Goal: Information Seeking & Learning: Learn about a topic

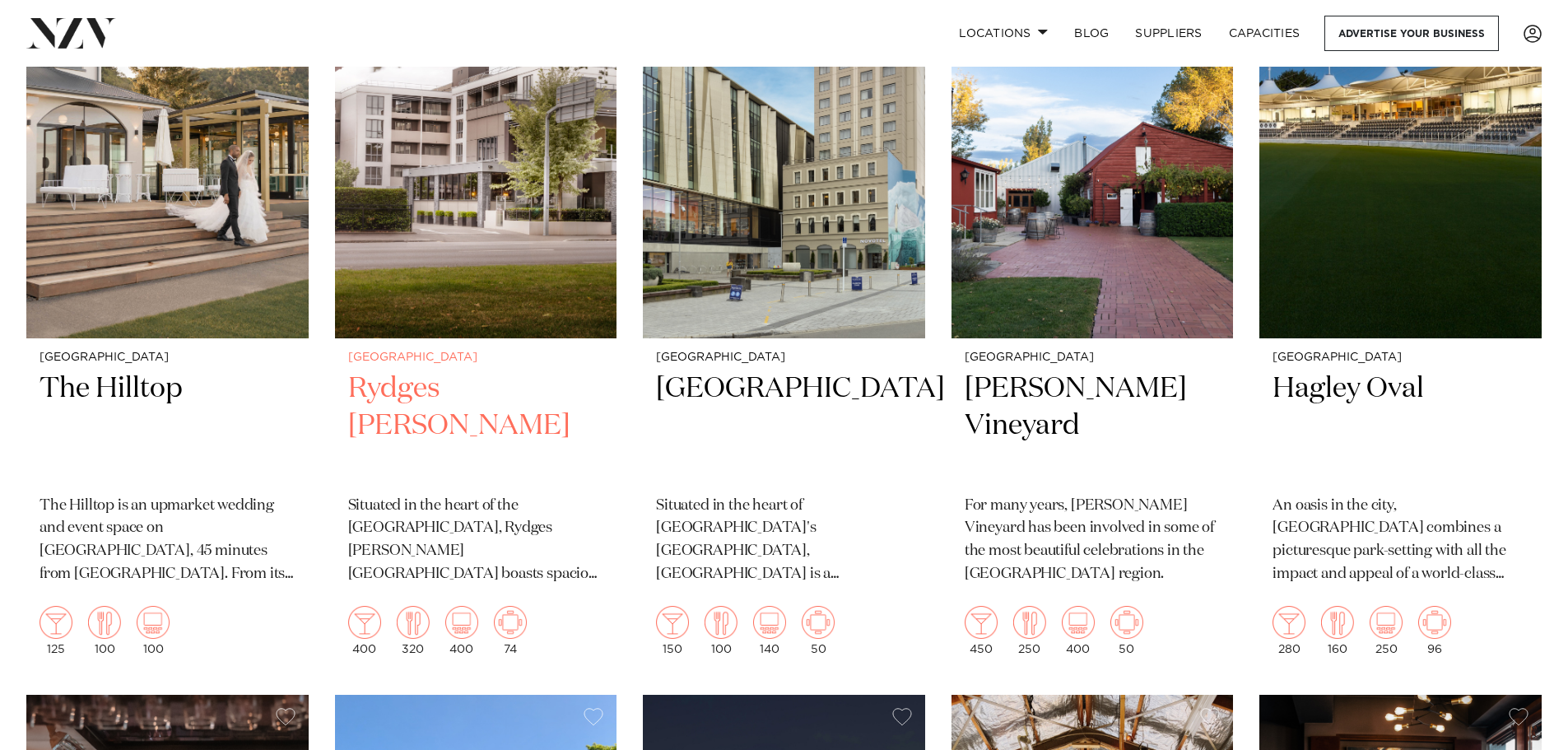
scroll to position [823, 0]
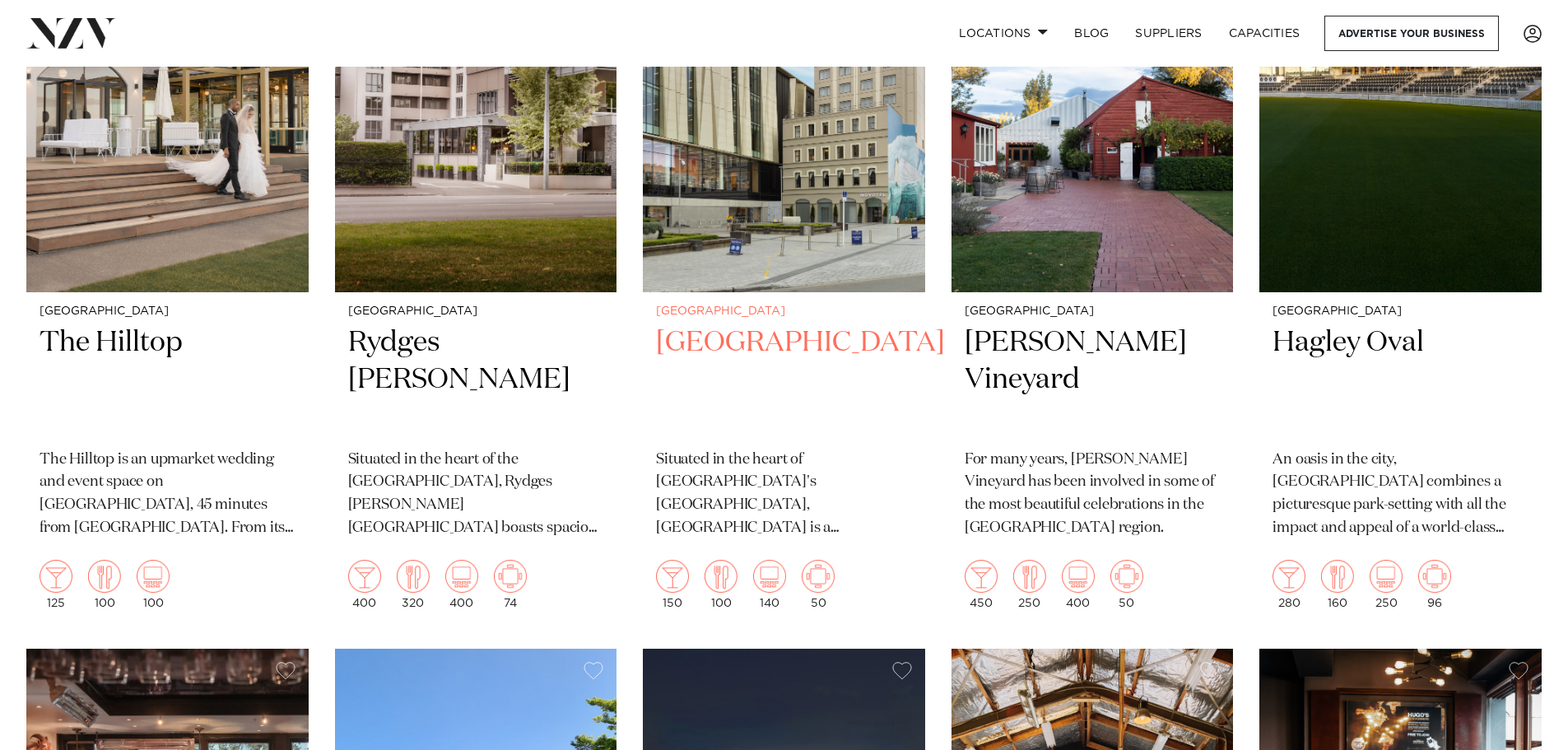
click at [739, 341] on h2 "Novotel Cathedral Square" at bounding box center [783, 379] width 256 height 111
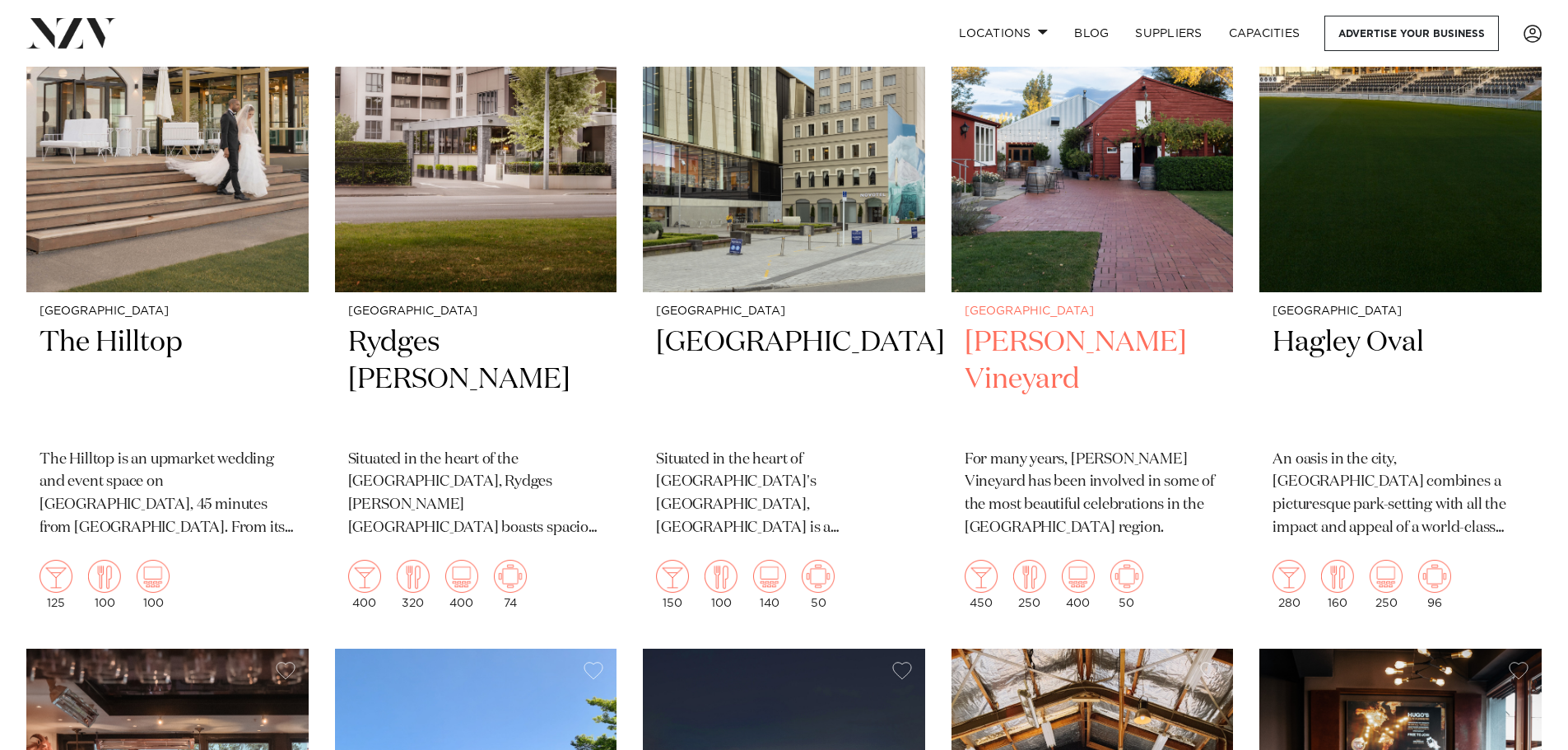
click at [1073, 337] on h2 "Larcomb Vineyard" at bounding box center [1092, 379] width 256 height 111
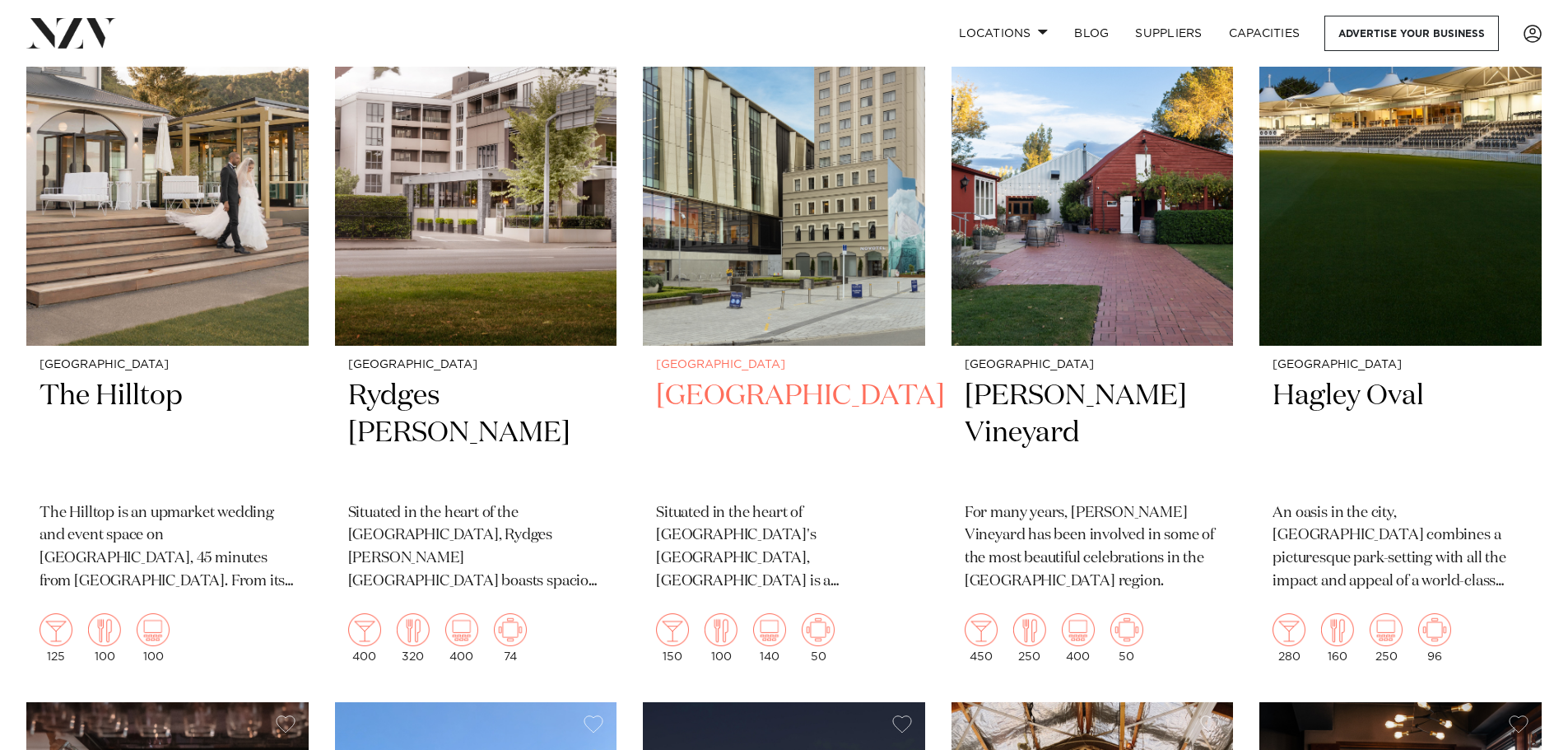
scroll to position [740, 0]
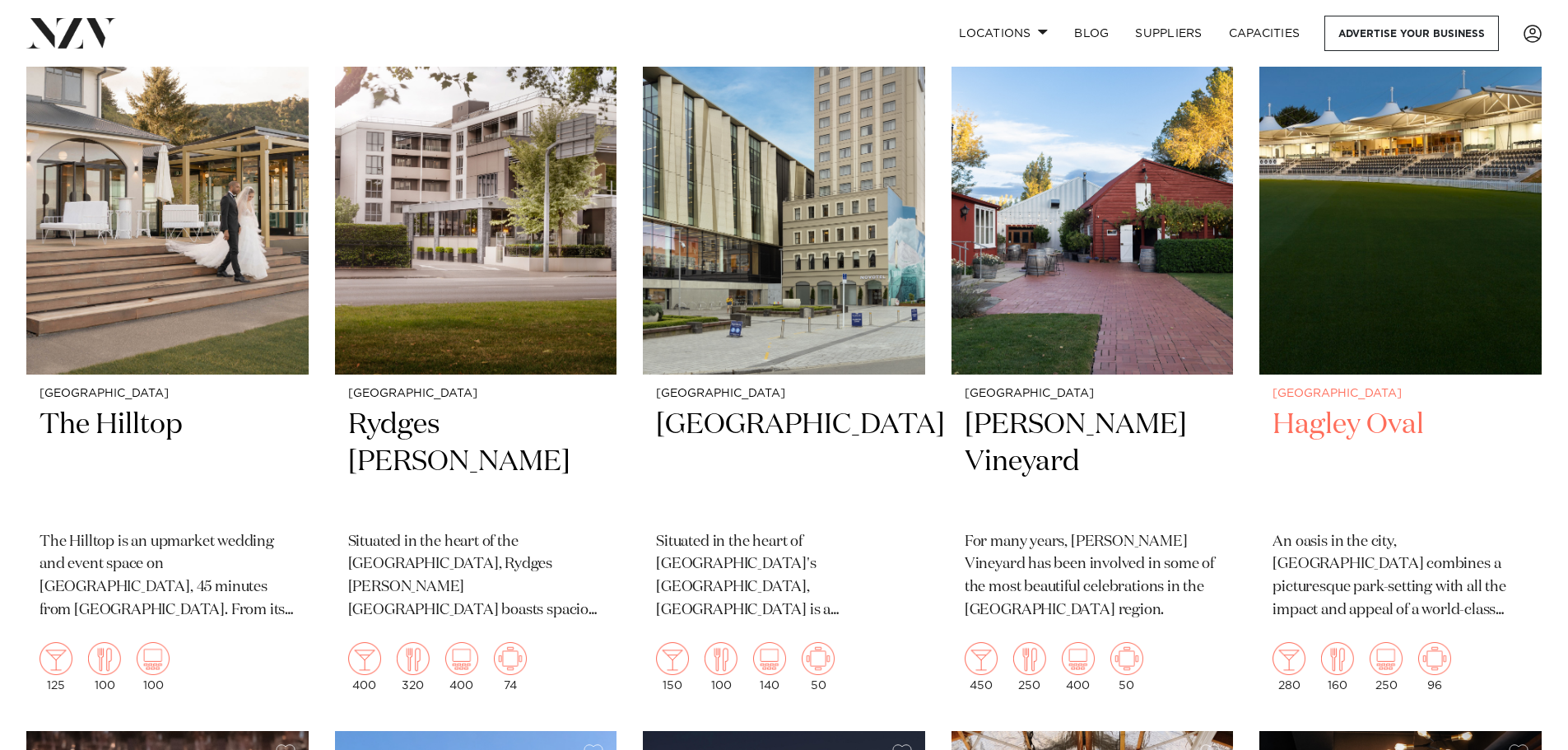
click at [1300, 371] on img at bounding box center [1401, 184] width 282 height 378
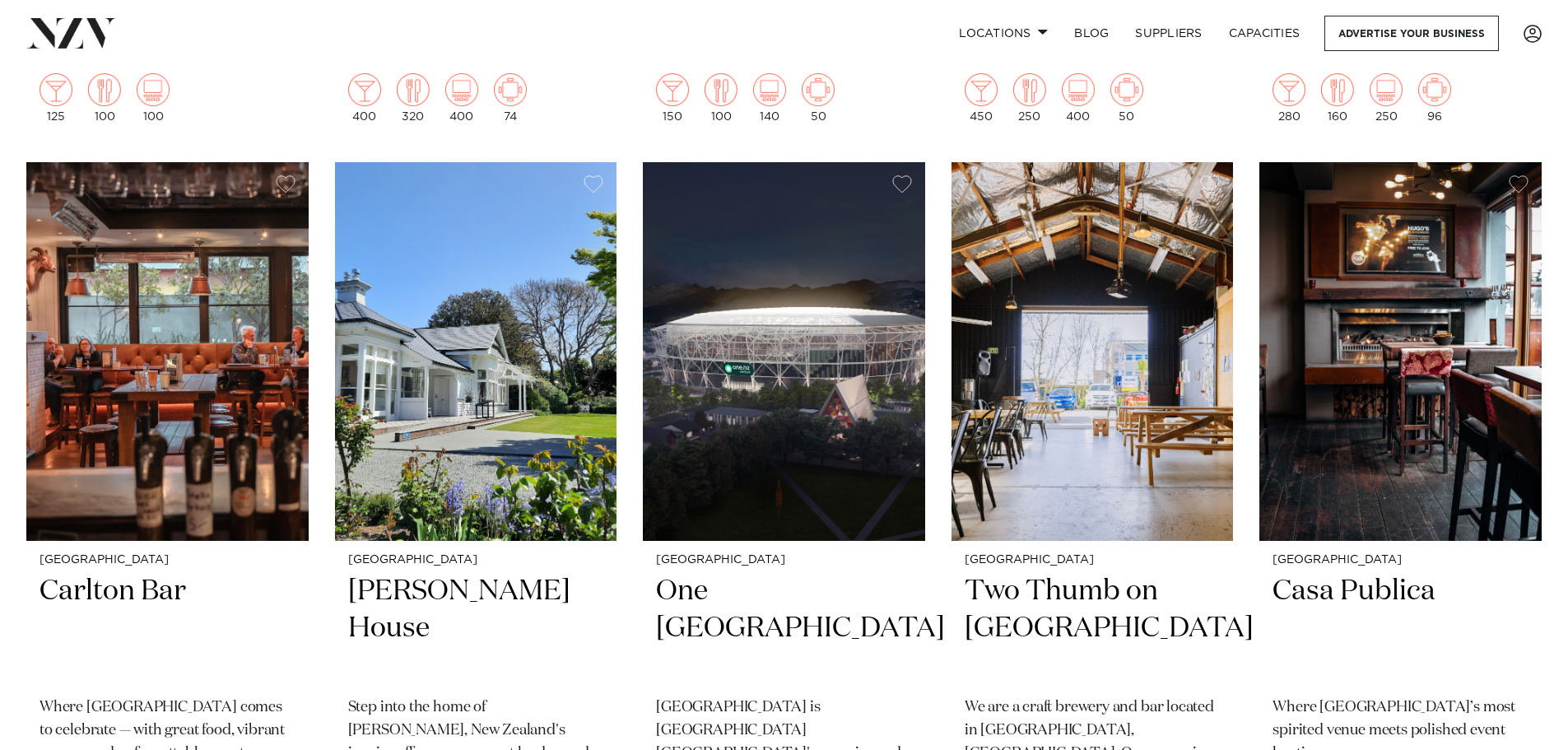
scroll to position [1316, 0]
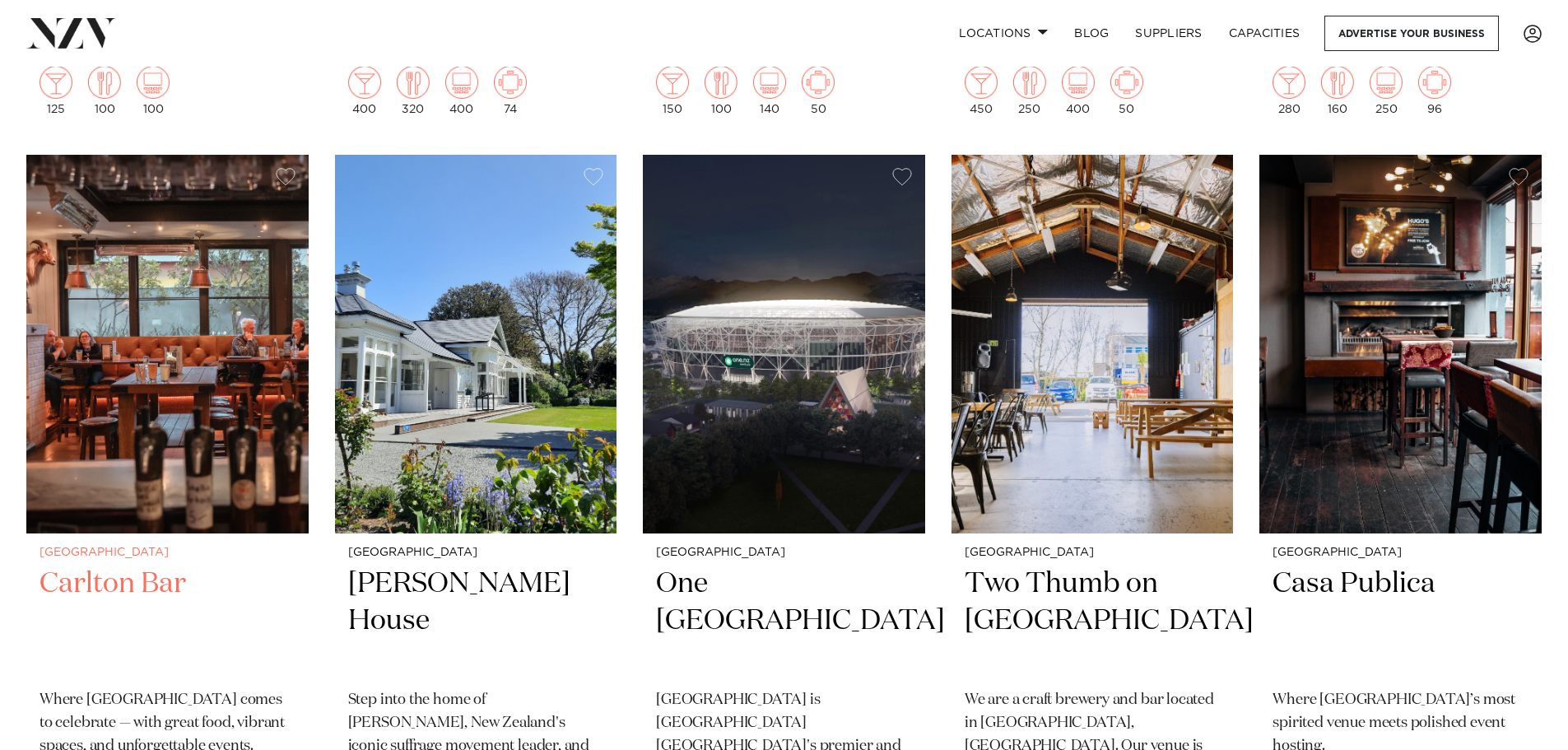
click at [165, 461] on img at bounding box center [167, 344] width 282 height 378
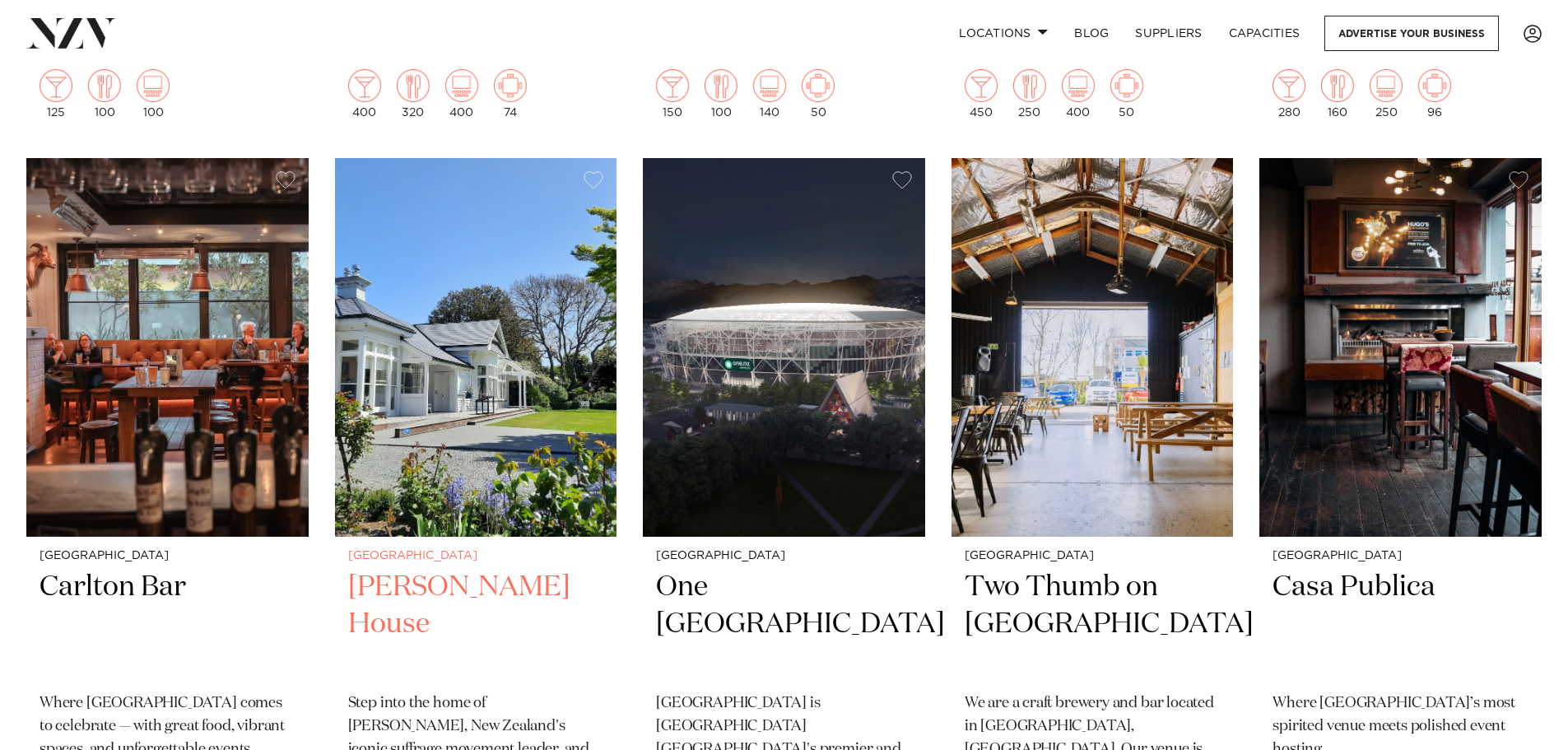
click at [535, 421] on img at bounding box center [476, 346] width 282 height 378
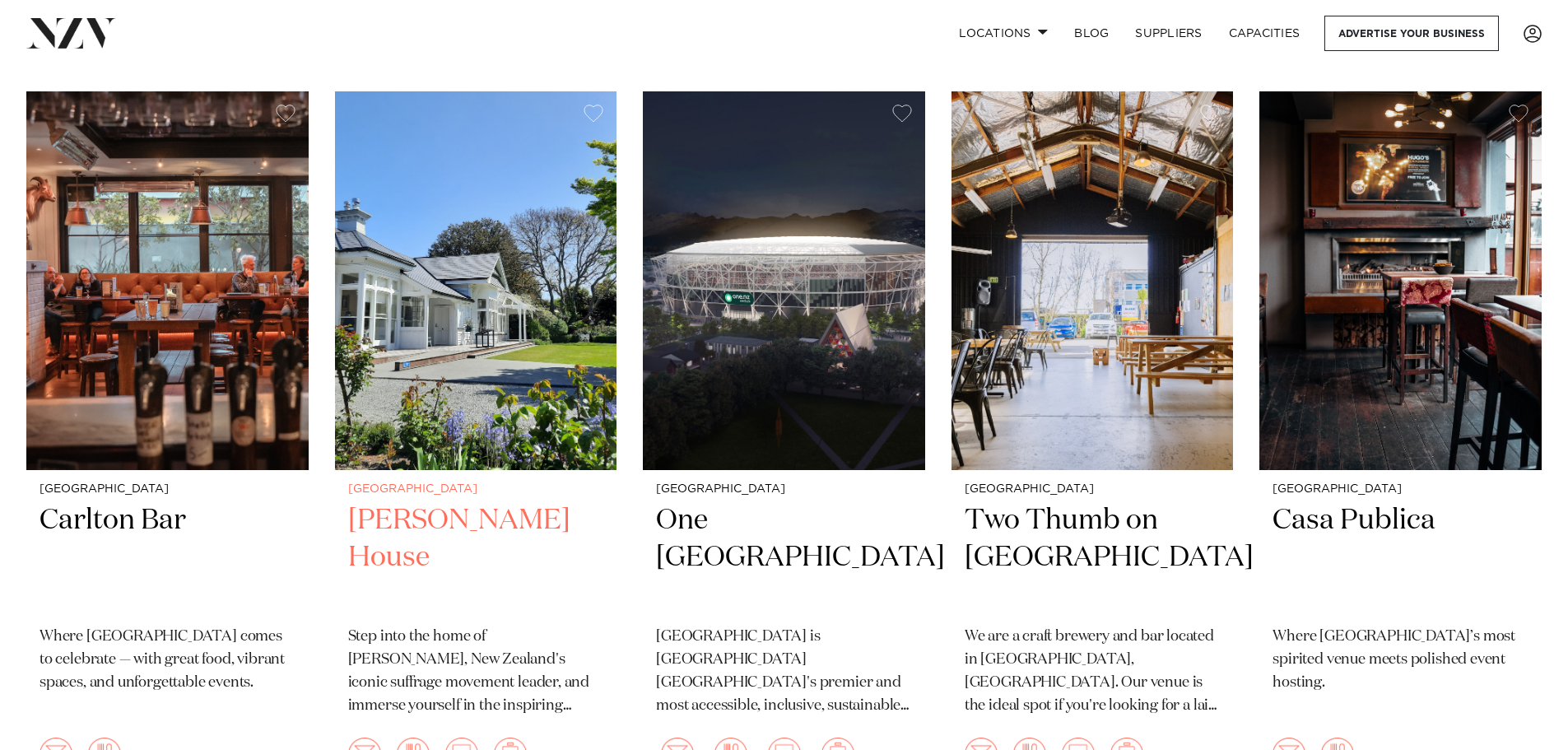
scroll to position [1475, 0]
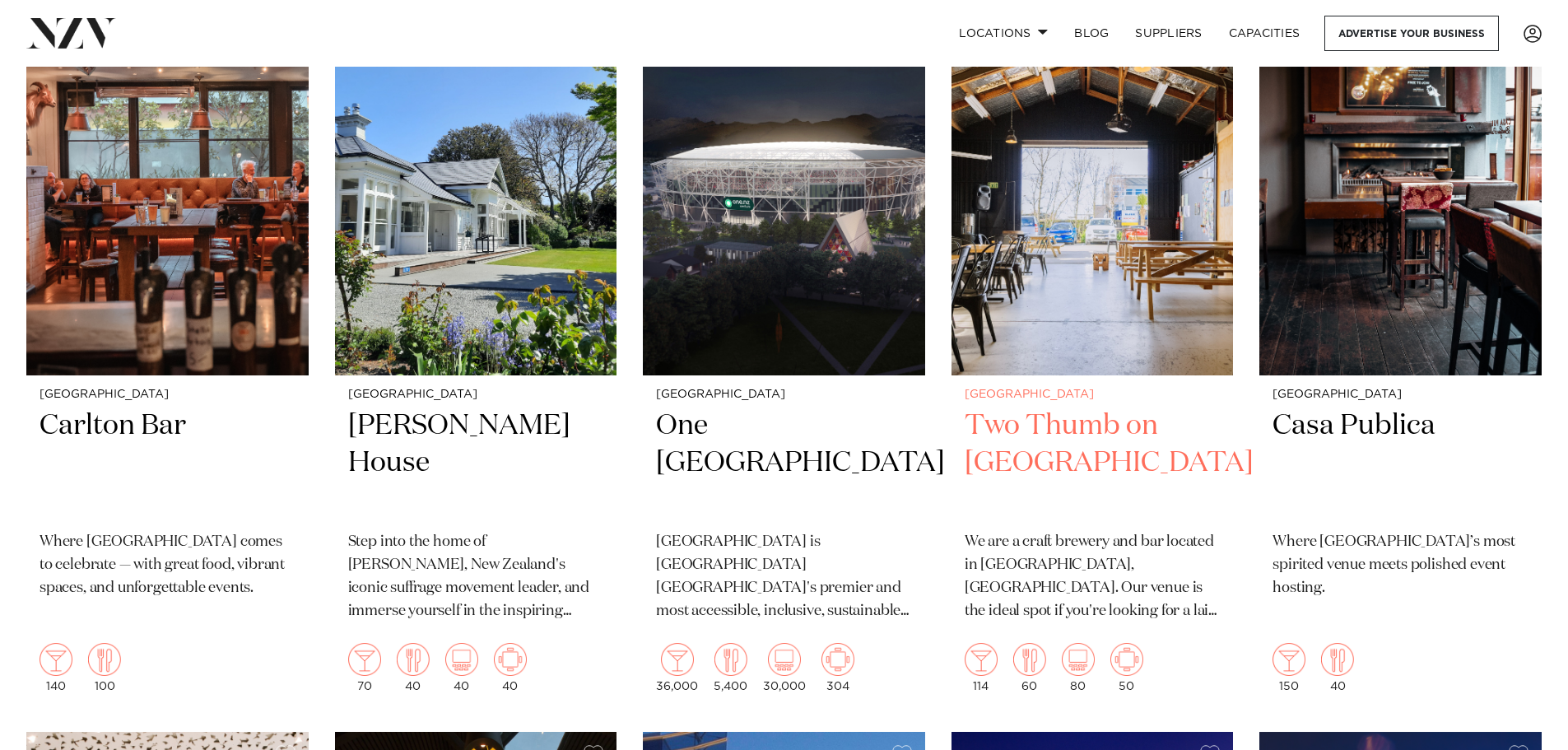
click at [1033, 316] on img at bounding box center [1092, 185] width 282 height 378
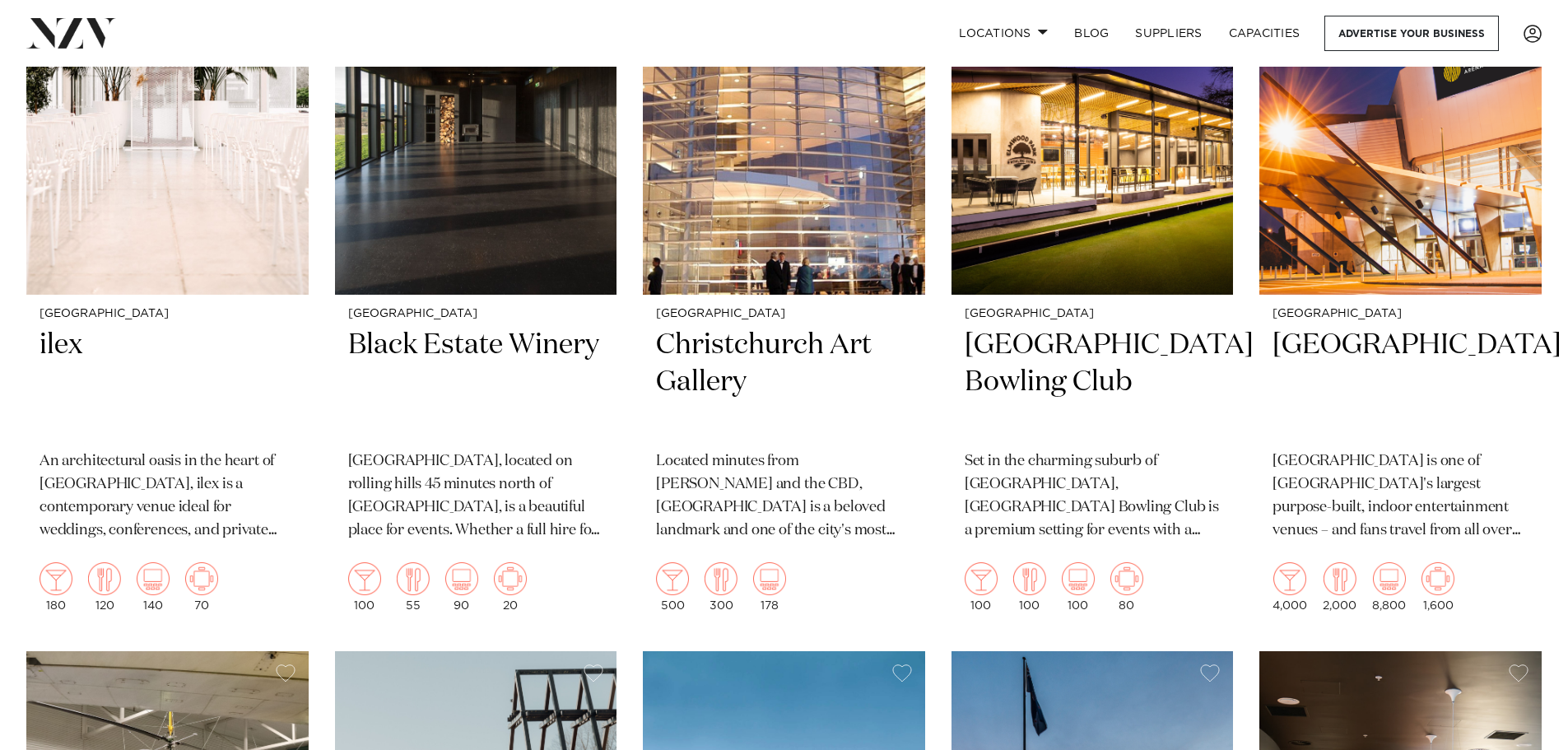
scroll to position [2294, 0]
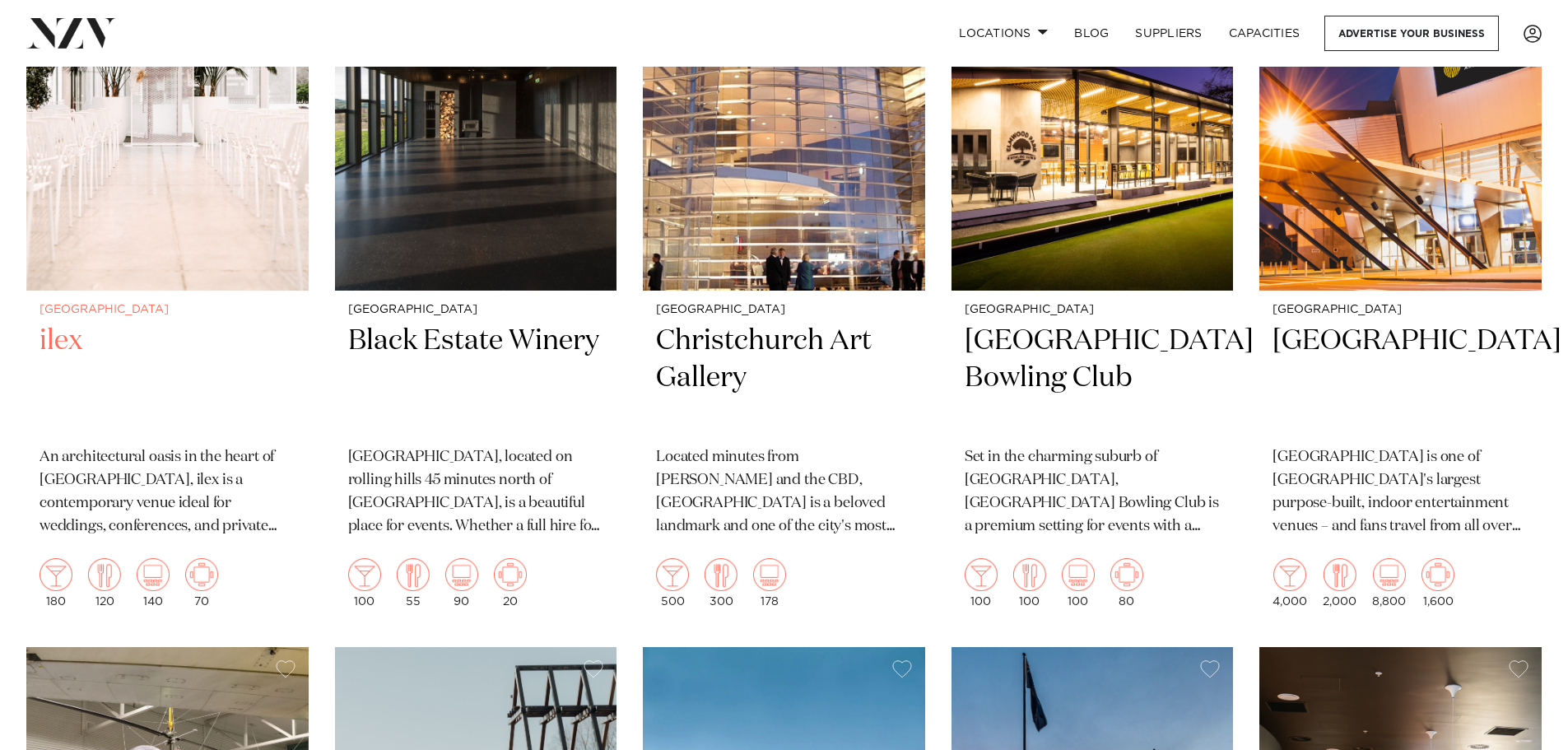
click at [151, 226] on img at bounding box center [167, 100] width 282 height 378
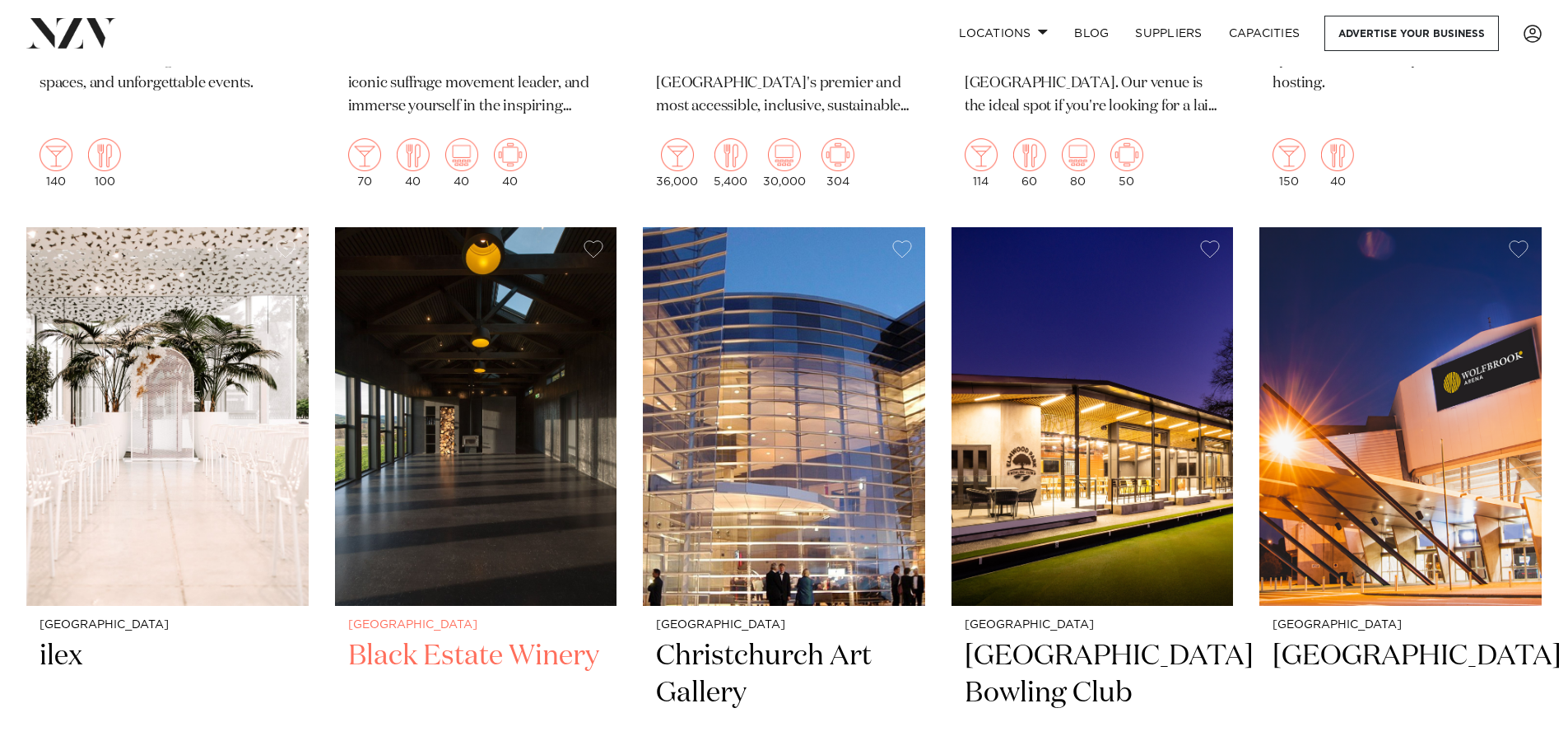
scroll to position [1958, 0]
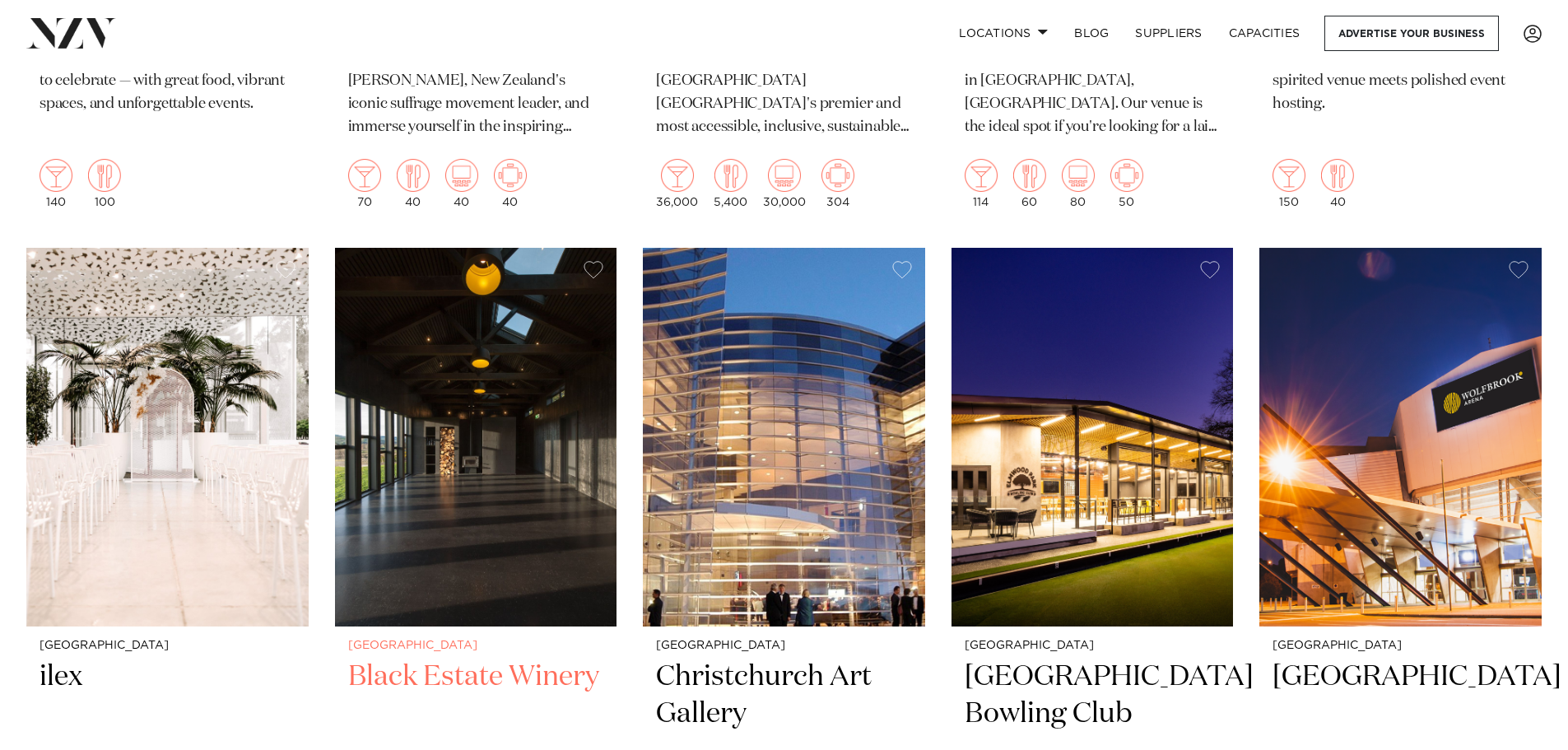
click at [460, 402] on img at bounding box center [476, 436] width 282 height 378
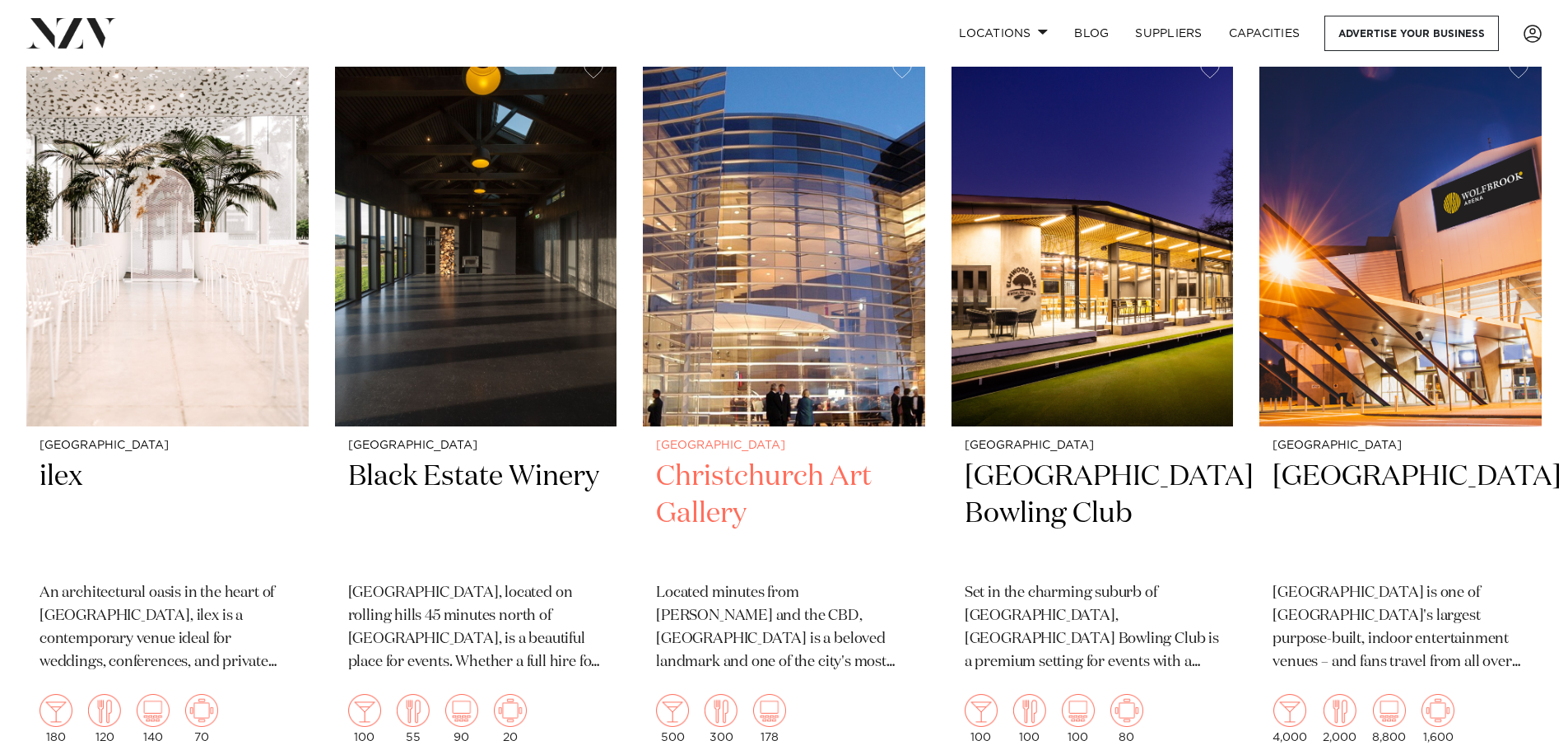
scroll to position [2199, 0]
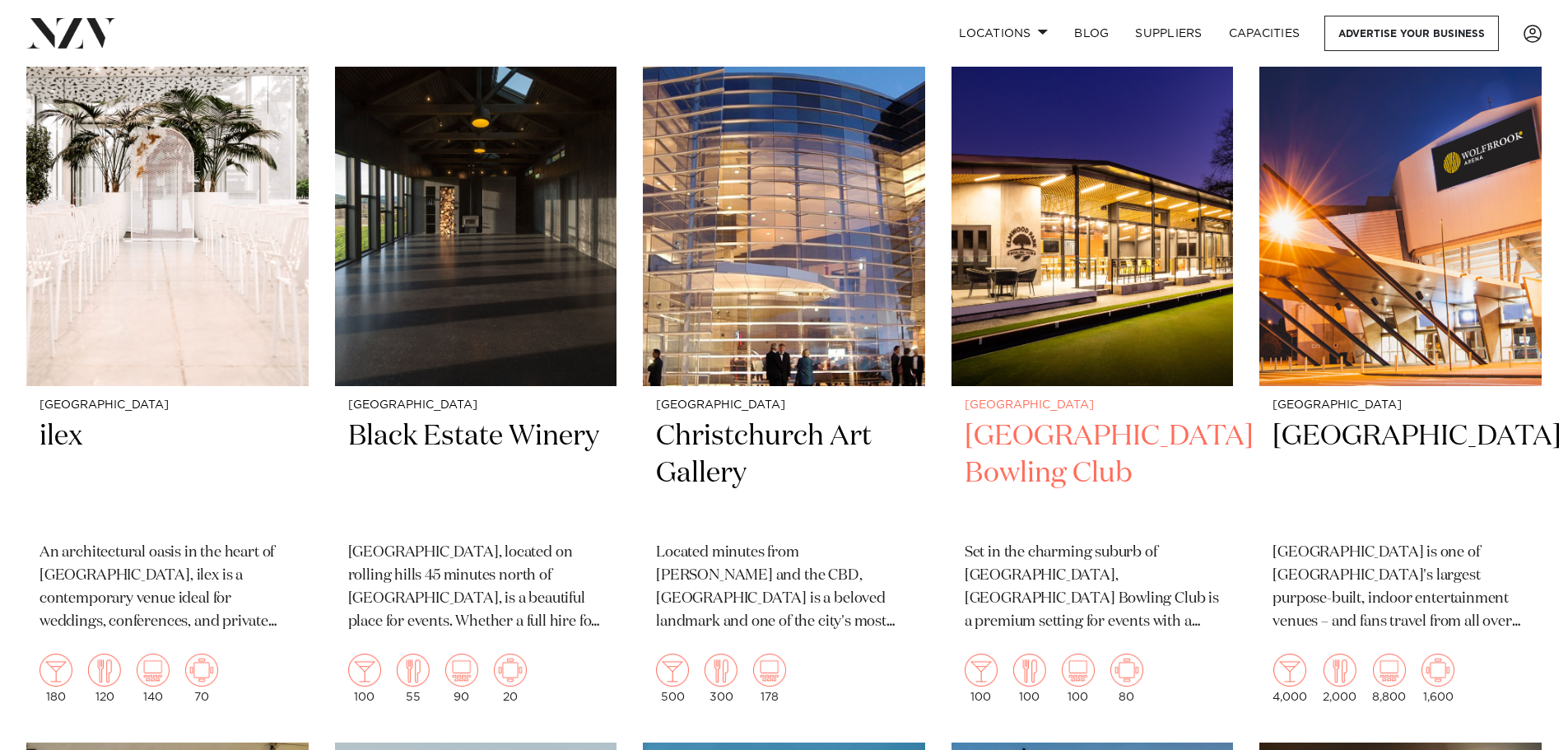
click at [1100, 440] on h2 "Elmwood Park Bowling Club" at bounding box center [1092, 474] width 256 height 111
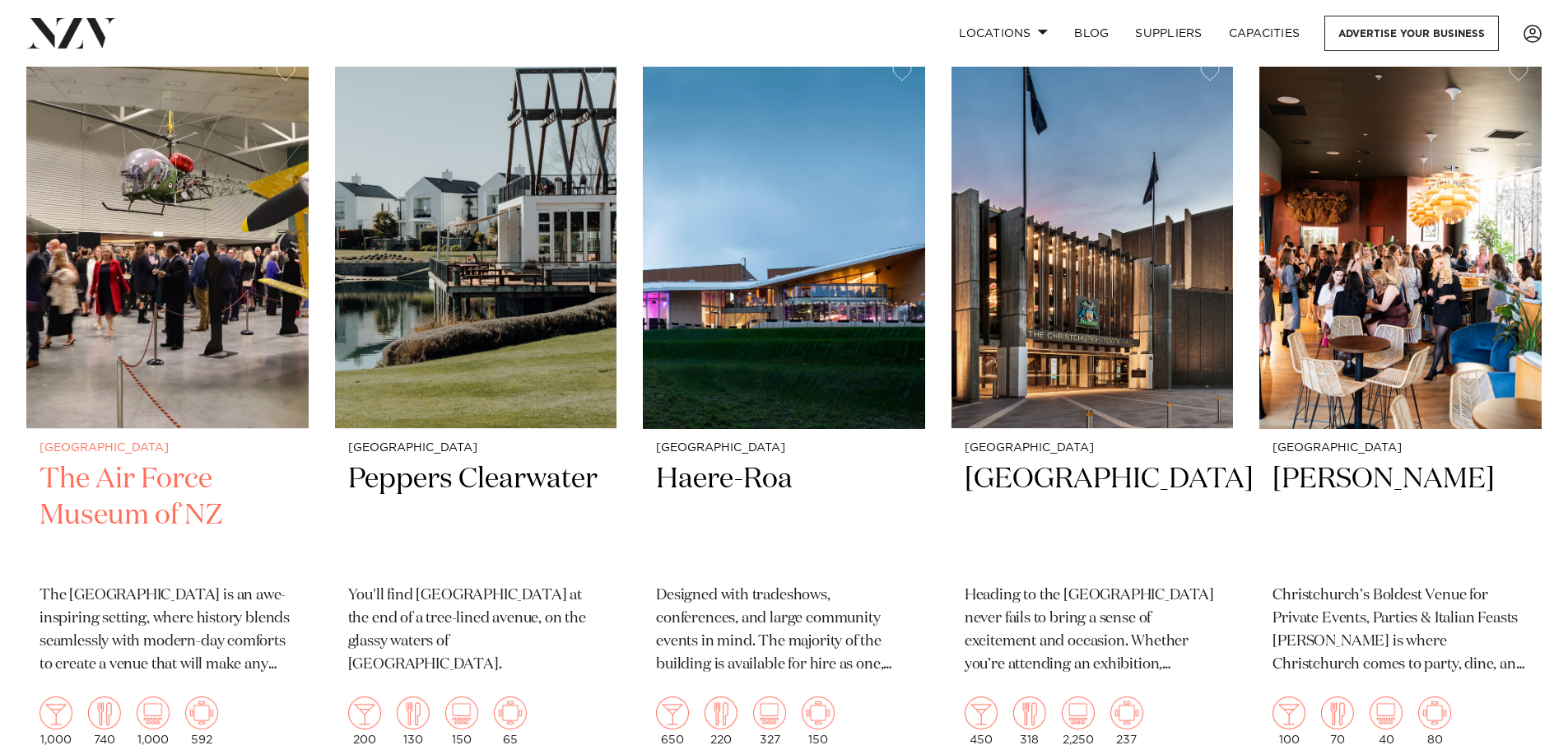
scroll to position [2850, 0]
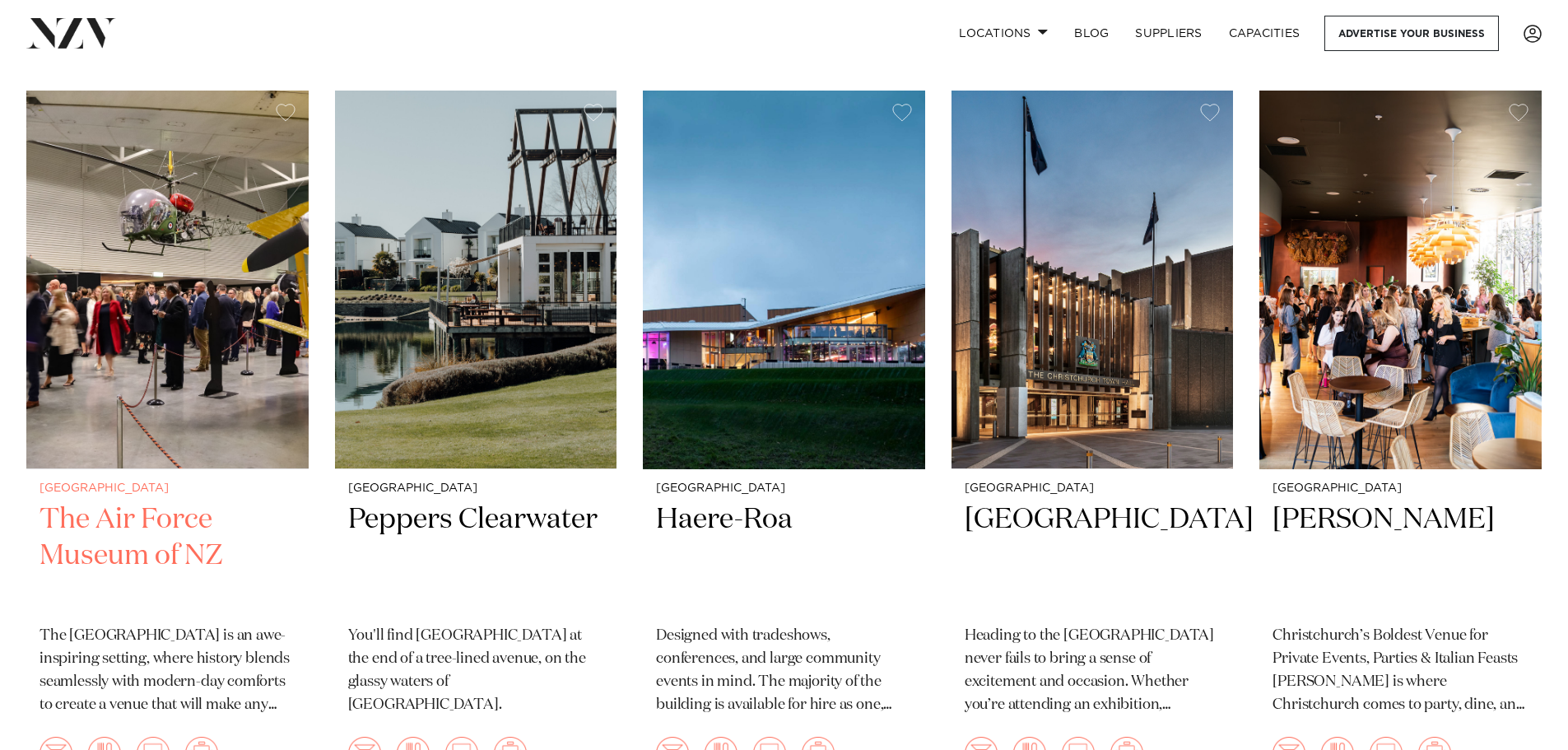
click at [188, 250] on img at bounding box center [167, 280] width 282 height 378
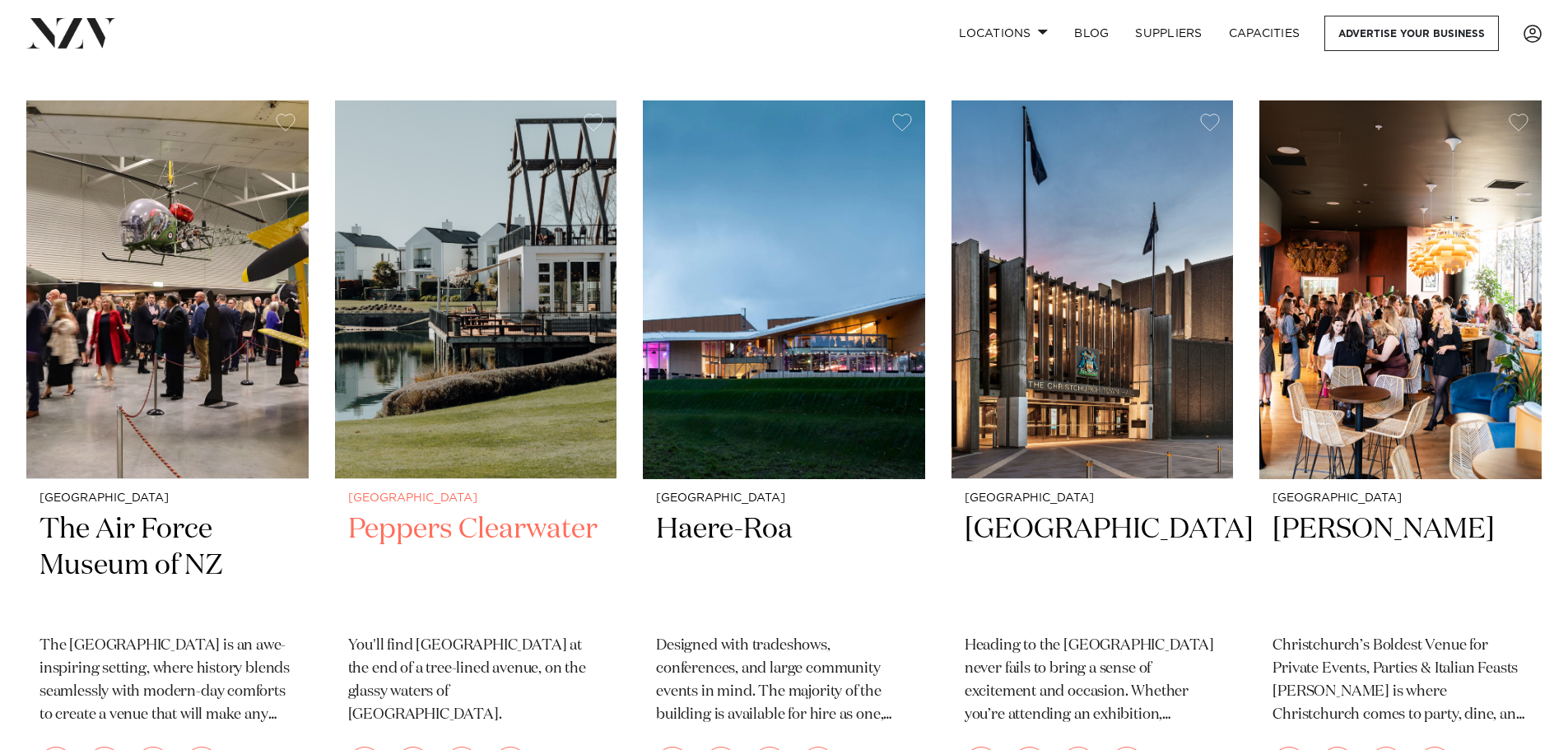
click at [492, 312] on img at bounding box center [476, 289] width 282 height 378
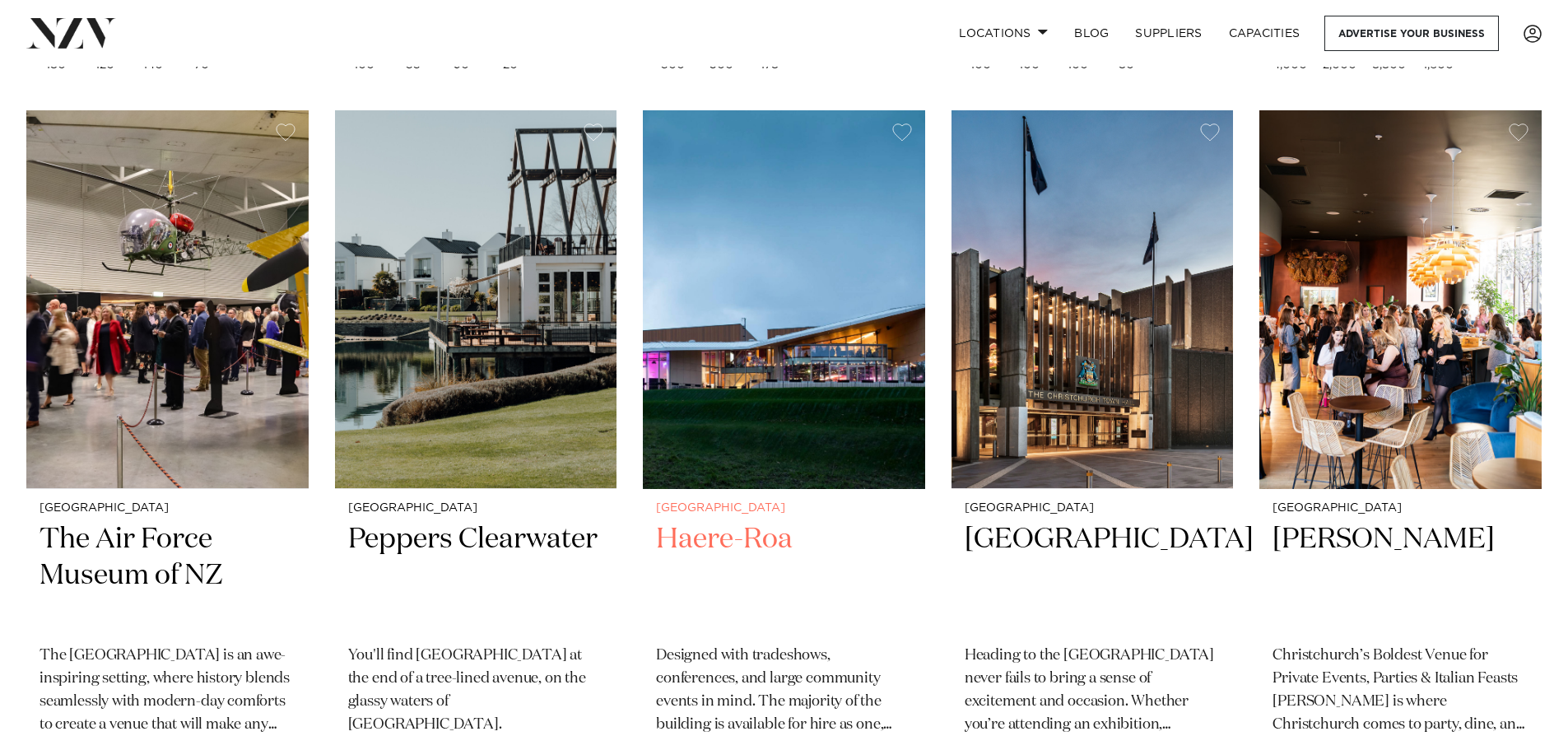
click at [787, 404] on img at bounding box center [784, 299] width 282 height 378
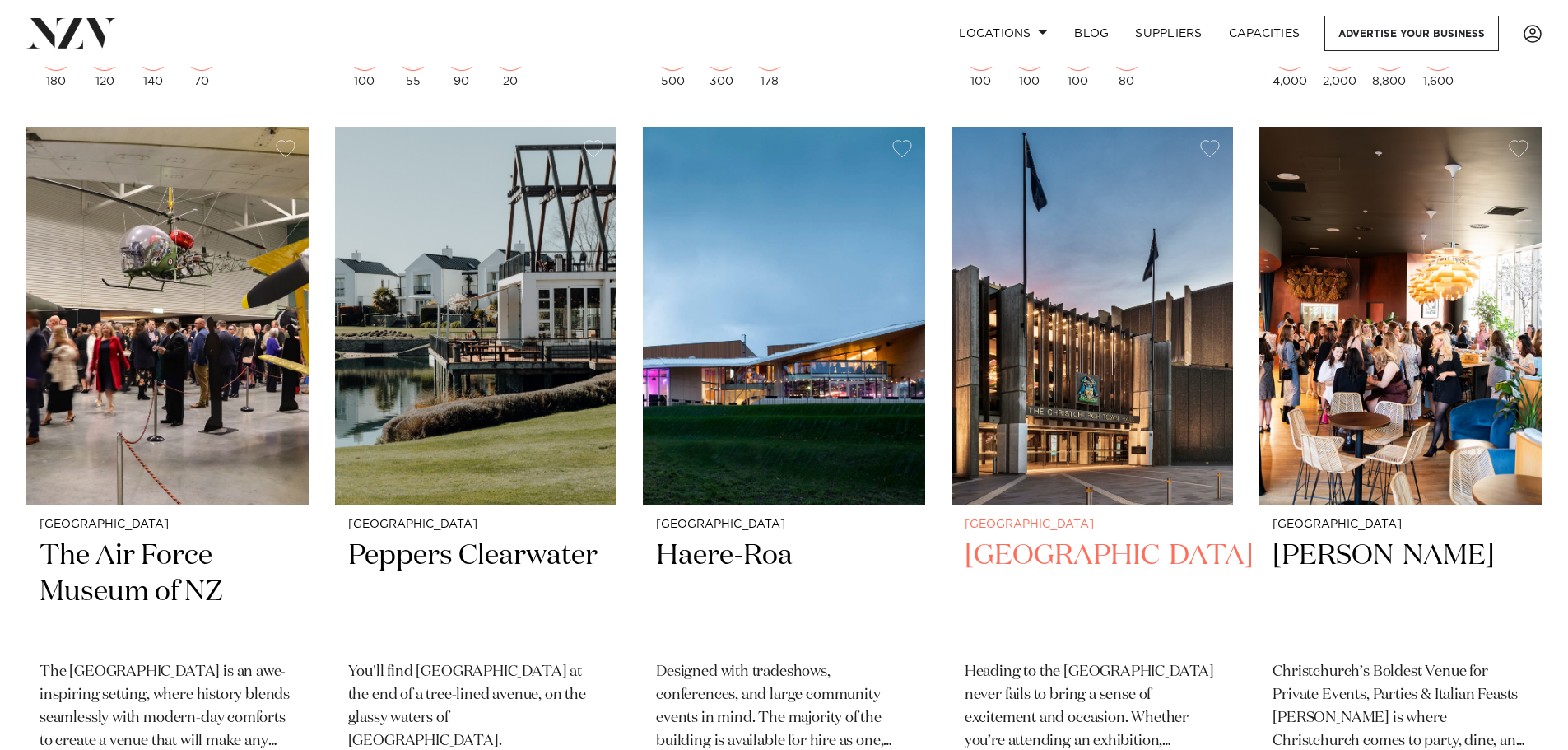
scroll to position [2738, 0]
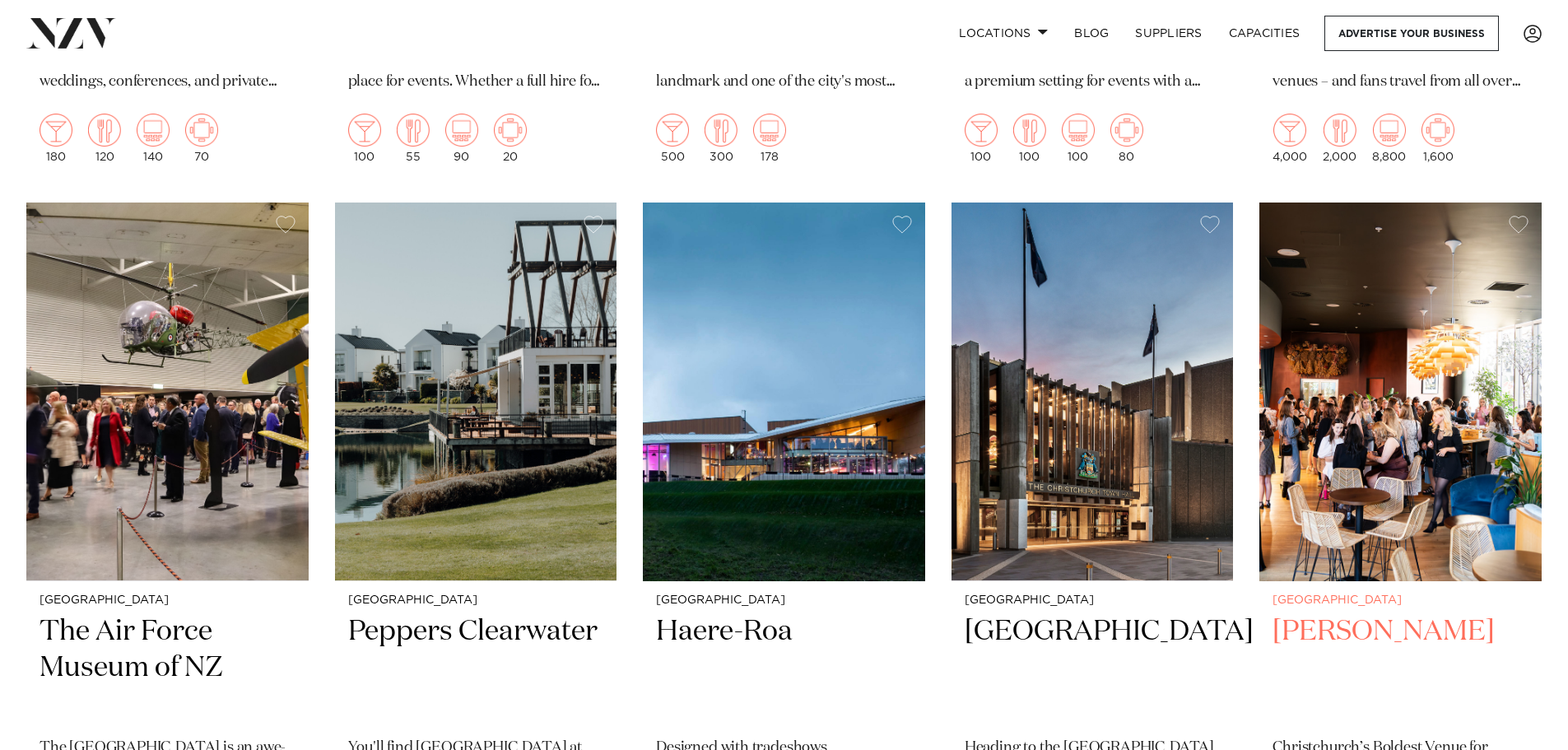
click at [1401, 501] on img at bounding box center [1401, 391] width 282 height 378
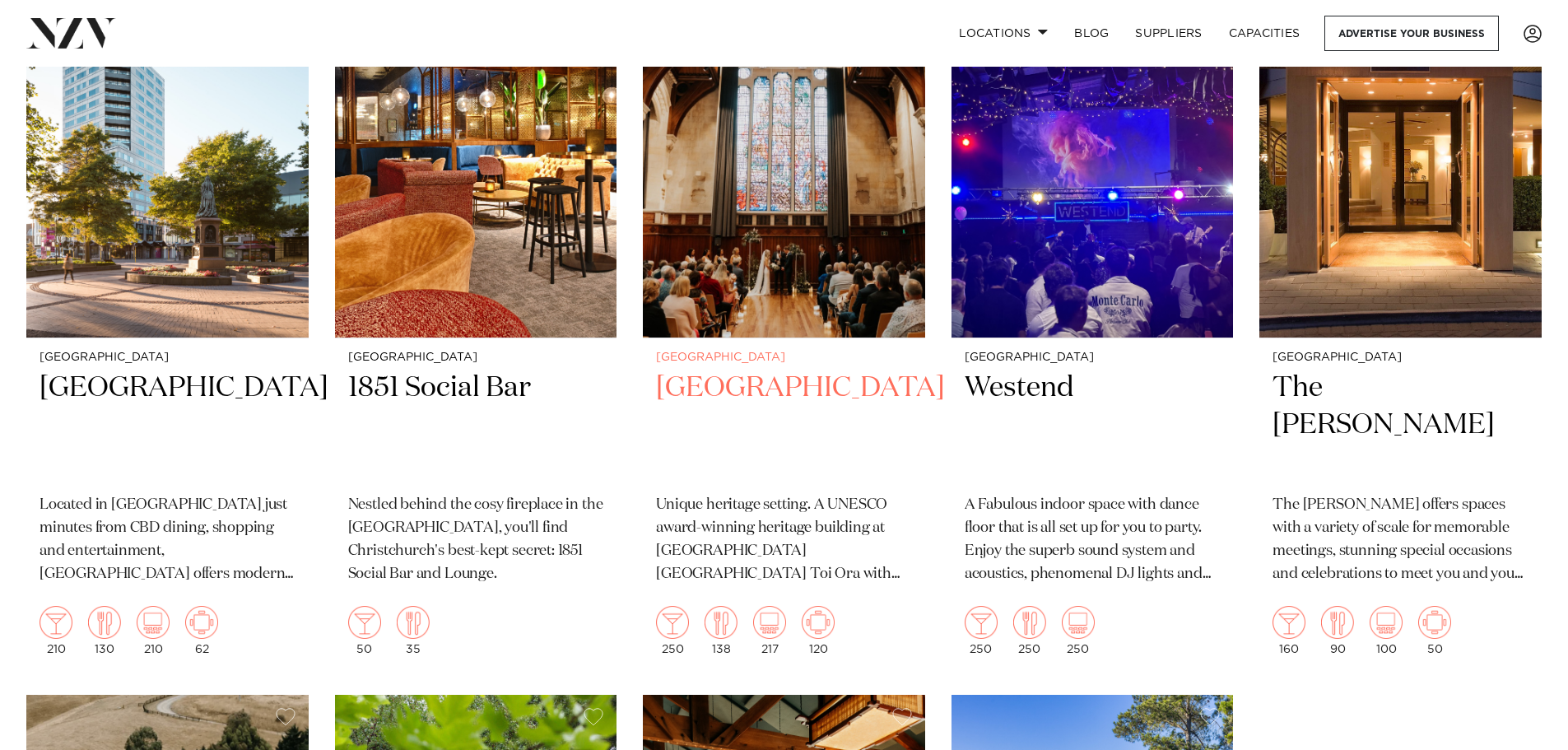
scroll to position [3634, 0]
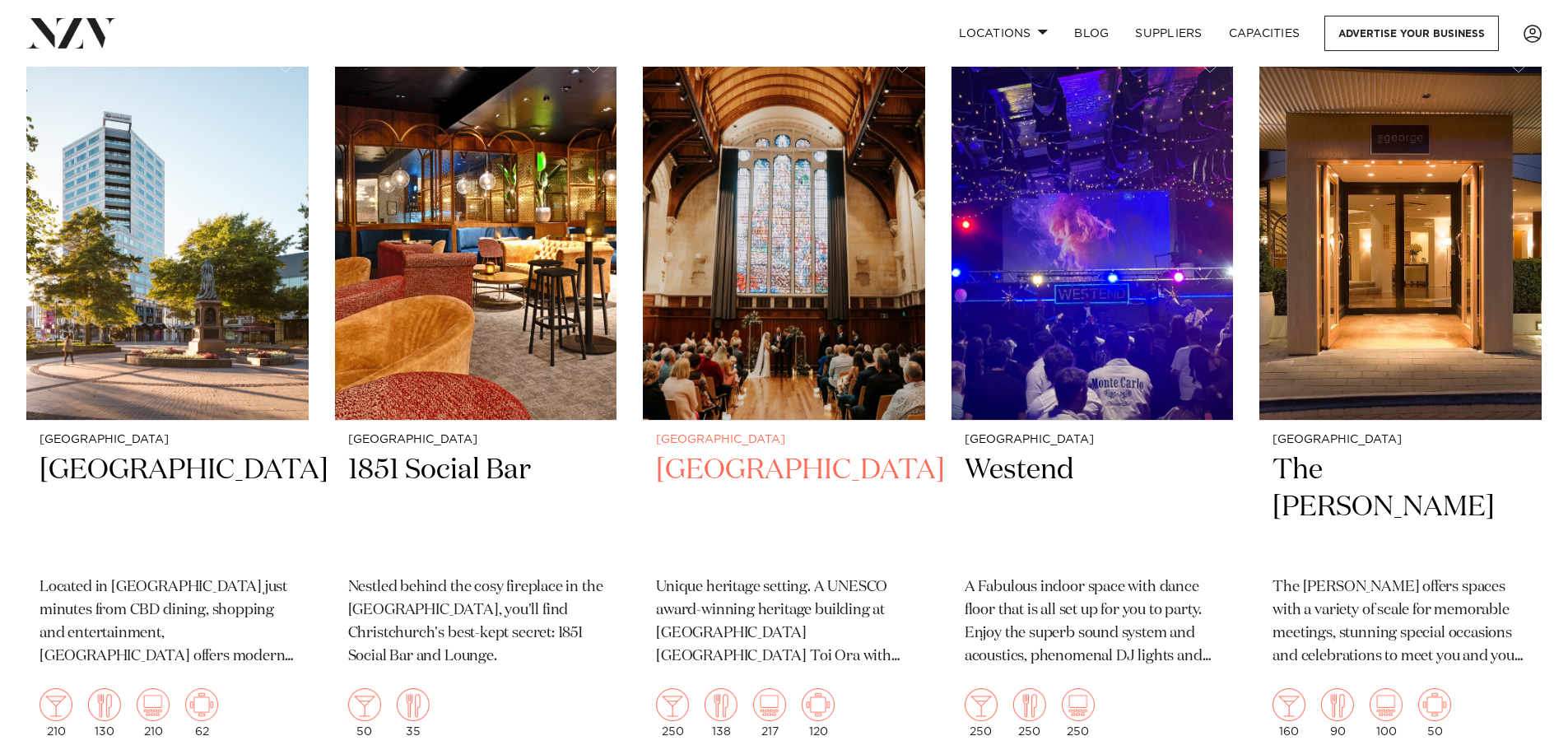
click at [790, 307] on img at bounding box center [784, 230] width 282 height 378
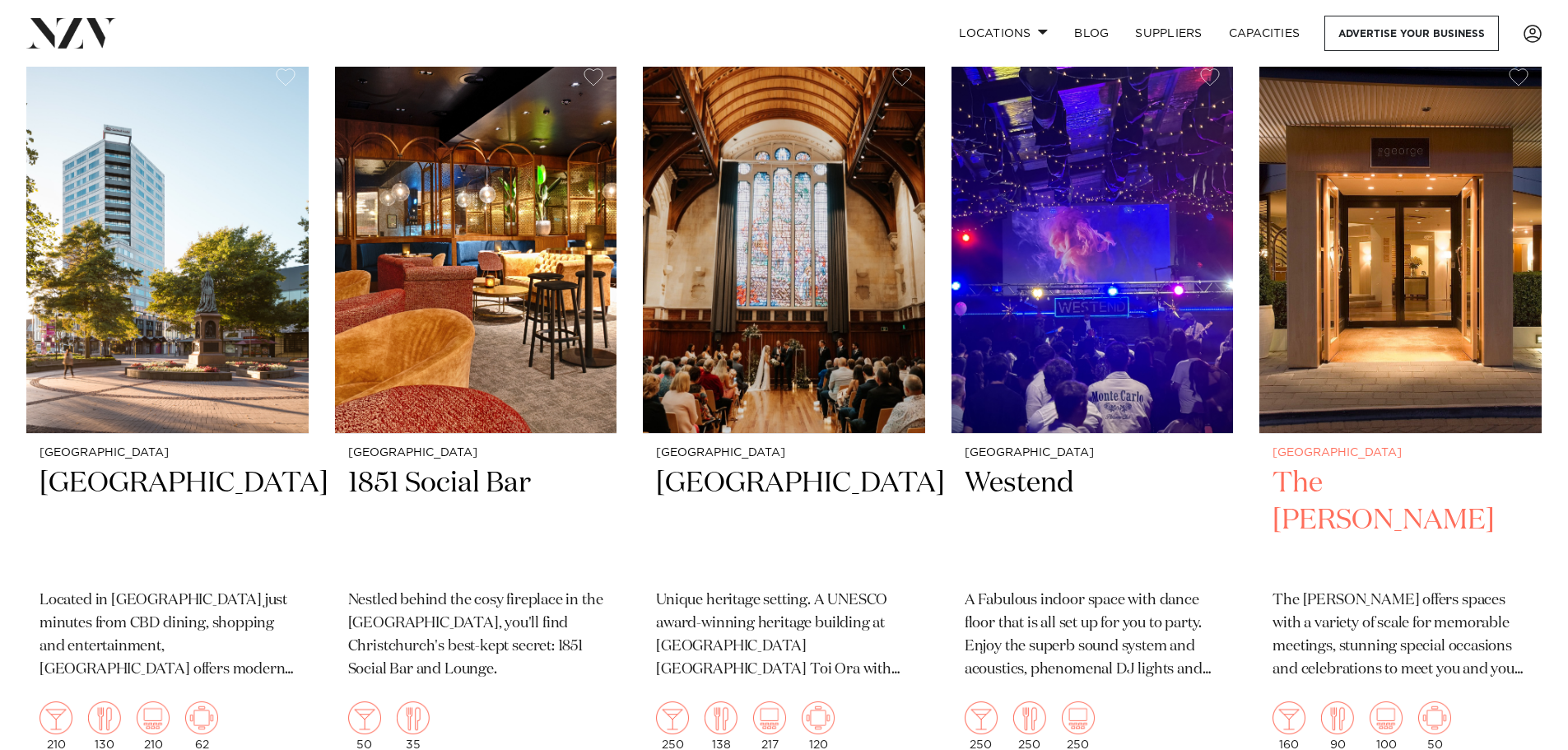
click at [1365, 307] on img at bounding box center [1401, 244] width 282 height 378
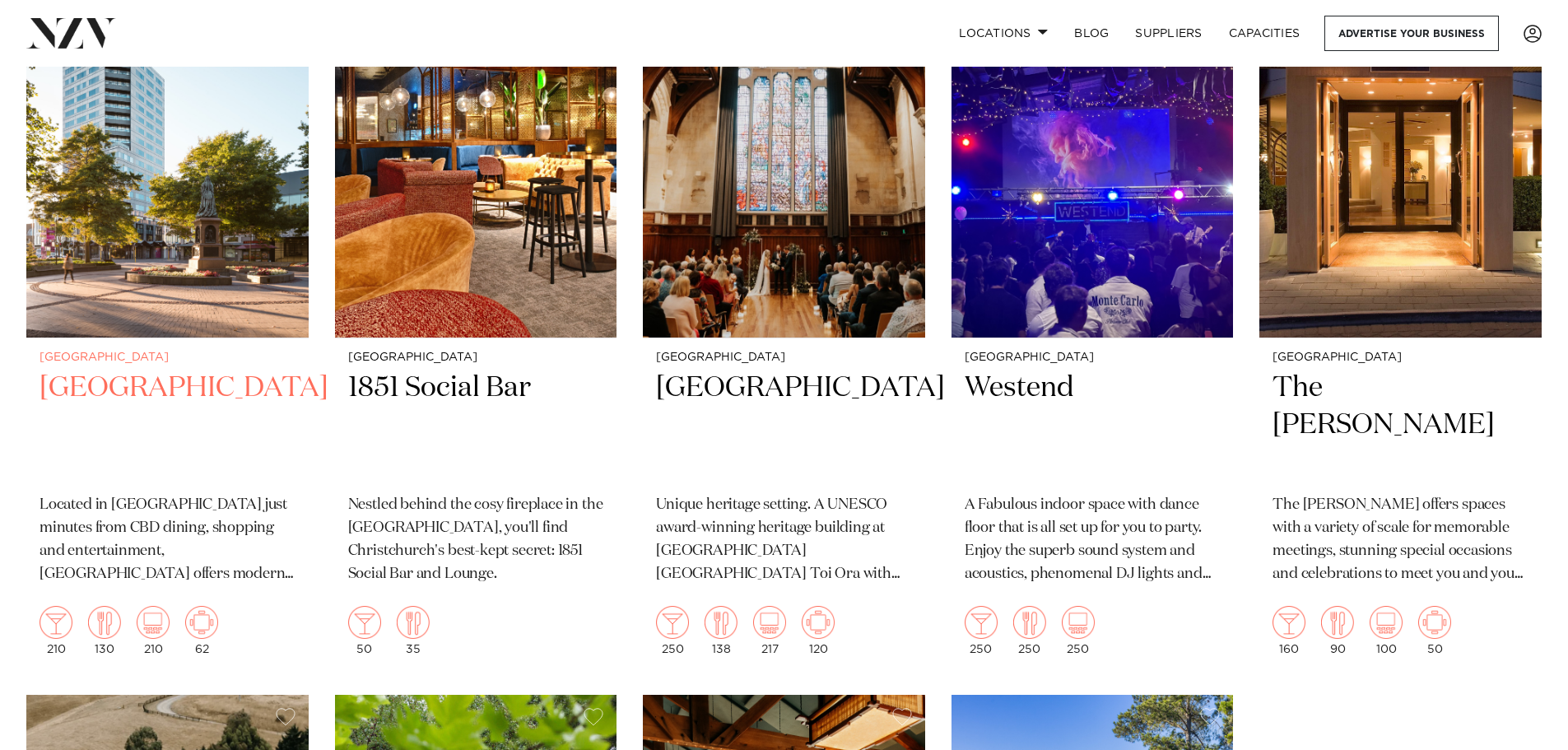
scroll to position [3689, 0]
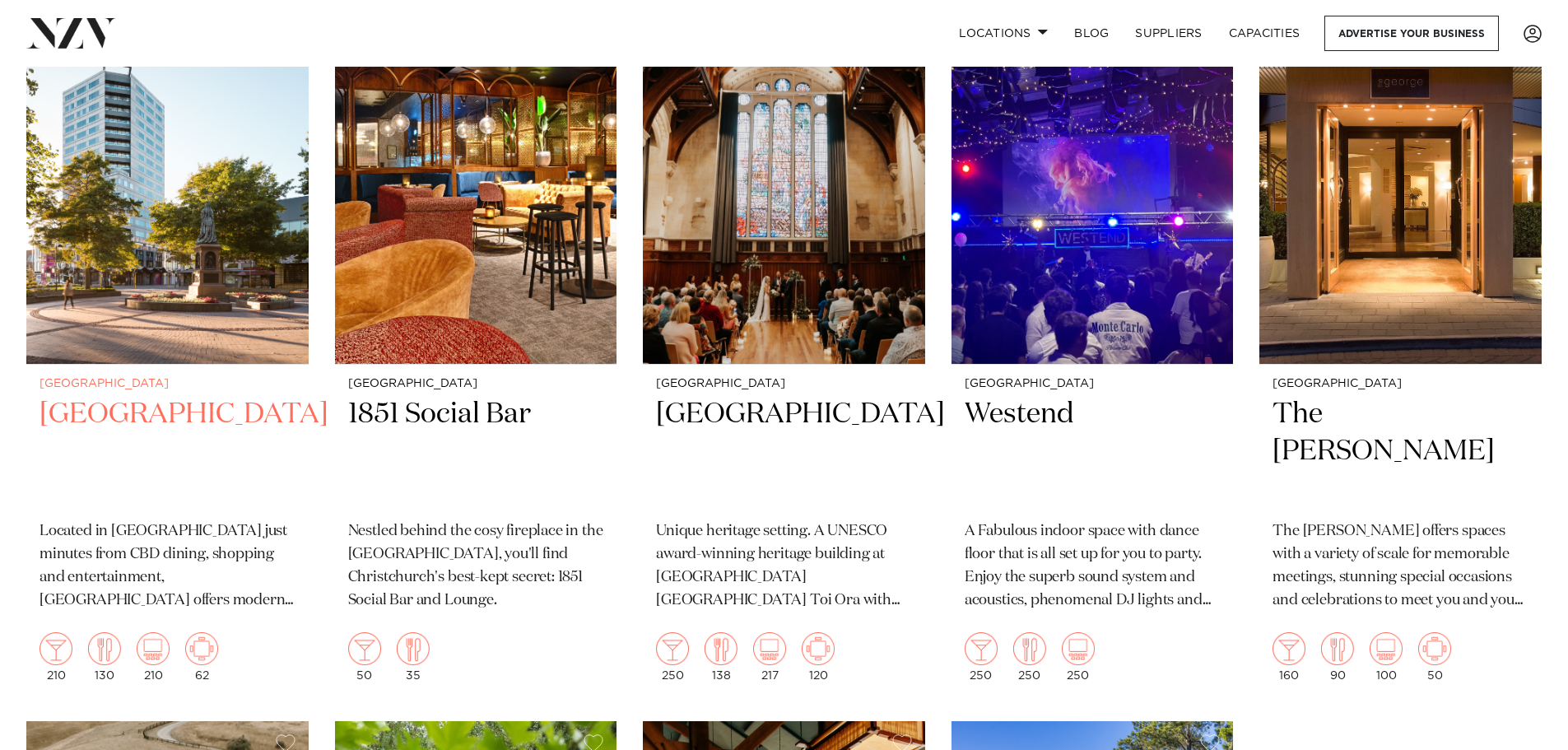
click at [122, 311] on img at bounding box center [167, 175] width 282 height 378
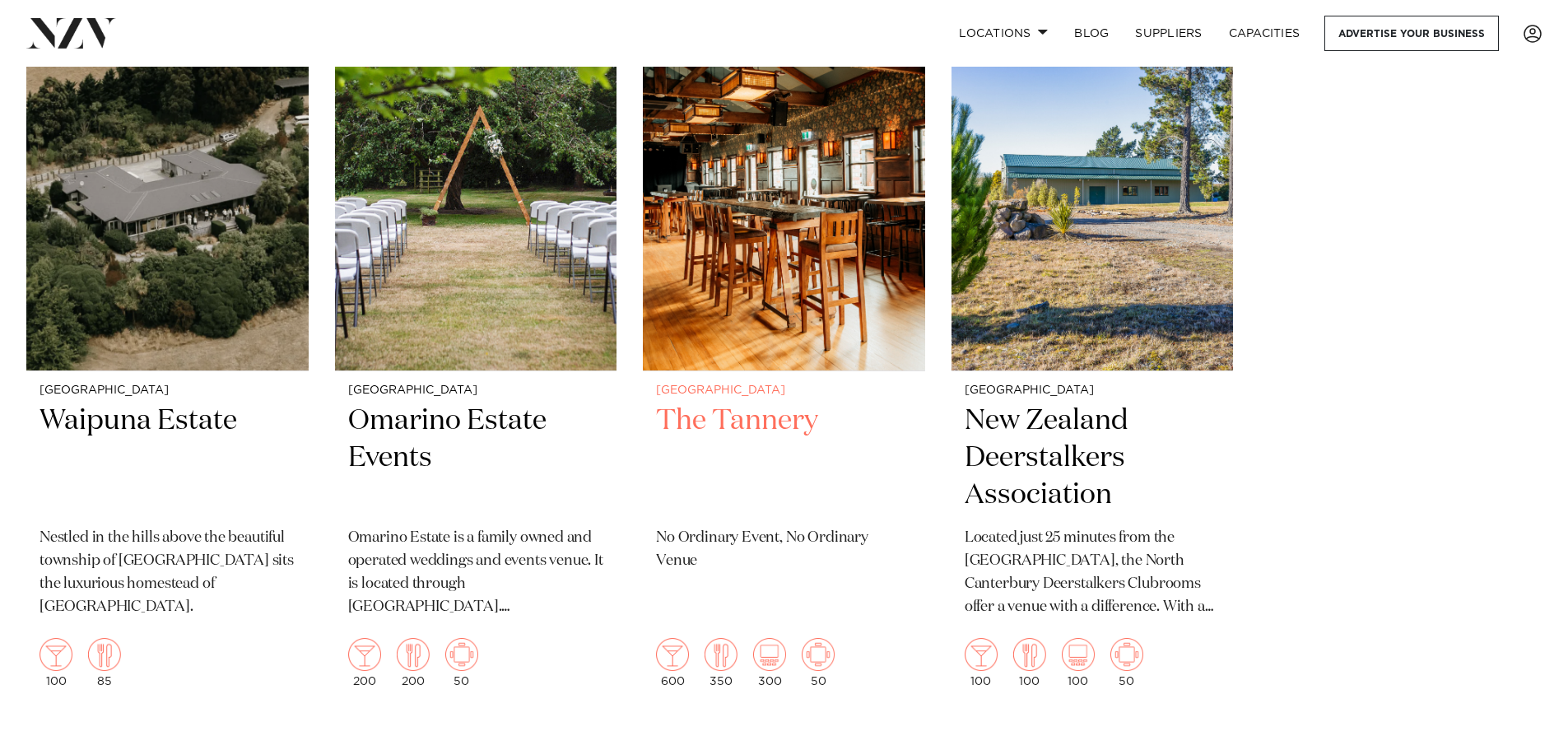
scroll to position [4417, 0]
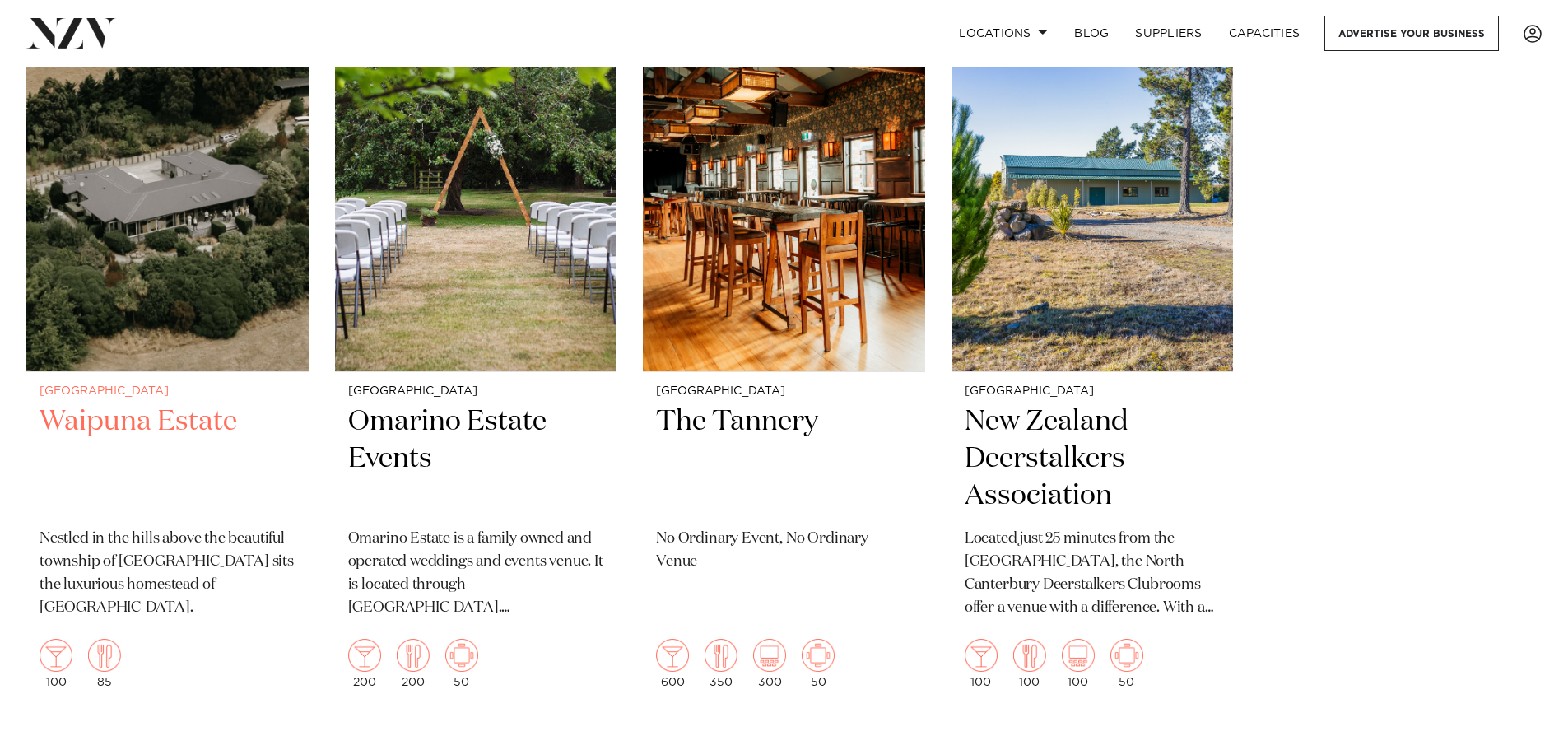
click at [96, 293] on img at bounding box center [167, 182] width 282 height 378
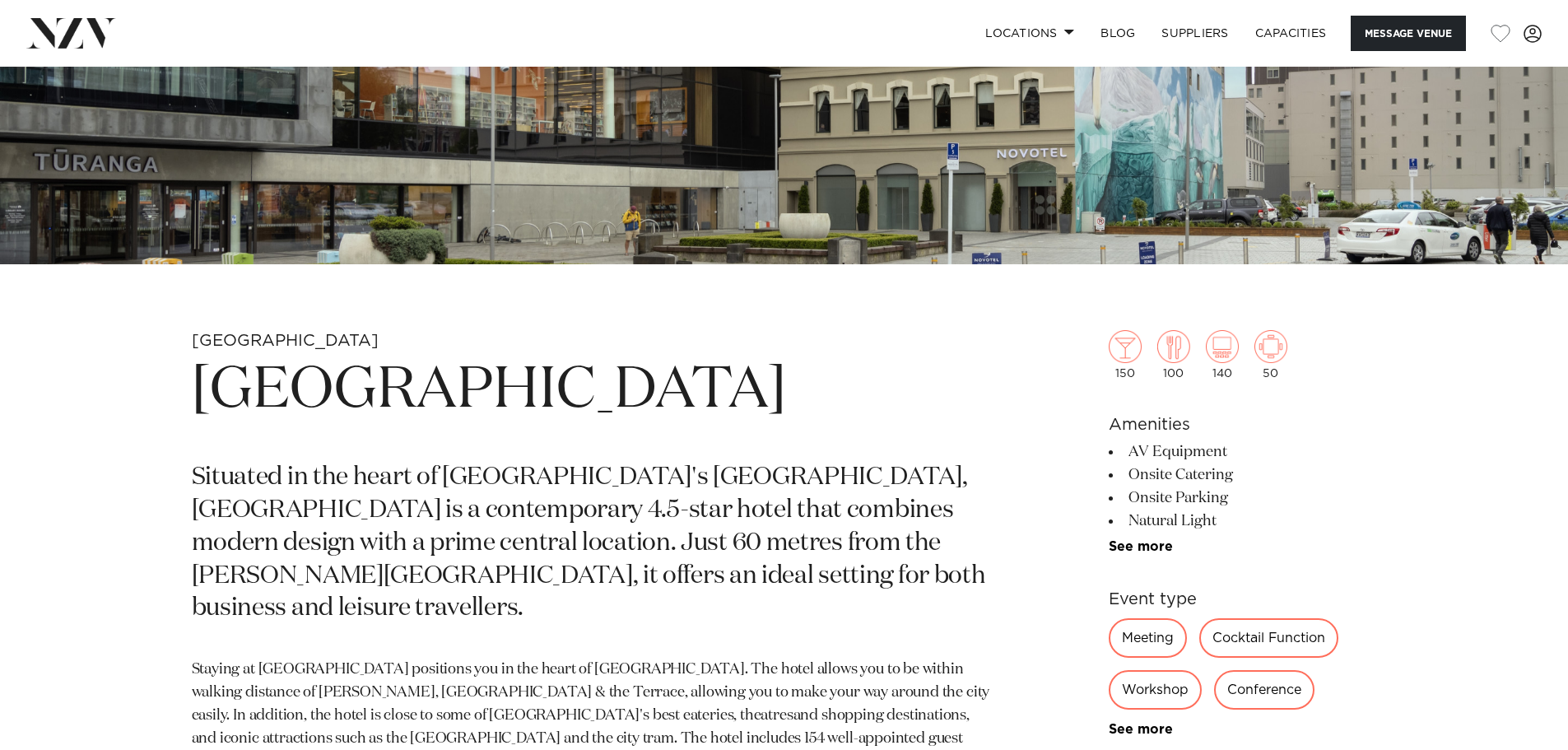
scroll to position [576, 0]
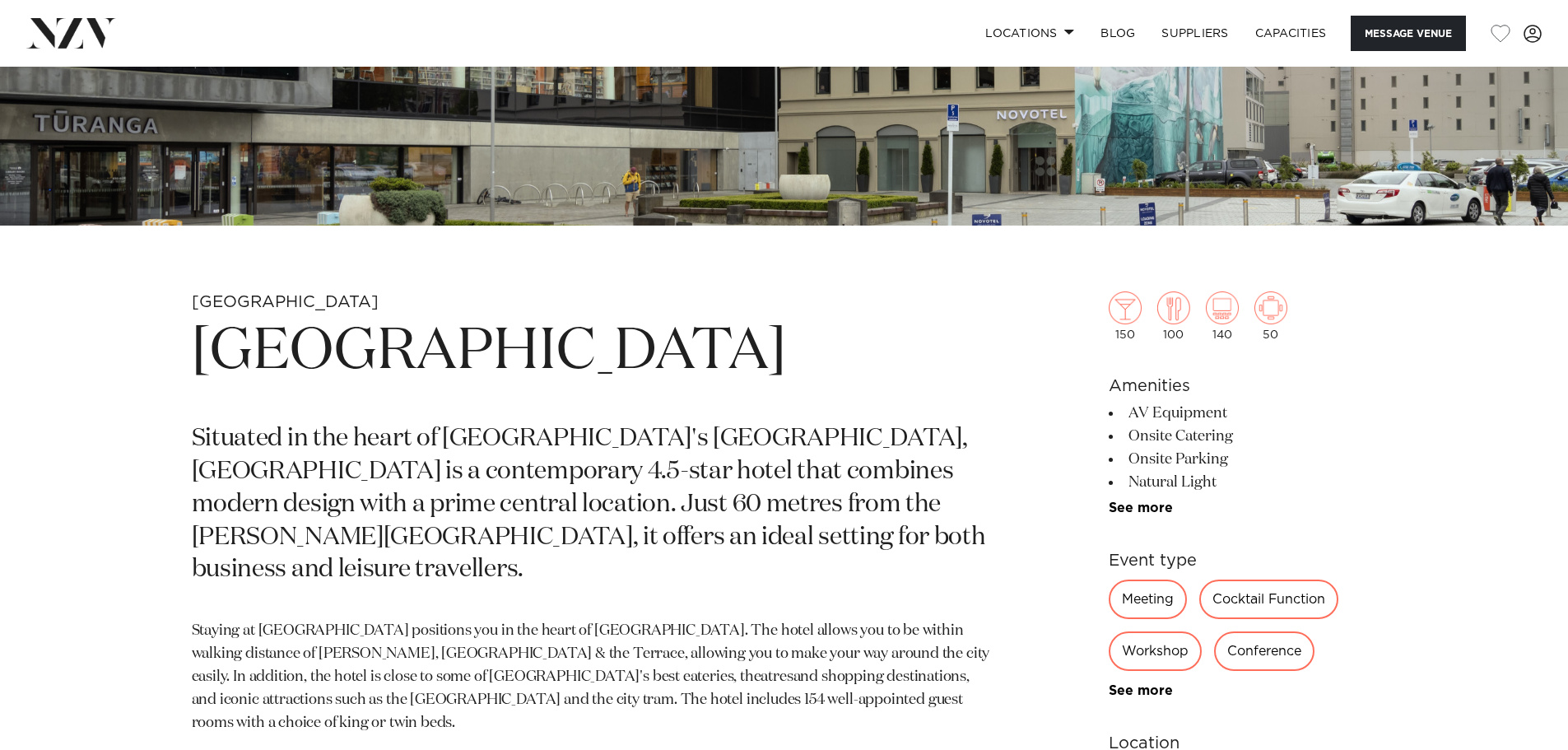
click at [1260, 603] on div "Cocktail Function" at bounding box center [1268, 599] width 139 height 40
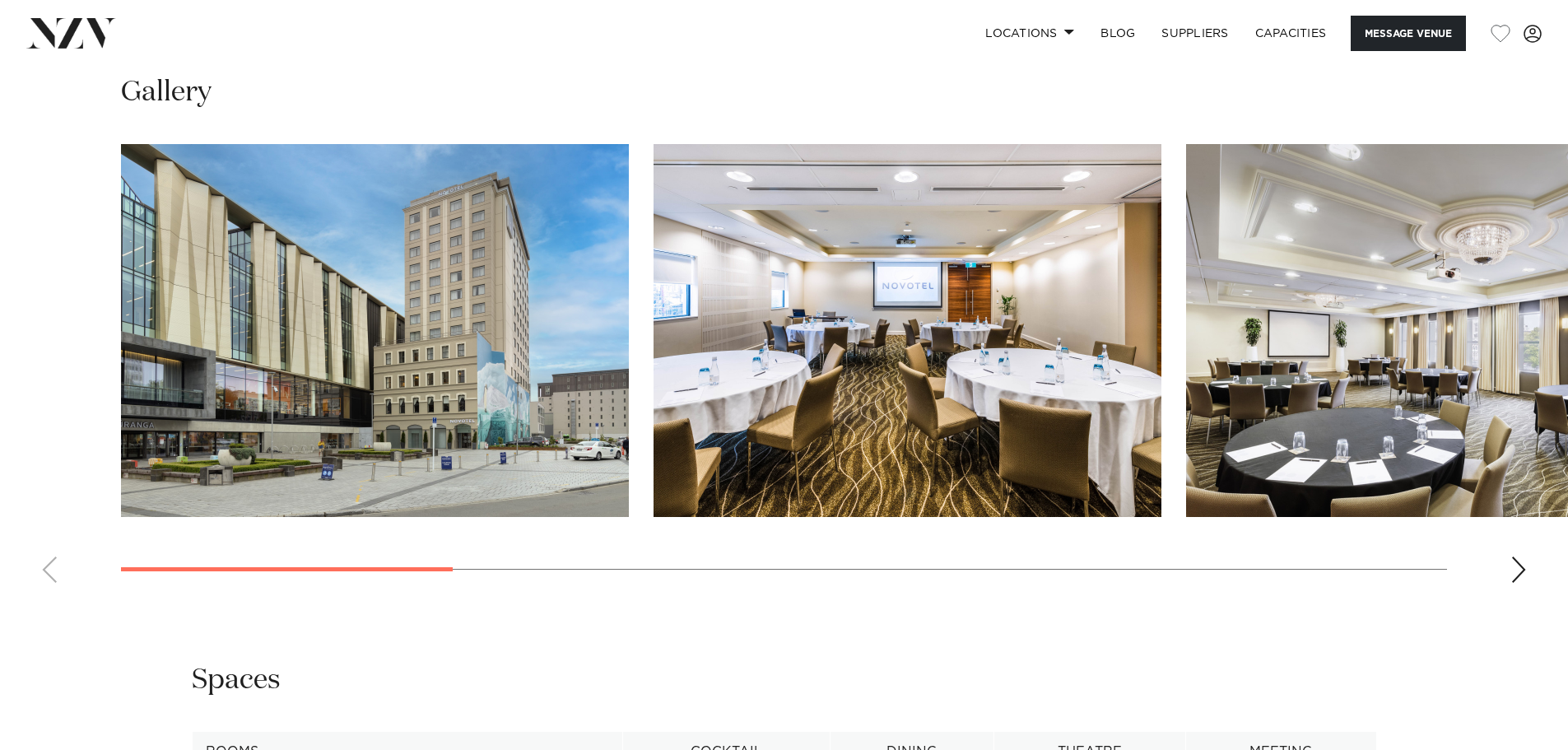
scroll to position [1728, 0]
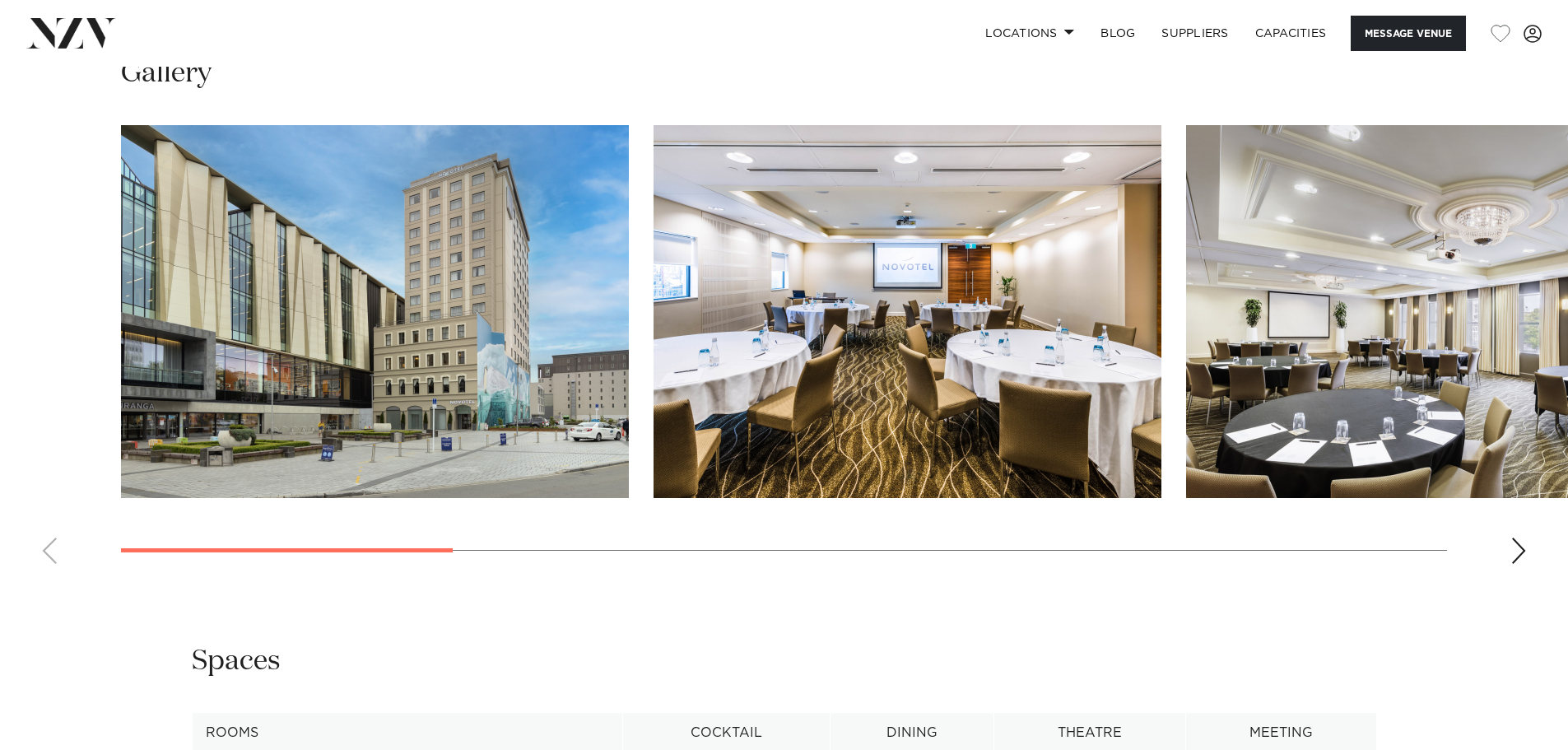
click at [1518, 548] on div "Next slide" at bounding box center [1518, 550] width 16 height 26
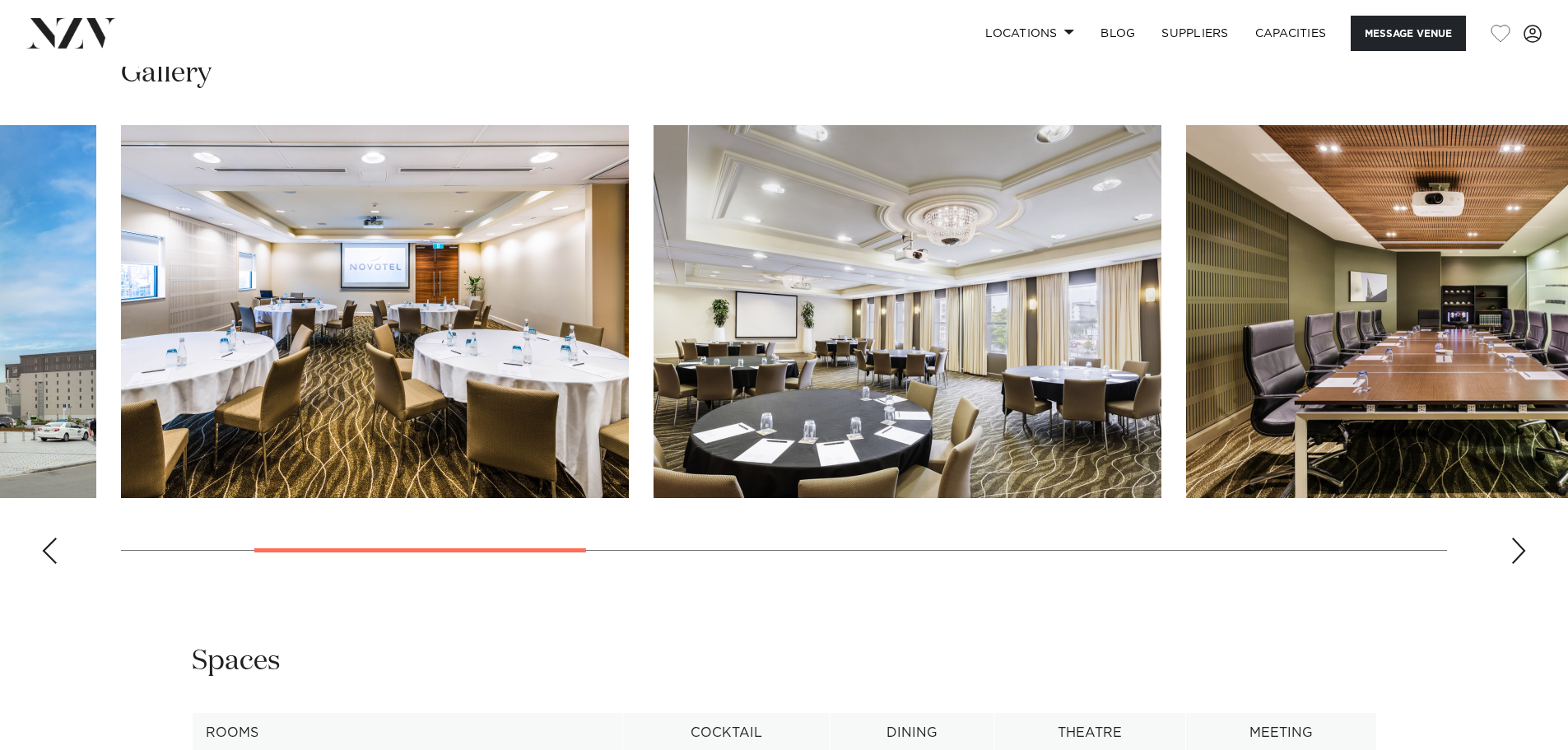
click at [1518, 548] on div "Next slide" at bounding box center [1518, 550] width 16 height 26
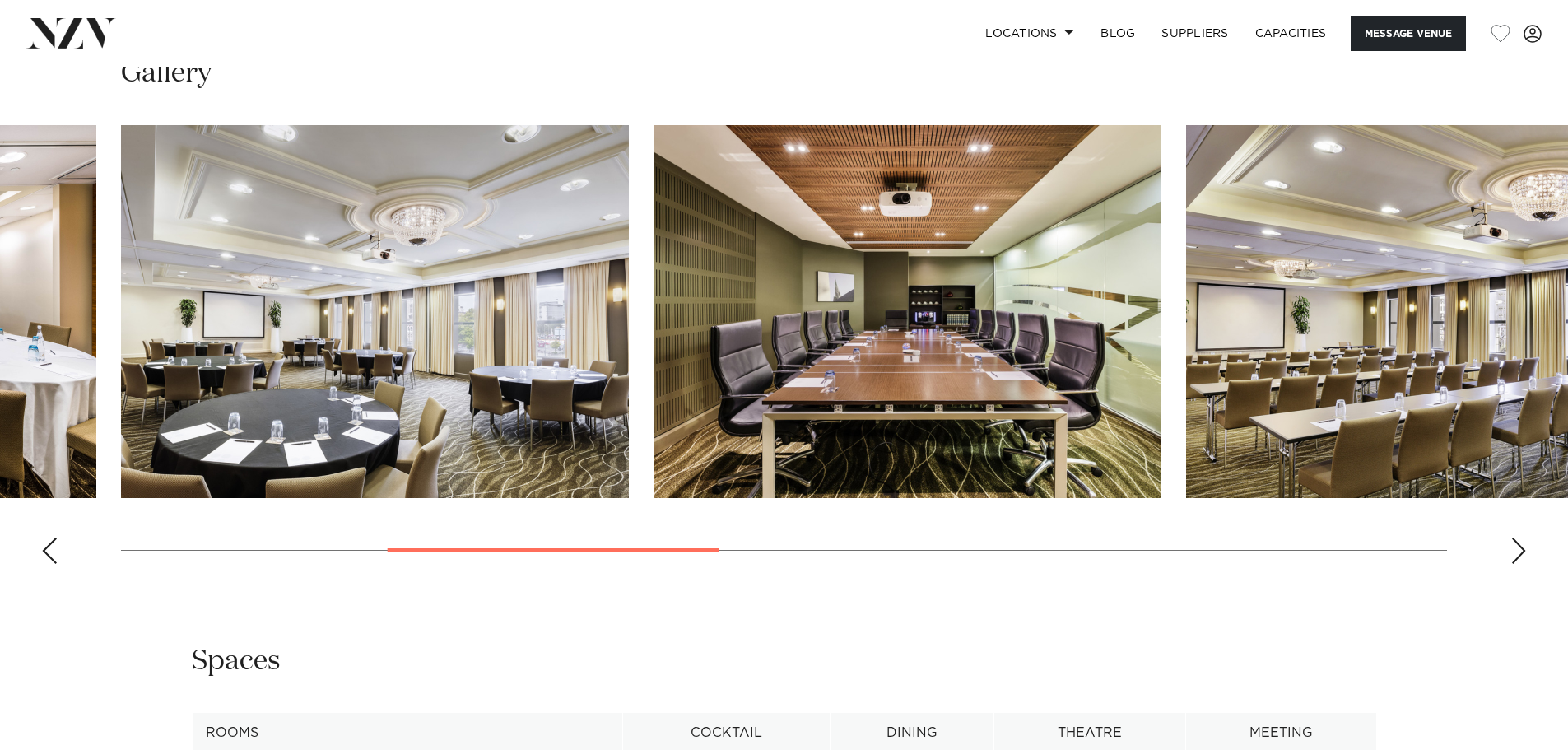
click at [1518, 548] on div "Next slide" at bounding box center [1518, 550] width 16 height 26
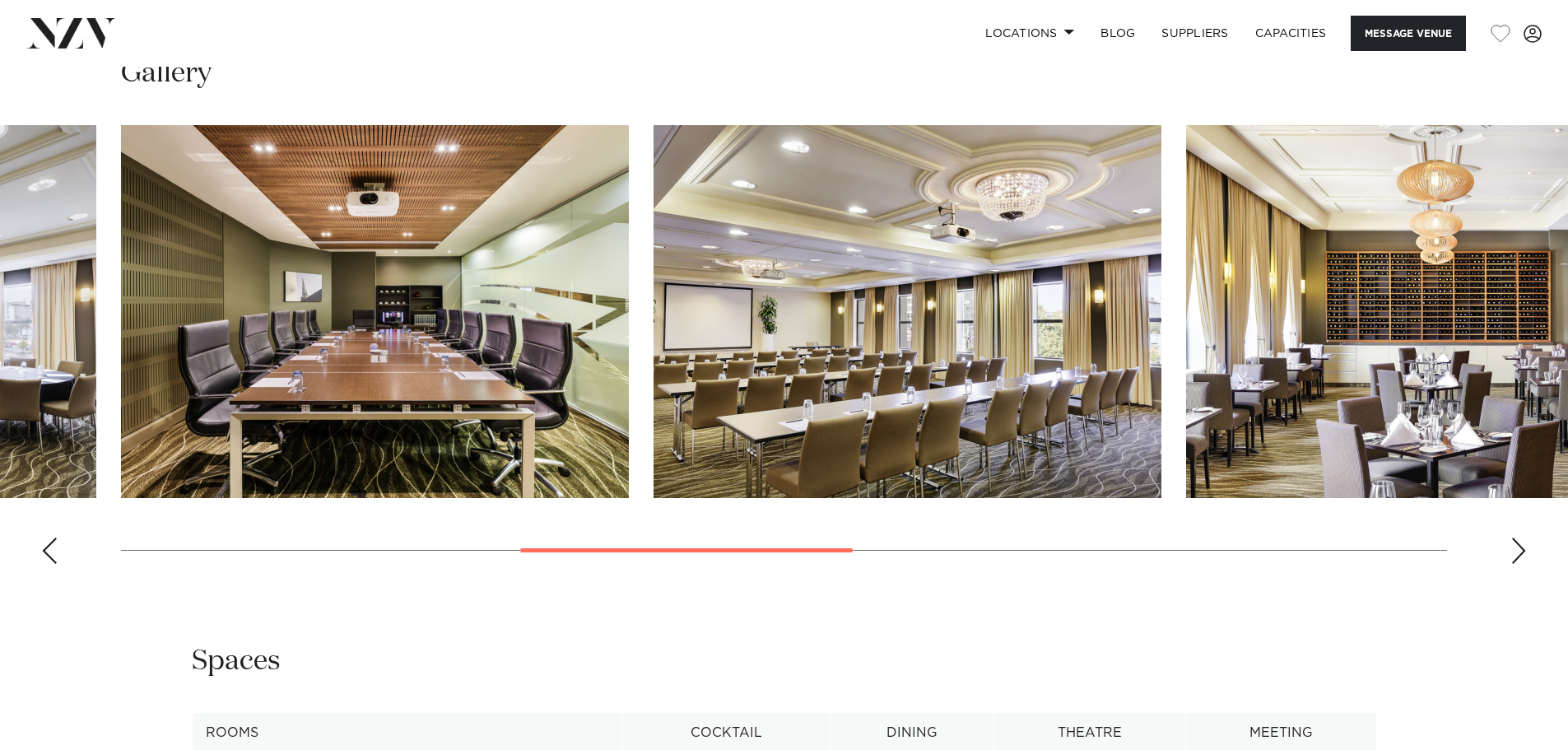
click at [1518, 548] on div "Next slide" at bounding box center [1518, 550] width 16 height 26
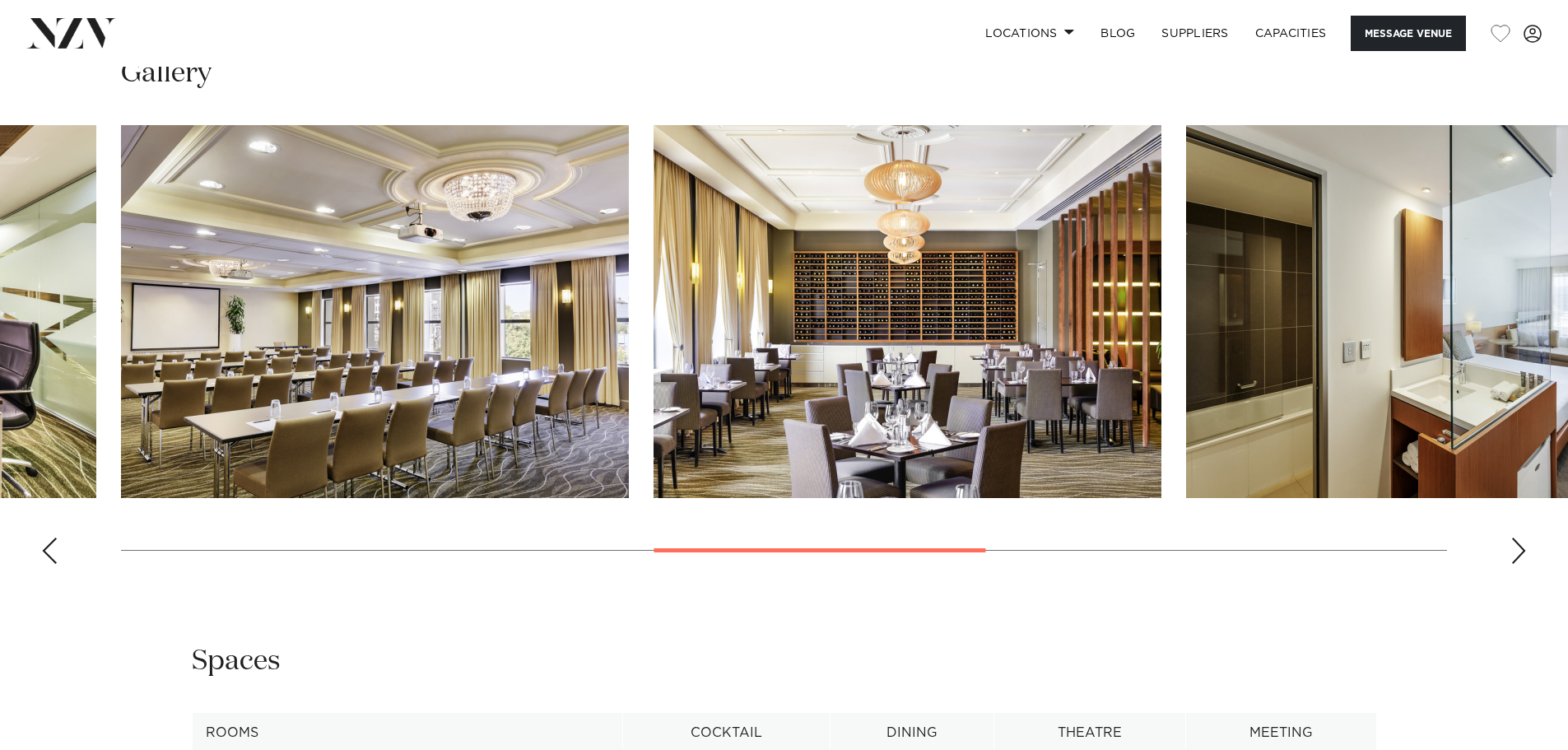
click at [1518, 548] on div "Next slide" at bounding box center [1518, 550] width 16 height 26
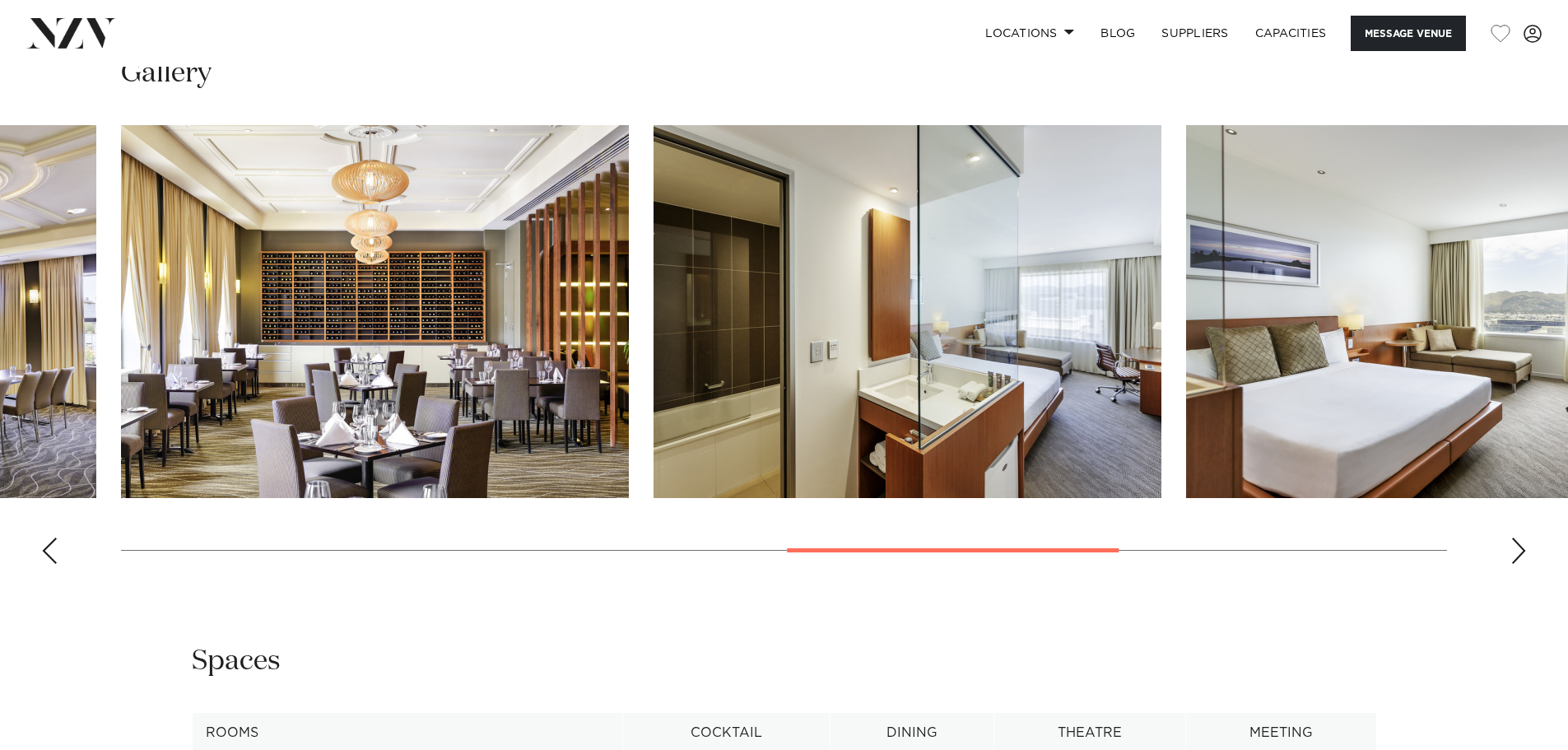
click at [1518, 548] on div "Next slide" at bounding box center [1518, 550] width 16 height 26
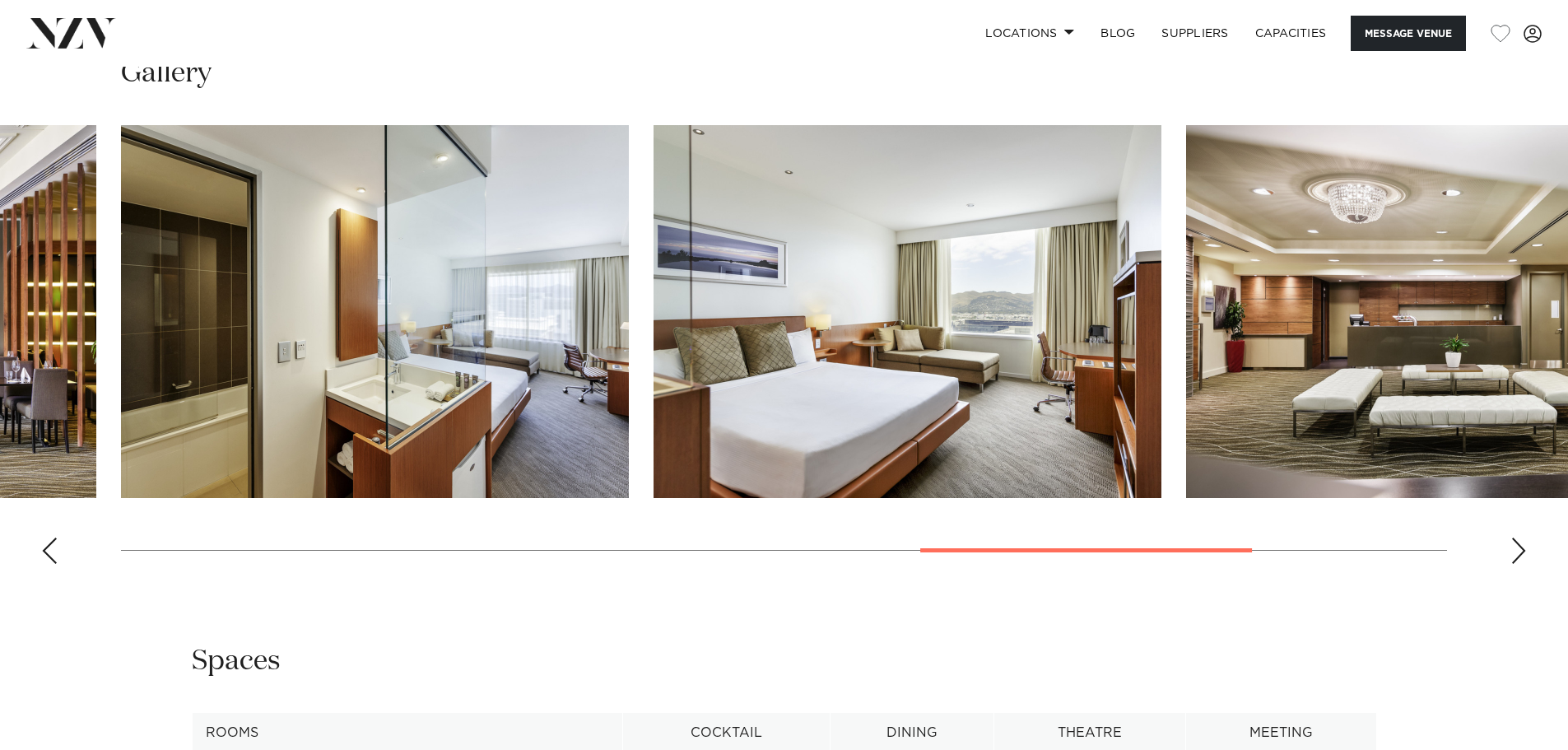
click at [1518, 548] on div "Next slide" at bounding box center [1518, 550] width 16 height 26
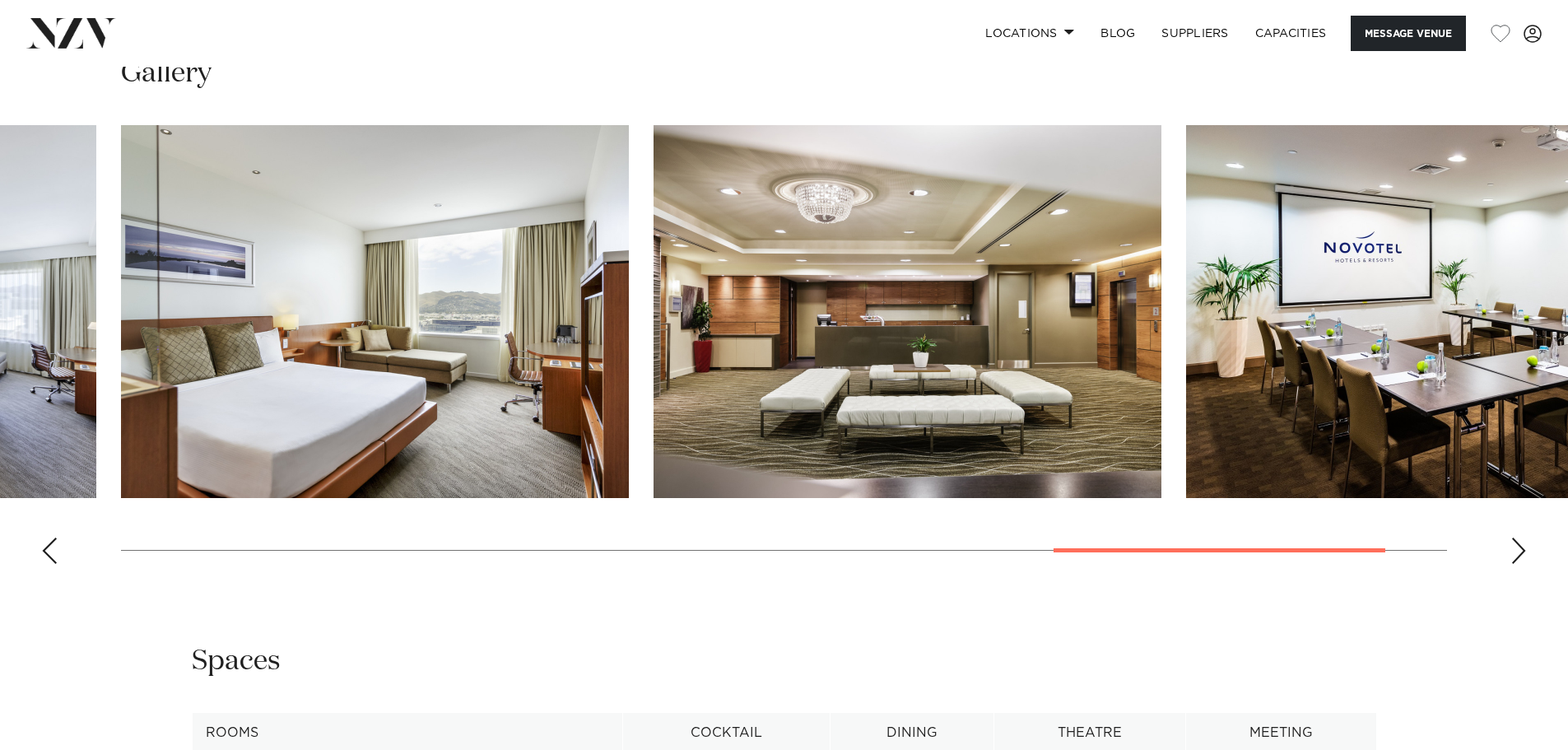
click at [1518, 548] on div "Next slide" at bounding box center [1518, 550] width 16 height 26
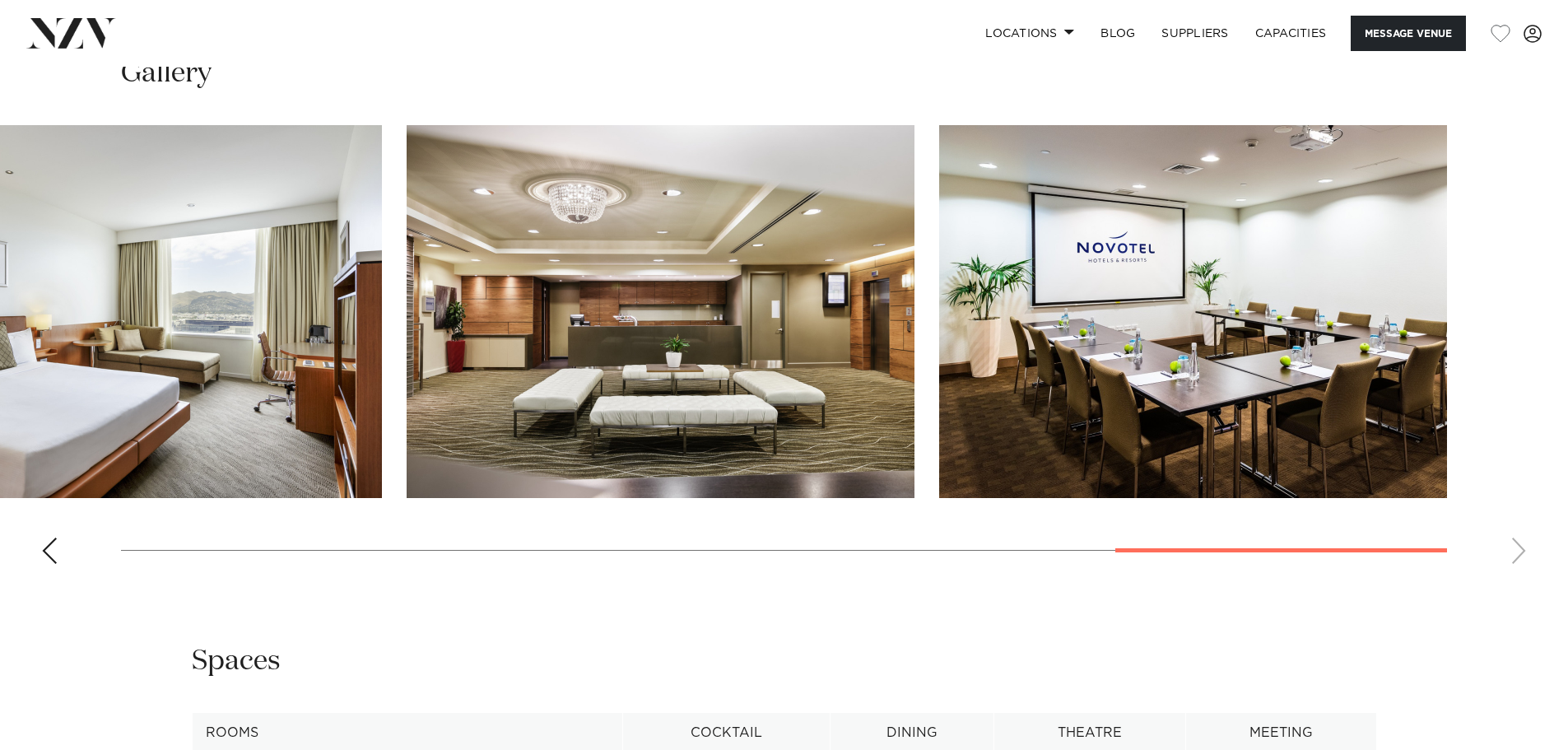
click at [1518, 548] on swiper-container at bounding box center [784, 351] width 1568 height 452
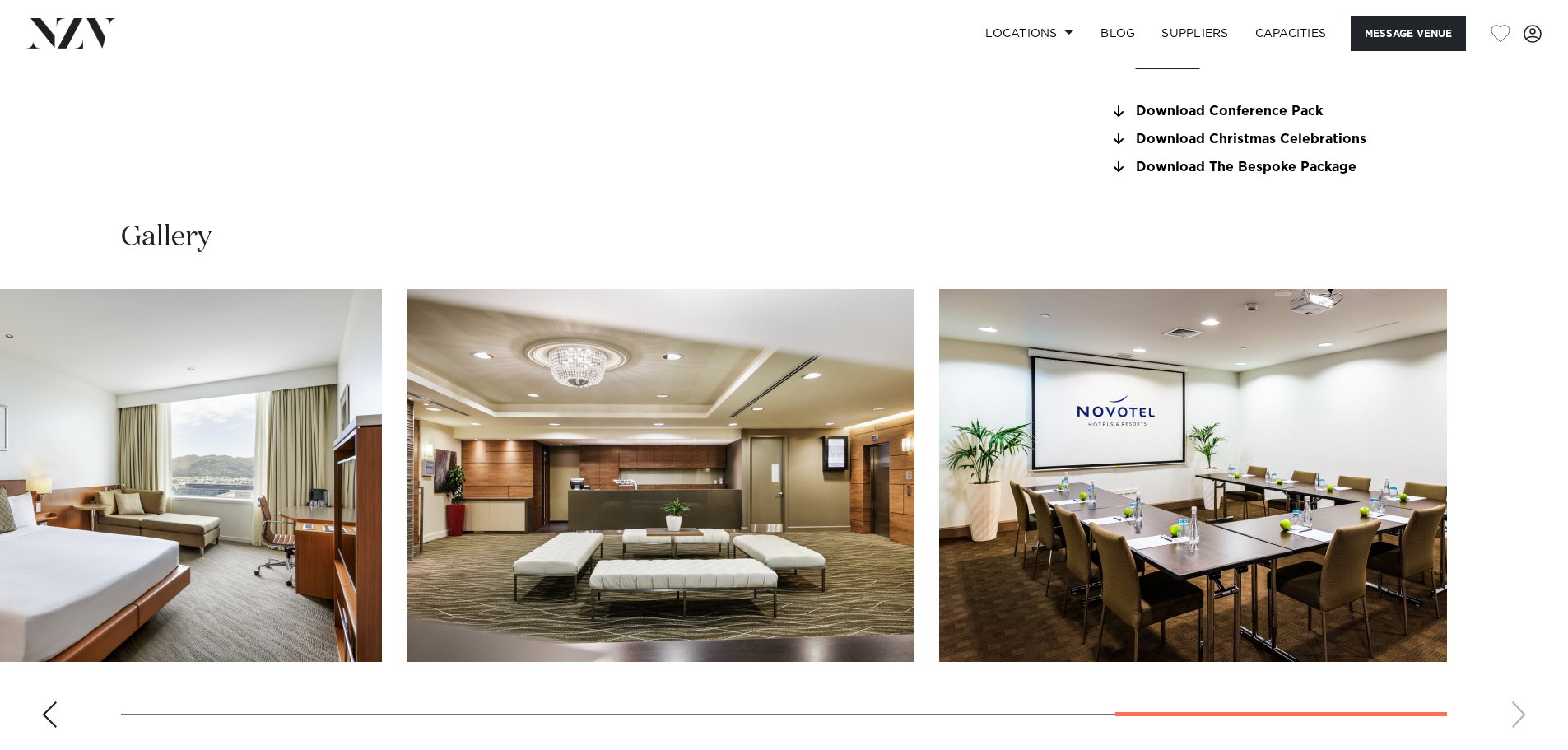
scroll to position [1563, 0]
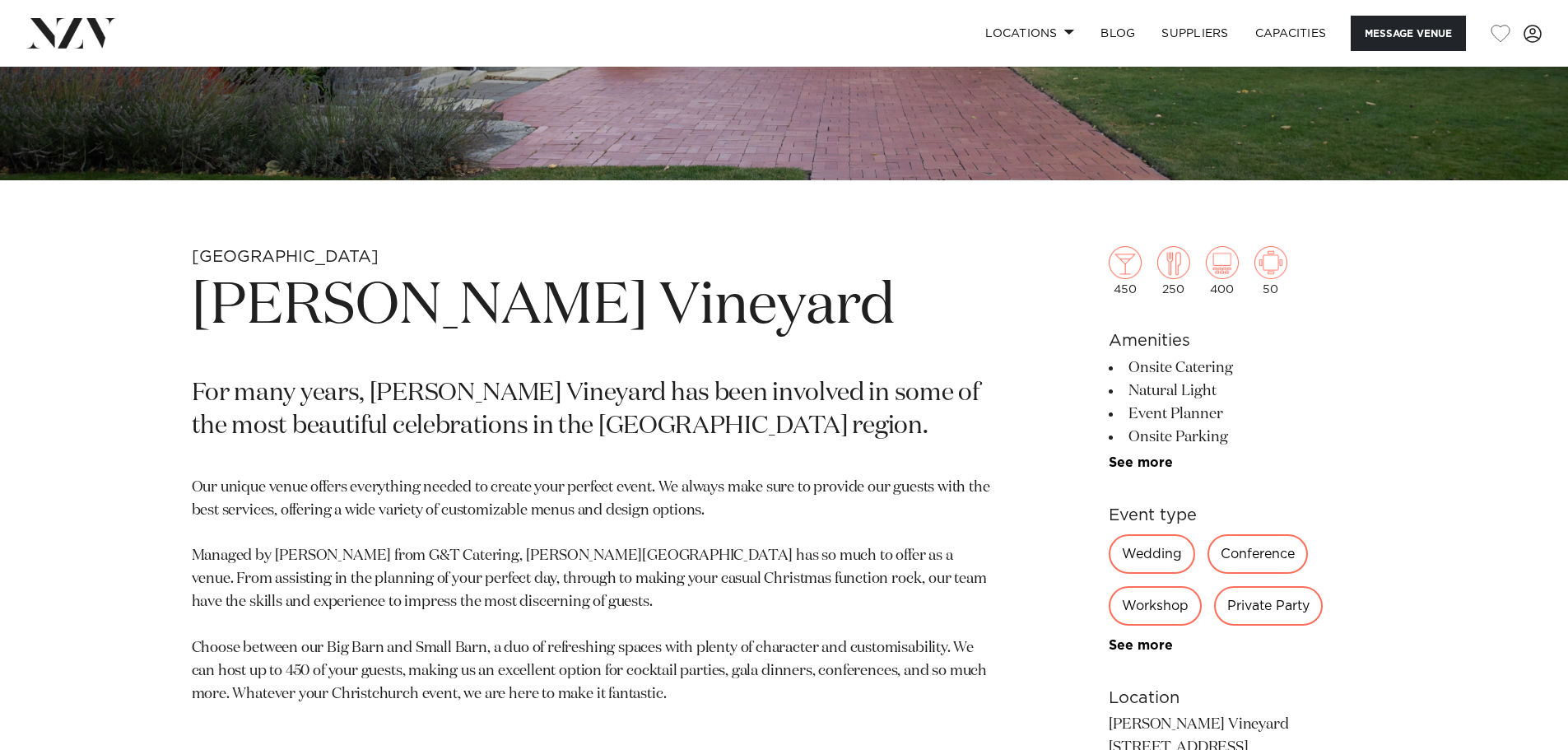
scroll to position [658, 0]
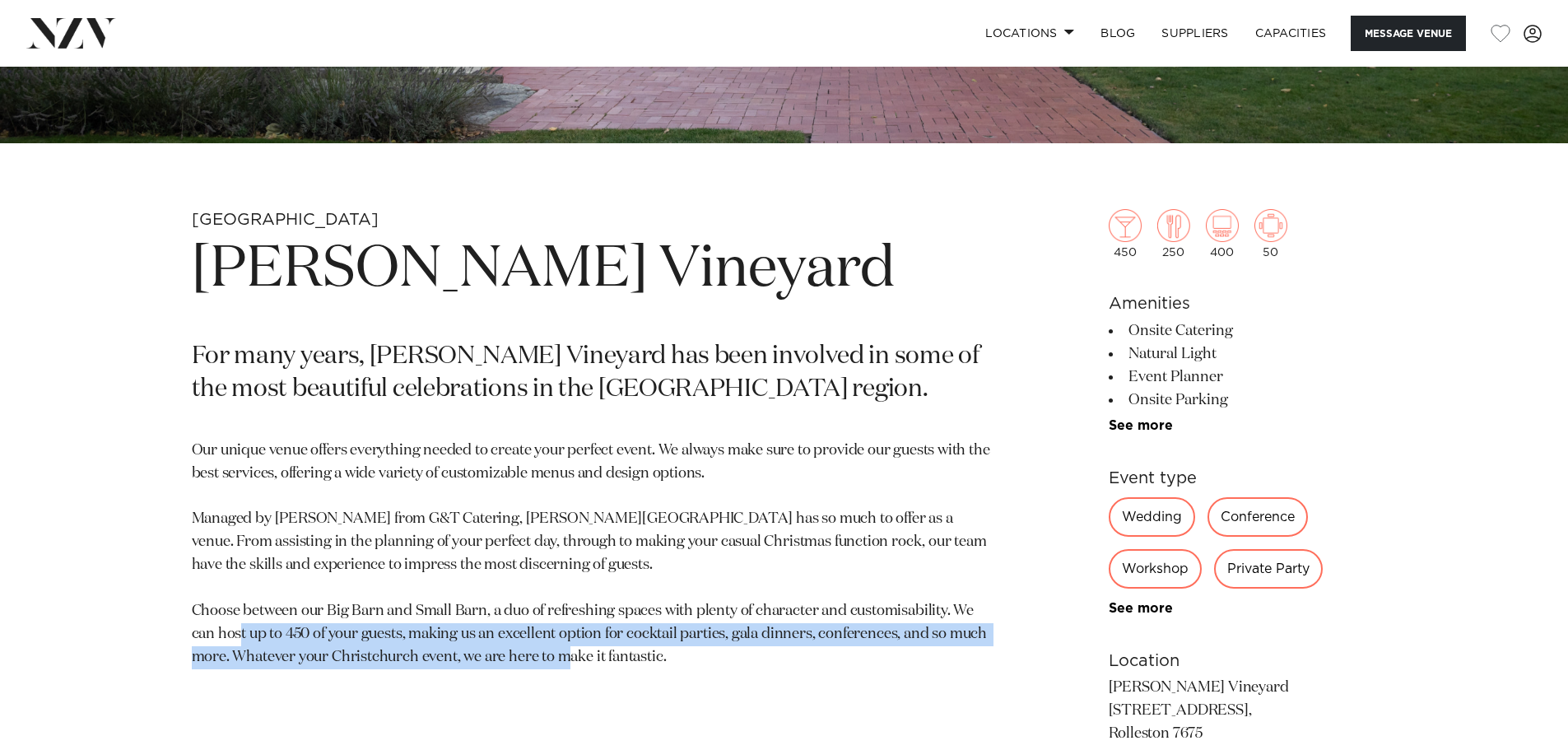
drag, startPoint x: 362, startPoint y: 624, endPoint x: 865, endPoint y: 657, distance: 504.1
click at [865, 657] on p "Our unique venue offers everything needed to create your perfect event. We alwa…" at bounding box center [591, 553] width 800 height 230
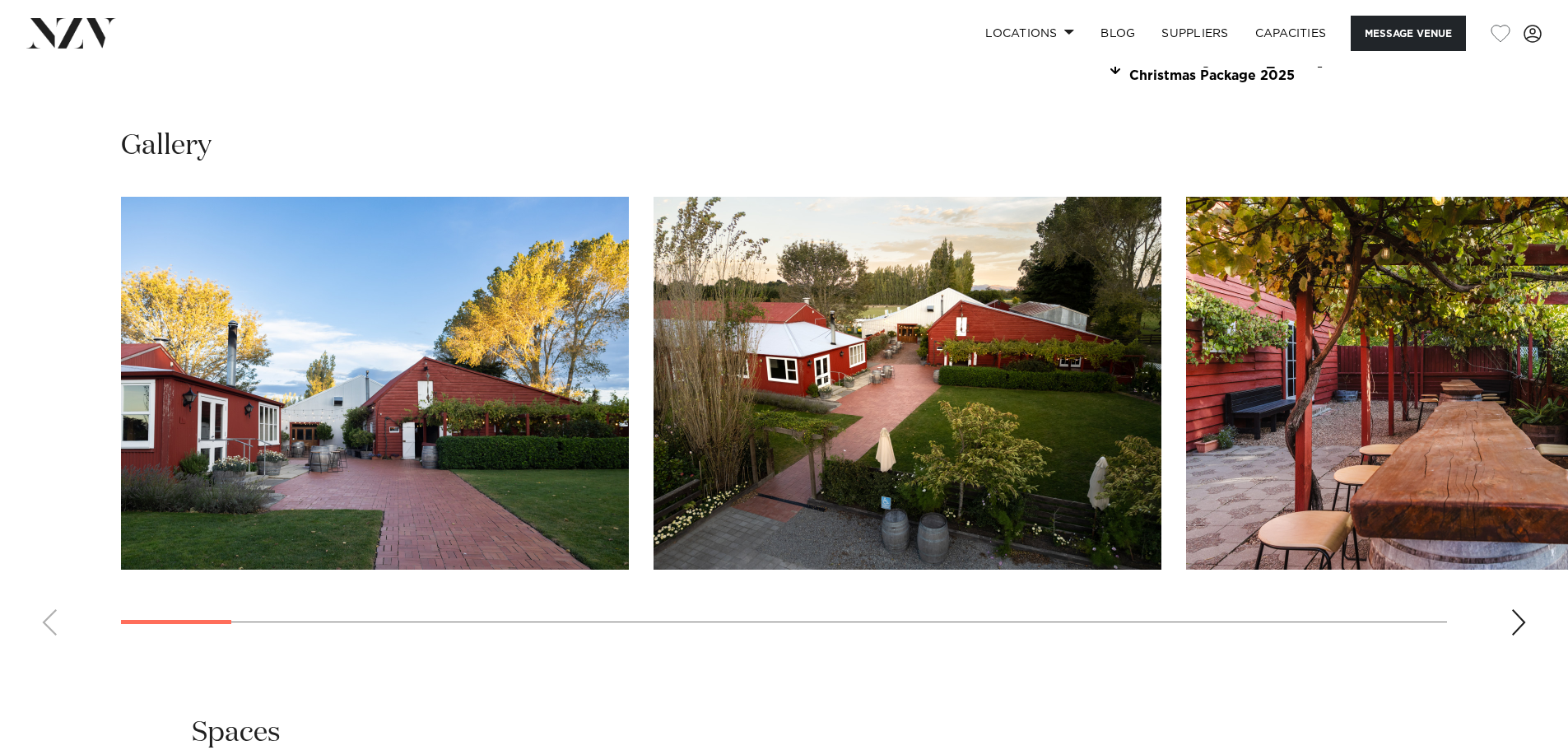
scroll to position [1810, 0]
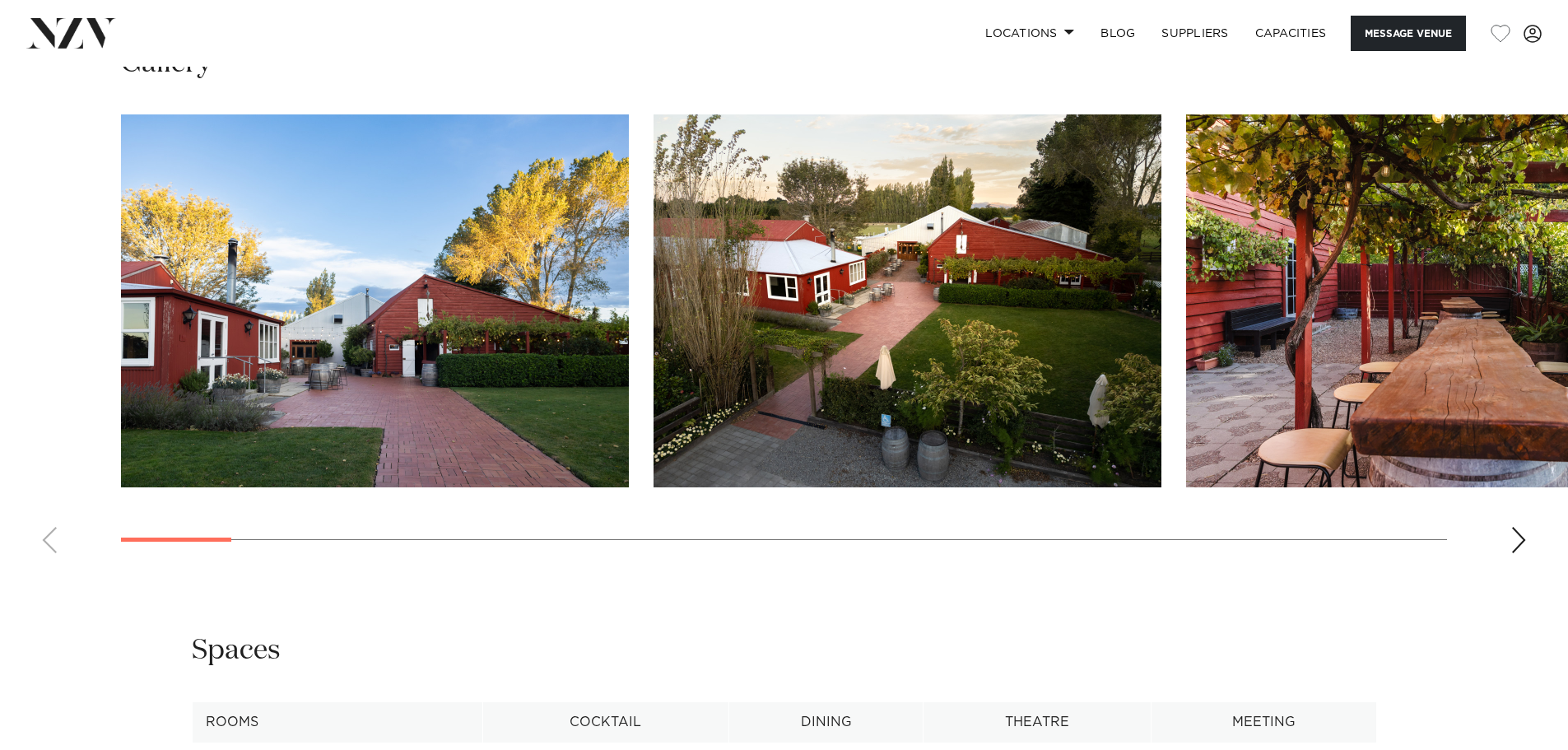
click at [1520, 534] on div "Next slide" at bounding box center [1518, 540] width 16 height 26
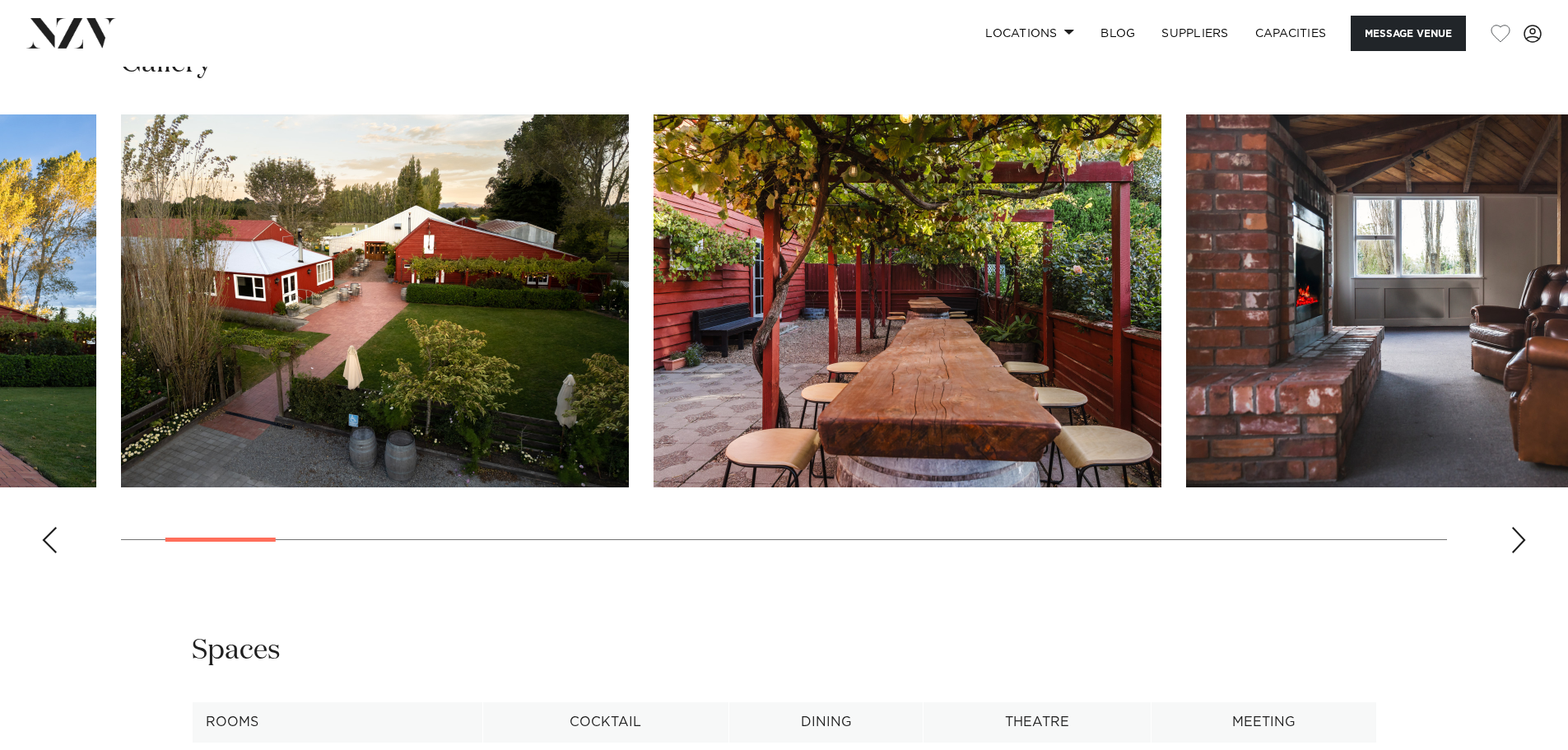
click at [1520, 534] on div "Next slide" at bounding box center [1518, 540] width 16 height 26
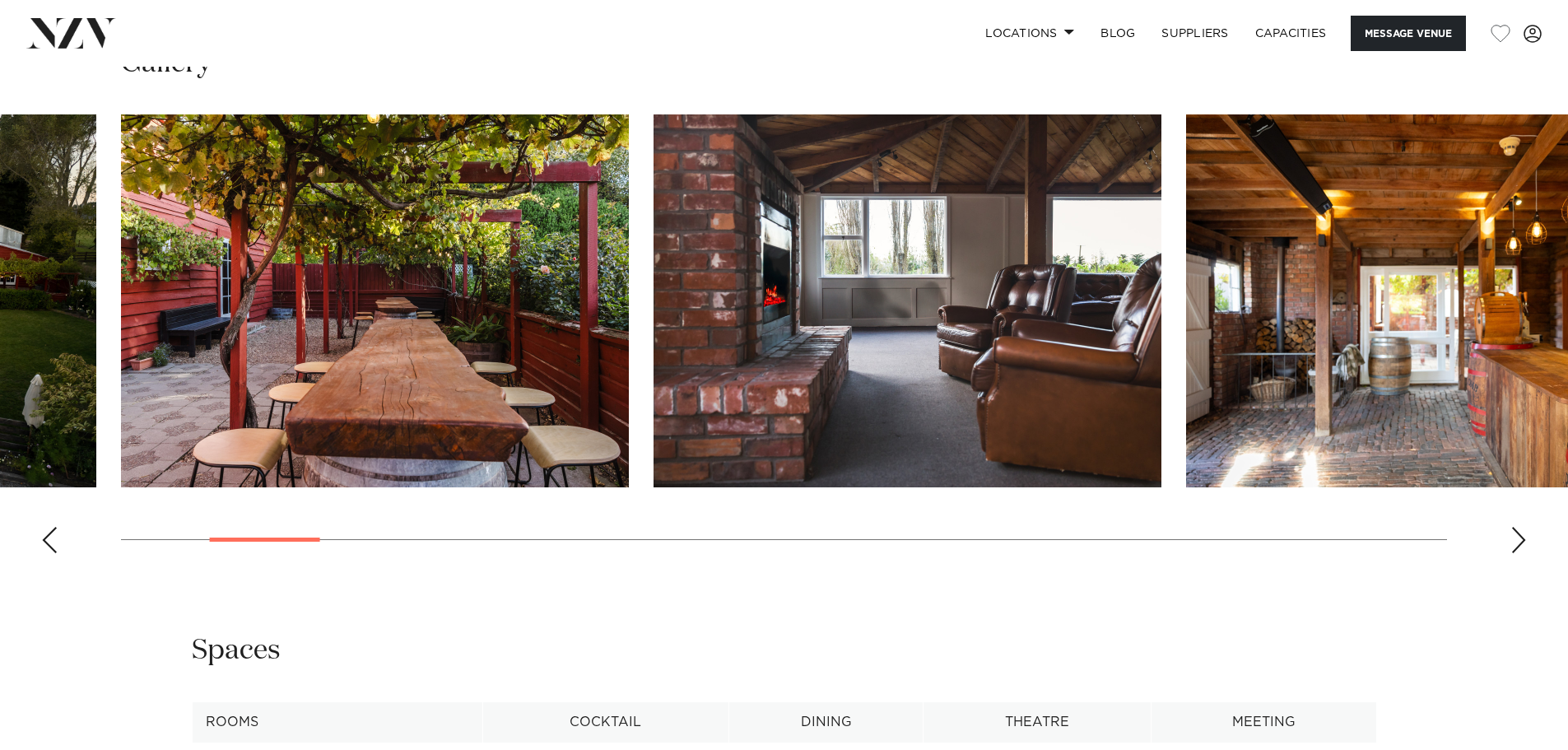
click at [1520, 534] on div "Next slide" at bounding box center [1518, 540] width 16 height 26
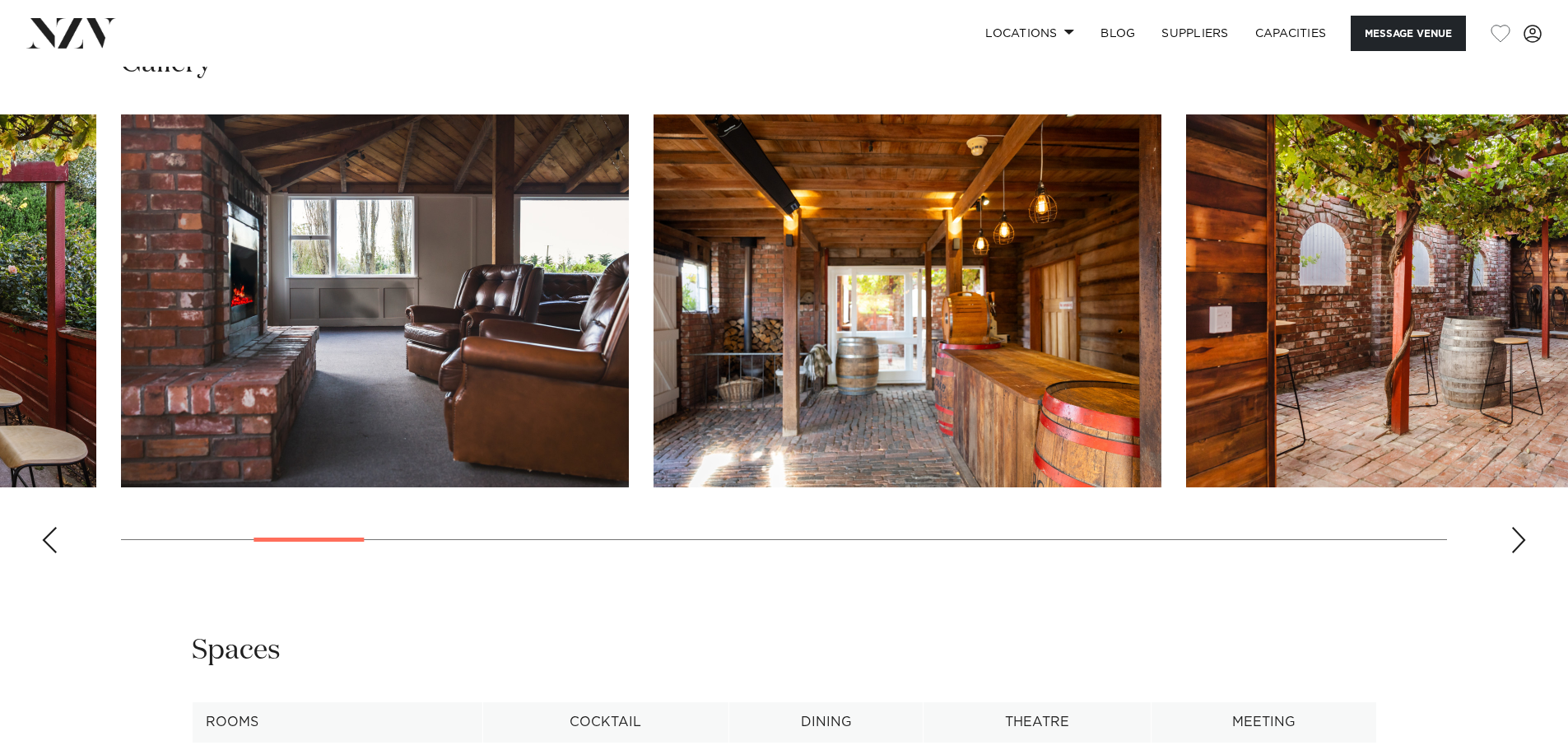
click at [1520, 534] on div "Next slide" at bounding box center [1518, 540] width 16 height 26
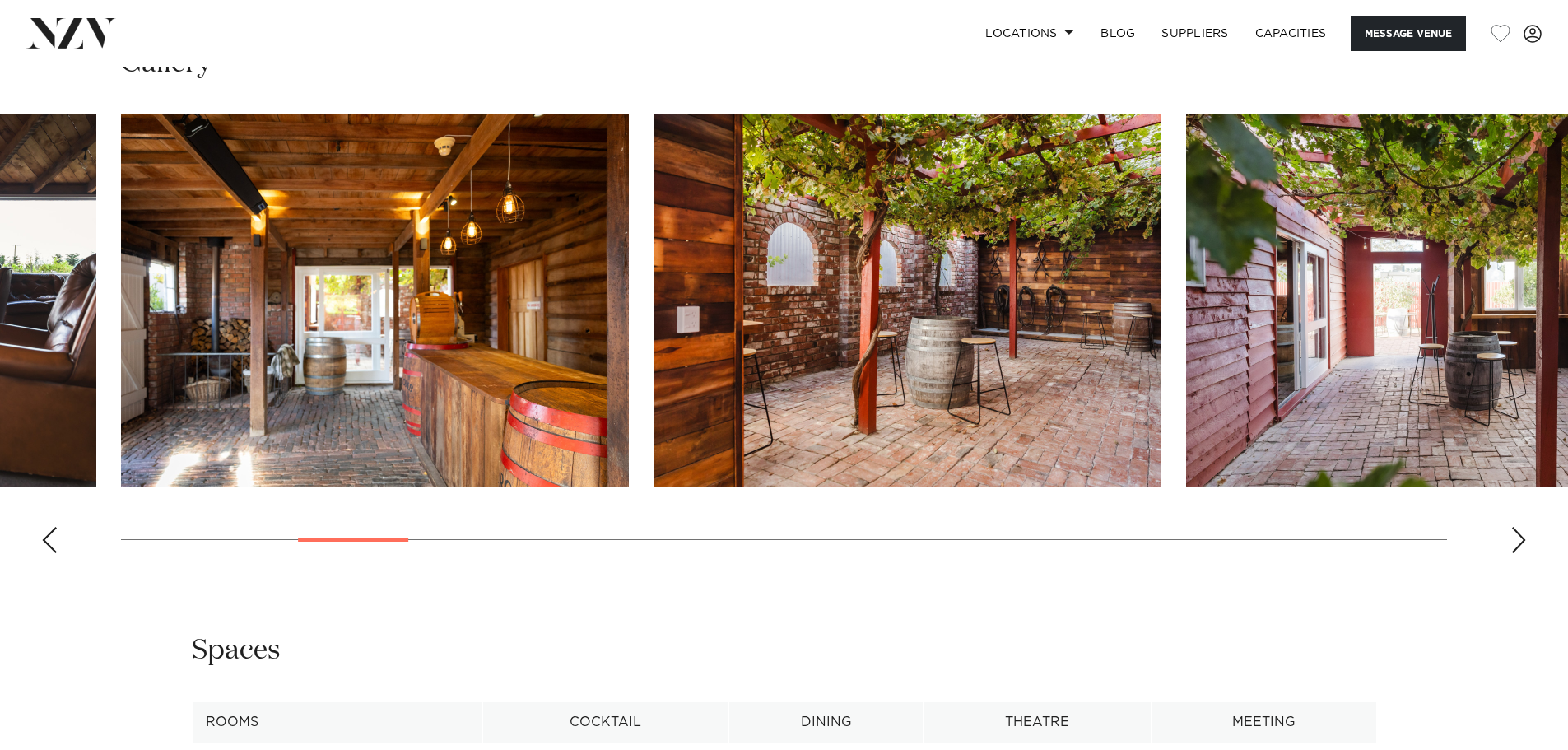
click at [1520, 534] on div "Next slide" at bounding box center [1518, 540] width 16 height 26
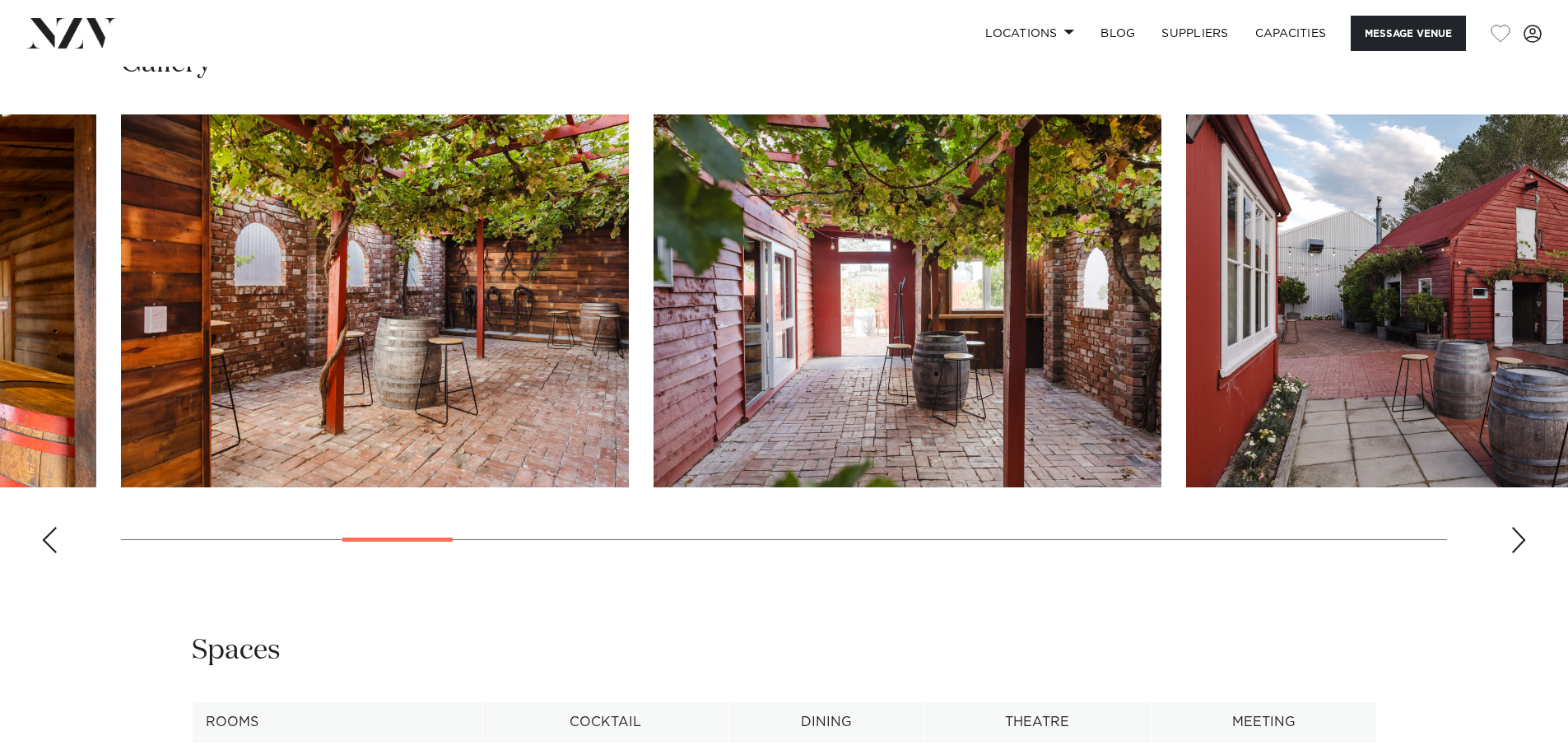
click at [1520, 534] on div "Next slide" at bounding box center [1518, 540] width 16 height 26
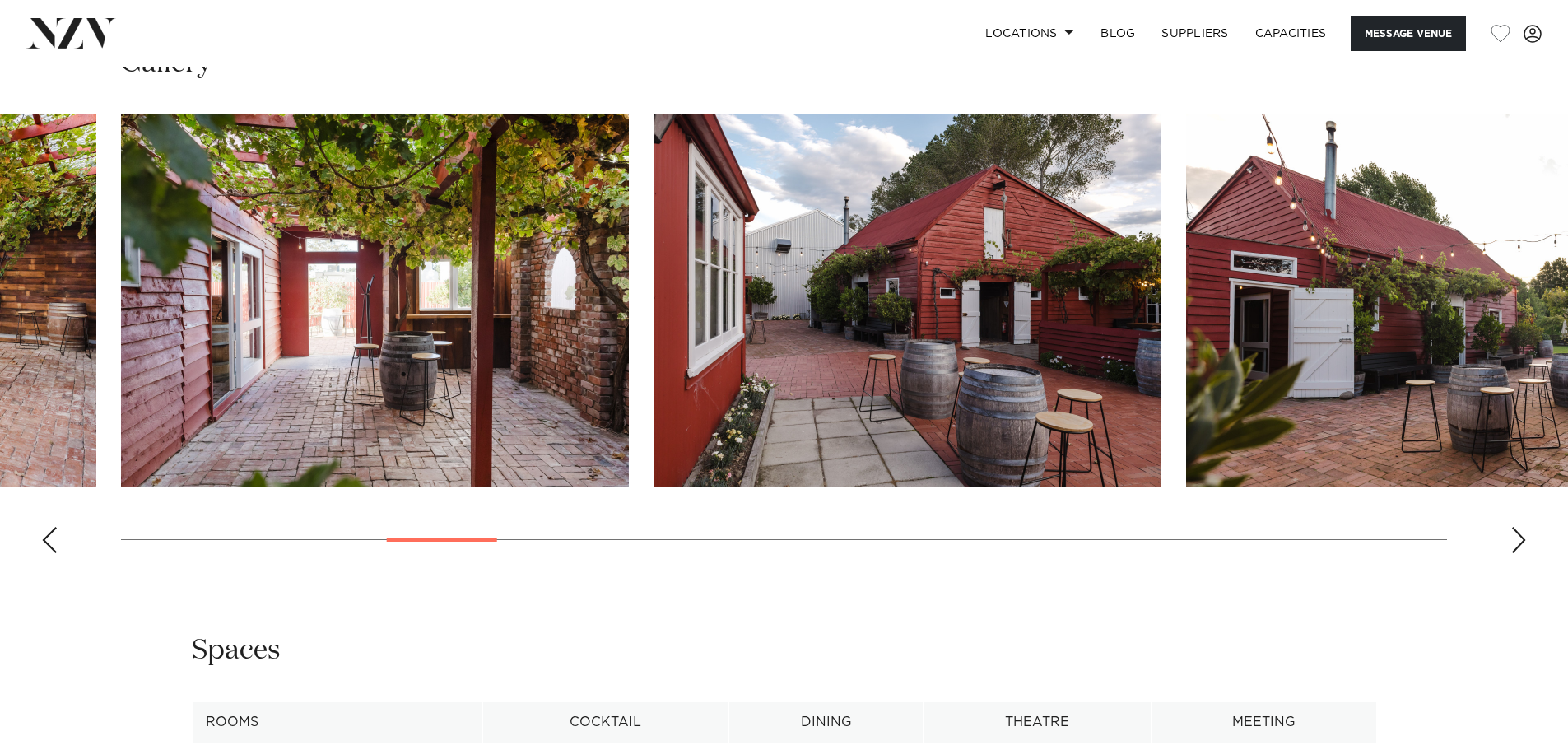
click at [1520, 534] on div "Next slide" at bounding box center [1518, 540] width 16 height 26
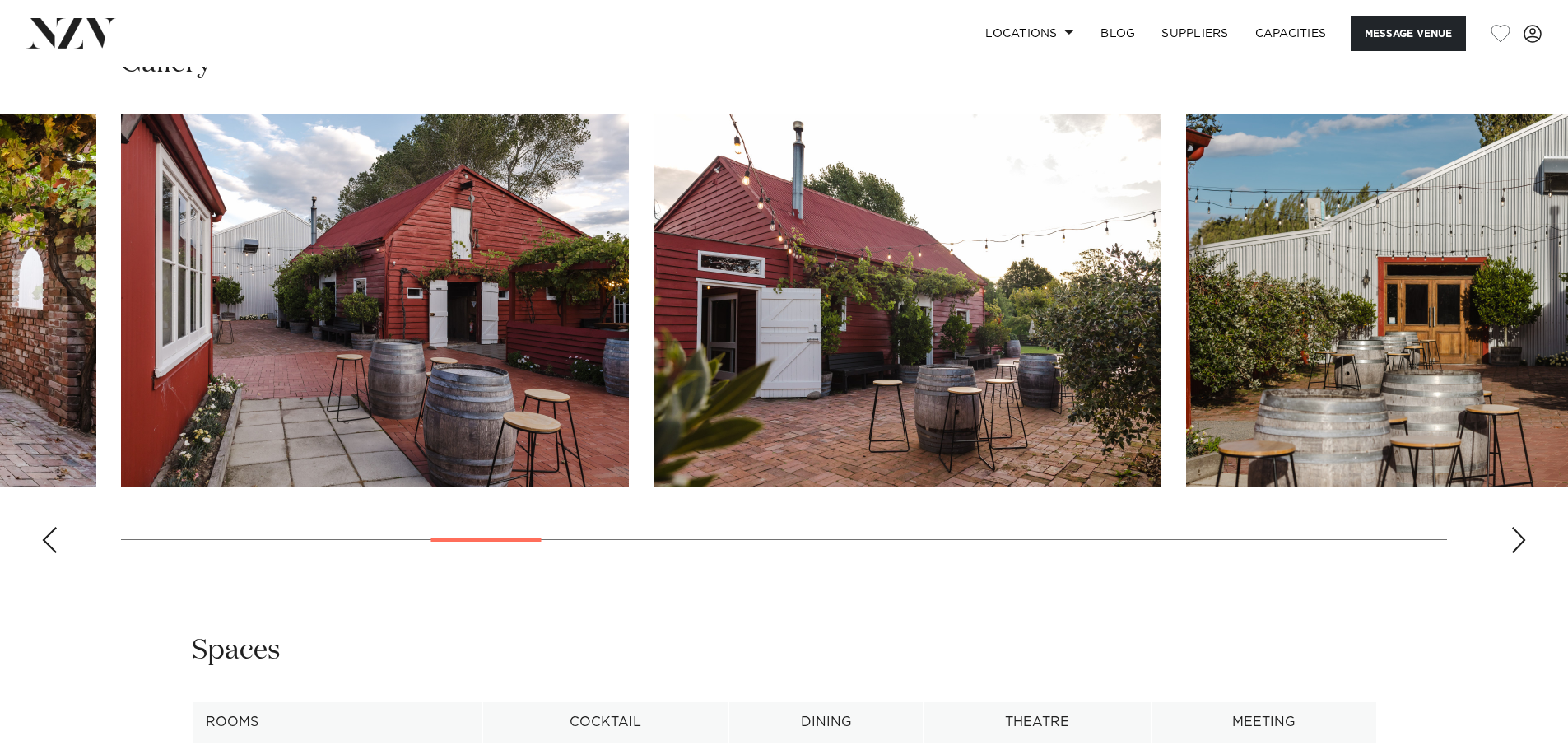
click at [1520, 534] on div "Next slide" at bounding box center [1518, 540] width 16 height 26
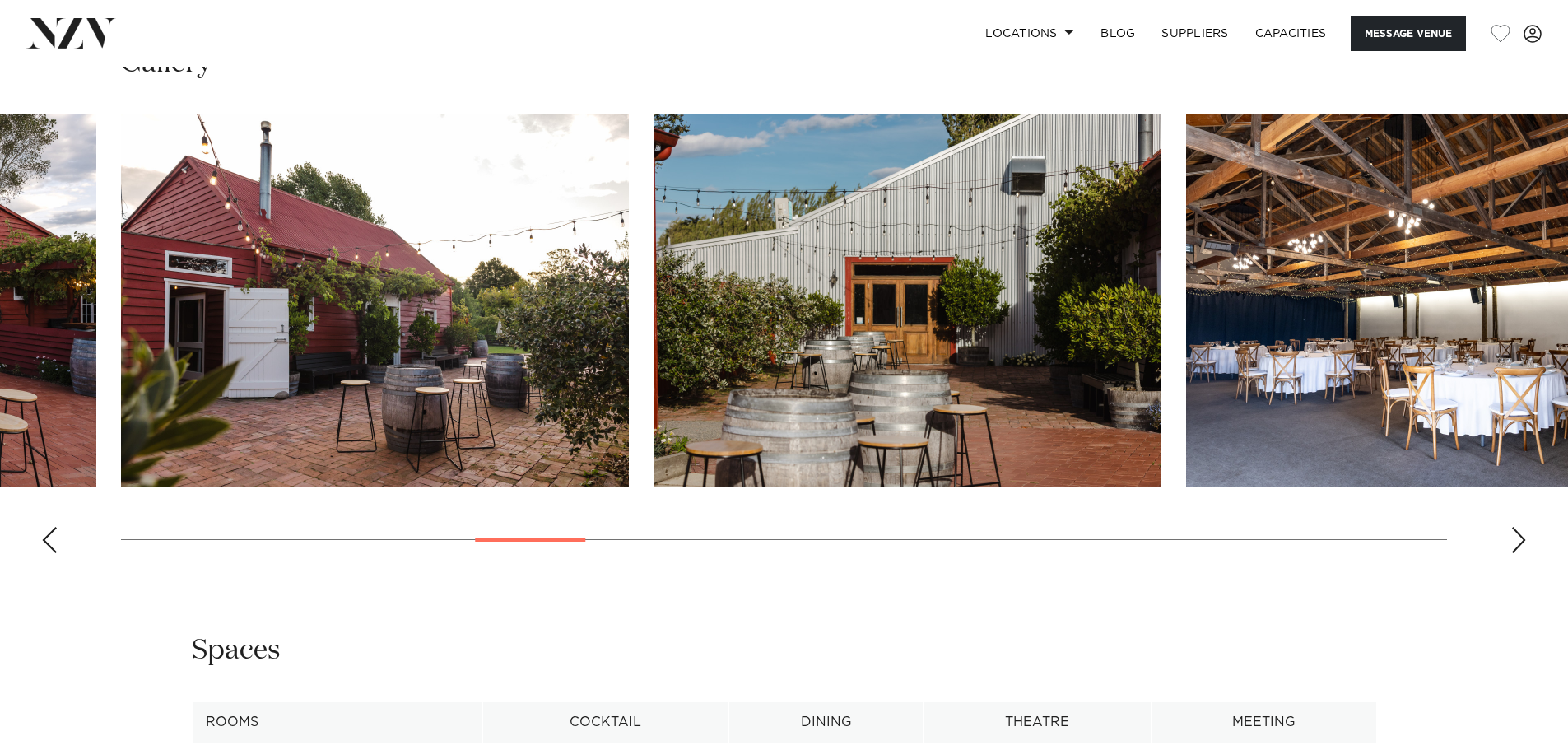
click at [1520, 534] on div "Next slide" at bounding box center [1518, 540] width 16 height 26
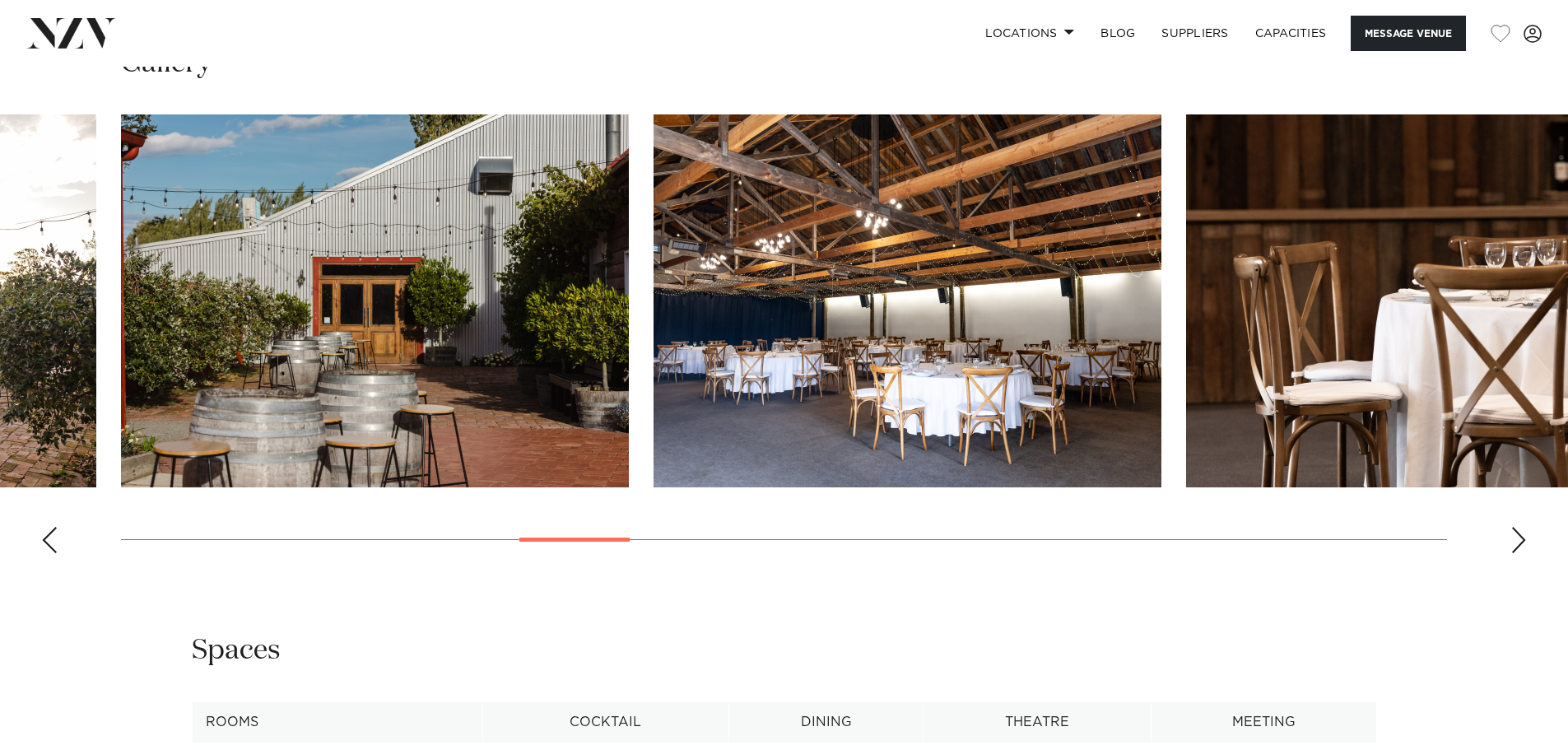
click at [1520, 534] on div "Next slide" at bounding box center [1518, 540] width 16 height 26
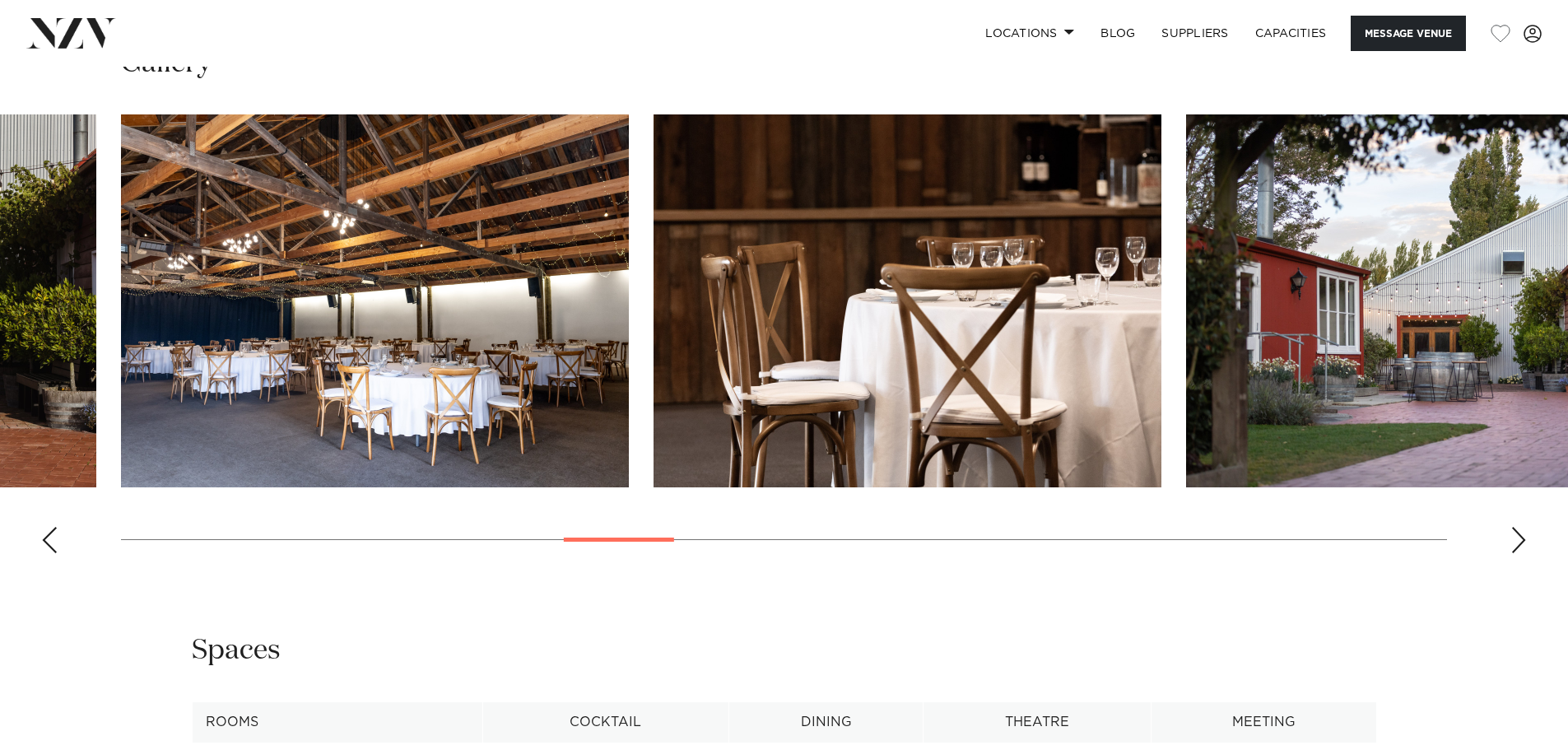
click at [1520, 534] on div "Next slide" at bounding box center [1518, 540] width 16 height 26
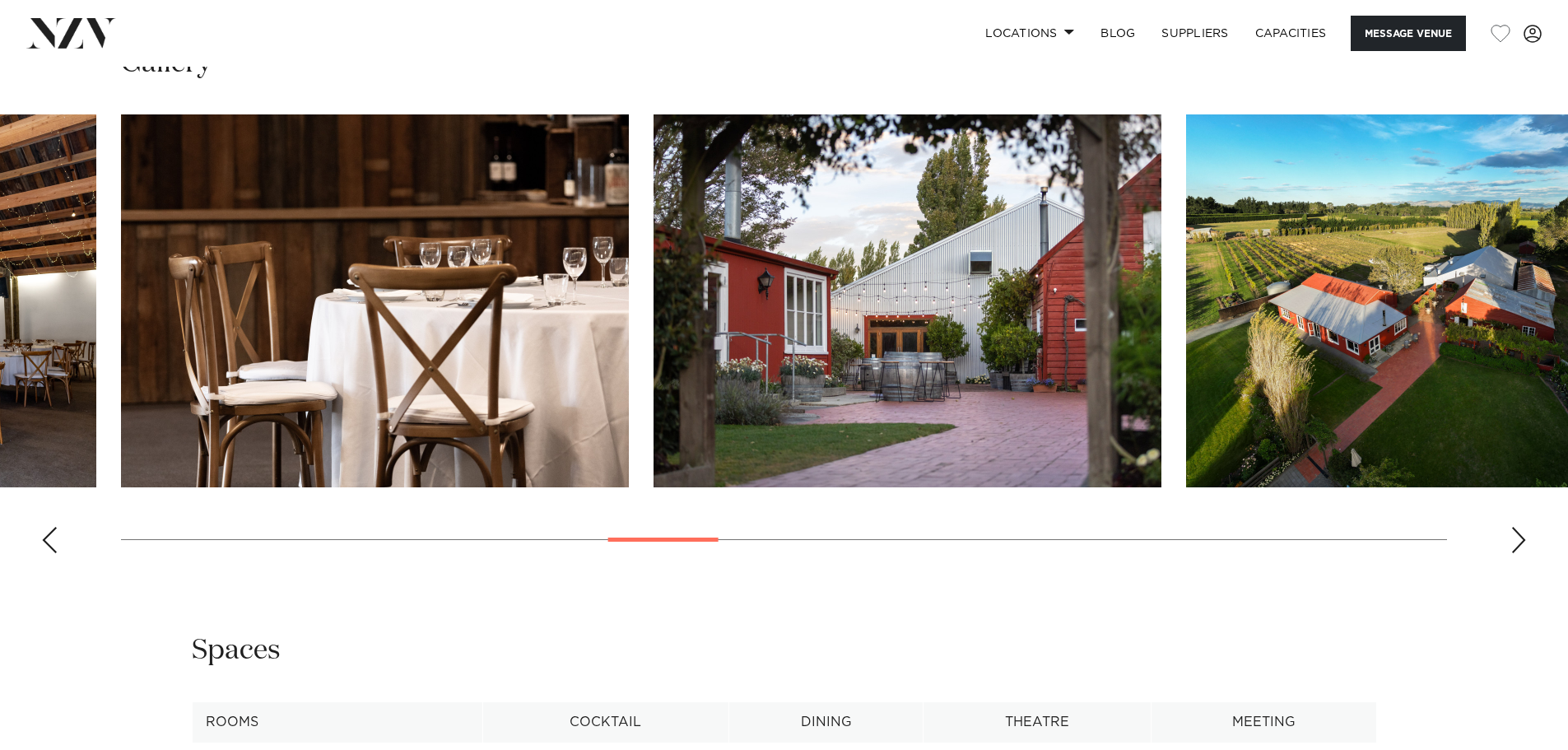
click at [1520, 534] on div "Next slide" at bounding box center [1518, 540] width 16 height 26
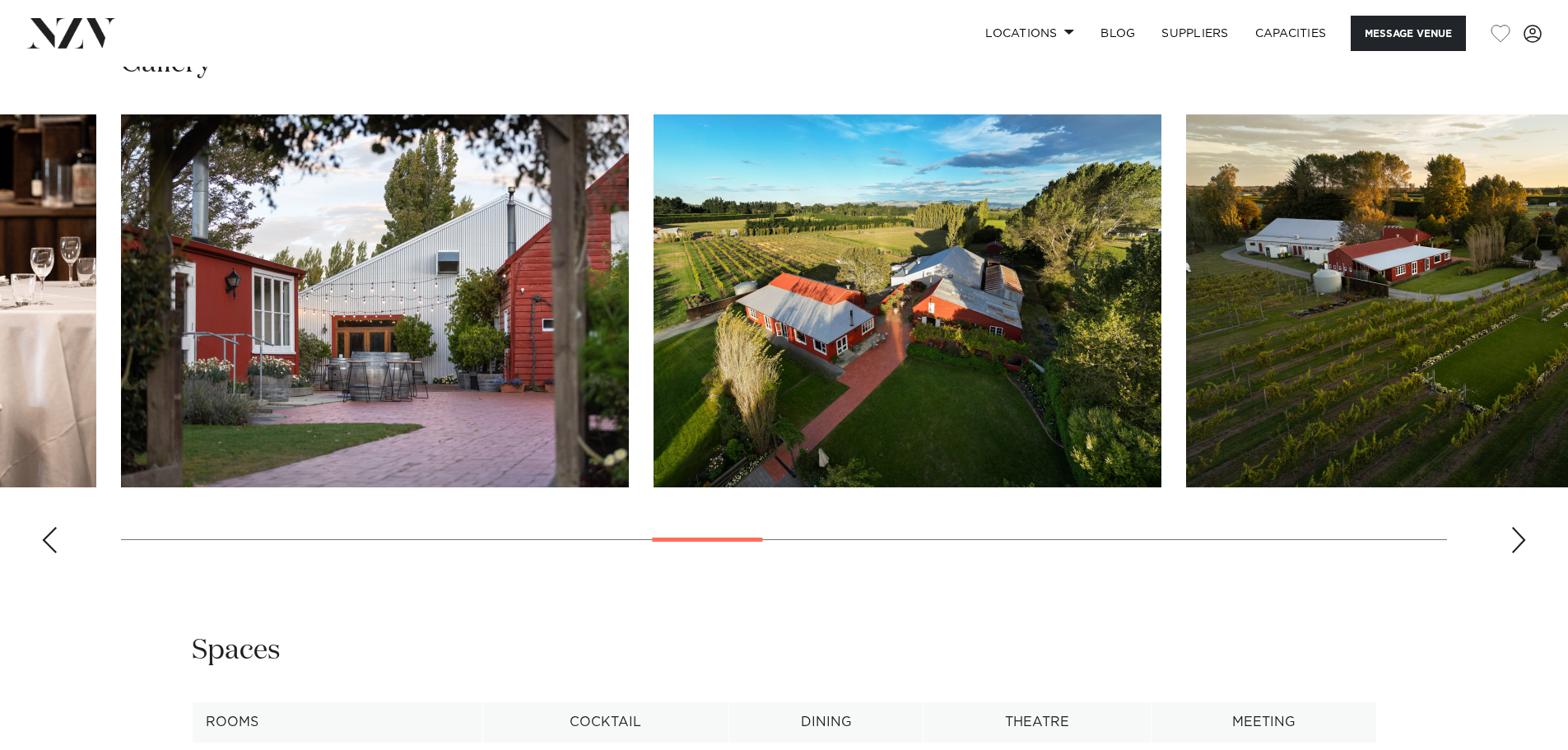
click at [1520, 534] on div "Next slide" at bounding box center [1518, 540] width 16 height 26
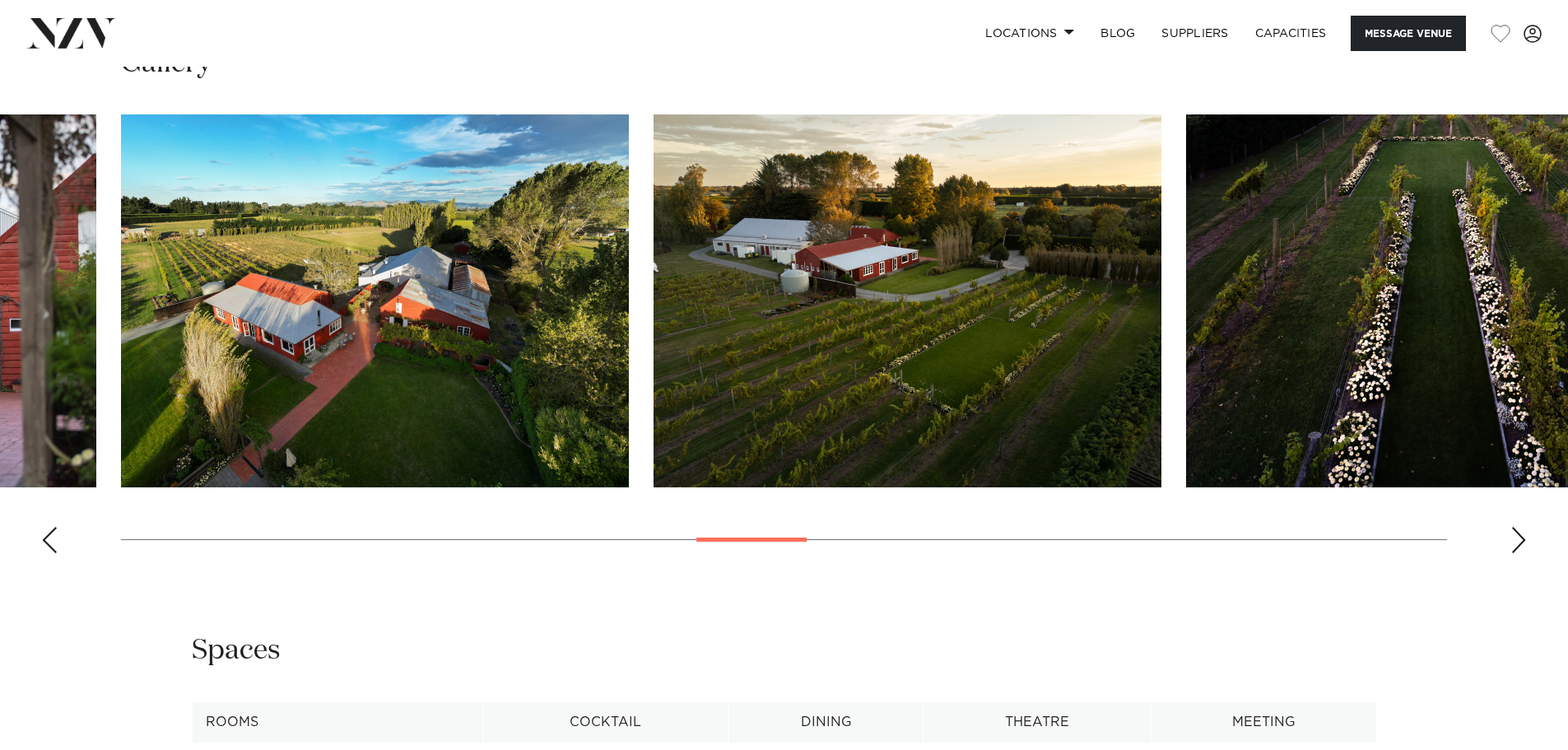
click at [1520, 534] on div "Next slide" at bounding box center [1518, 540] width 16 height 26
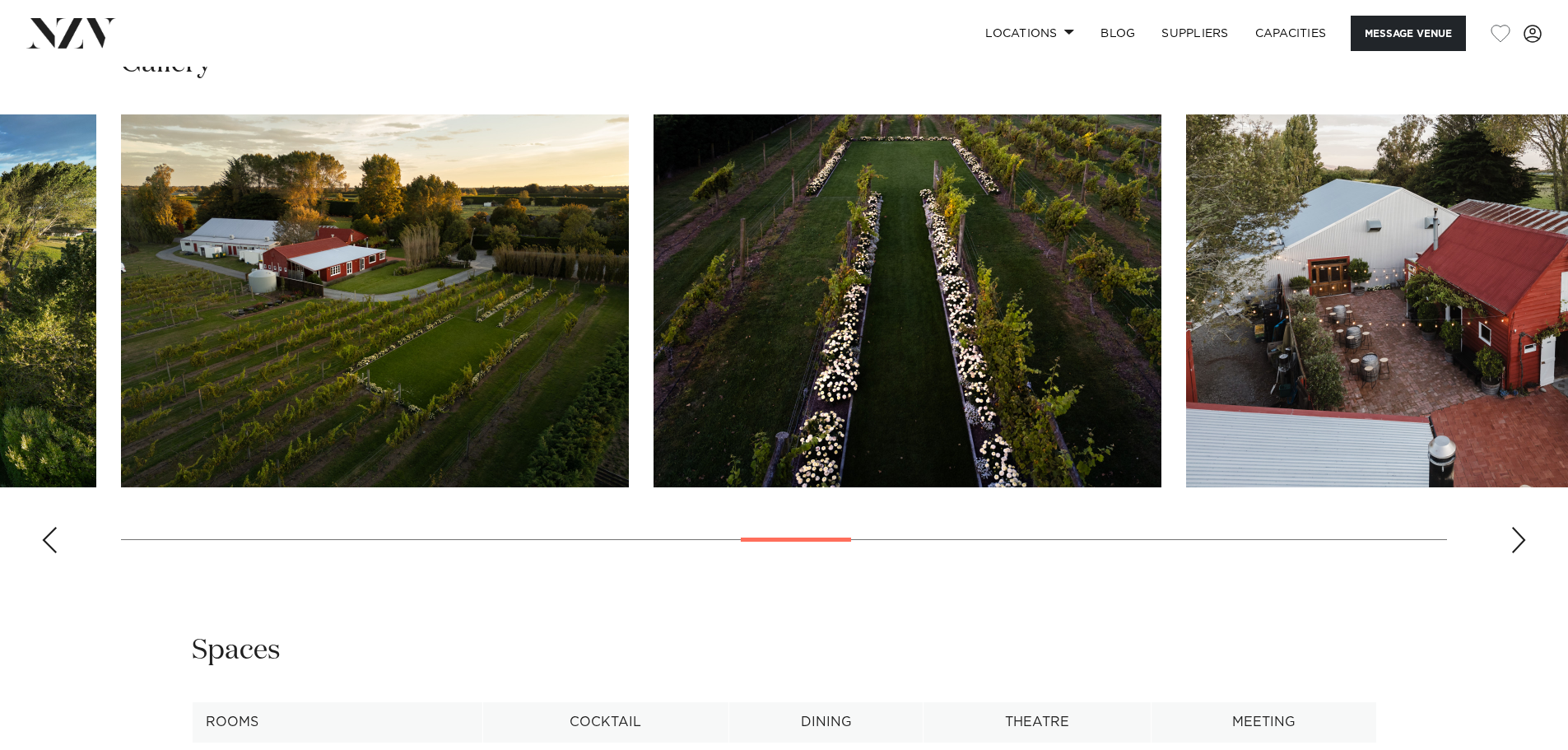
click at [1520, 534] on div "Next slide" at bounding box center [1518, 540] width 16 height 26
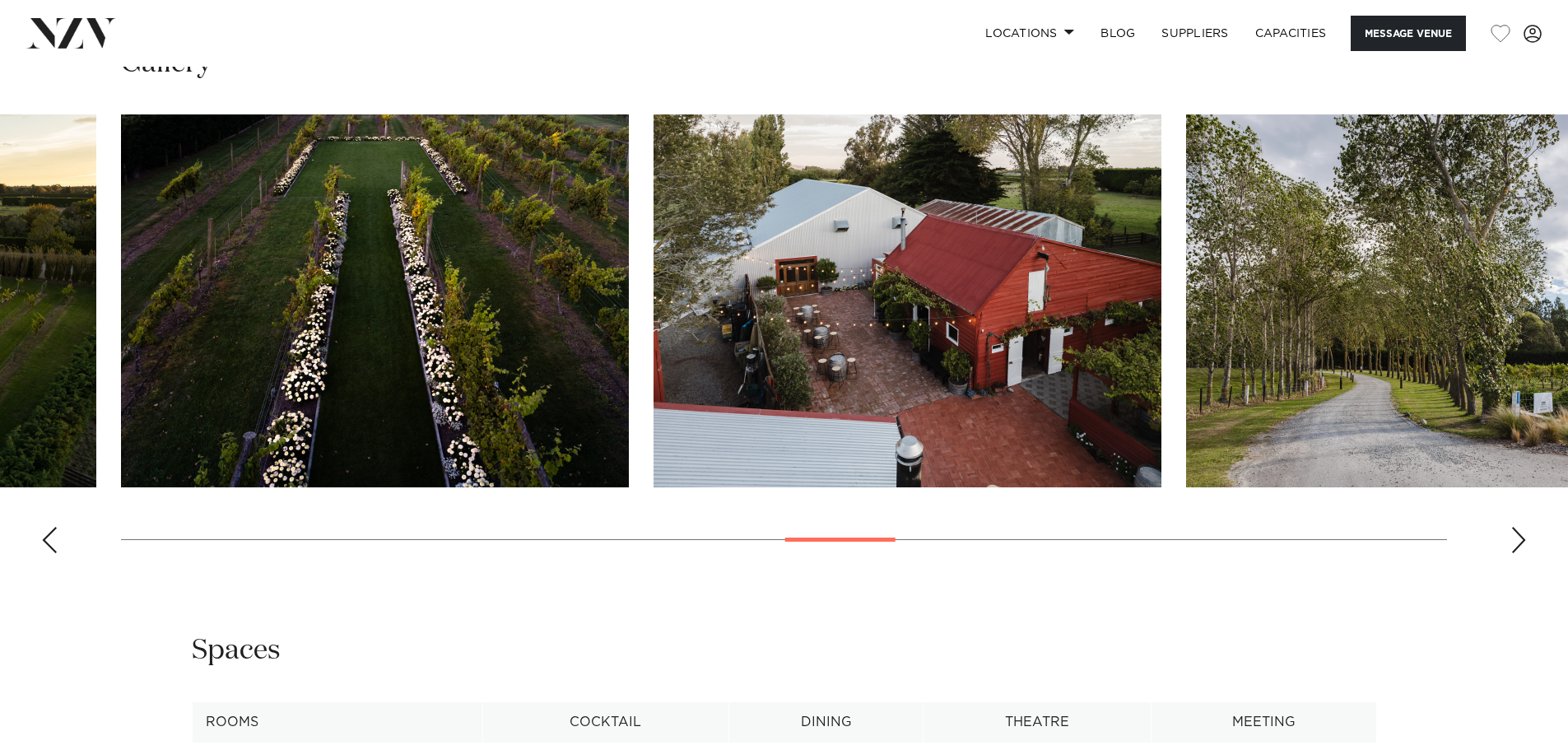
click at [1520, 534] on div "Next slide" at bounding box center [1518, 540] width 16 height 26
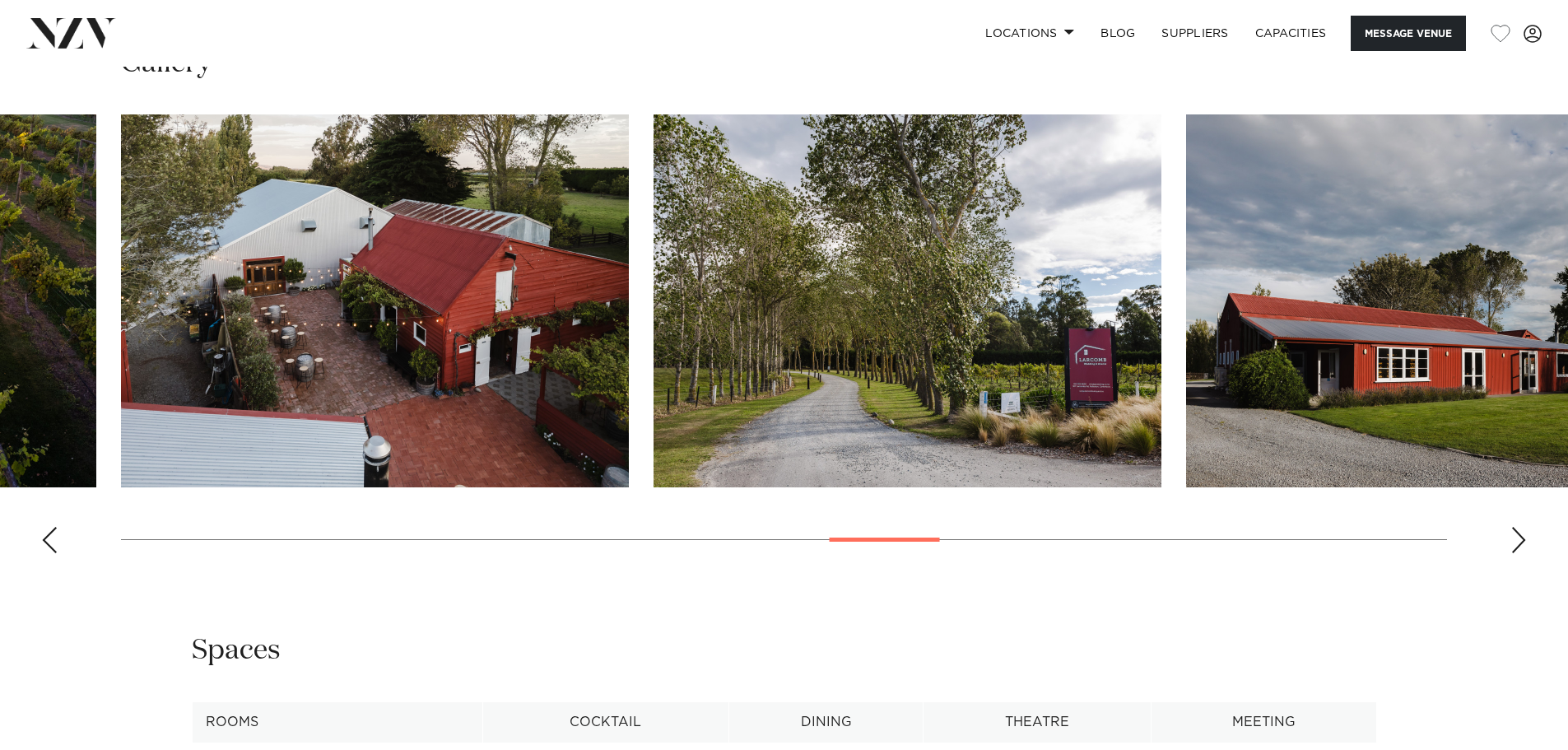
click at [1520, 534] on div "Next slide" at bounding box center [1518, 540] width 16 height 26
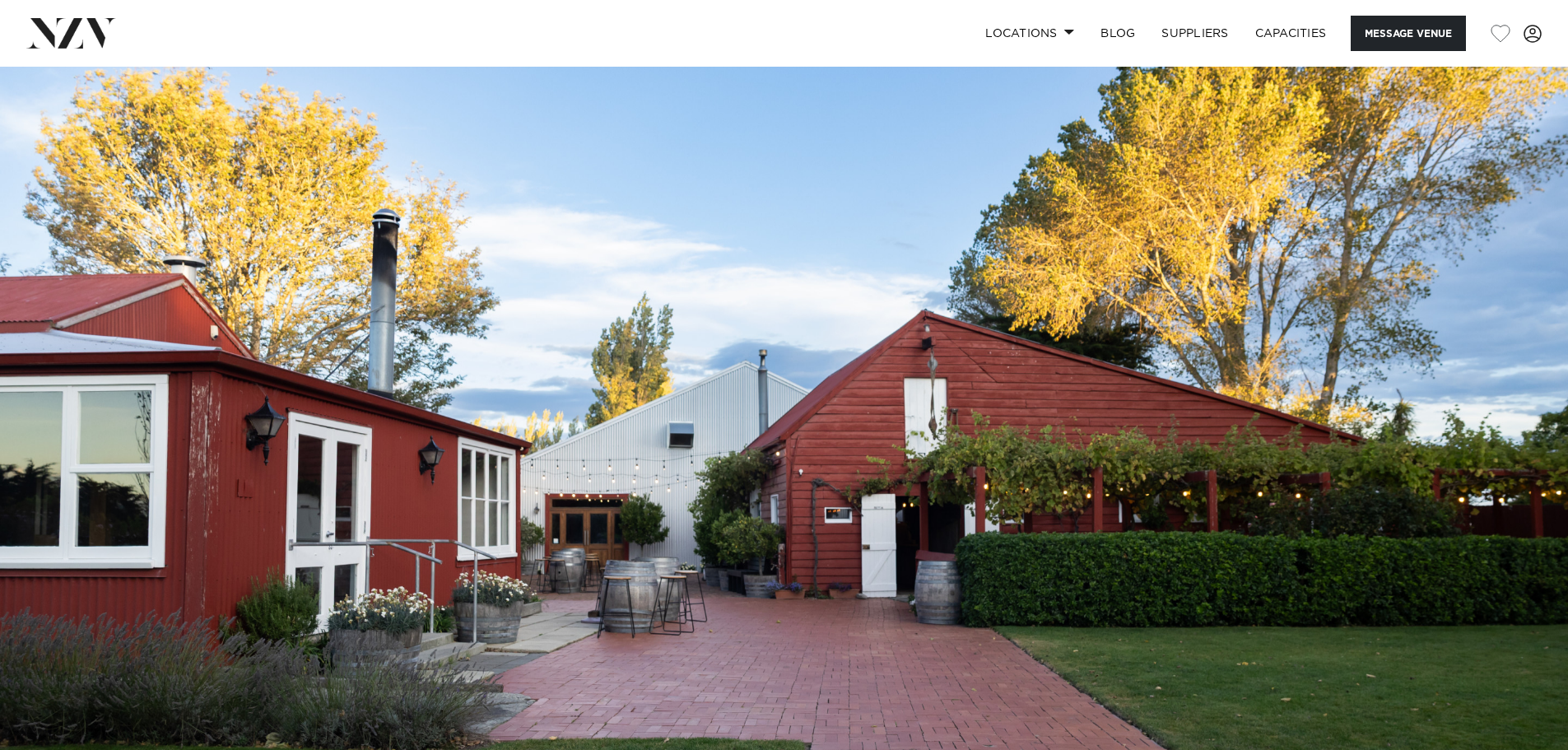
scroll to position [0, 0]
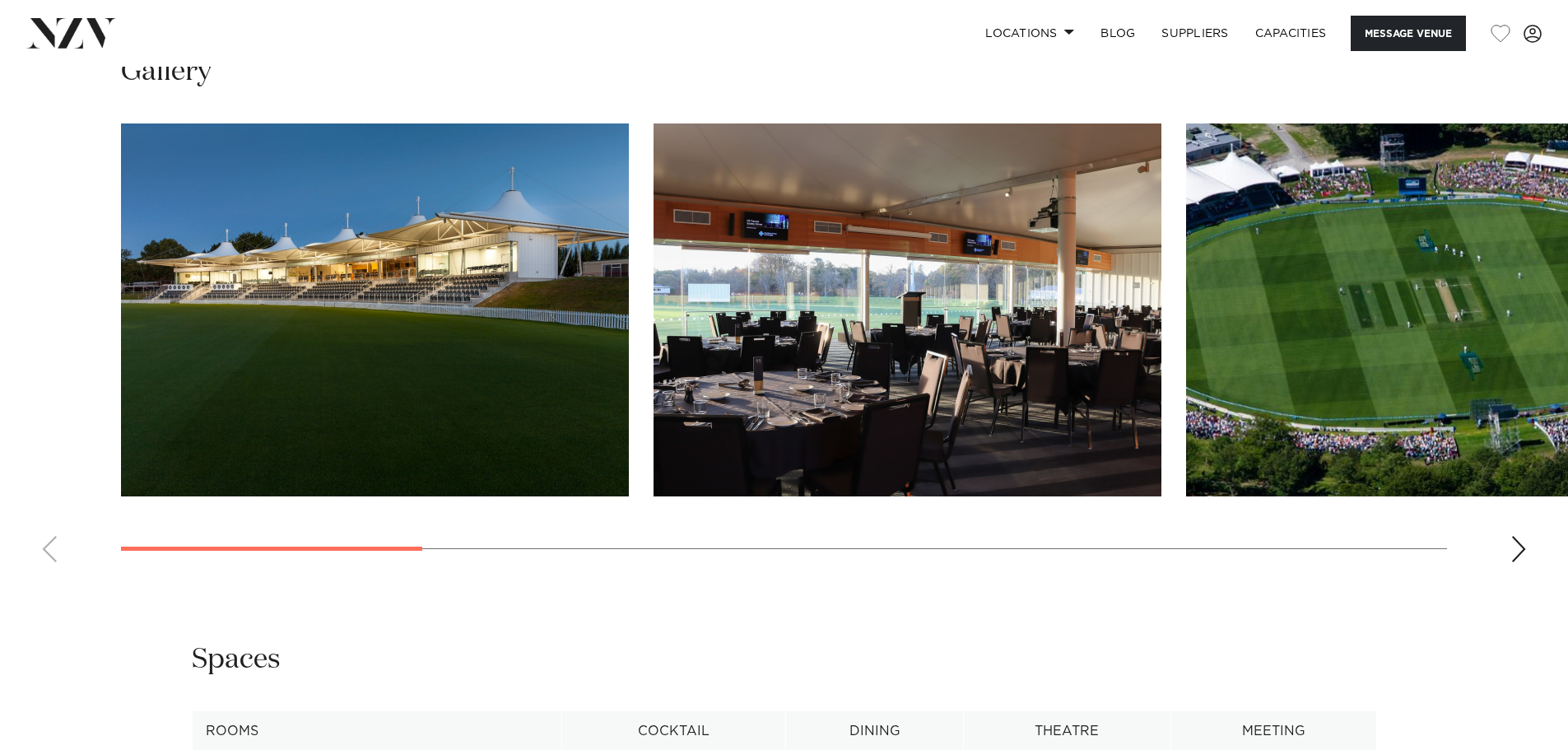
scroll to position [1728, 0]
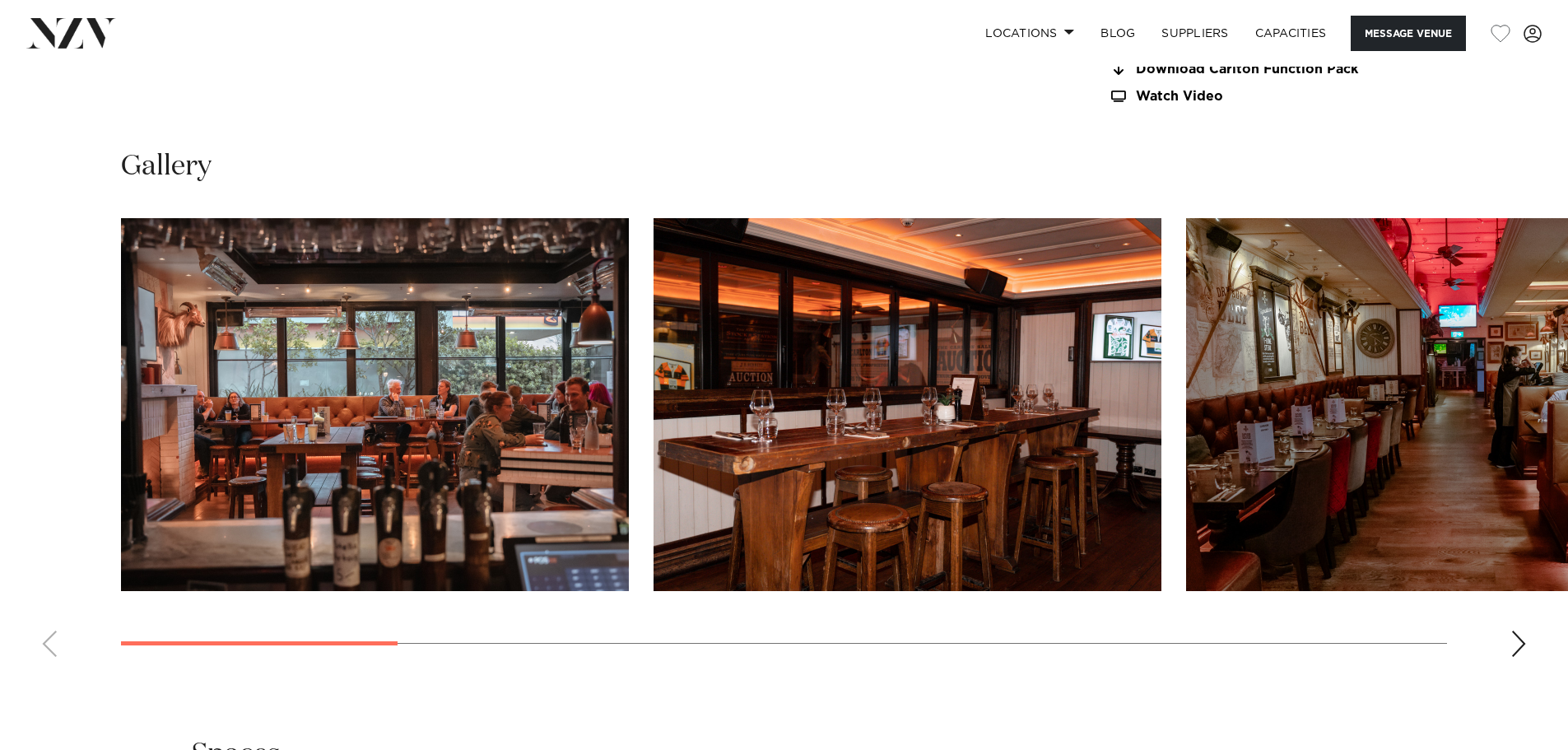
scroll to position [1645, 0]
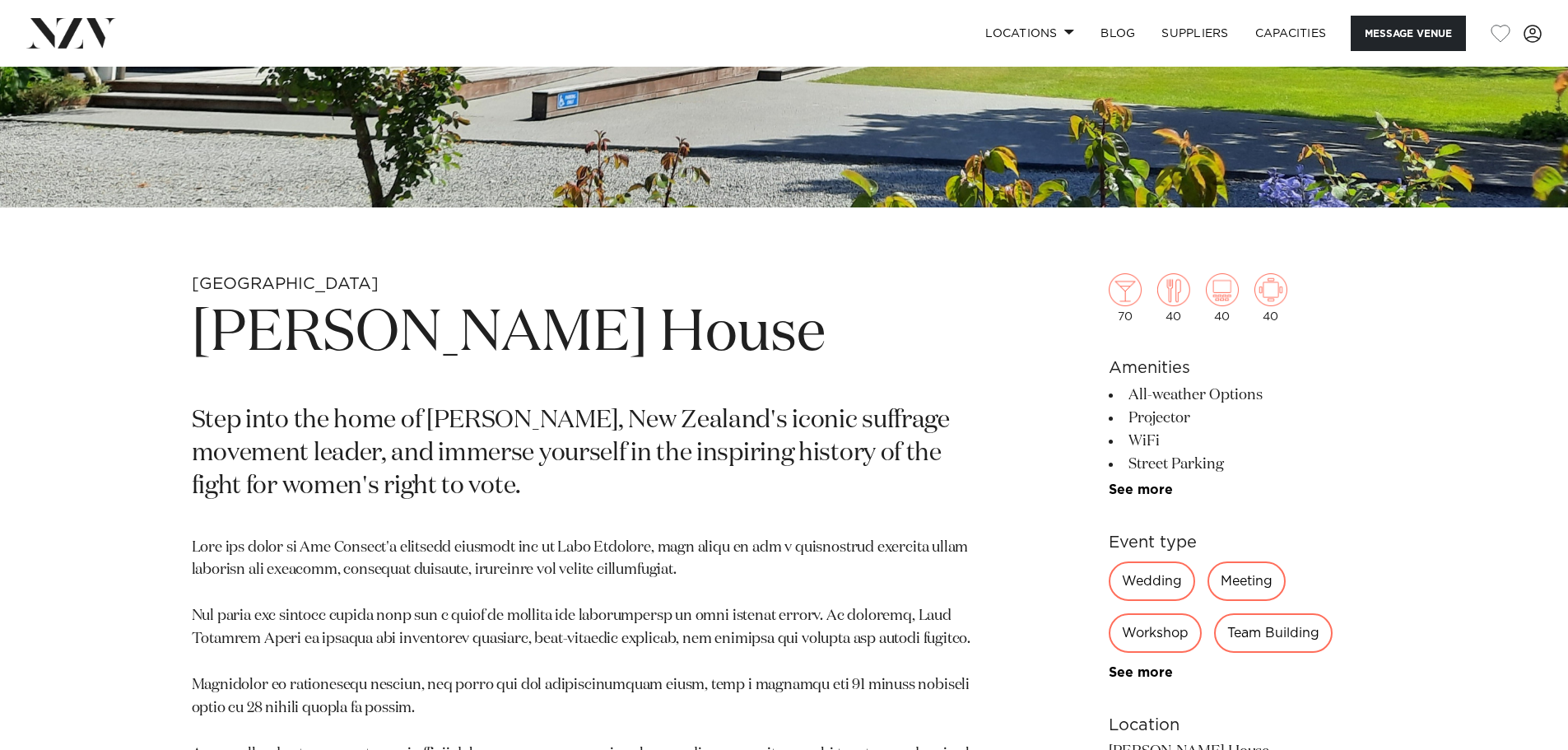
scroll to position [658, 0]
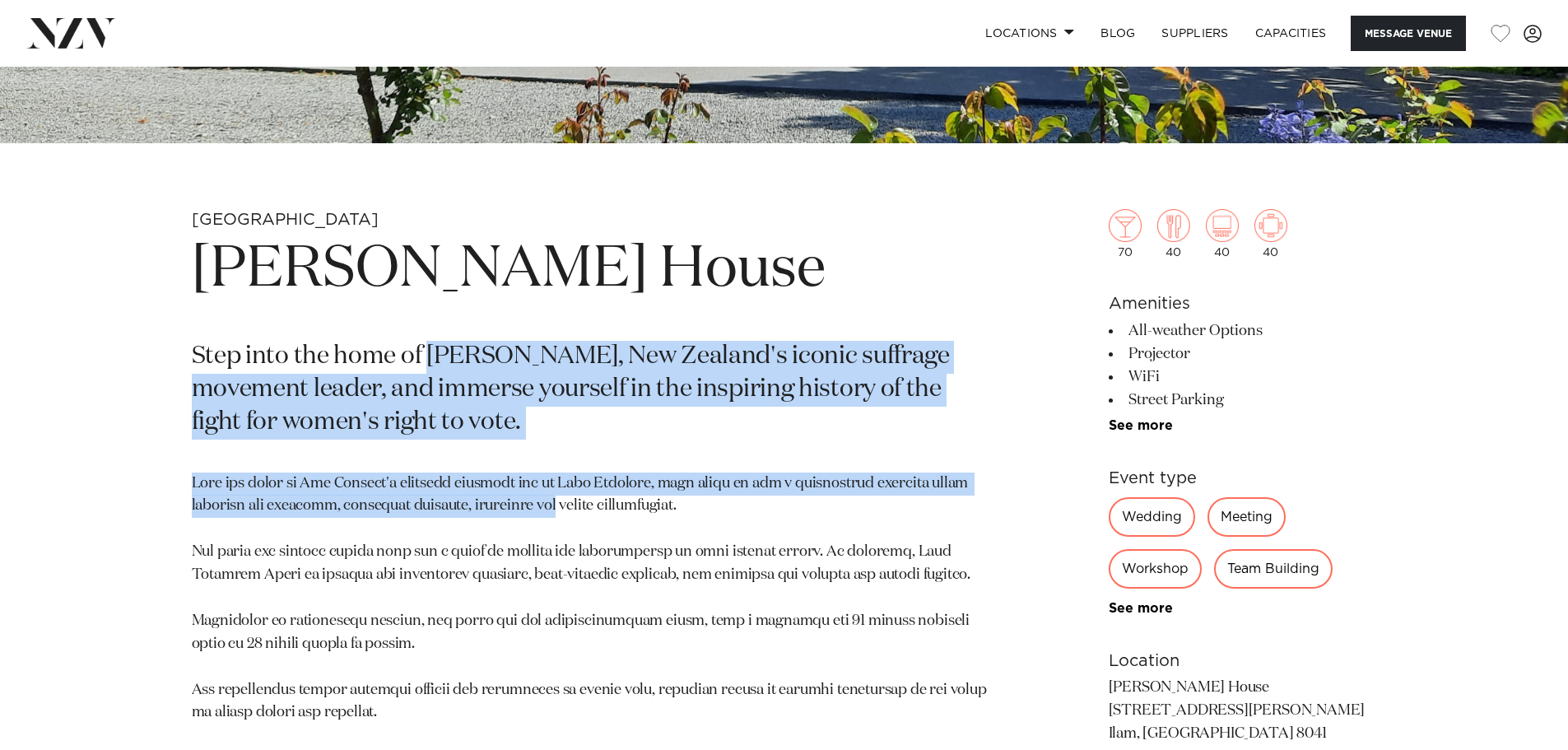
drag, startPoint x: 426, startPoint y: 354, endPoint x: 559, endPoint y: 515, distance: 208.8
click at [560, 515] on section "[GEOGRAPHIC_DATA] [PERSON_NAME][GEOGRAPHIC_DATA] Step into the home of [PERSON_…" at bounding box center [591, 626] width 800 height 835
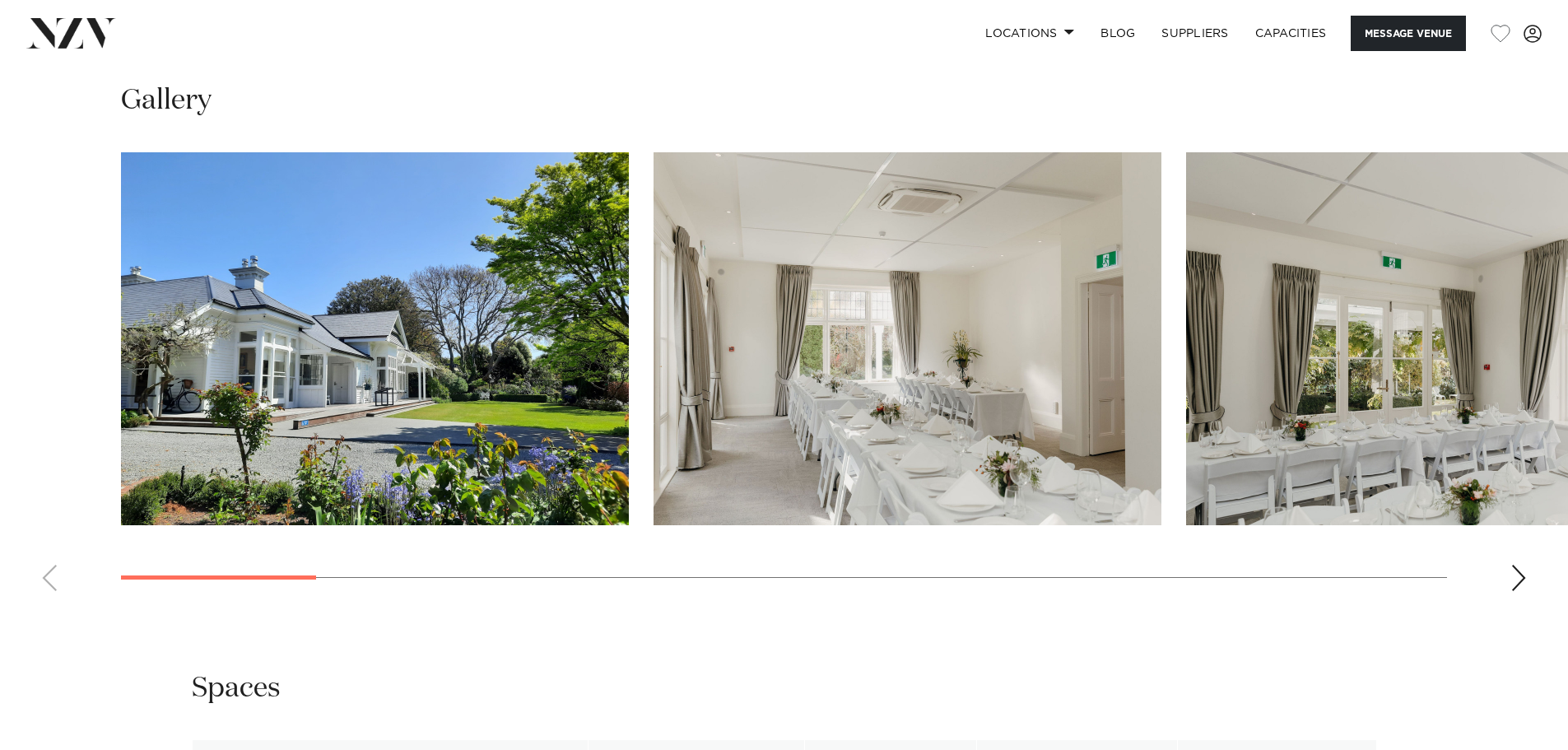
scroll to position [1645, 0]
click at [1519, 577] on div "Next slide" at bounding box center [1518, 577] width 16 height 26
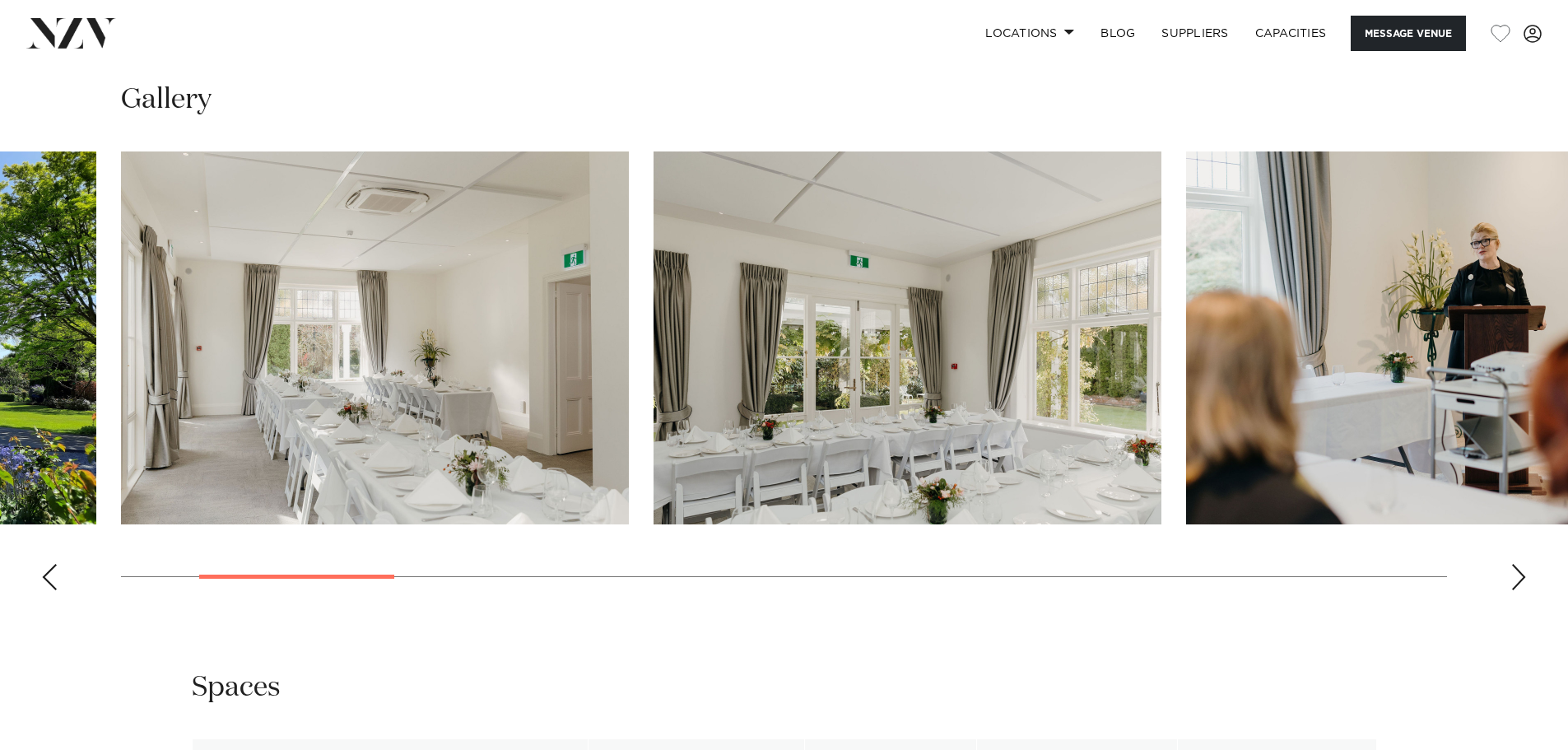
click at [1519, 577] on div "Next slide" at bounding box center [1518, 577] width 16 height 26
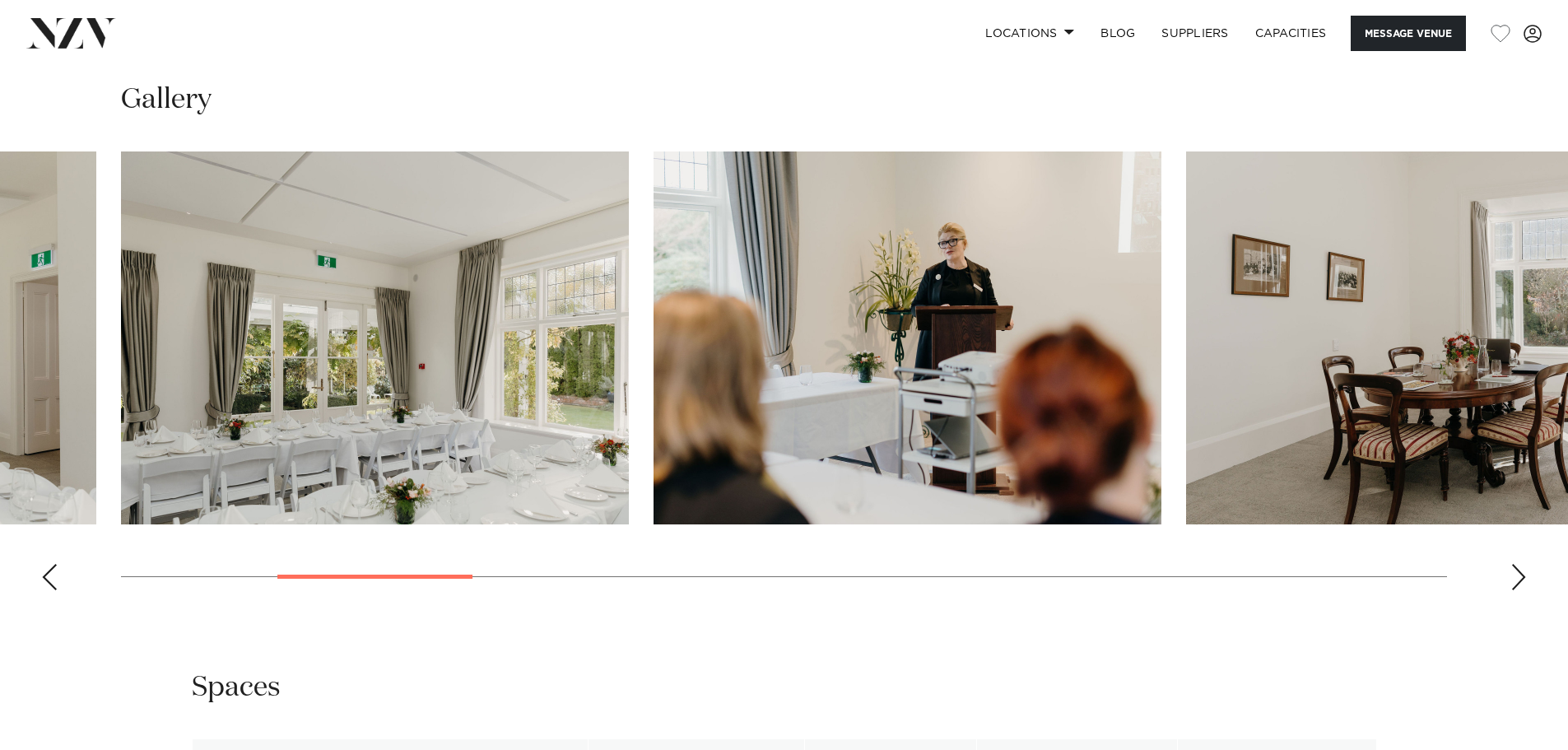
click at [1519, 577] on div "Next slide" at bounding box center [1518, 577] width 16 height 26
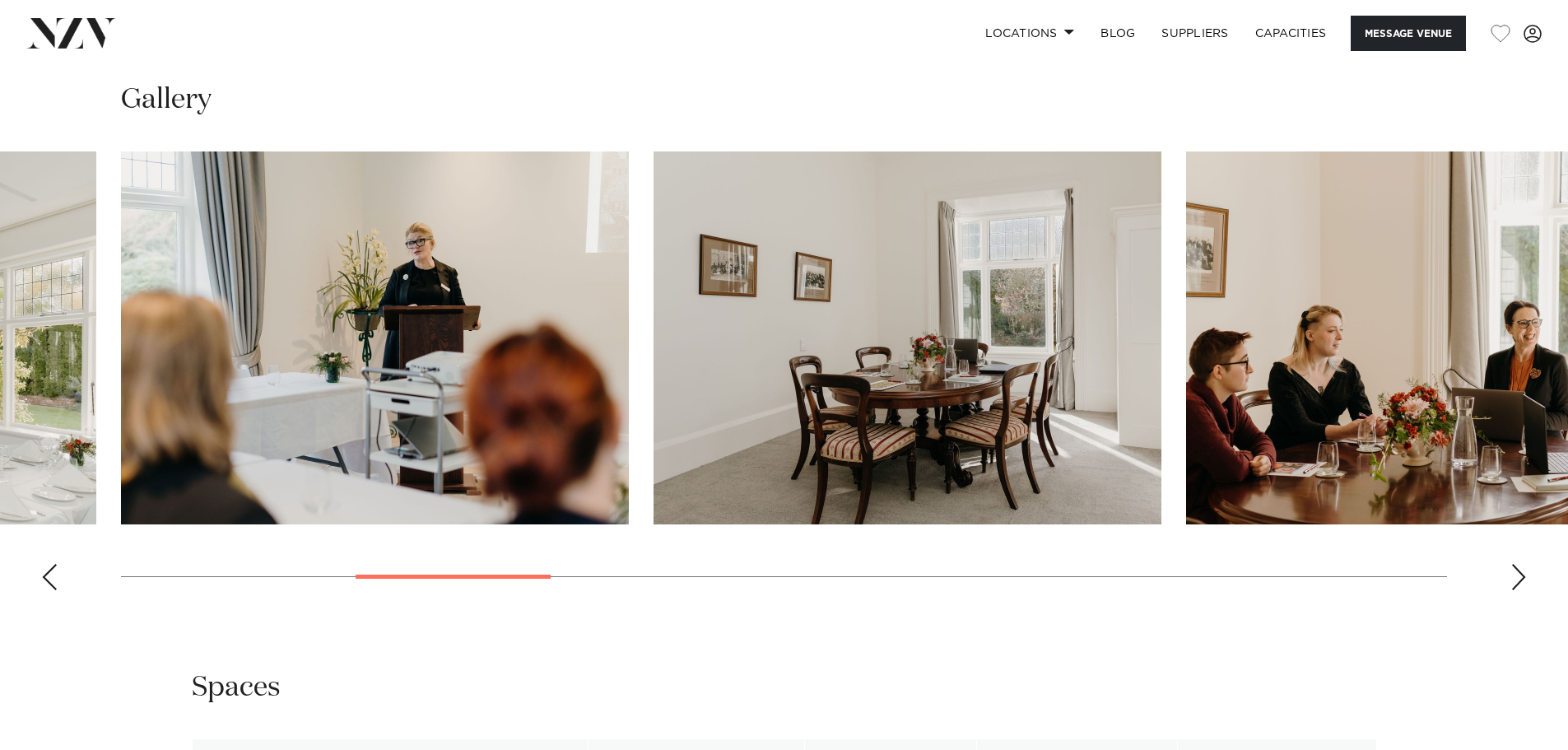
click at [1519, 577] on div "Next slide" at bounding box center [1518, 577] width 16 height 26
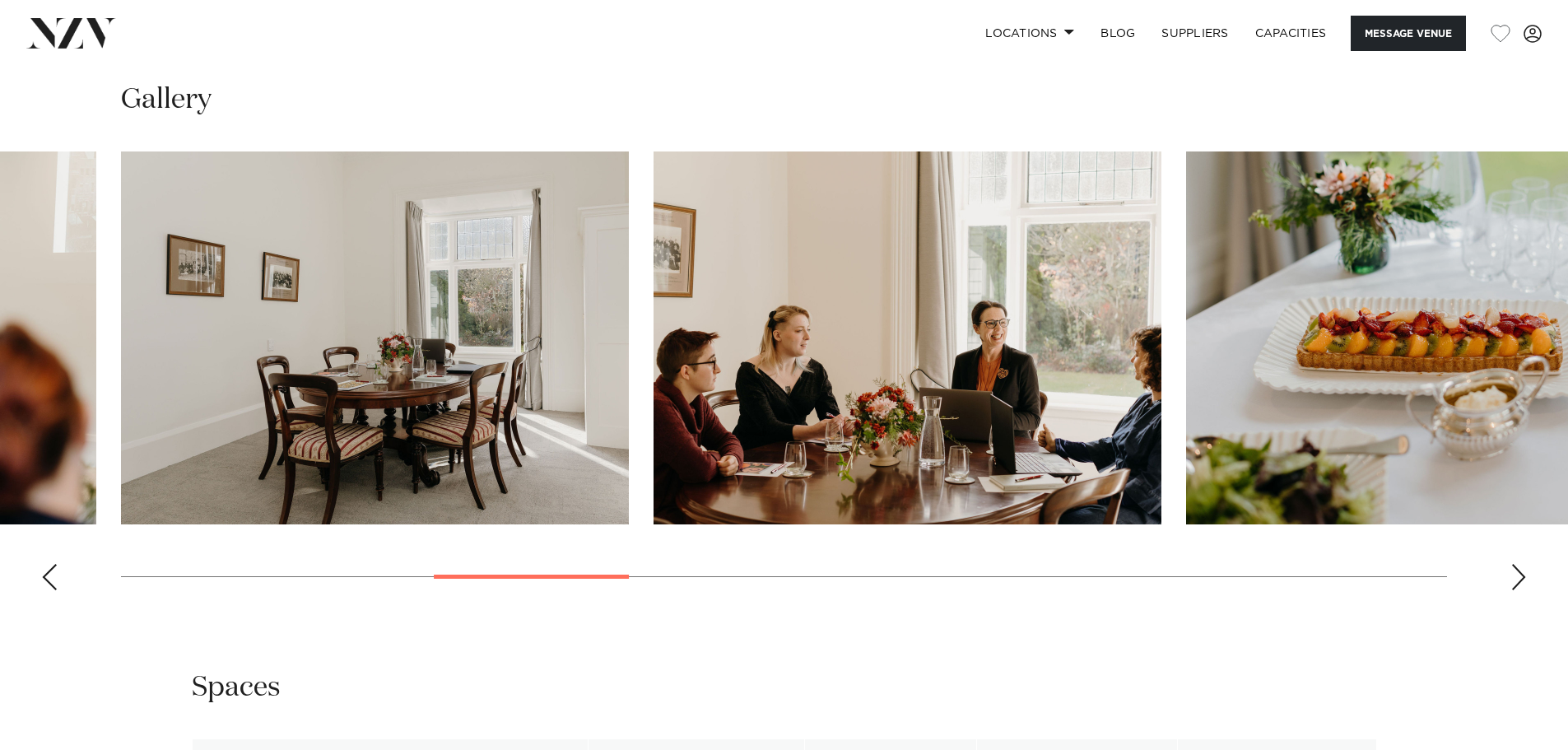
click at [1519, 577] on div "Next slide" at bounding box center [1518, 577] width 16 height 26
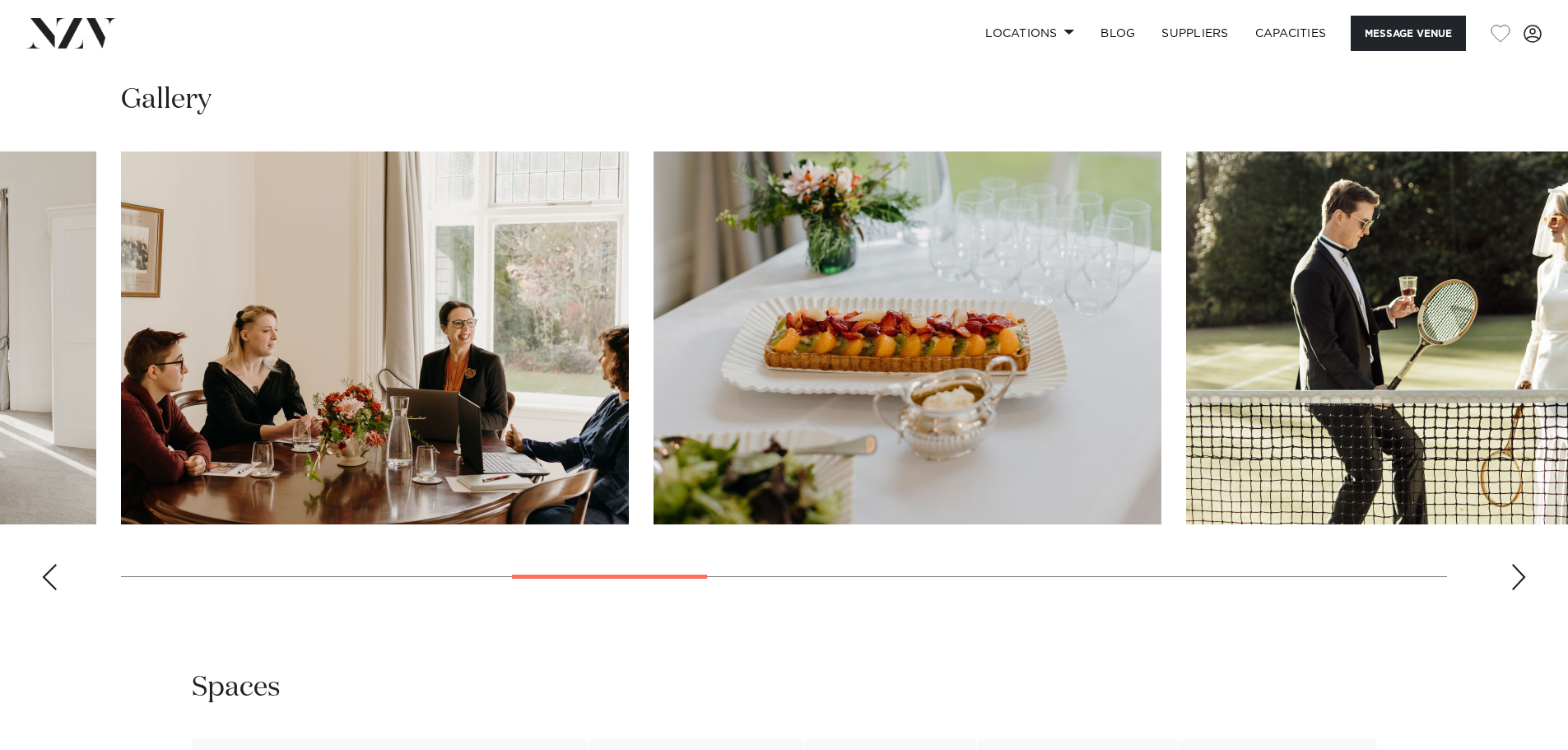
click at [1519, 577] on div "Next slide" at bounding box center [1518, 577] width 16 height 26
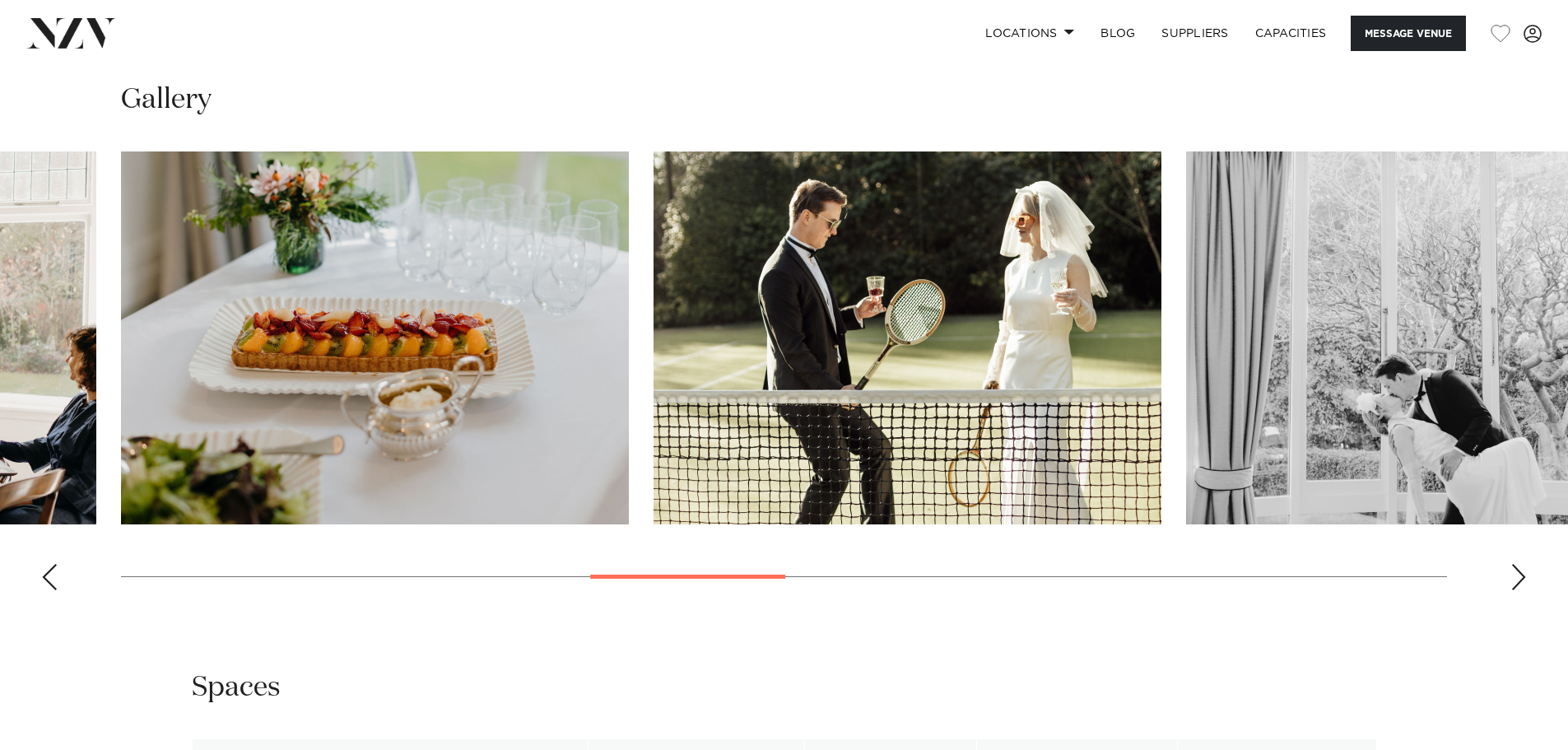
click at [1519, 577] on div "Next slide" at bounding box center [1518, 577] width 16 height 26
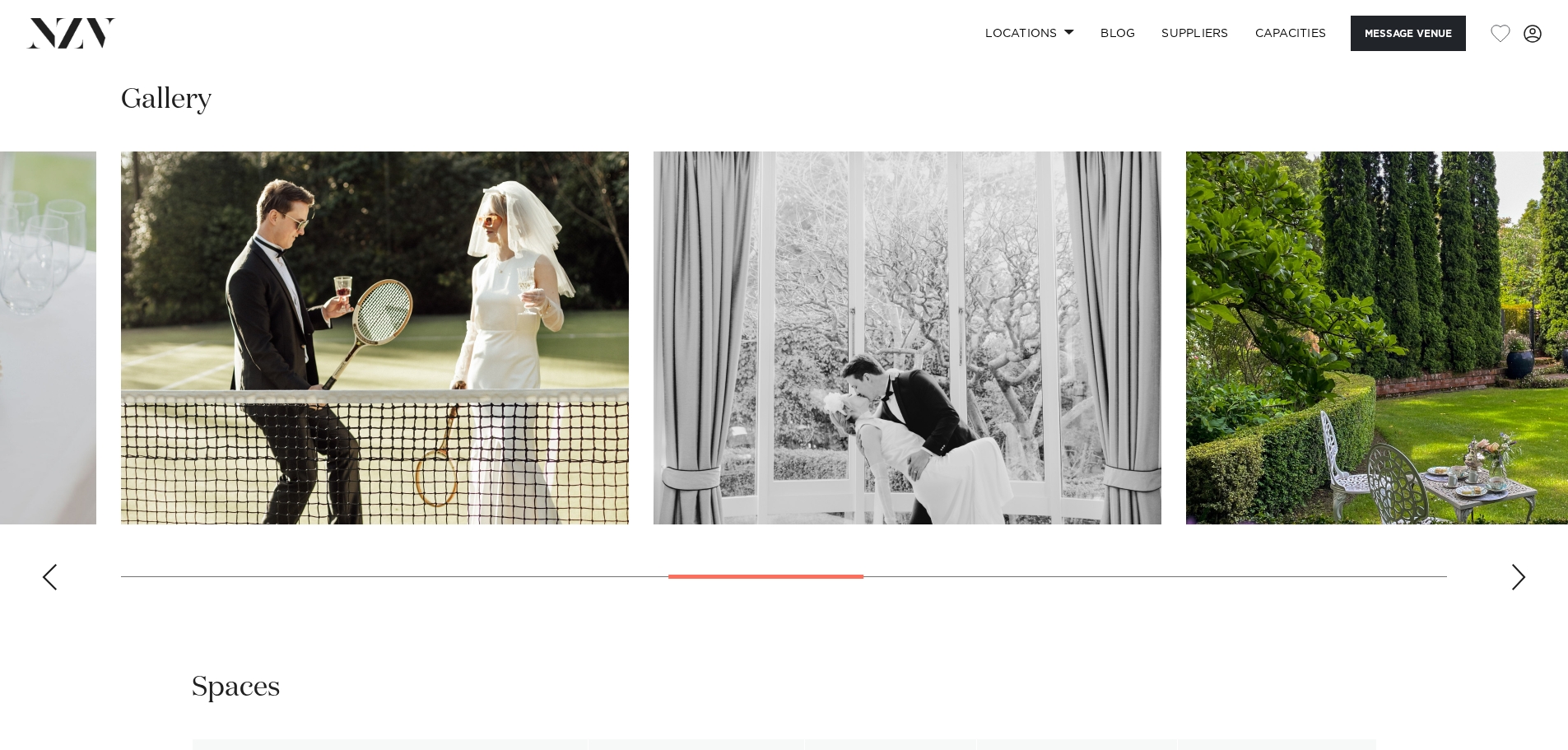
click at [1519, 577] on div "Next slide" at bounding box center [1518, 577] width 16 height 26
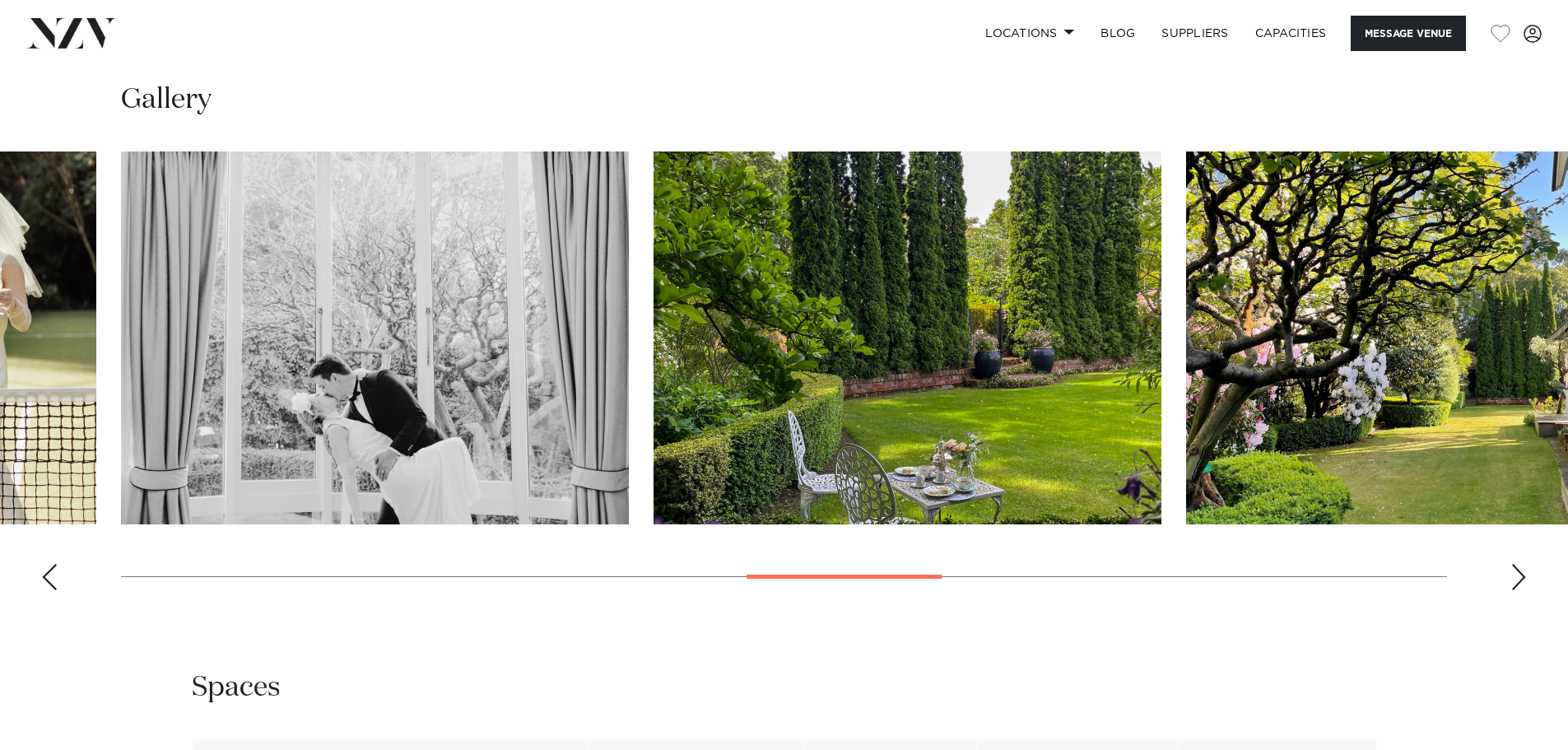
click at [1519, 577] on div "Next slide" at bounding box center [1518, 577] width 16 height 26
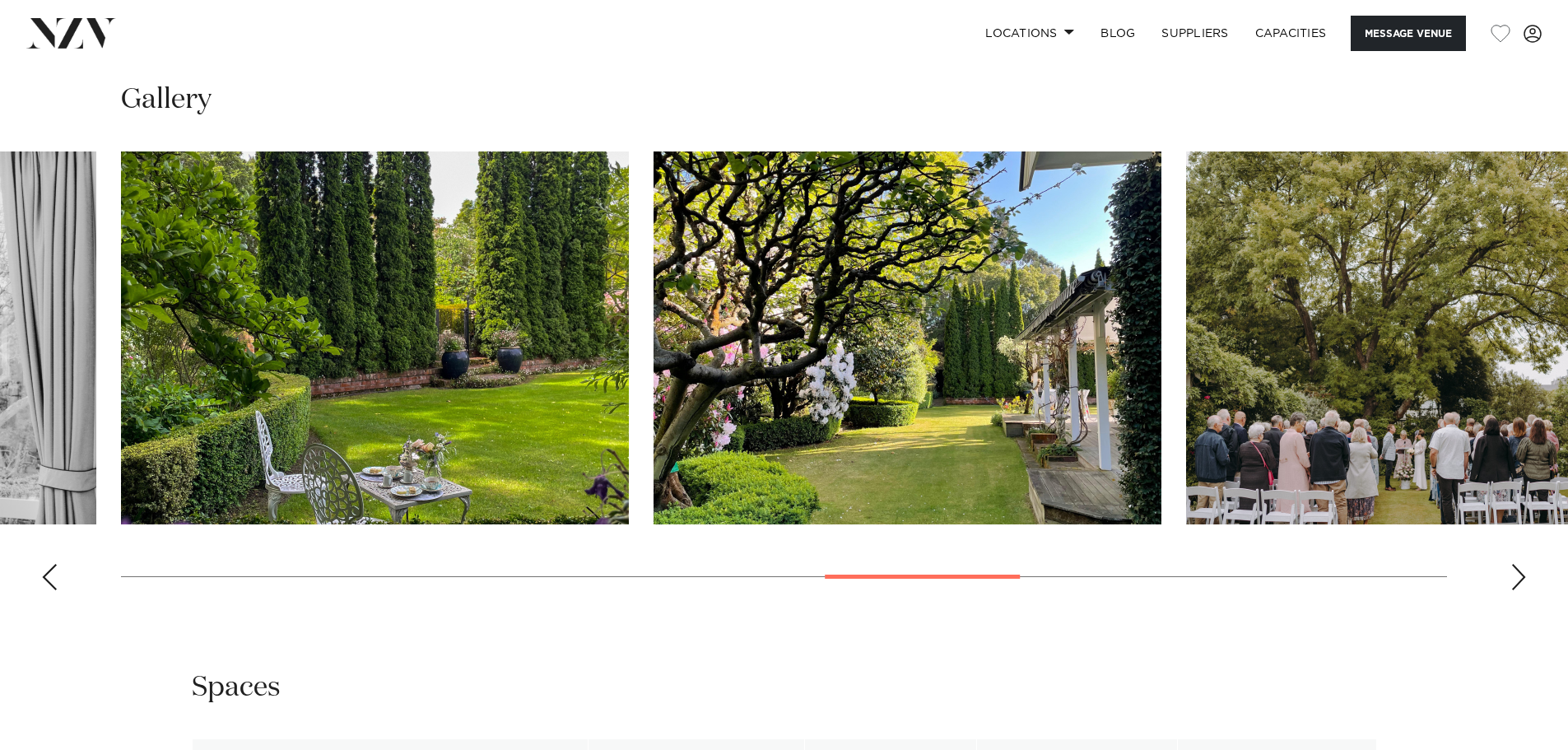
click at [1519, 577] on div "Next slide" at bounding box center [1518, 577] width 16 height 26
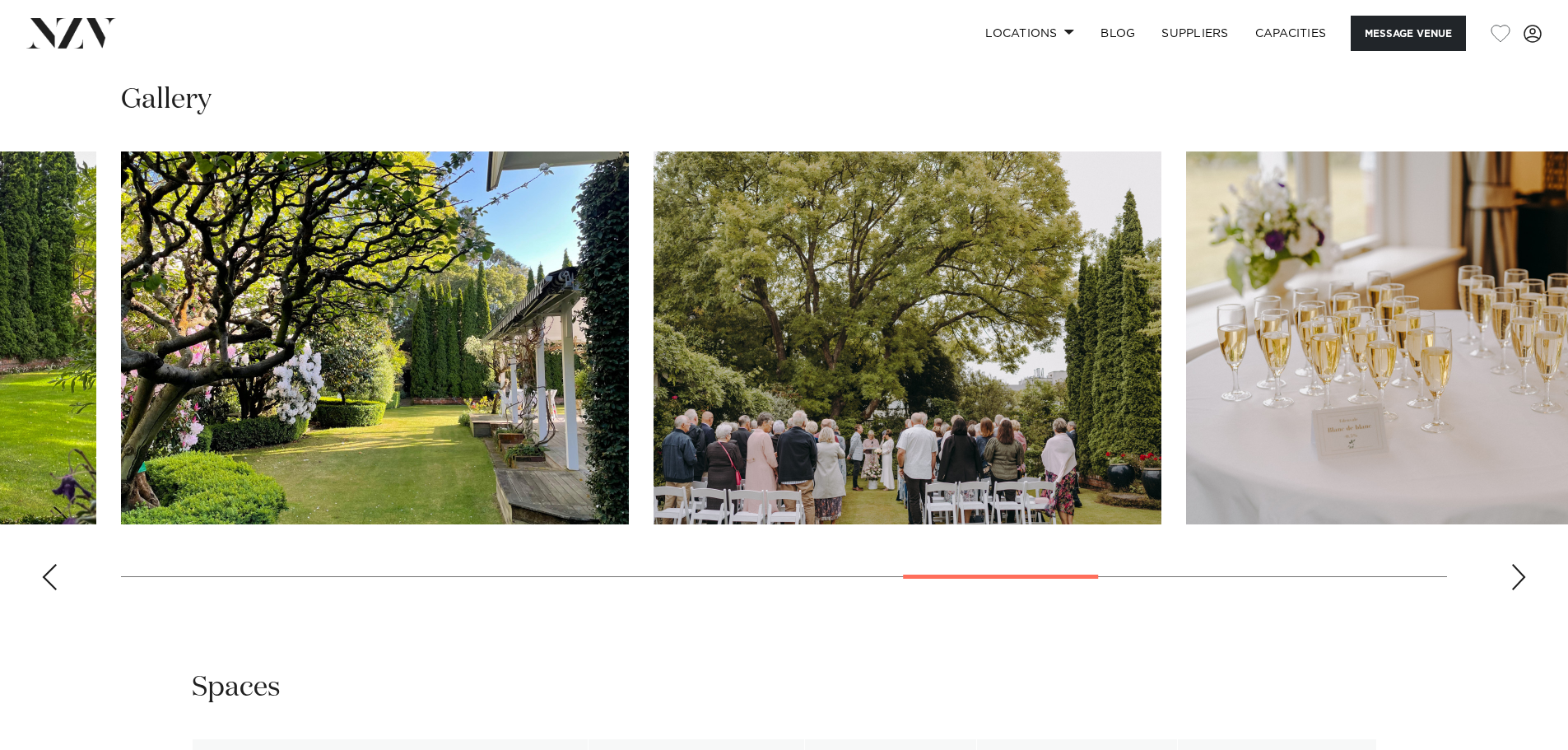
click at [1519, 577] on div "Next slide" at bounding box center [1518, 577] width 16 height 26
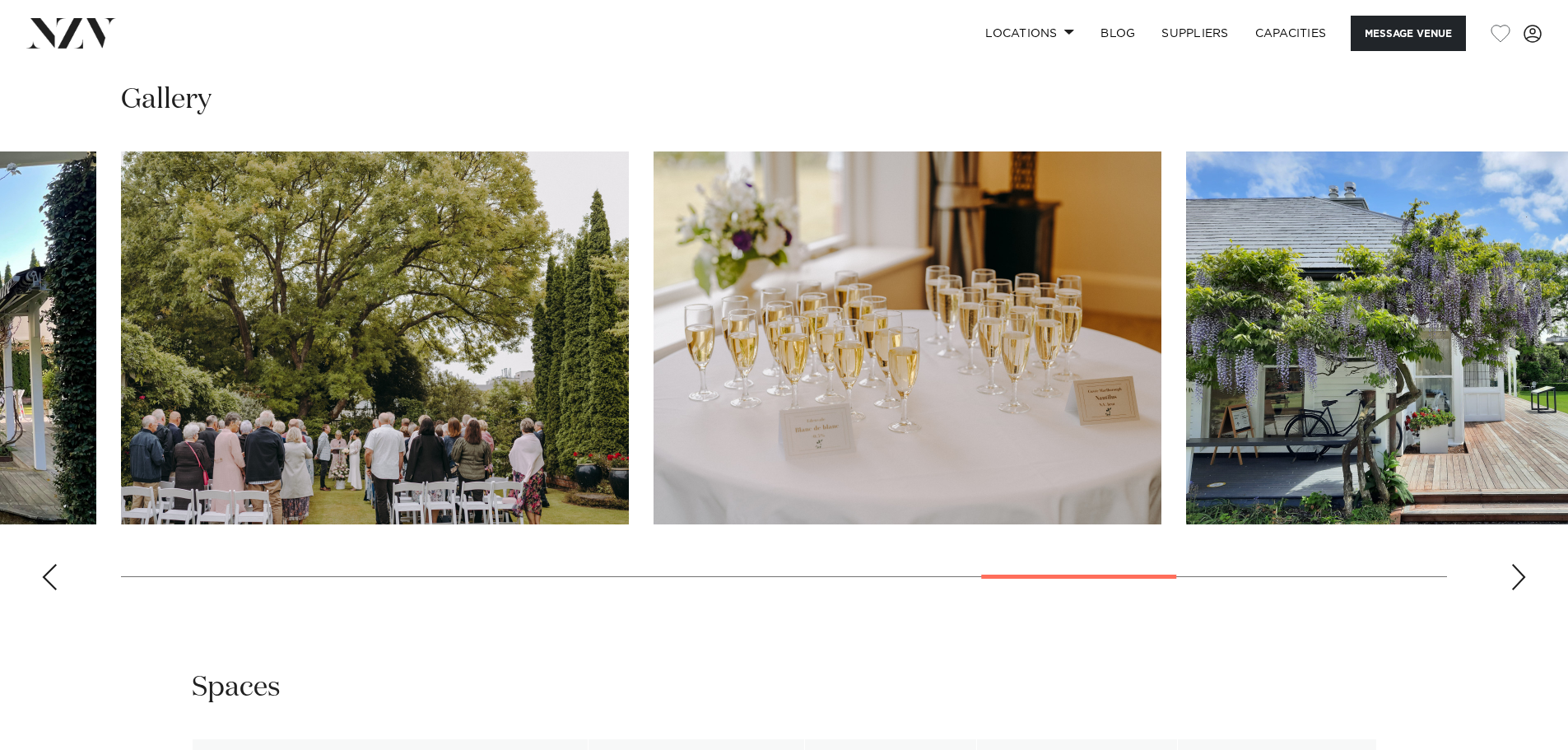
click at [1519, 577] on div "Next slide" at bounding box center [1518, 577] width 16 height 26
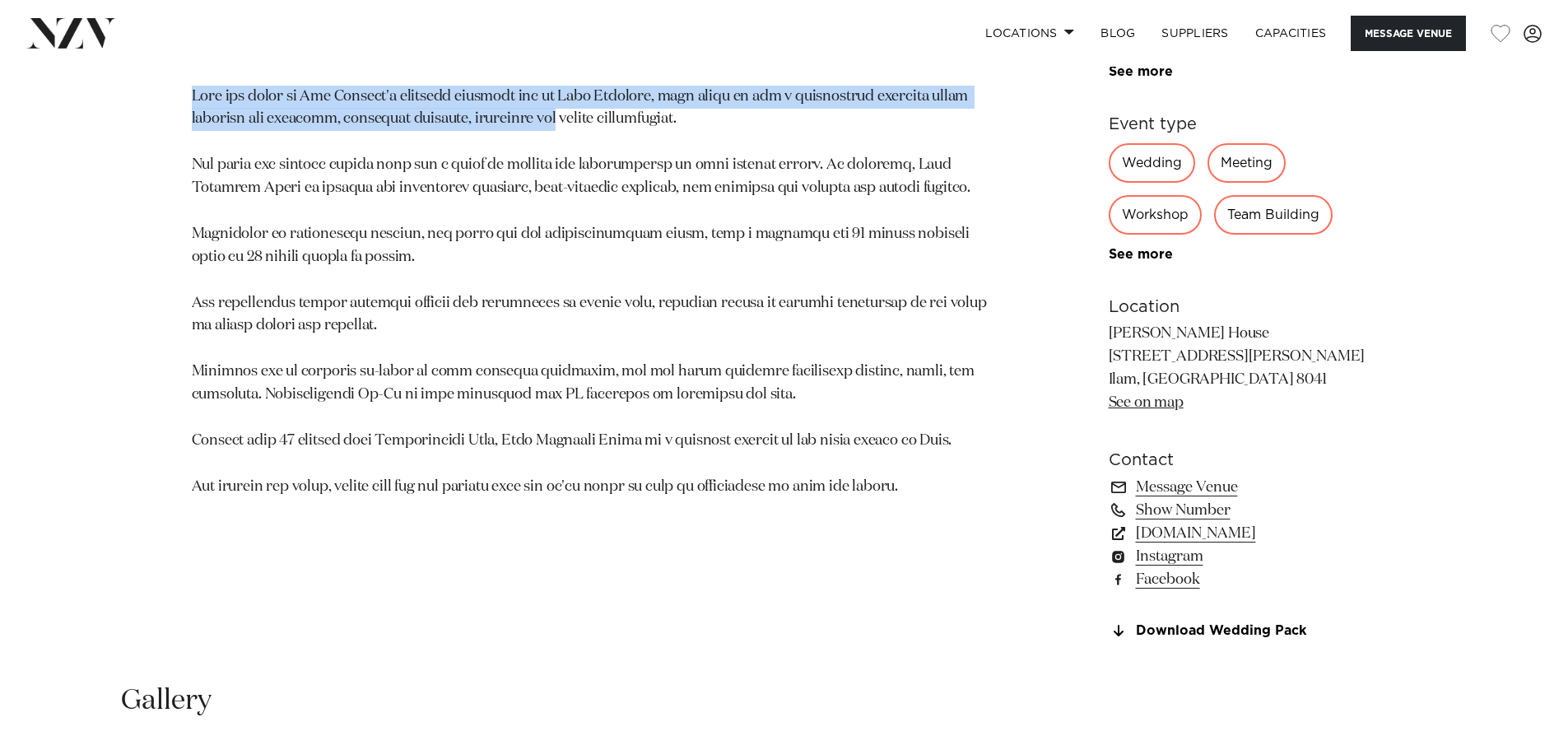
scroll to position [823, 0]
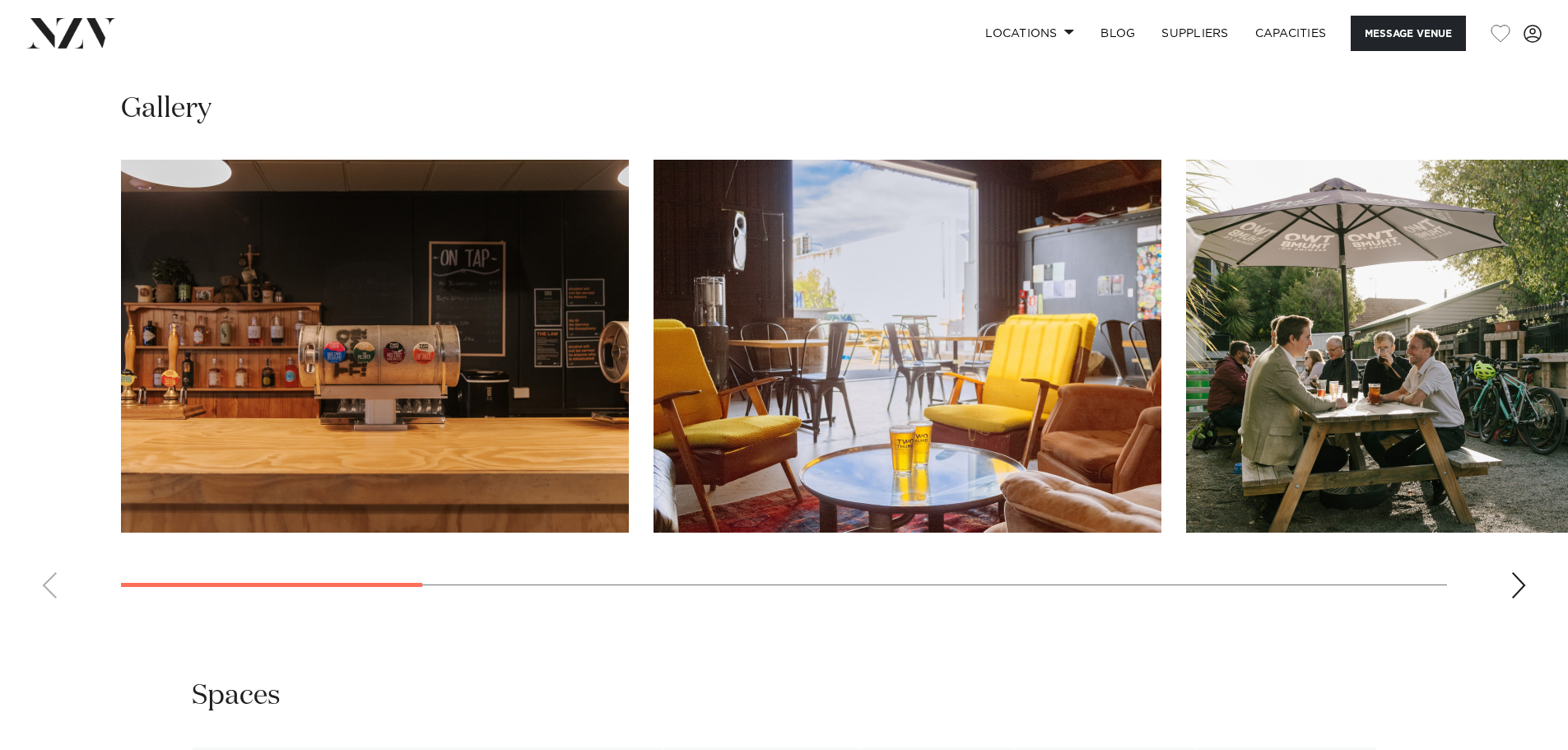
scroll to position [1728, 0]
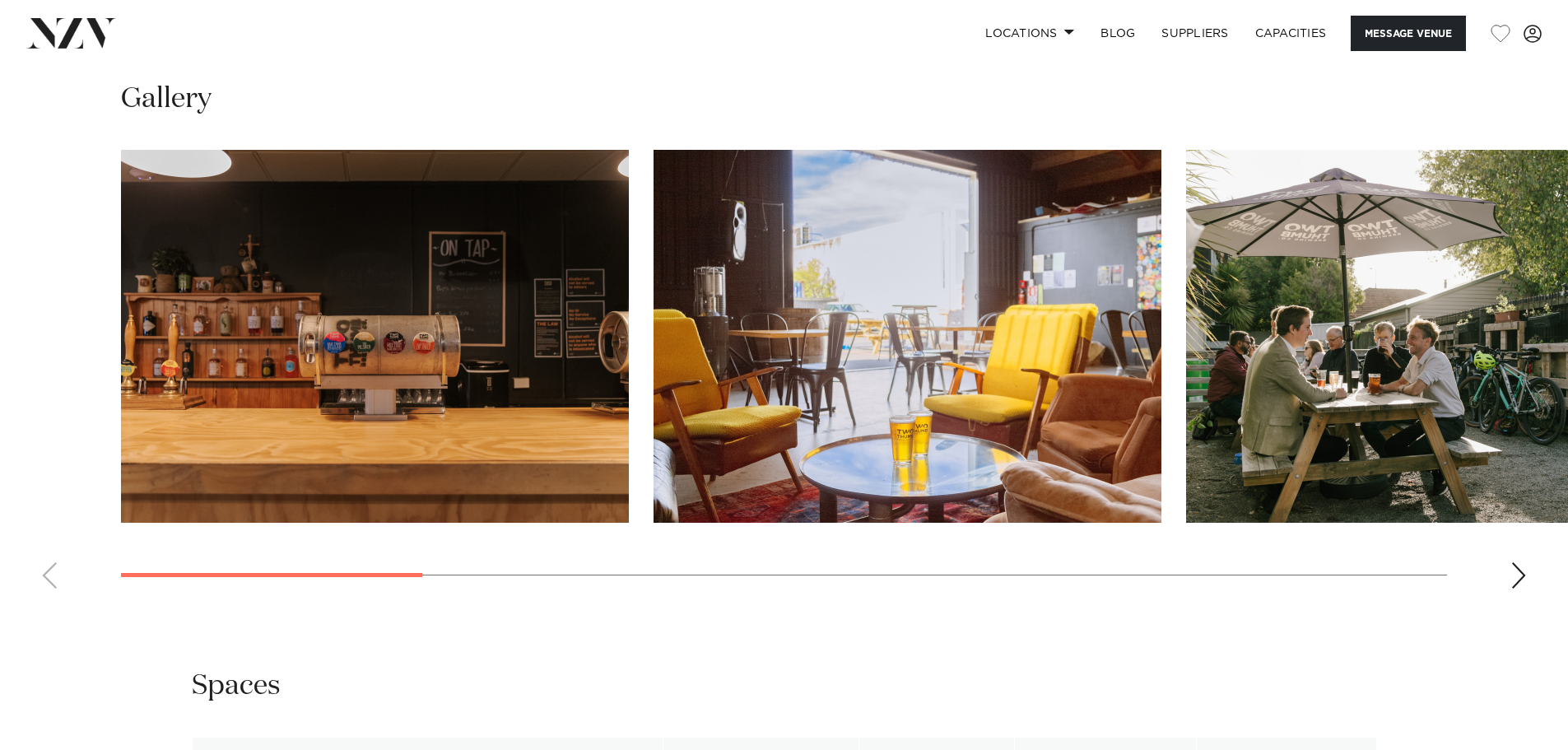
click at [1513, 565] on div "Next slide" at bounding box center [1518, 575] width 16 height 26
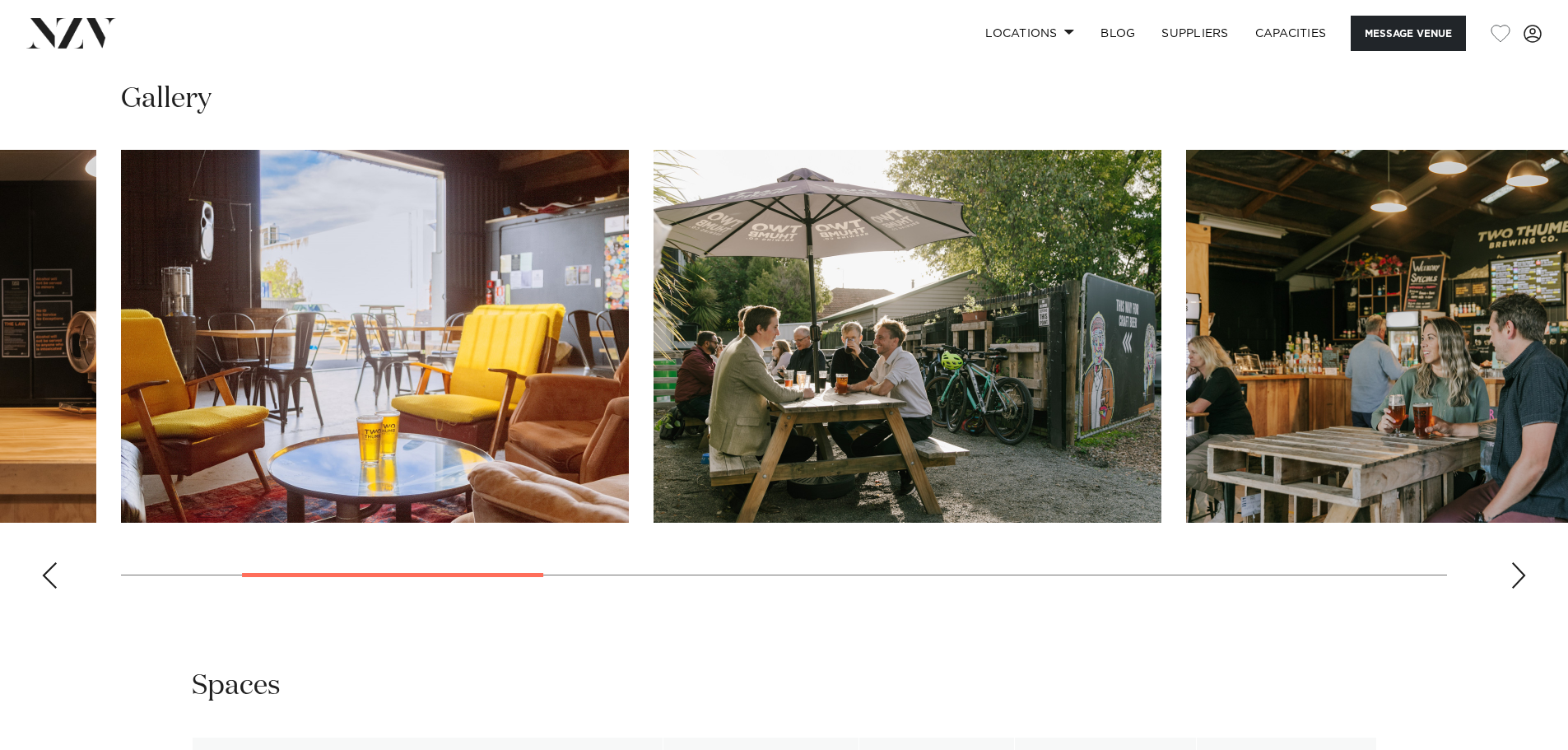
click at [1513, 565] on div "Next slide" at bounding box center [1518, 575] width 16 height 26
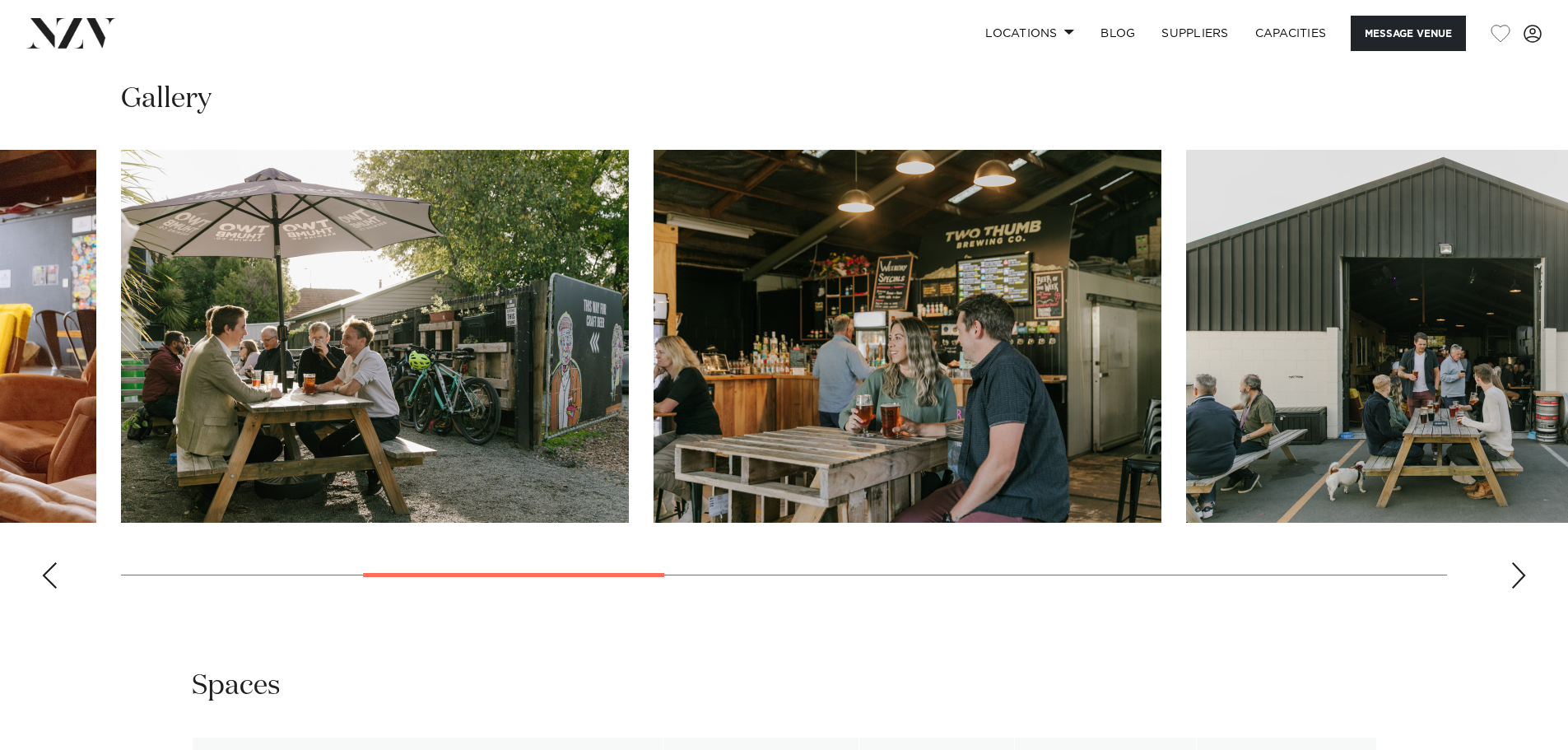
click at [1513, 565] on div "Next slide" at bounding box center [1518, 575] width 16 height 26
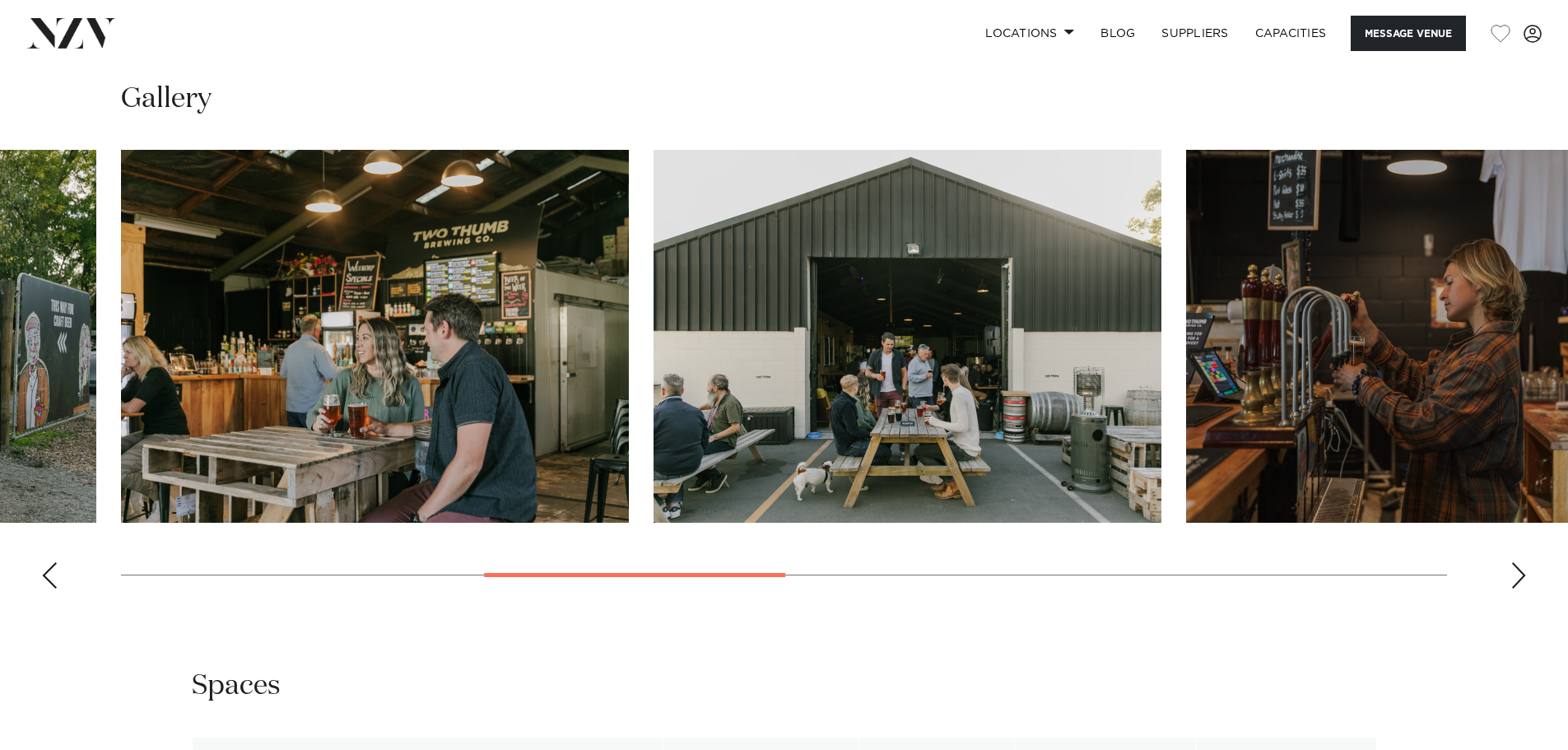
click at [1513, 565] on div "Next slide" at bounding box center [1518, 575] width 16 height 26
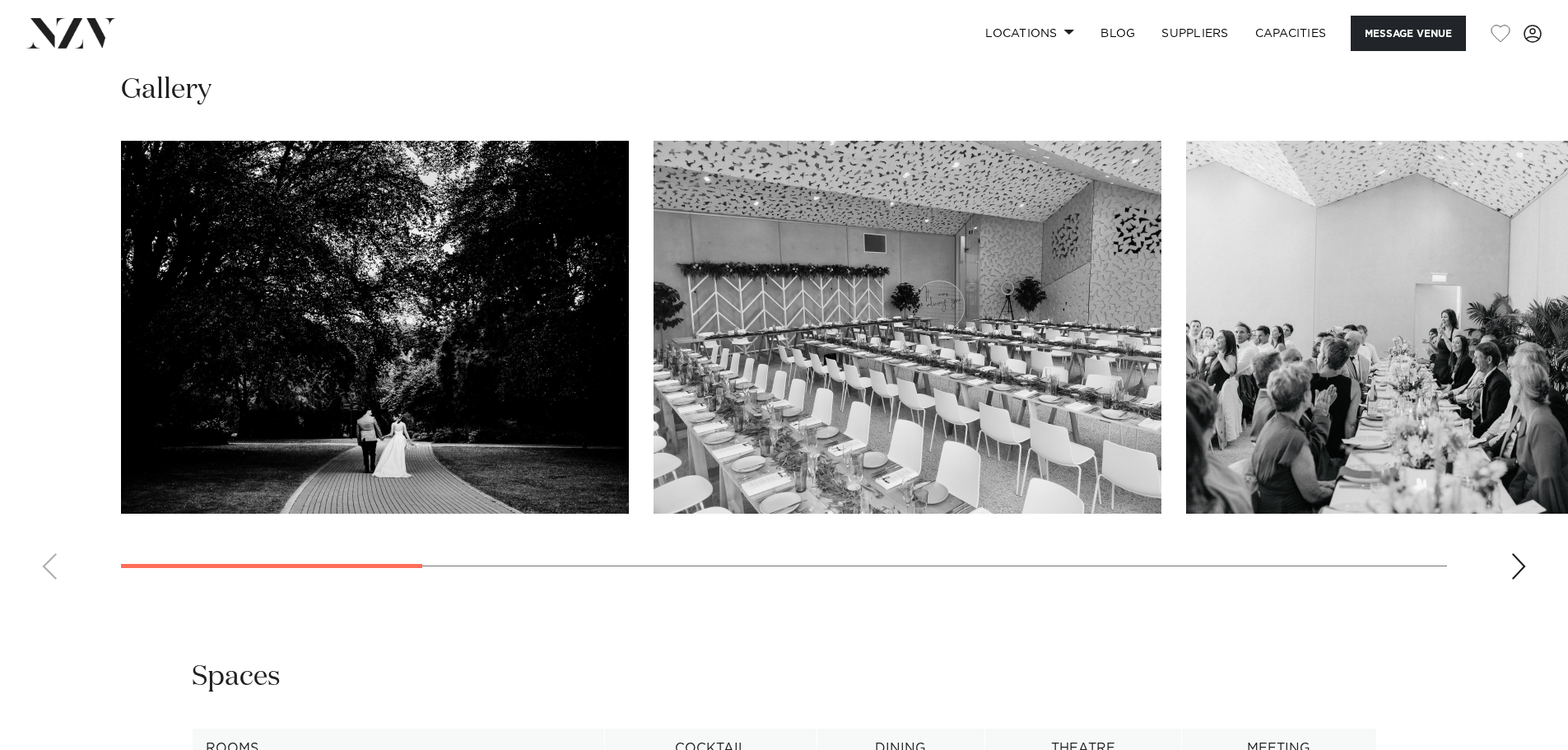
scroll to position [1645, 0]
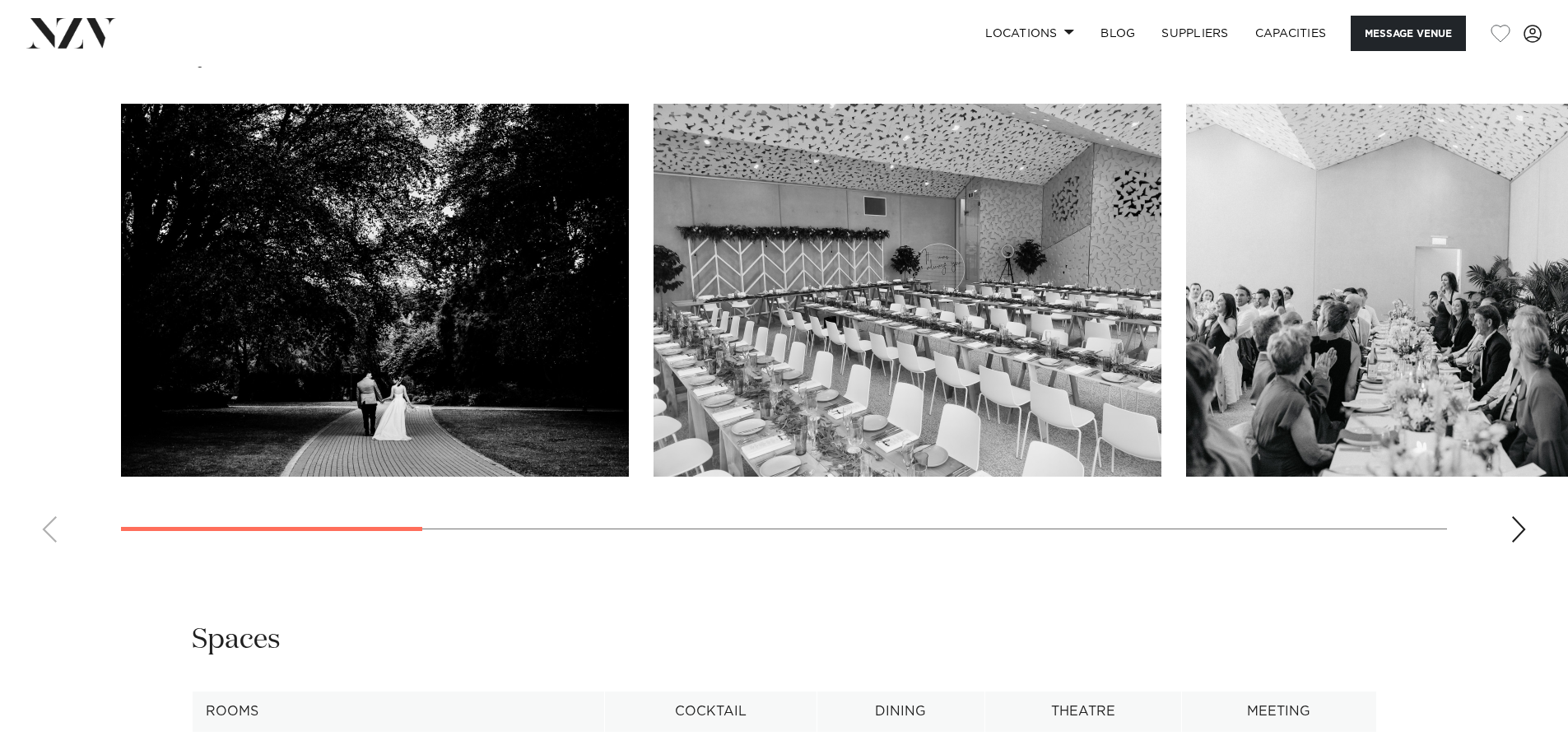
click at [1520, 523] on div "Next slide" at bounding box center [1518, 529] width 16 height 26
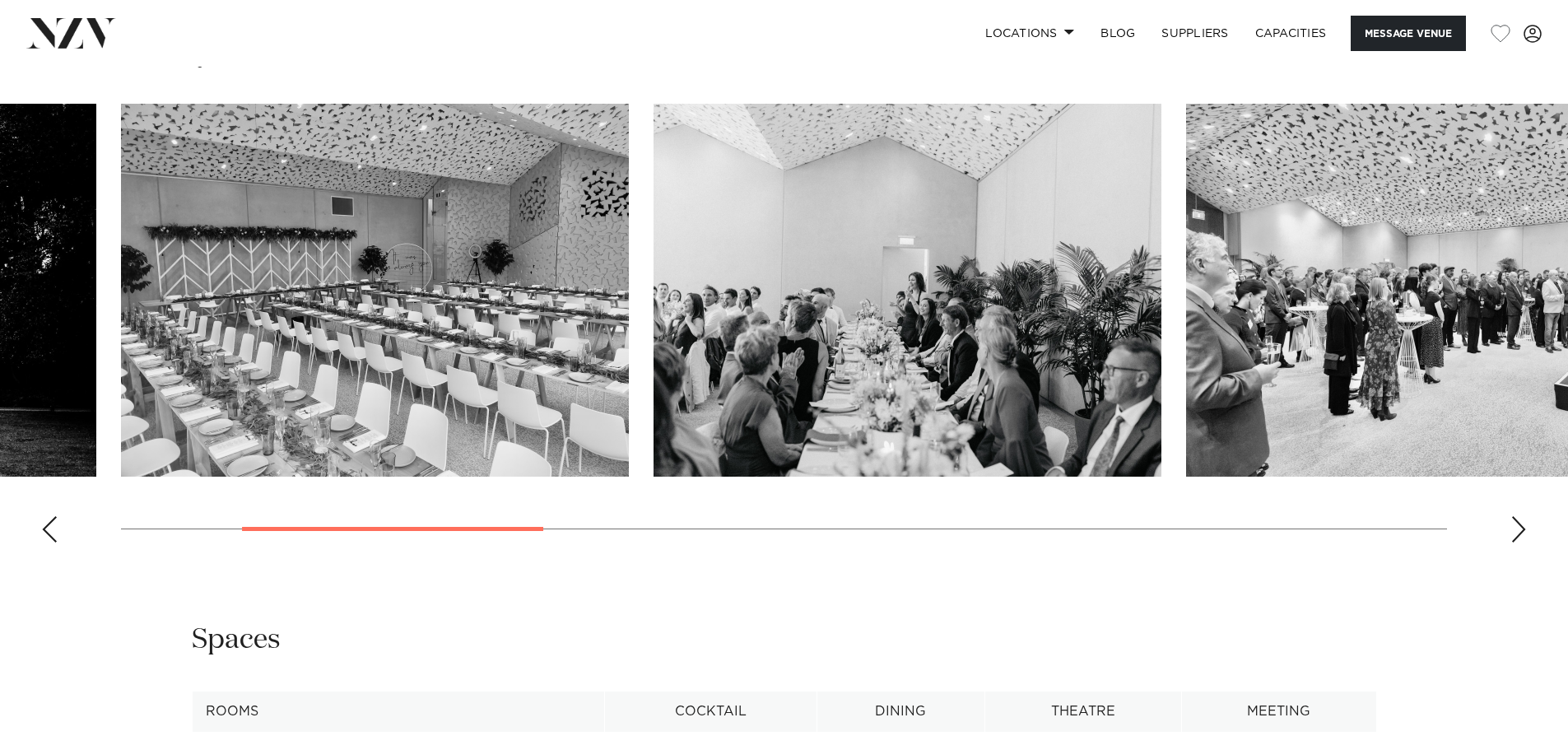
click at [1520, 523] on div "Next slide" at bounding box center [1518, 529] width 16 height 26
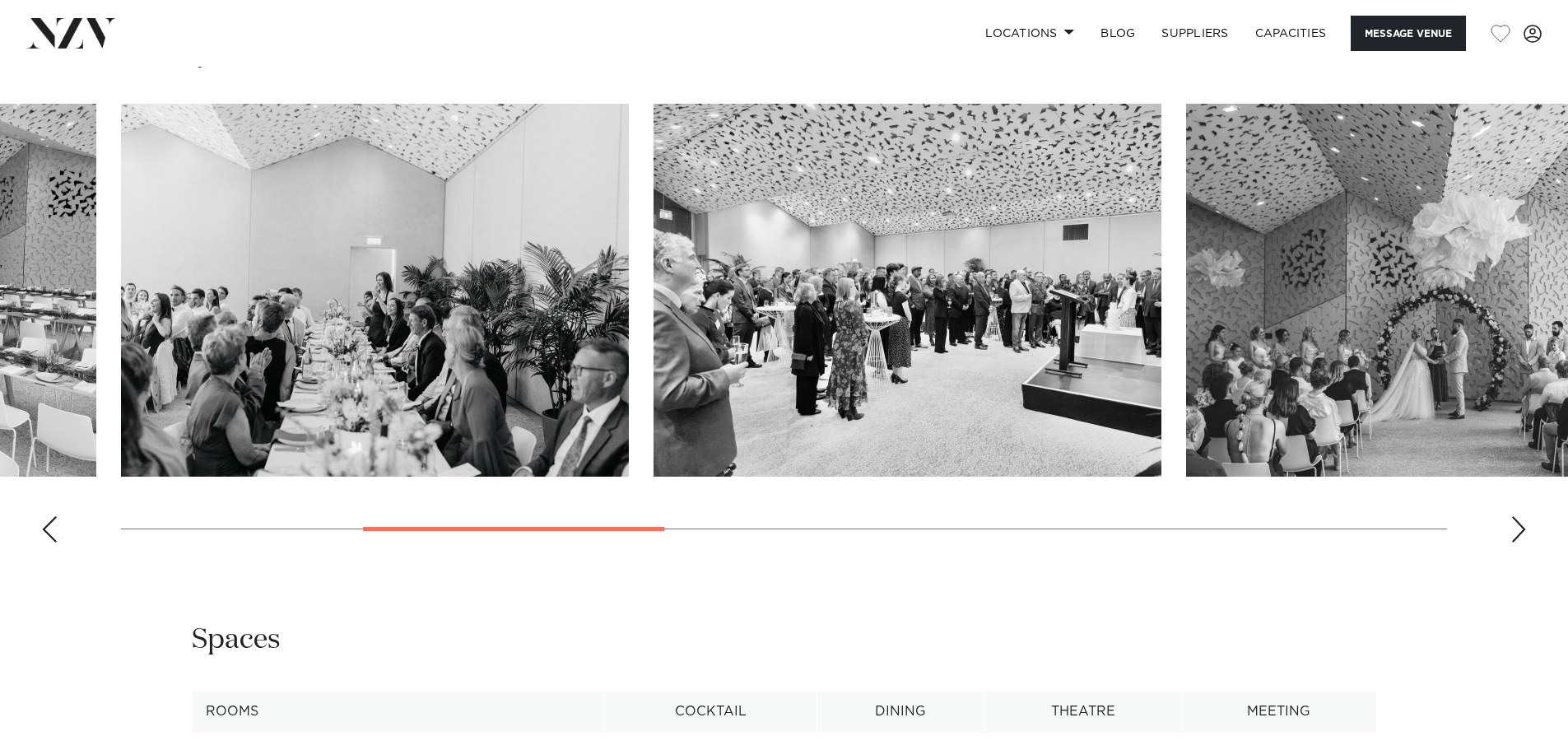
click at [1520, 523] on div "Next slide" at bounding box center [1518, 529] width 16 height 26
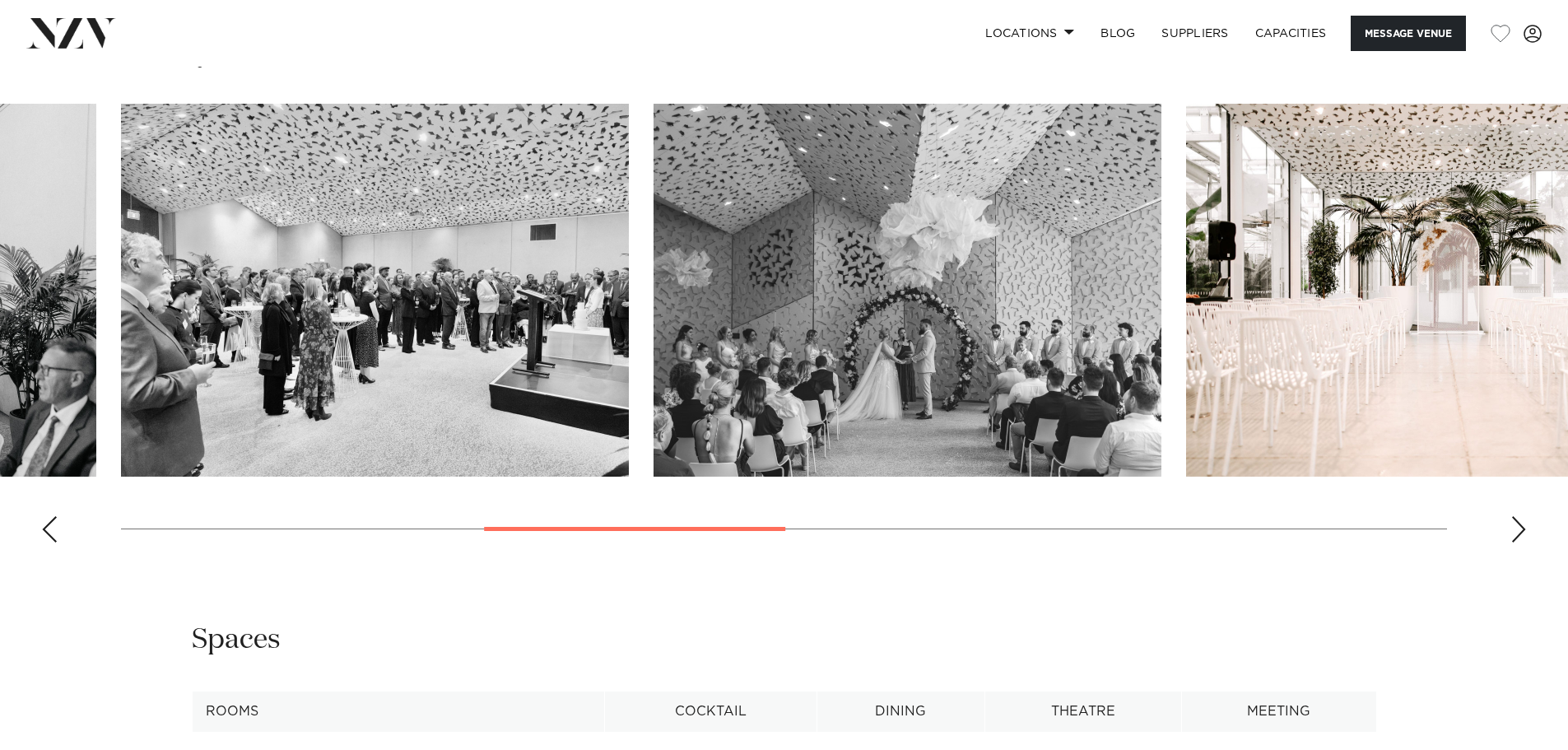
click at [1520, 523] on div "Next slide" at bounding box center [1518, 529] width 16 height 26
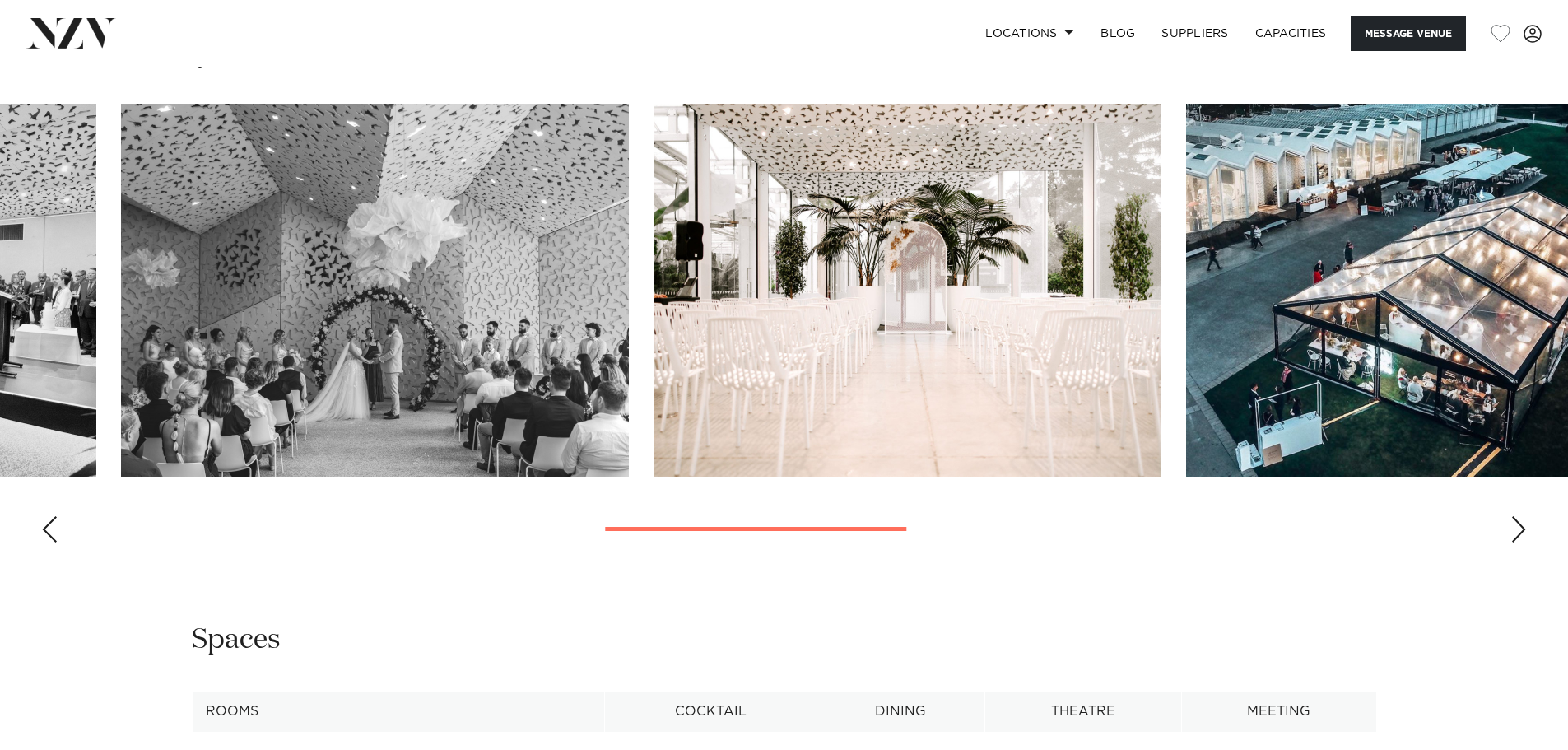
click at [1520, 523] on div "Next slide" at bounding box center [1518, 529] width 16 height 26
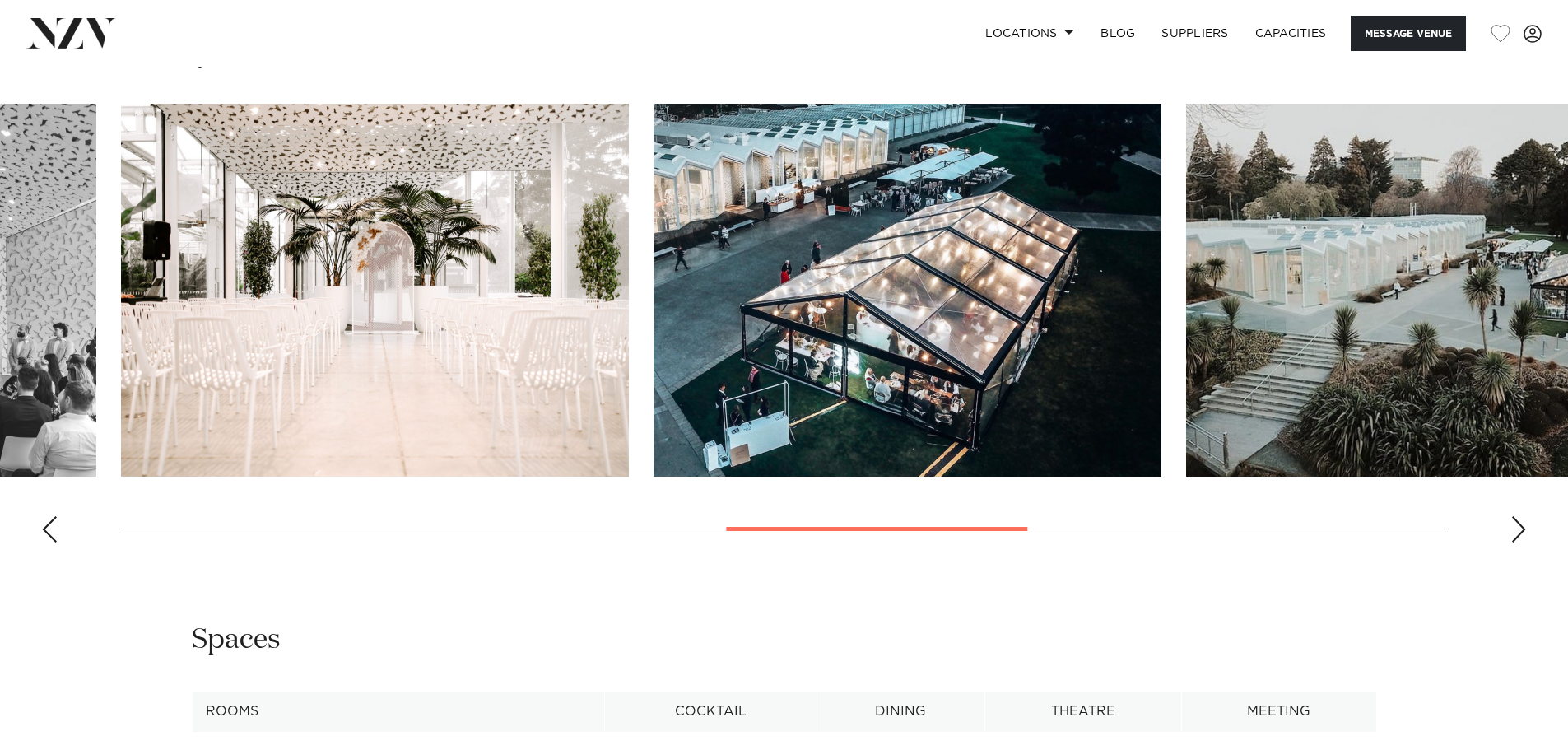
click at [1520, 523] on div "Next slide" at bounding box center [1518, 529] width 16 height 26
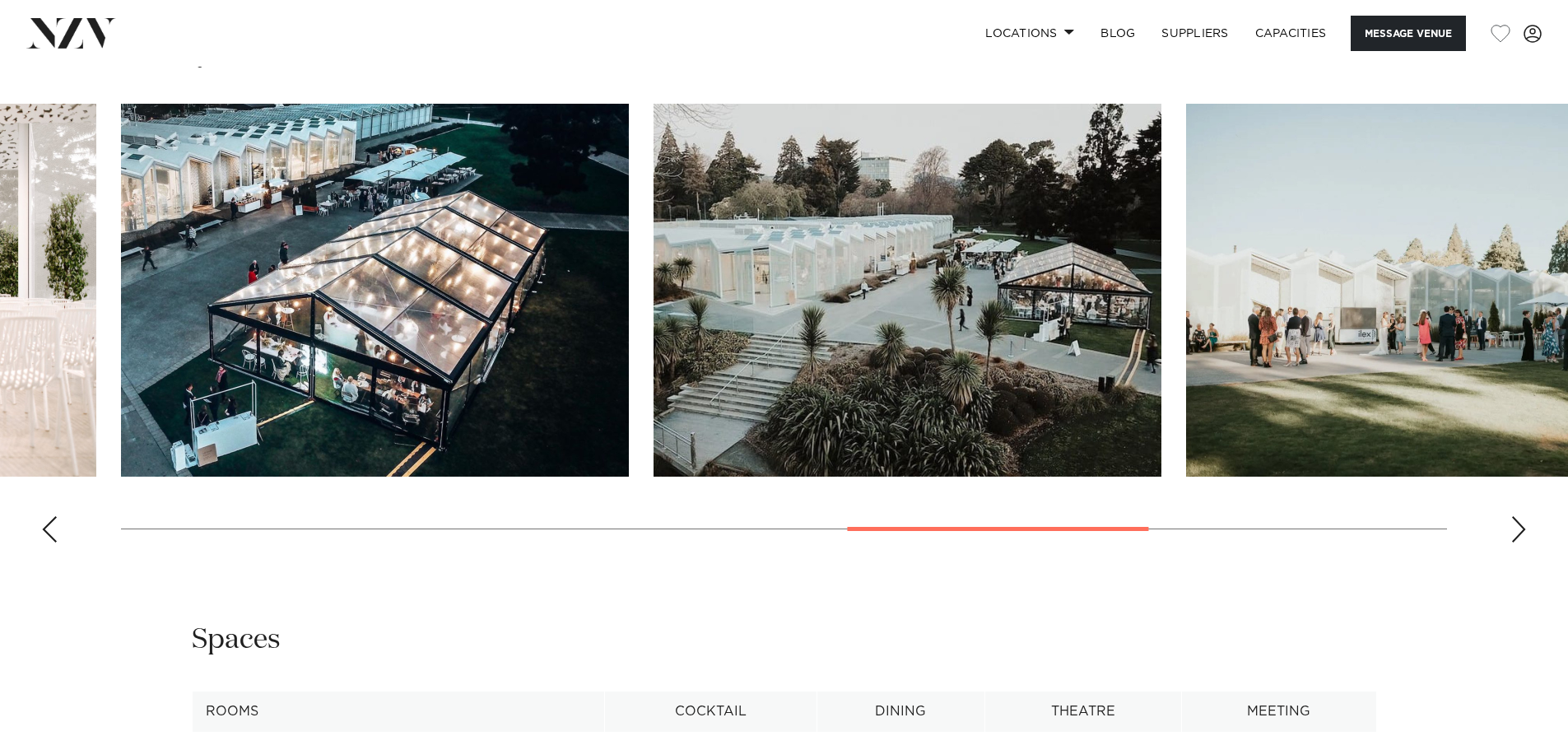
click at [1520, 523] on div "Next slide" at bounding box center [1518, 529] width 16 height 26
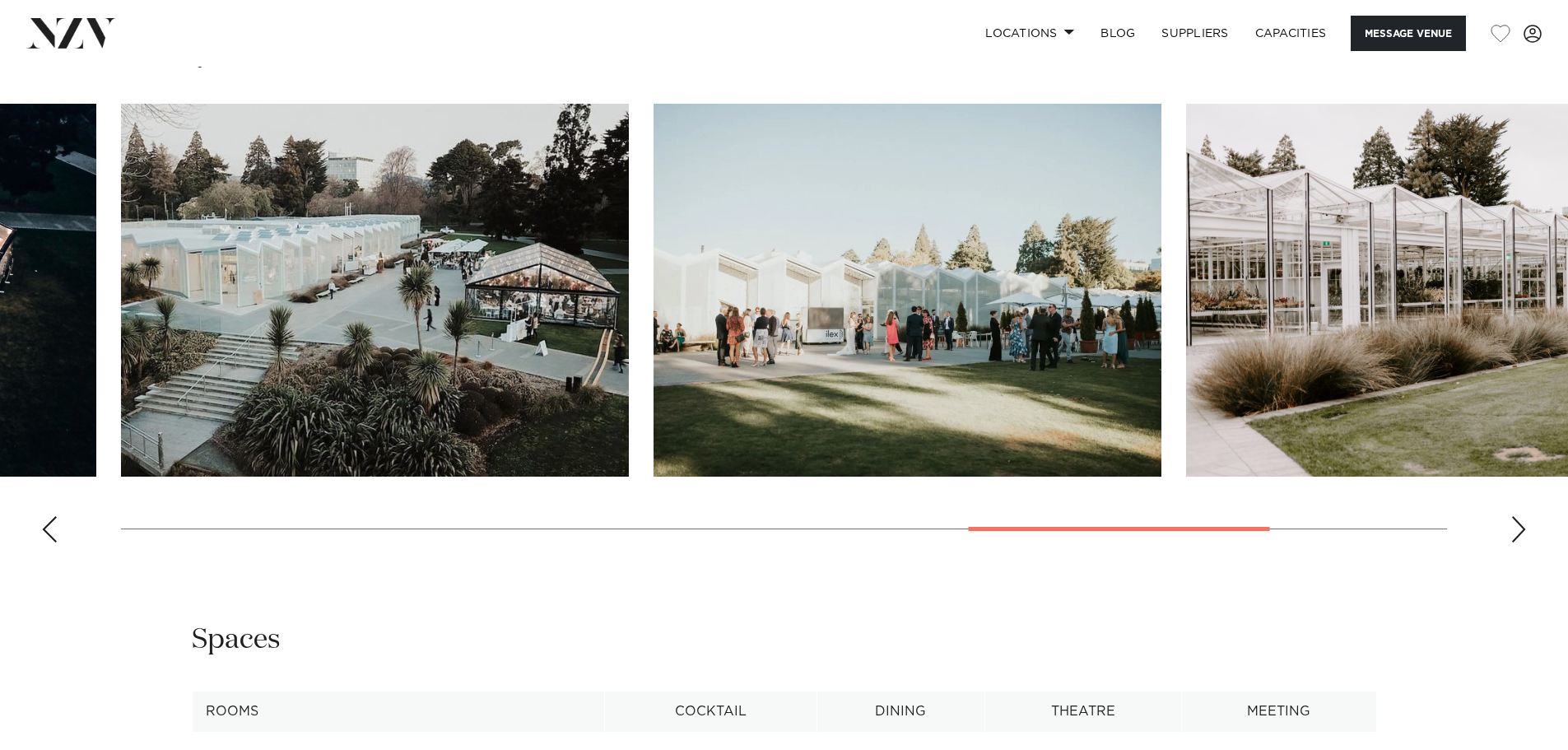
click at [1520, 523] on div "Next slide" at bounding box center [1518, 529] width 16 height 26
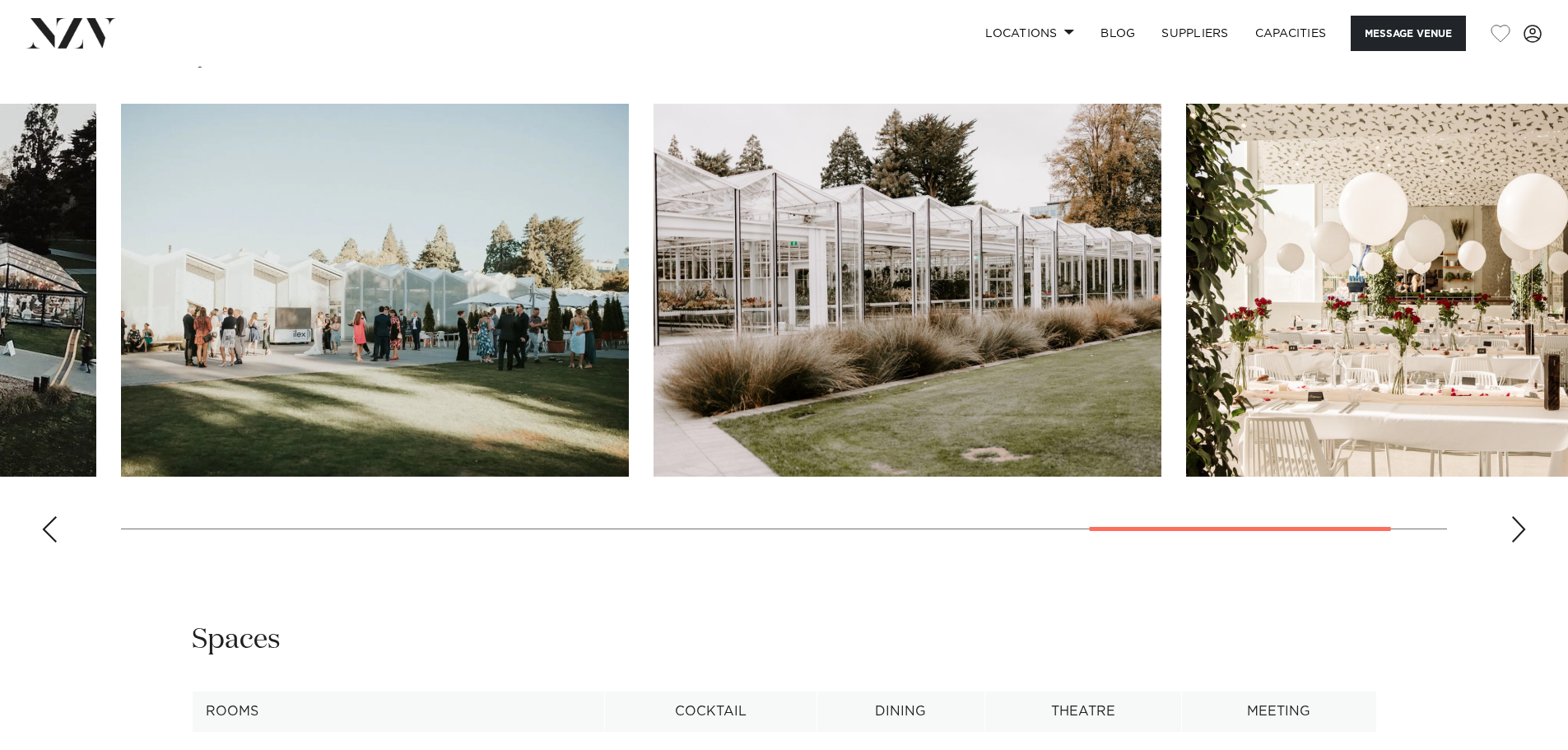
click at [1520, 523] on div "Next slide" at bounding box center [1518, 529] width 16 height 26
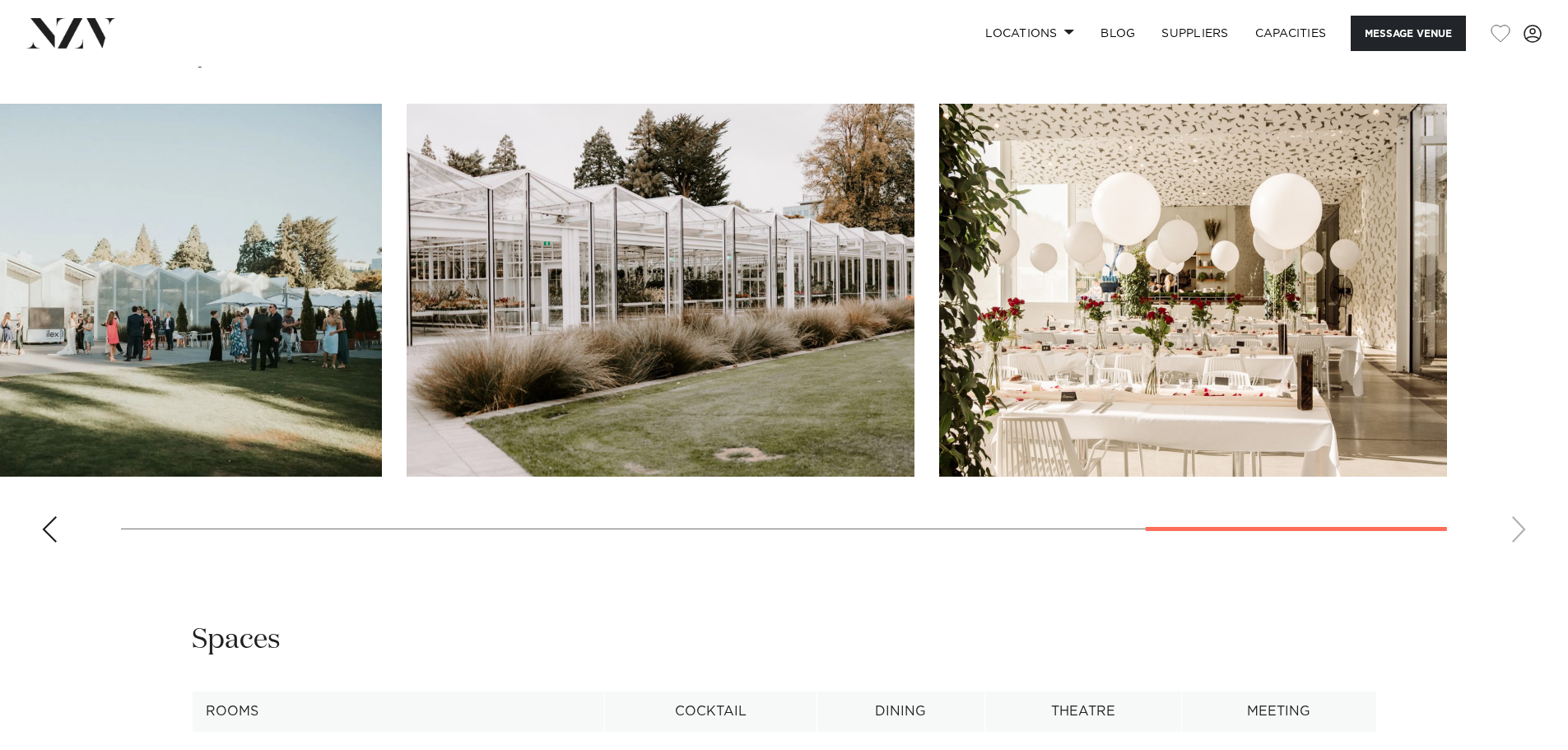
click at [1520, 523] on swiper-container at bounding box center [784, 330] width 1568 height 452
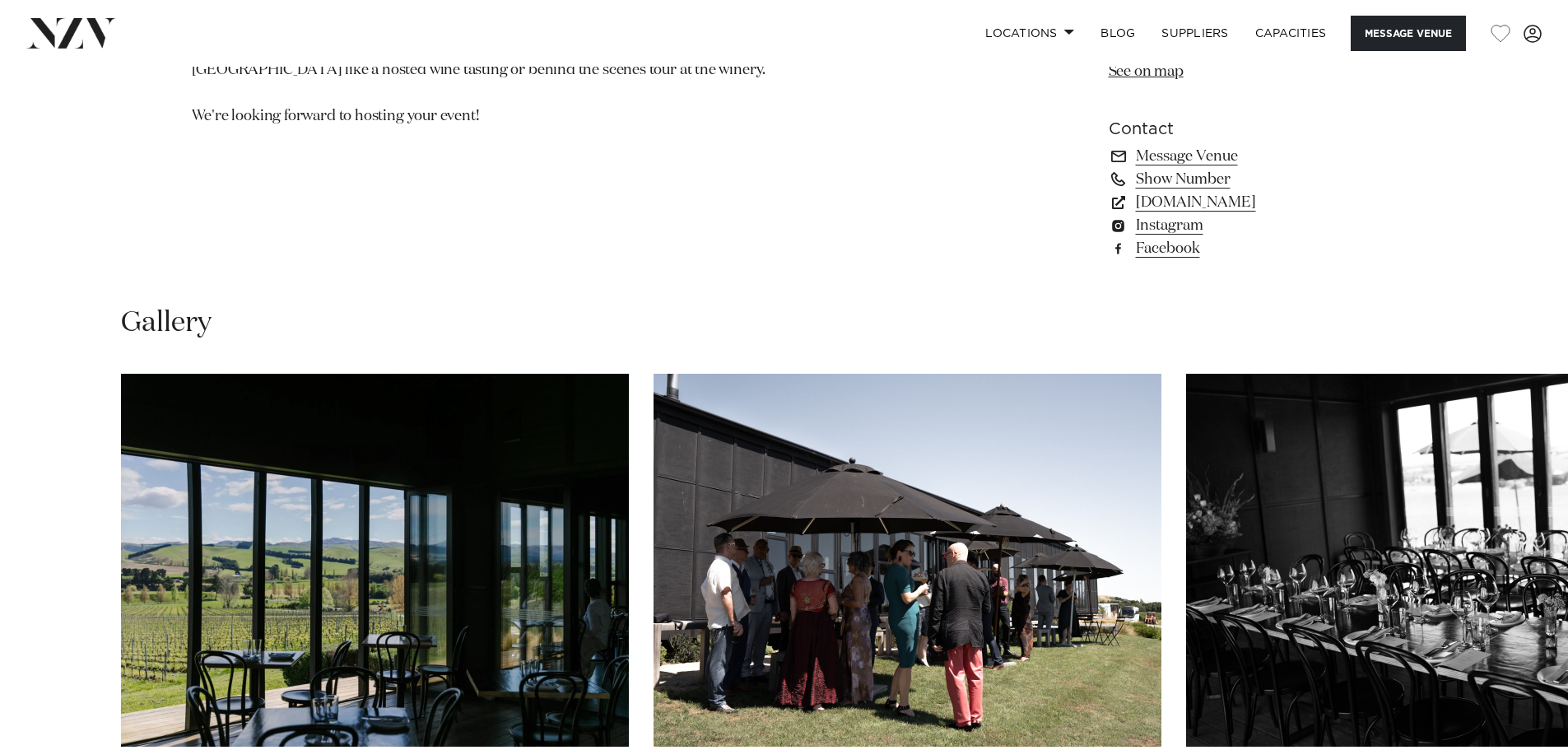
scroll to position [1645, 0]
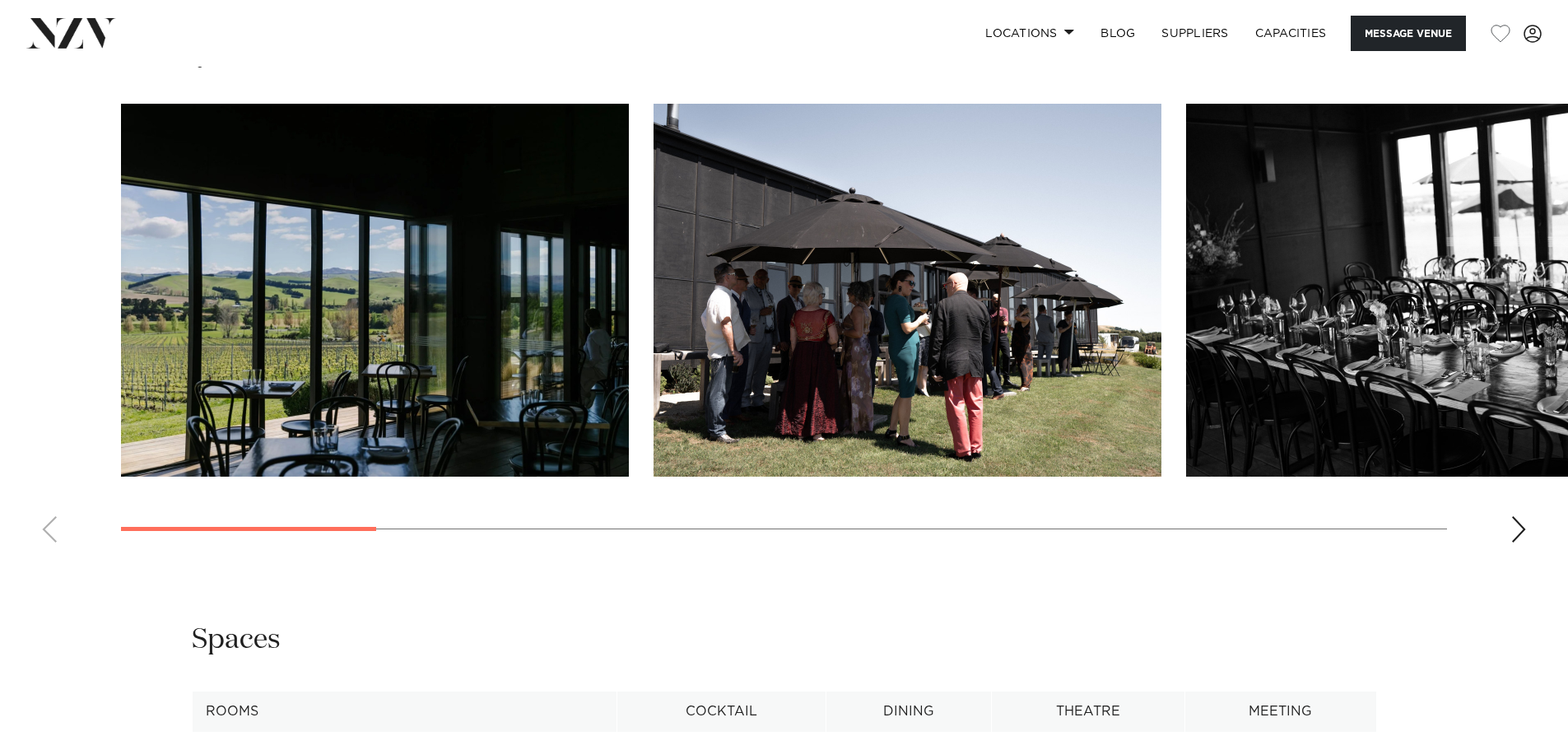
click at [1521, 525] on div "Next slide" at bounding box center [1518, 529] width 16 height 26
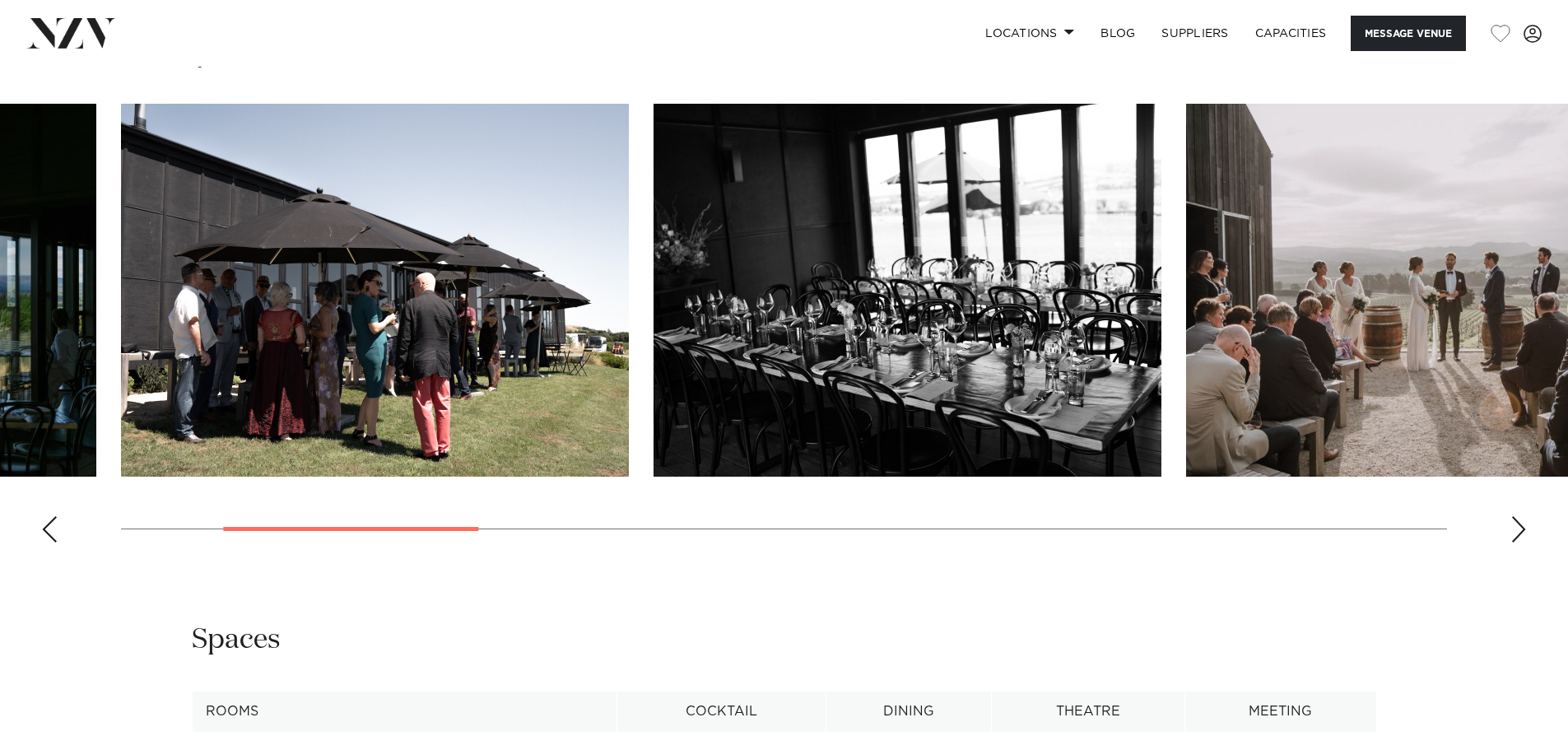
click at [1521, 525] on div "Next slide" at bounding box center [1518, 529] width 16 height 26
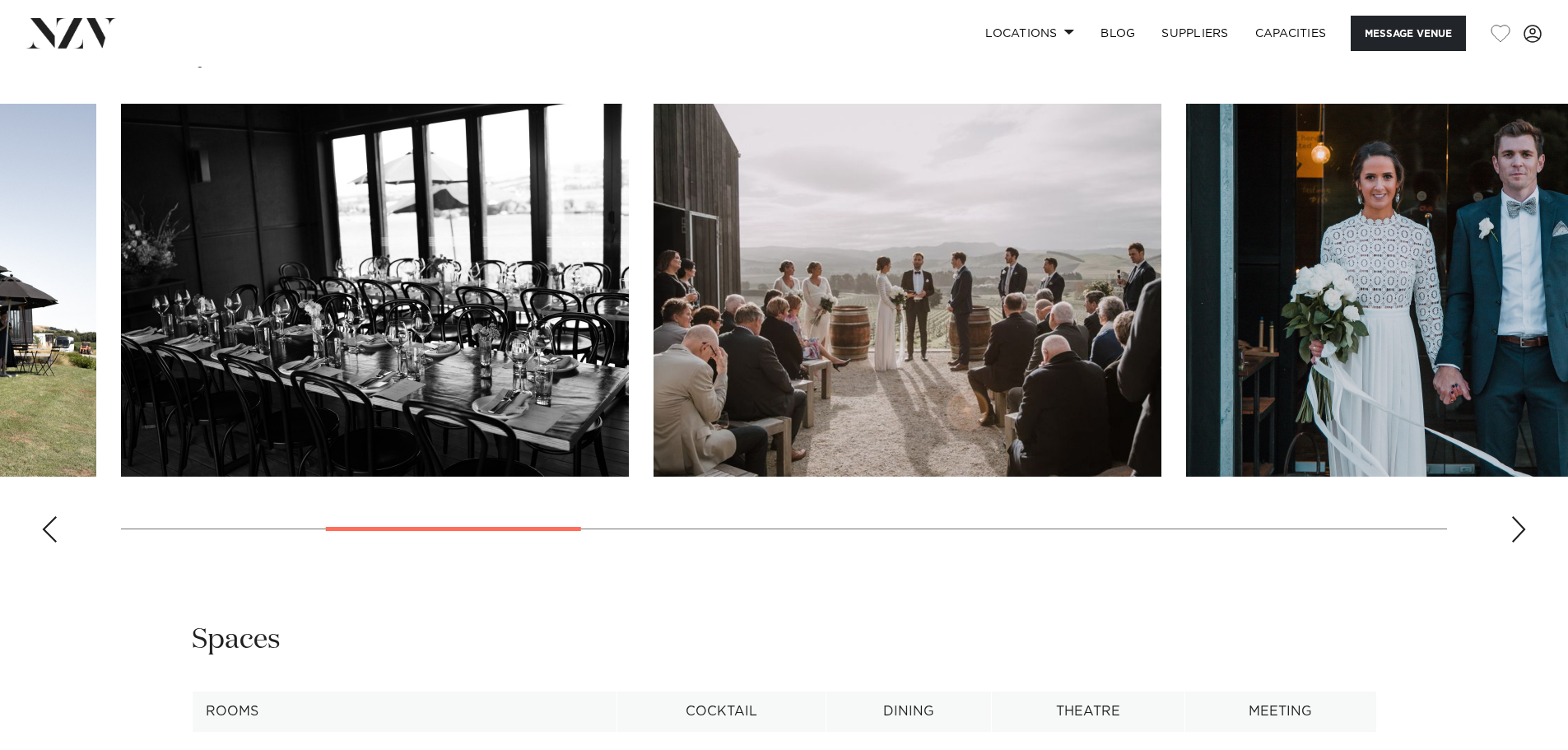
click at [1521, 525] on div "Next slide" at bounding box center [1518, 529] width 16 height 26
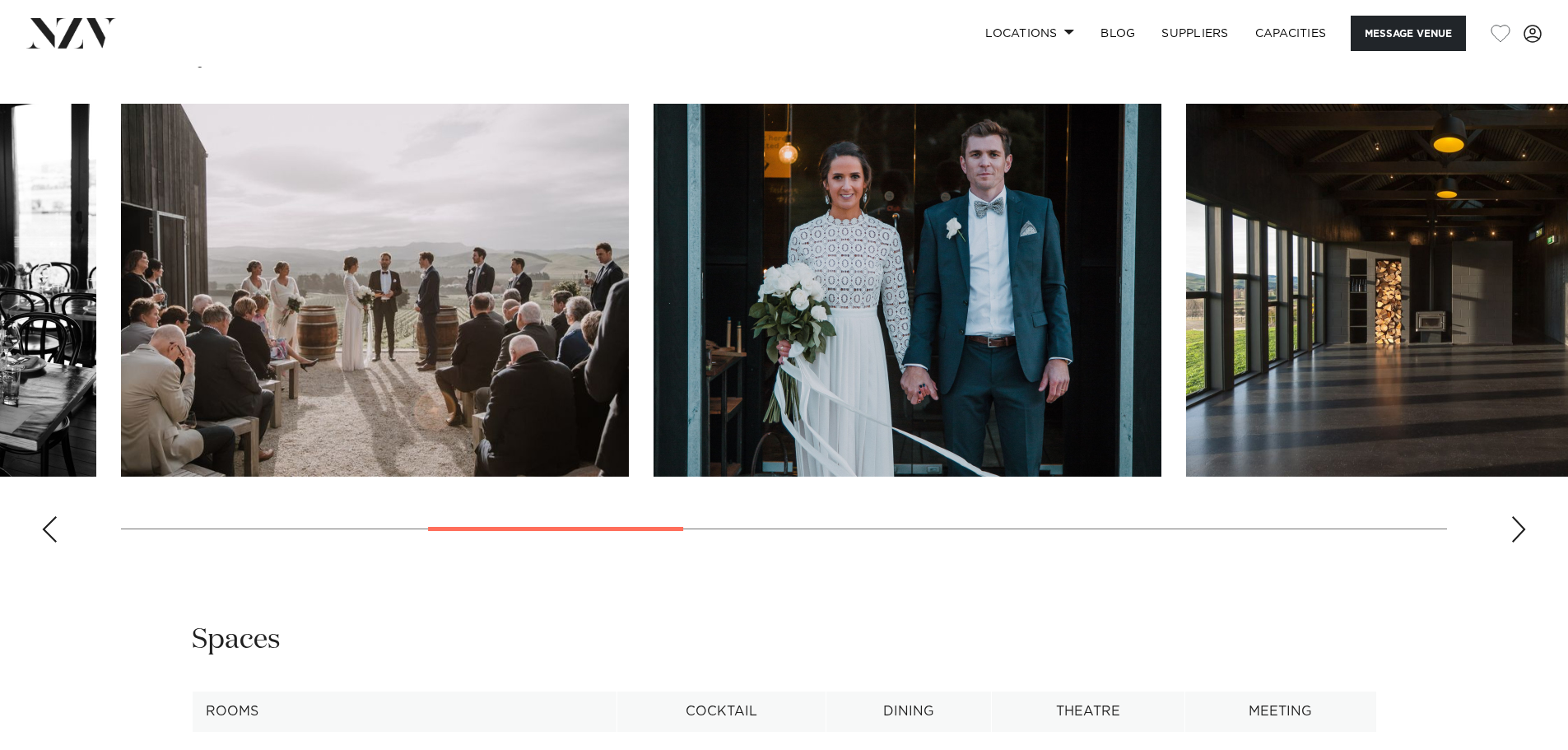
click at [1521, 525] on div "Next slide" at bounding box center [1518, 529] width 16 height 26
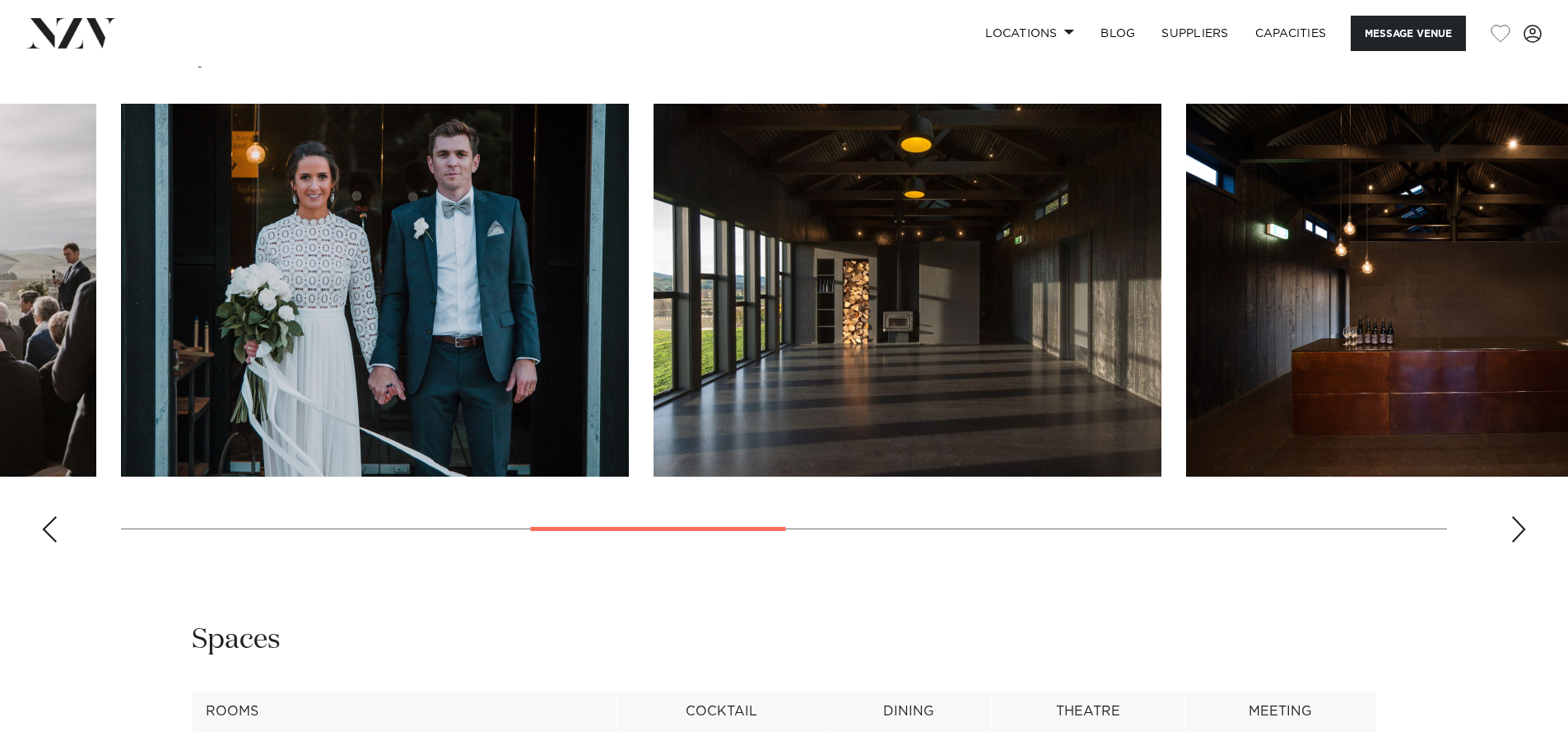
click at [1521, 525] on div "Next slide" at bounding box center [1518, 529] width 16 height 26
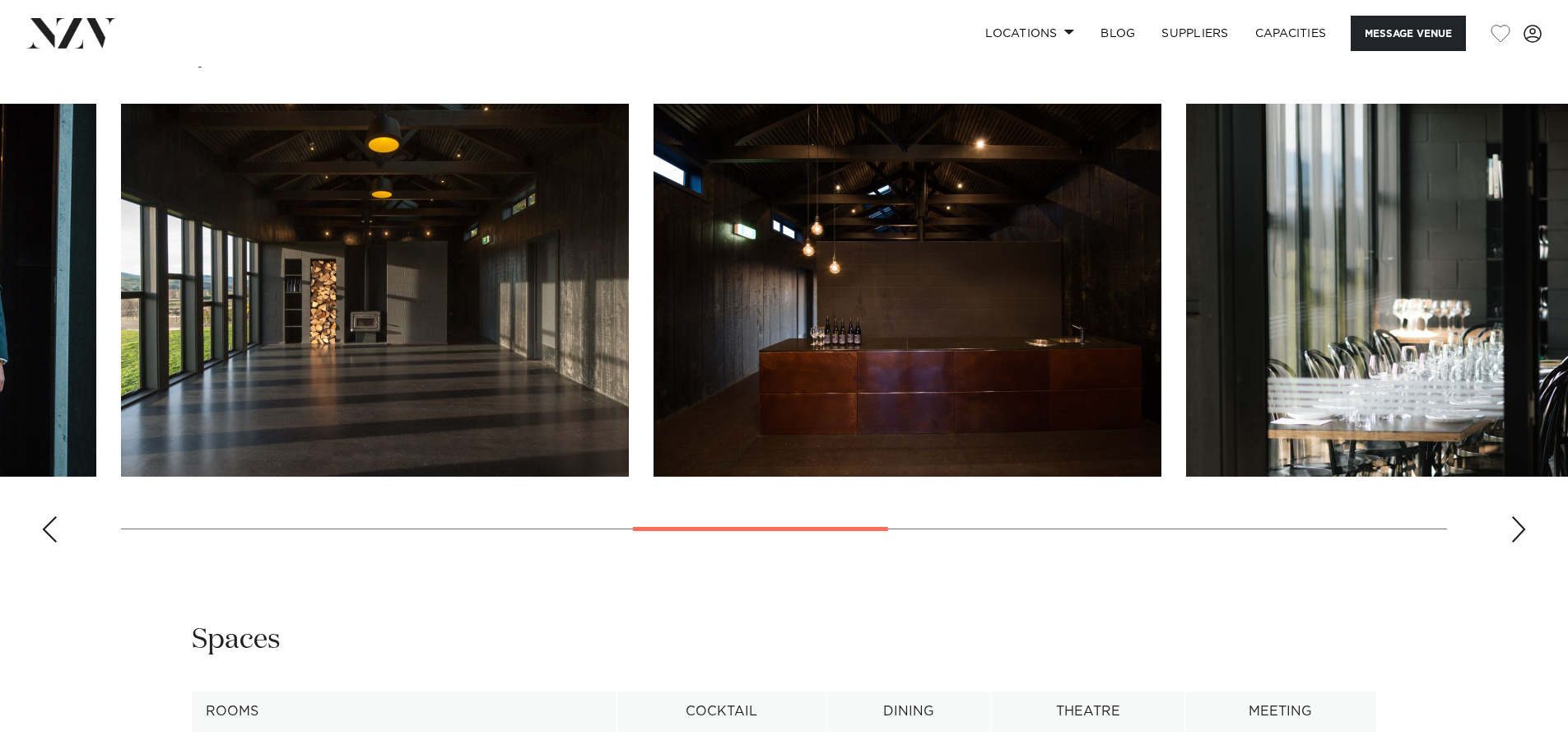
click at [1521, 525] on div "Next slide" at bounding box center [1518, 529] width 16 height 26
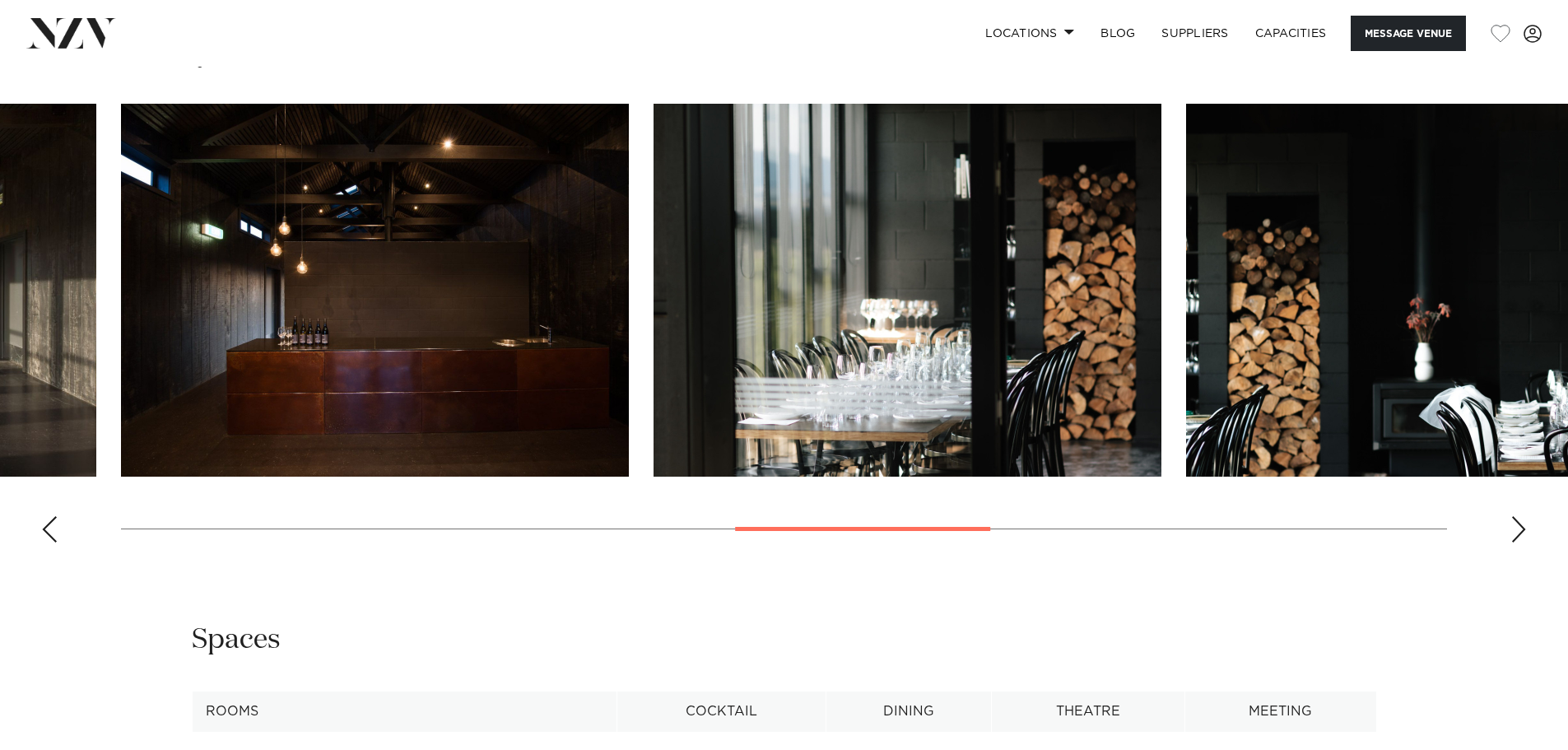
click at [1521, 525] on div "Next slide" at bounding box center [1518, 529] width 16 height 26
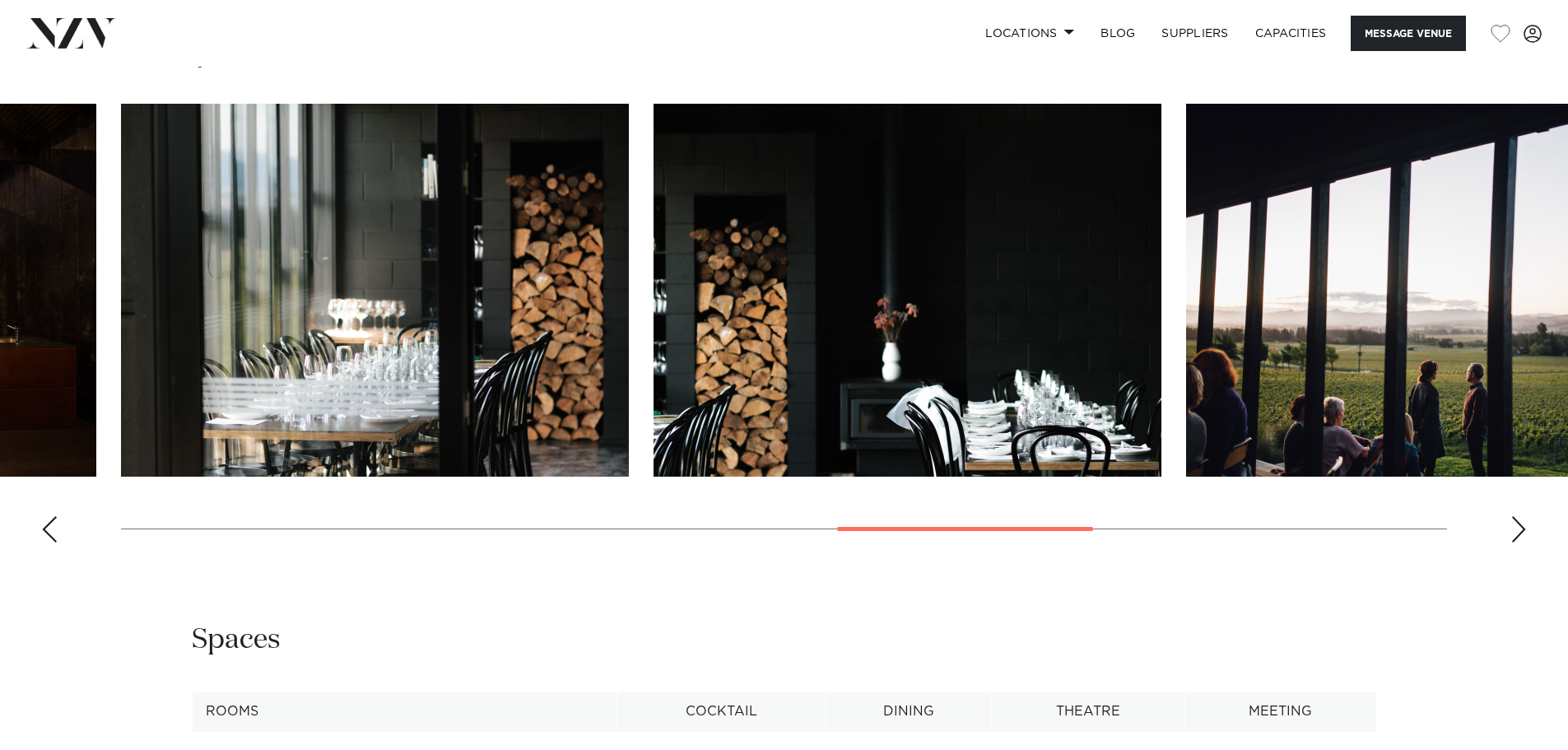
click at [1521, 525] on div "Next slide" at bounding box center [1518, 529] width 16 height 26
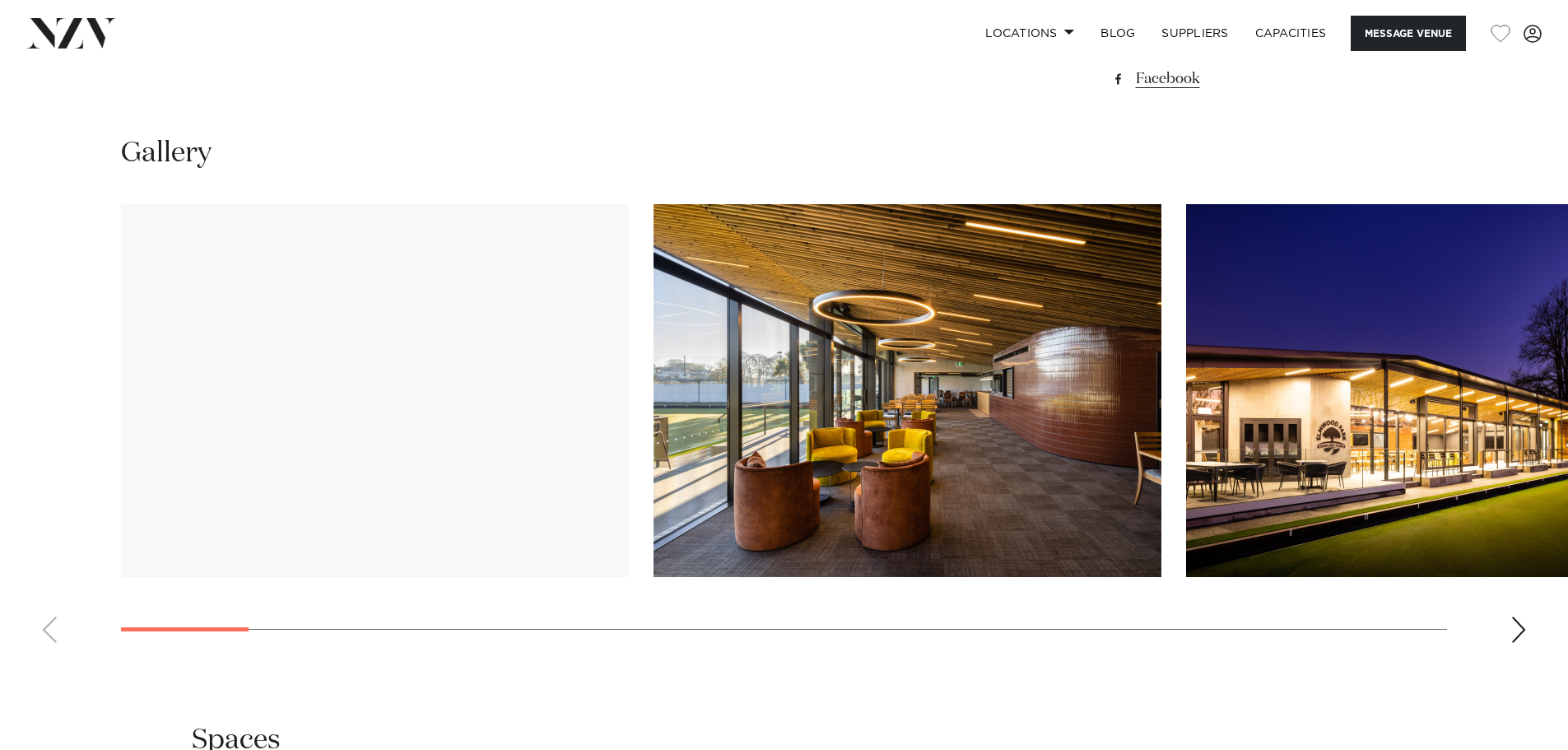
scroll to position [1563, 0]
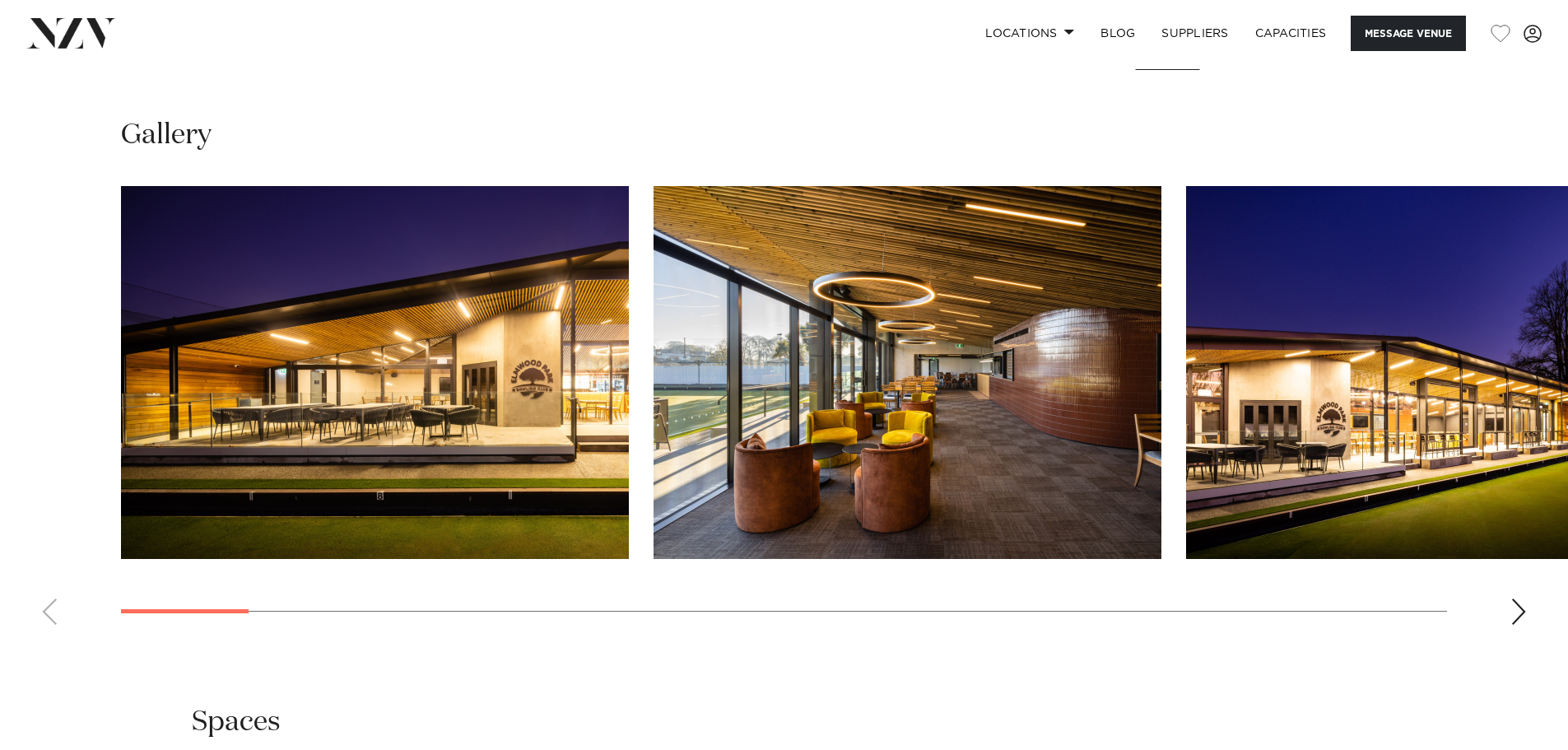
click at [1519, 602] on div "Next slide" at bounding box center [1518, 611] width 16 height 26
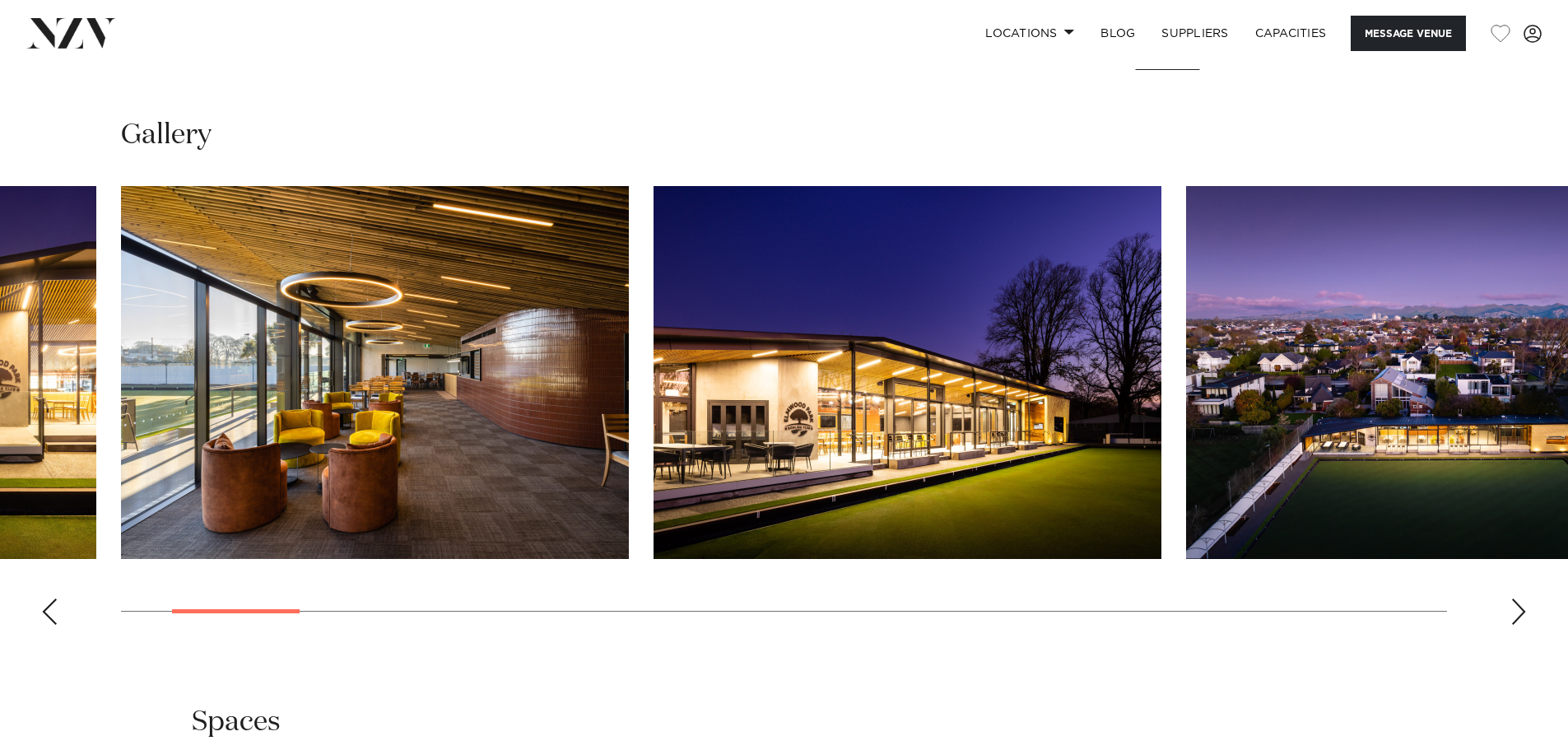
click at [1519, 602] on div "Next slide" at bounding box center [1518, 611] width 16 height 26
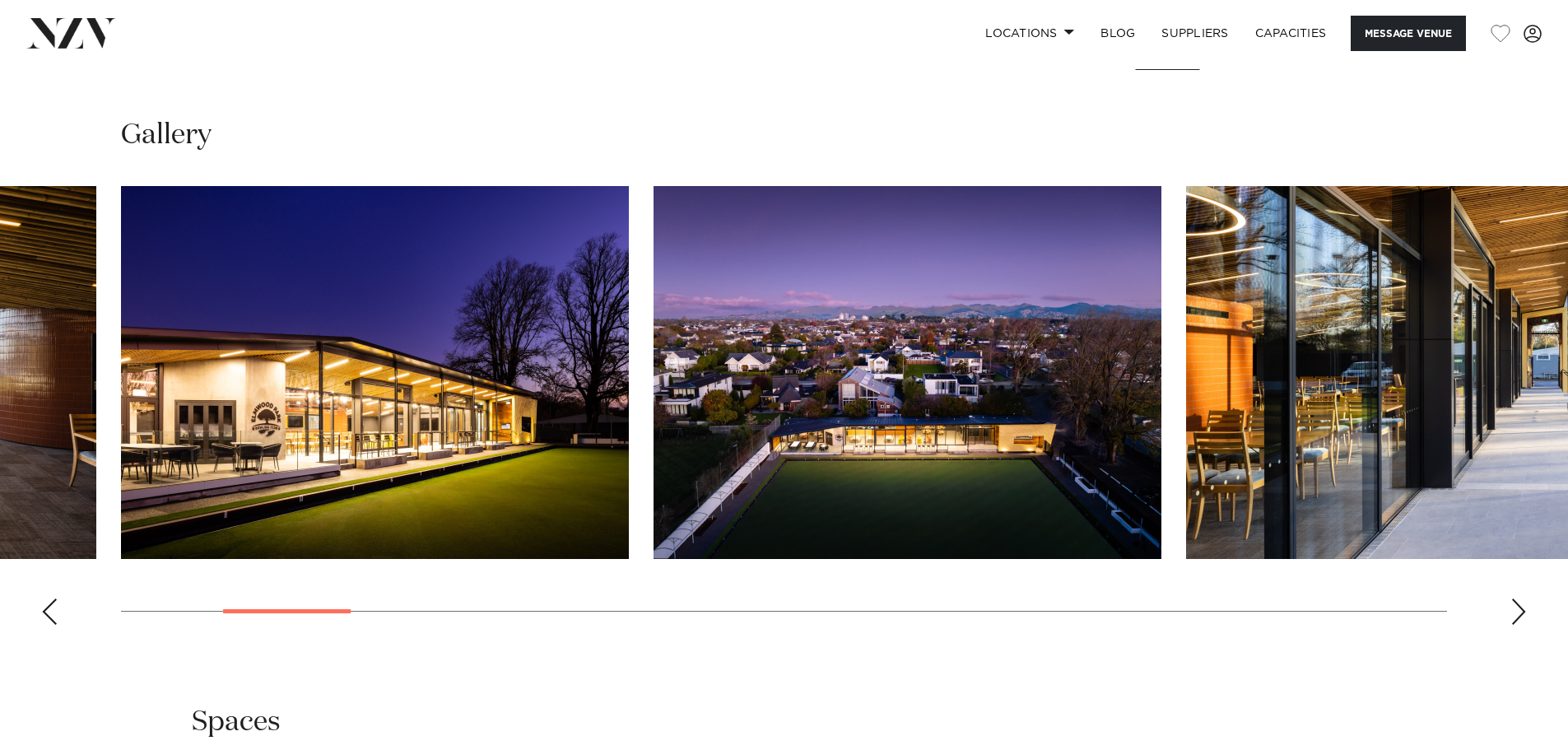
click at [1519, 602] on div "Next slide" at bounding box center [1518, 611] width 16 height 26
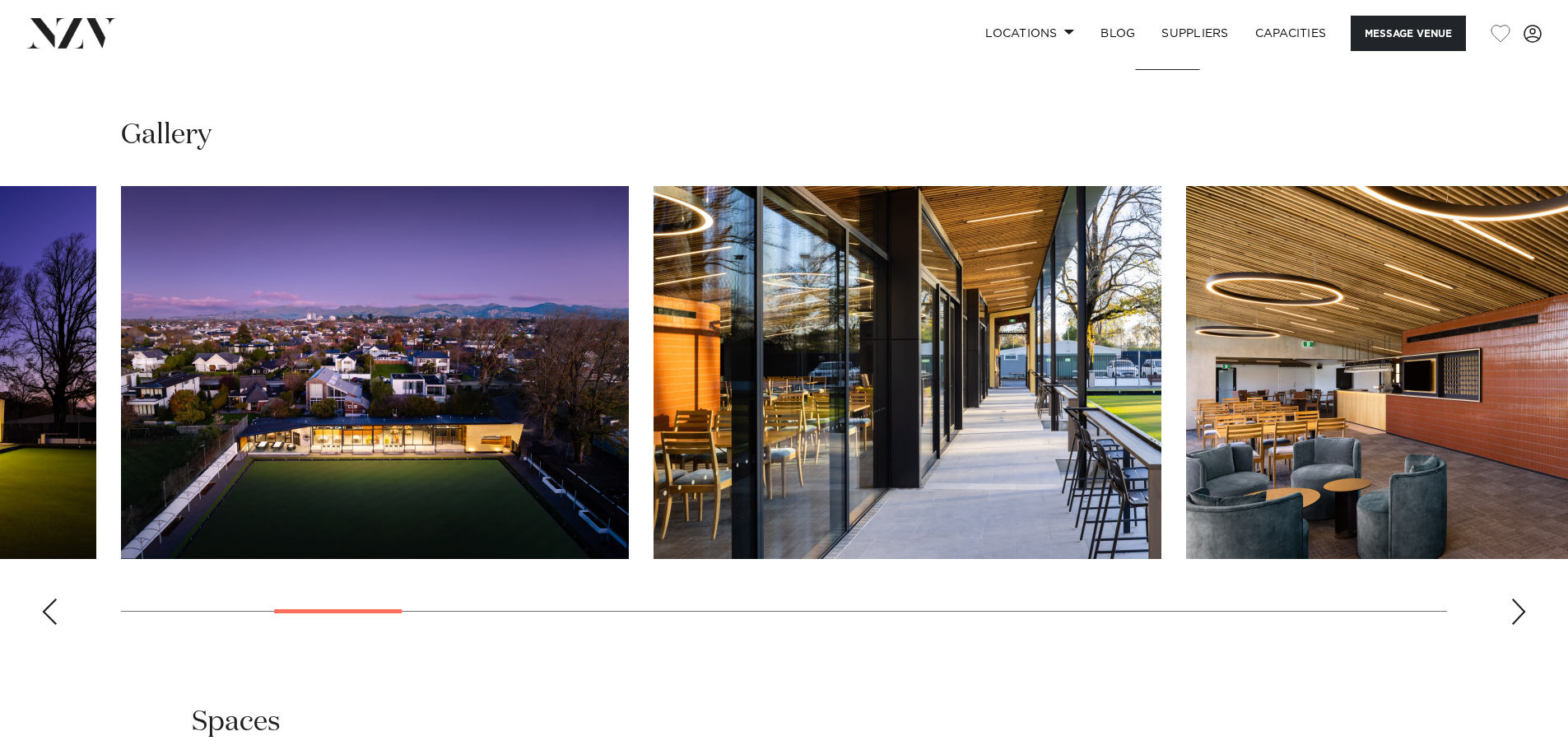
click at [1519, 602] on div "Next slide" at bounding box center [1518, 611] width 16 height 26
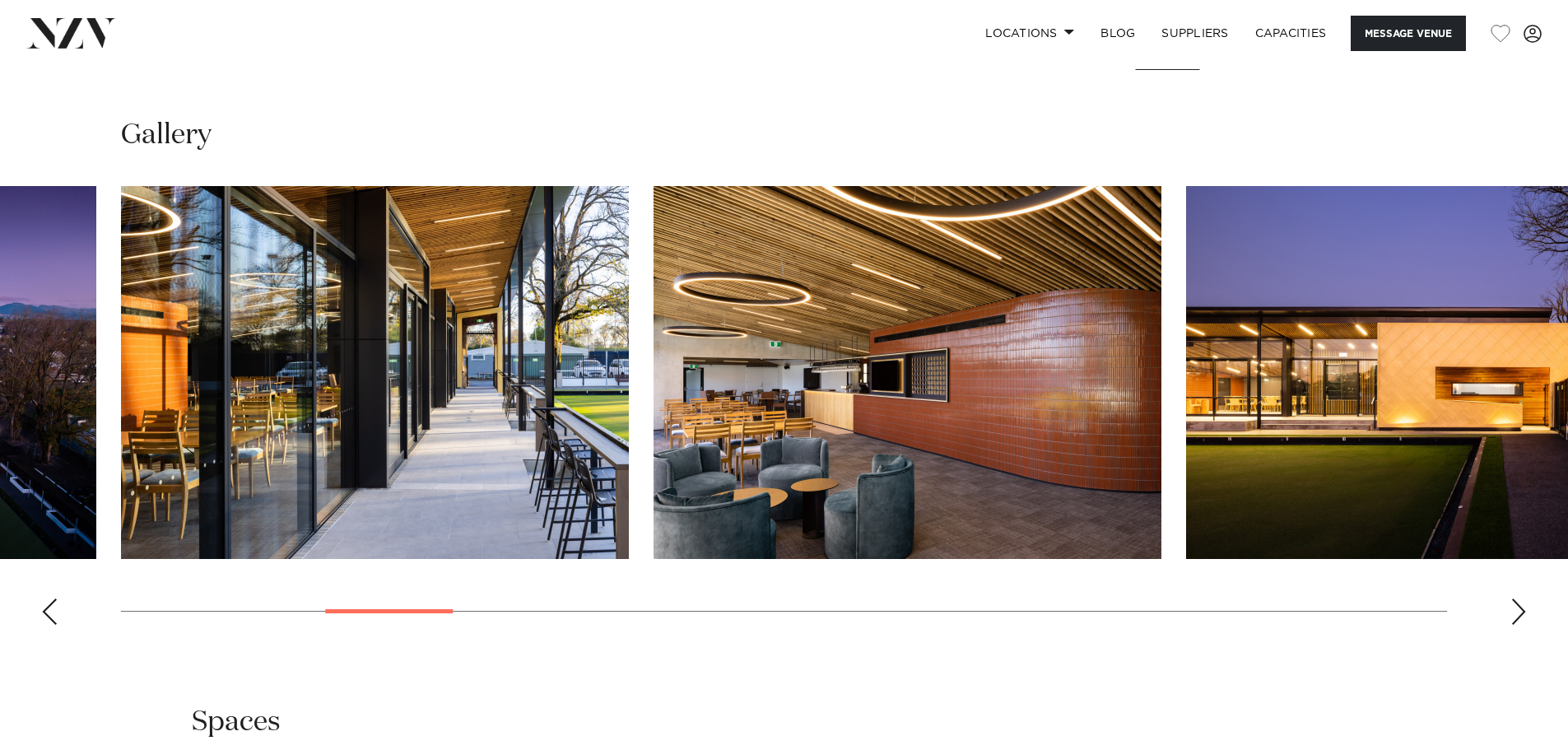
click at [1519, 602] on div "Next slide" at bounding box center [1518, 611] width 16 height 26
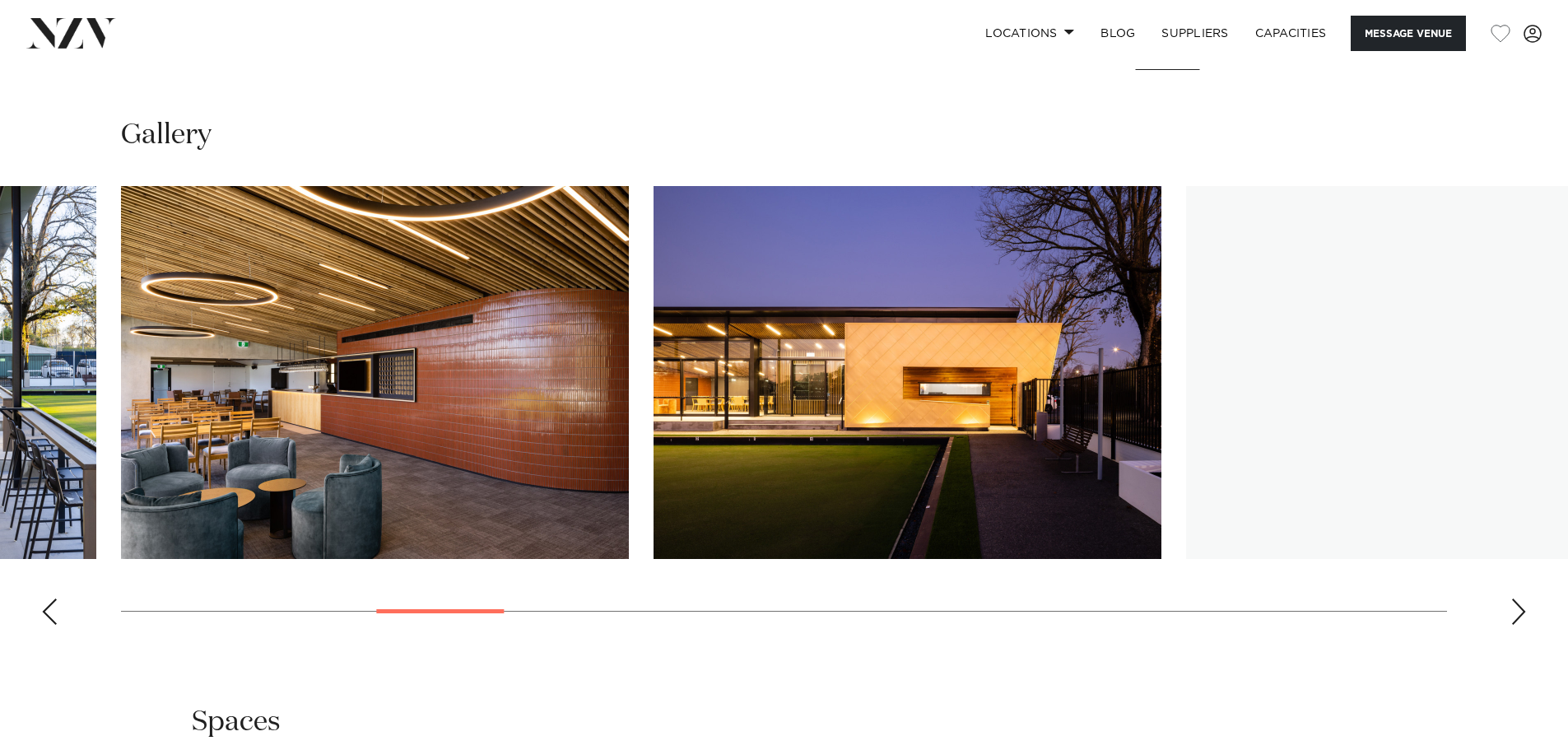
click at [1519, 602] on div "Next slide" at bounding box center [1518, 611] width 16 height 26
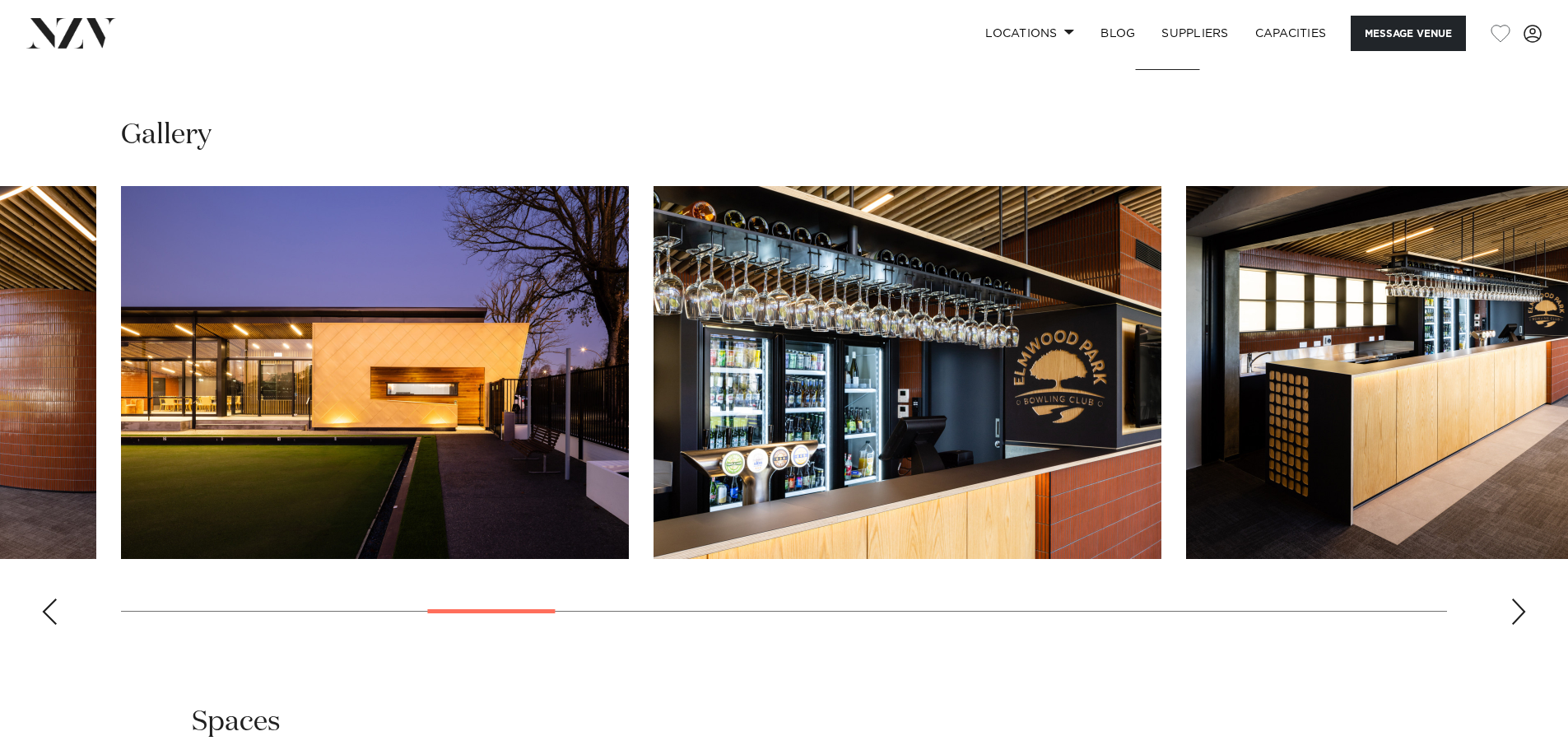
click at [1509, 611] on swiper-container at bounding box center [784, 412] width 1568 height 452
click at [1517, 608] on div "Next slide" at bounding box center [1518, 611] width 16 height 26
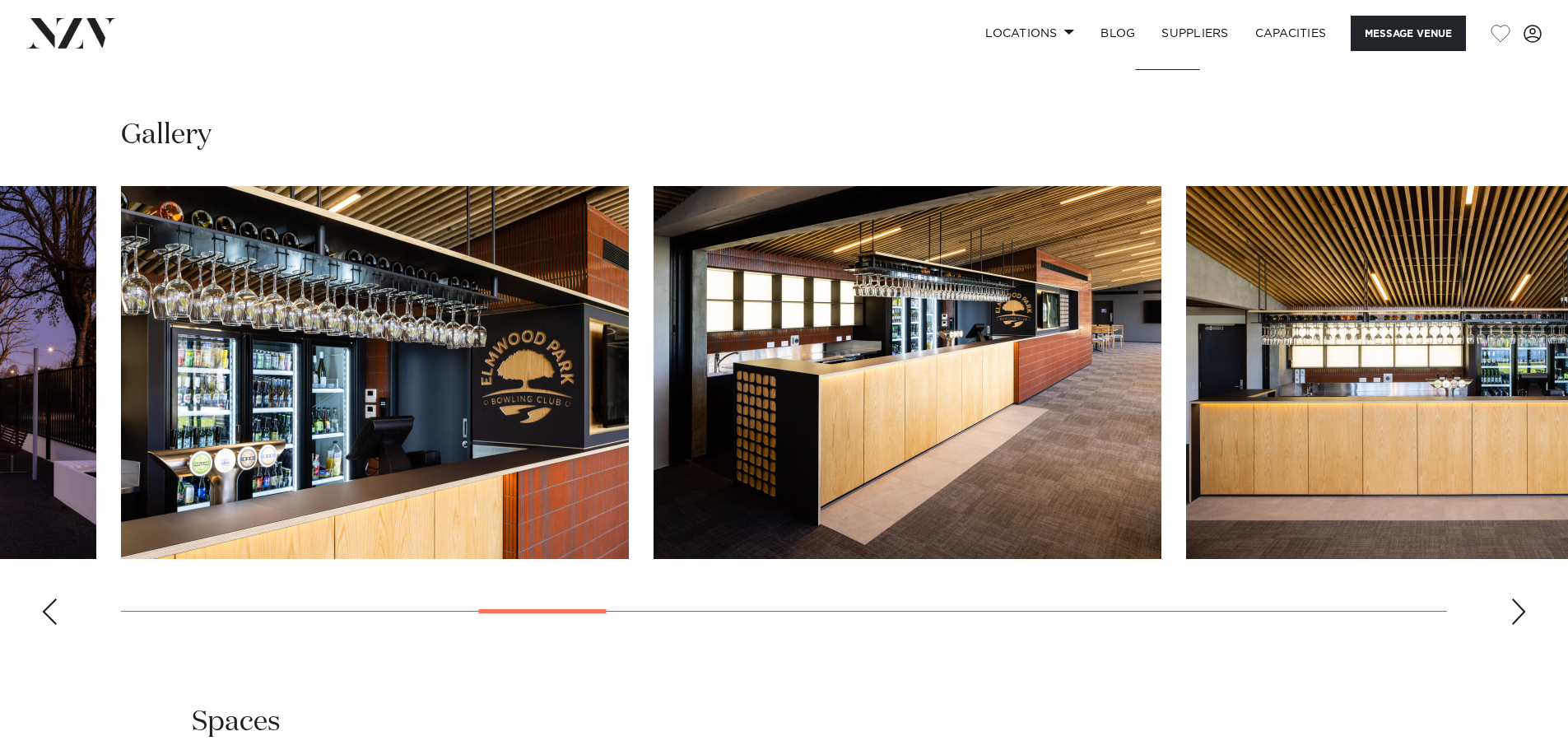
click at [1517, 608] on div "Next slide" at bounding box center [1518, 611] width 16 height 26
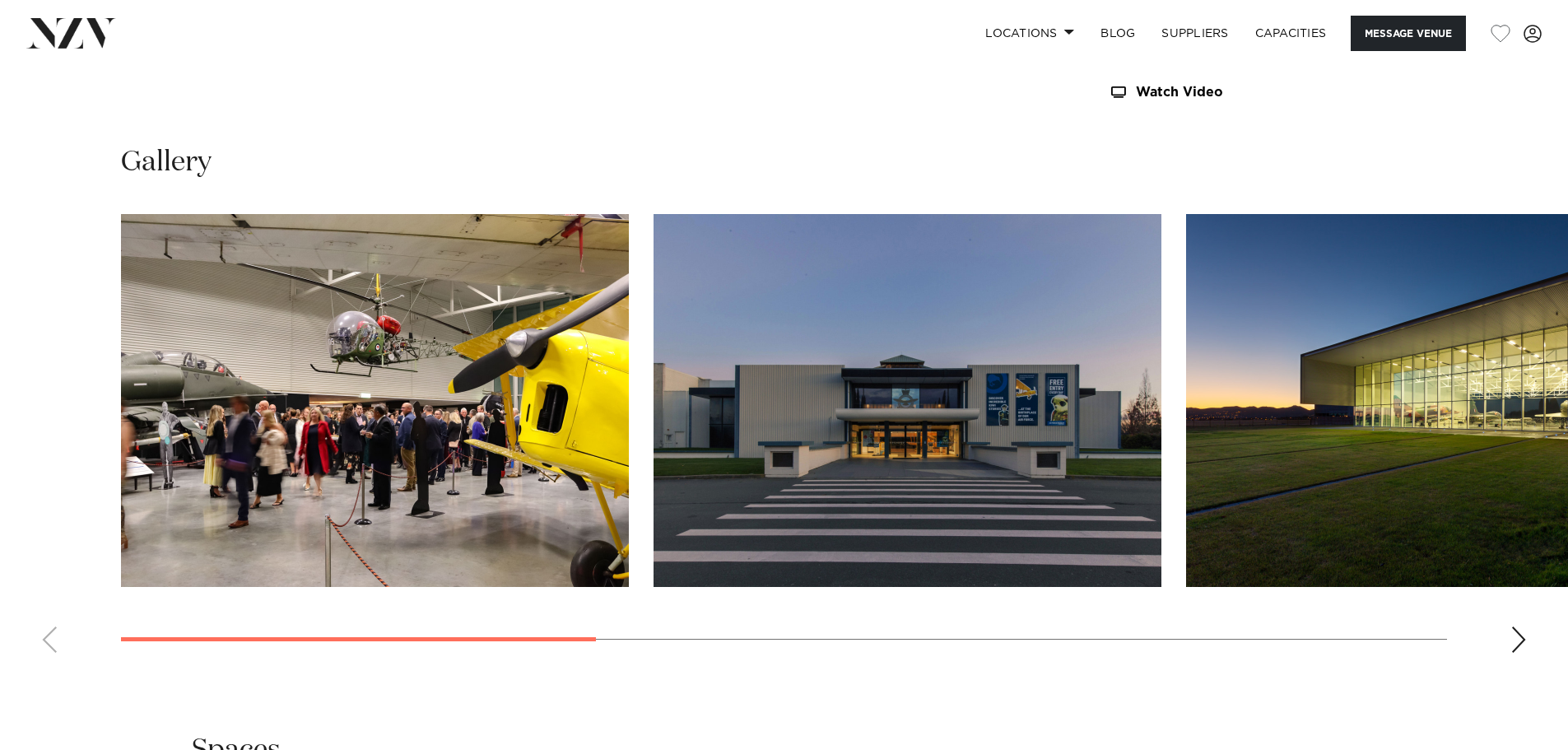
scroll to position [1645, 0]
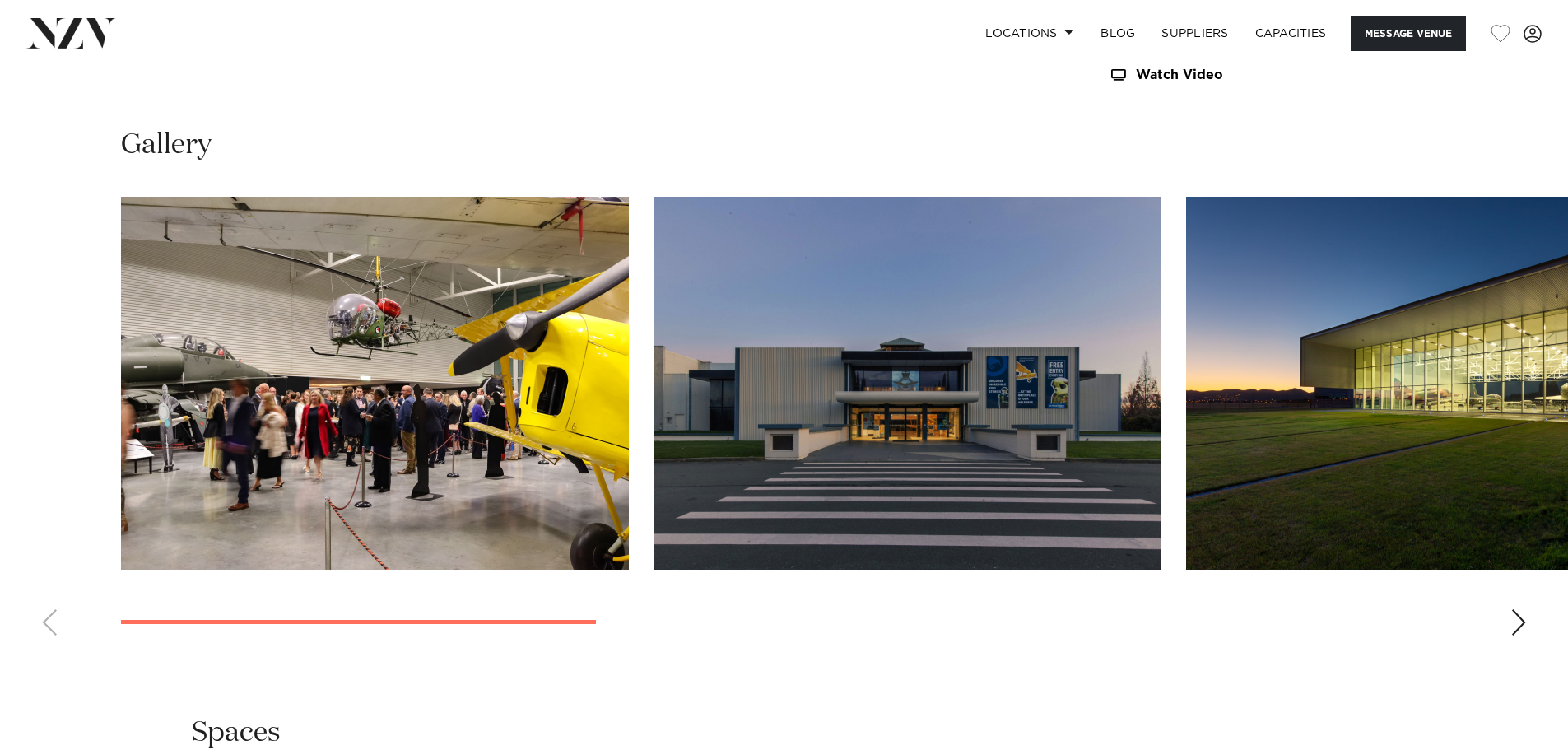
click at [1525, 609] on div "Next slide" at bounding box center [1518, 622] width 16 height 26
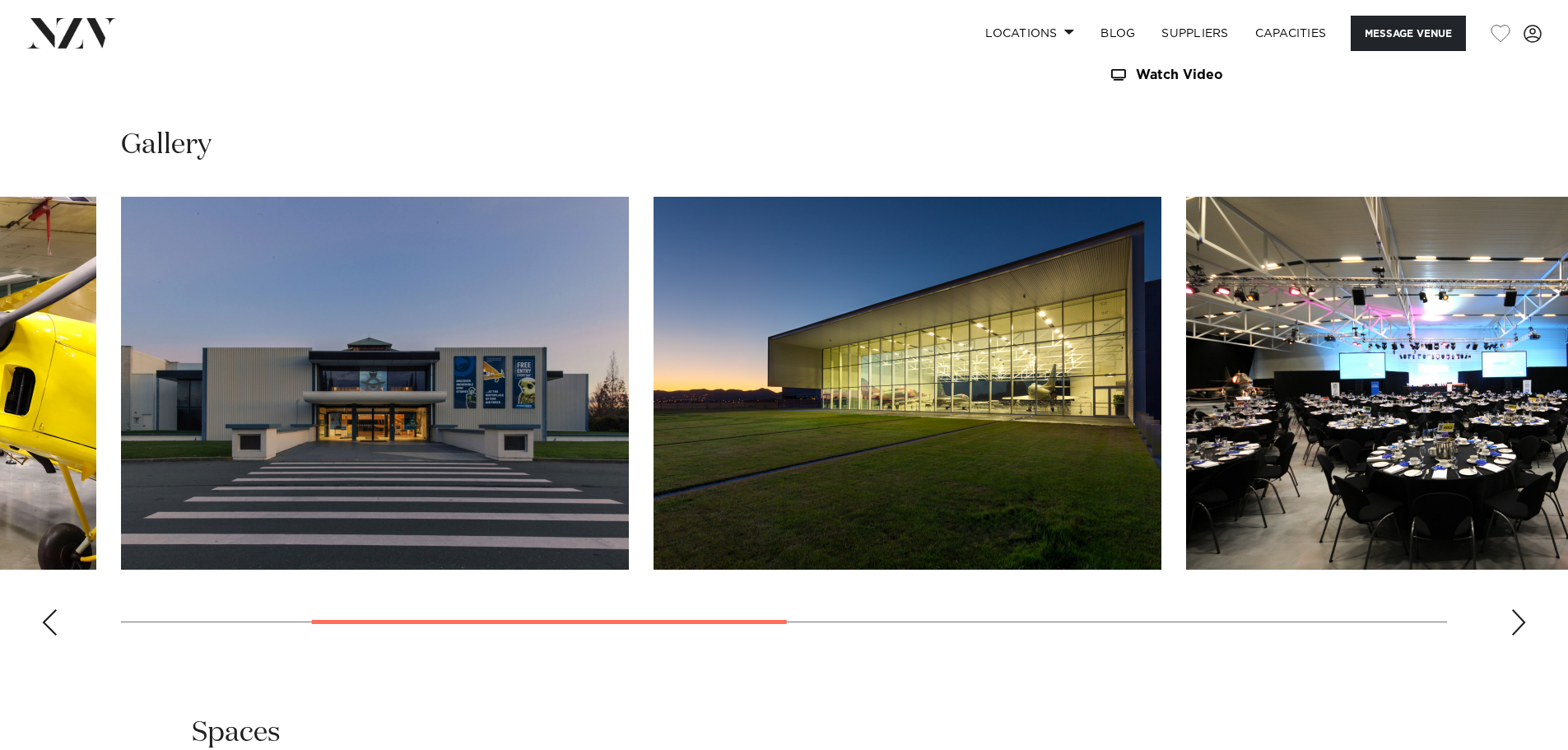
click at [1525, 609] on div "Next slide" at bounding box center [1518, 622] width 16 height 26
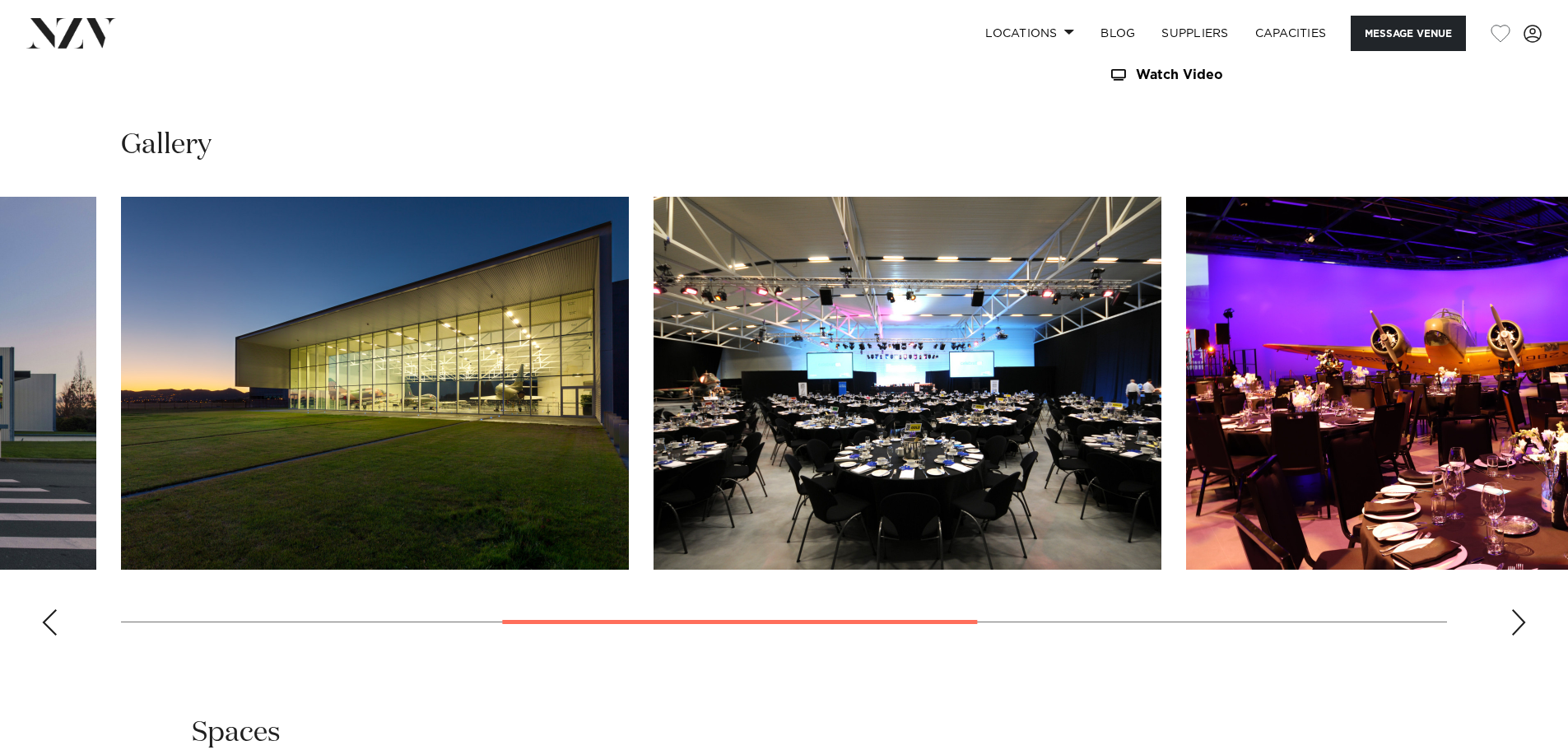
click at [1525, 609] on div "Next slide" at bounding box center [1518, 622] width 16 height 26
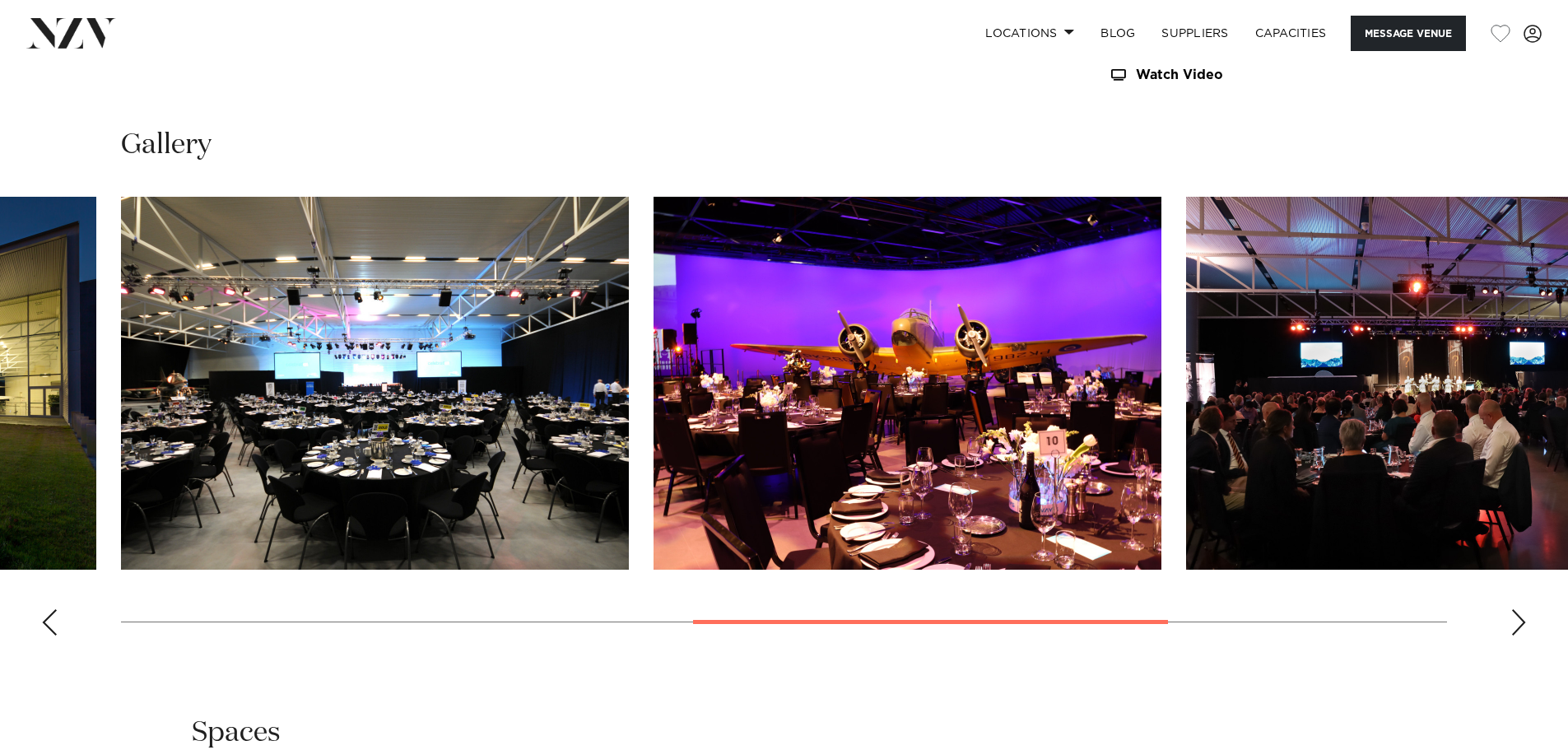
click at [1525, 609] on div "Next slide" at bounding box center [1518, 622] width 16 height 26
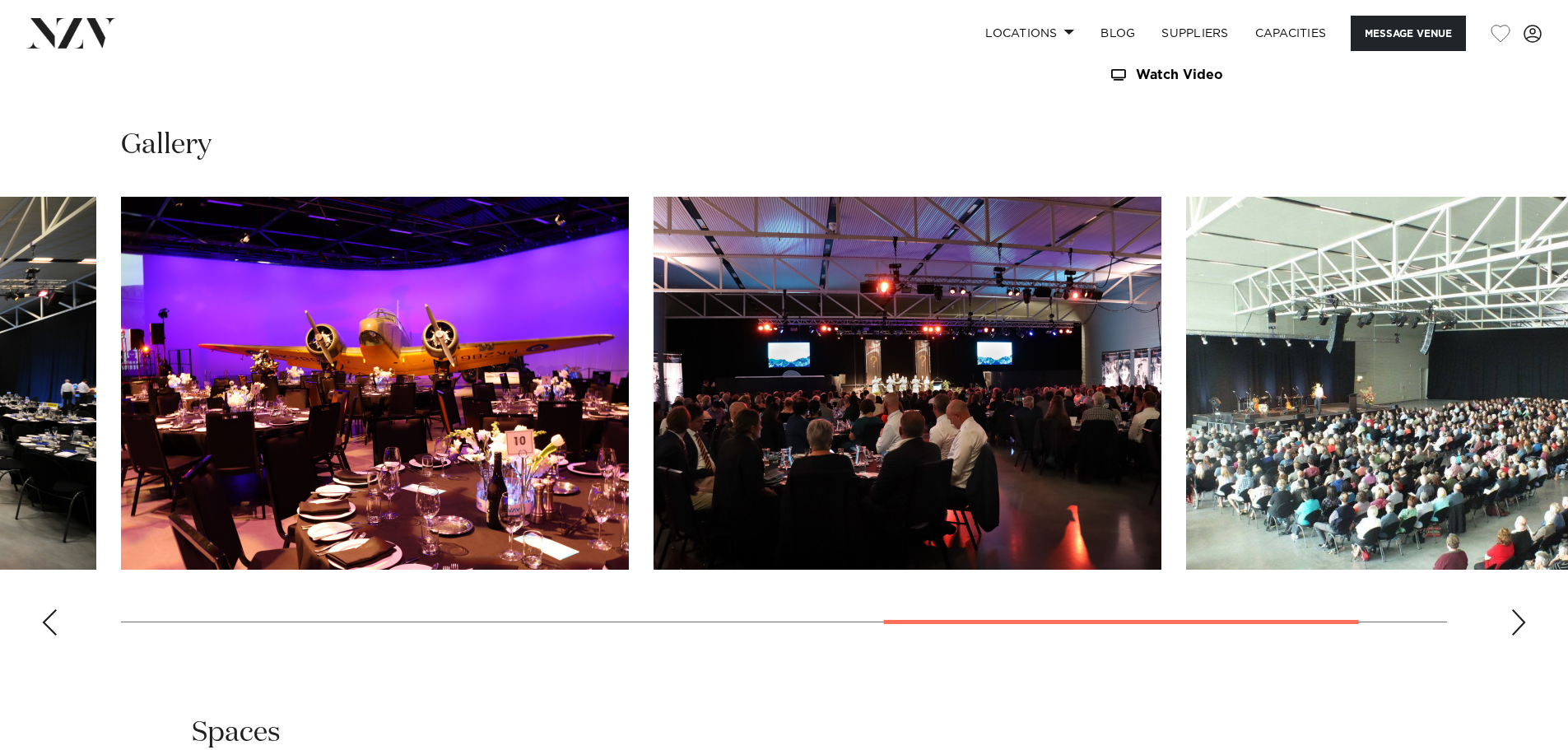
click at [1525, 609] on div "Next slide" at bounding box center [1518, 622] width 16 height 26
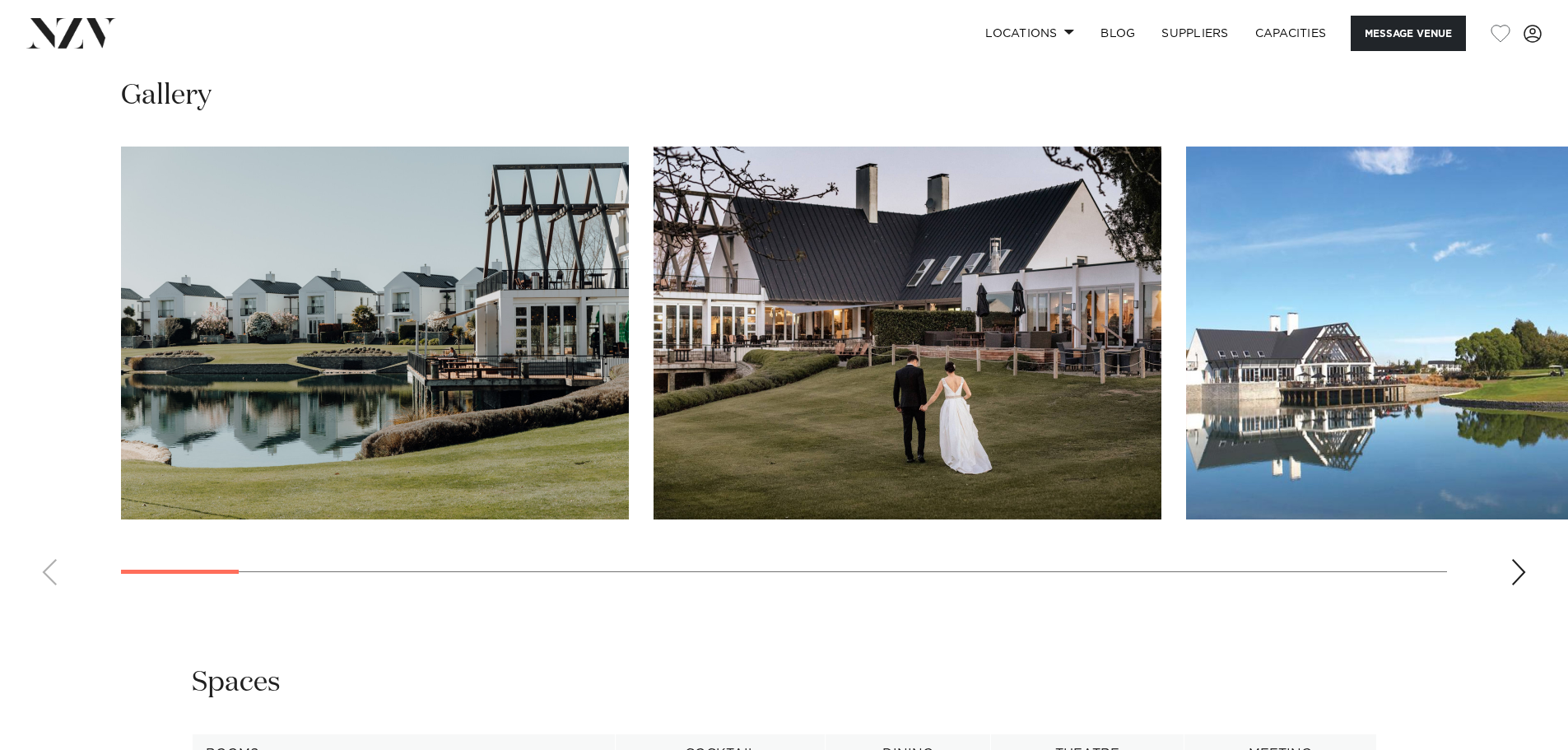
scroll to position [1481, 0]
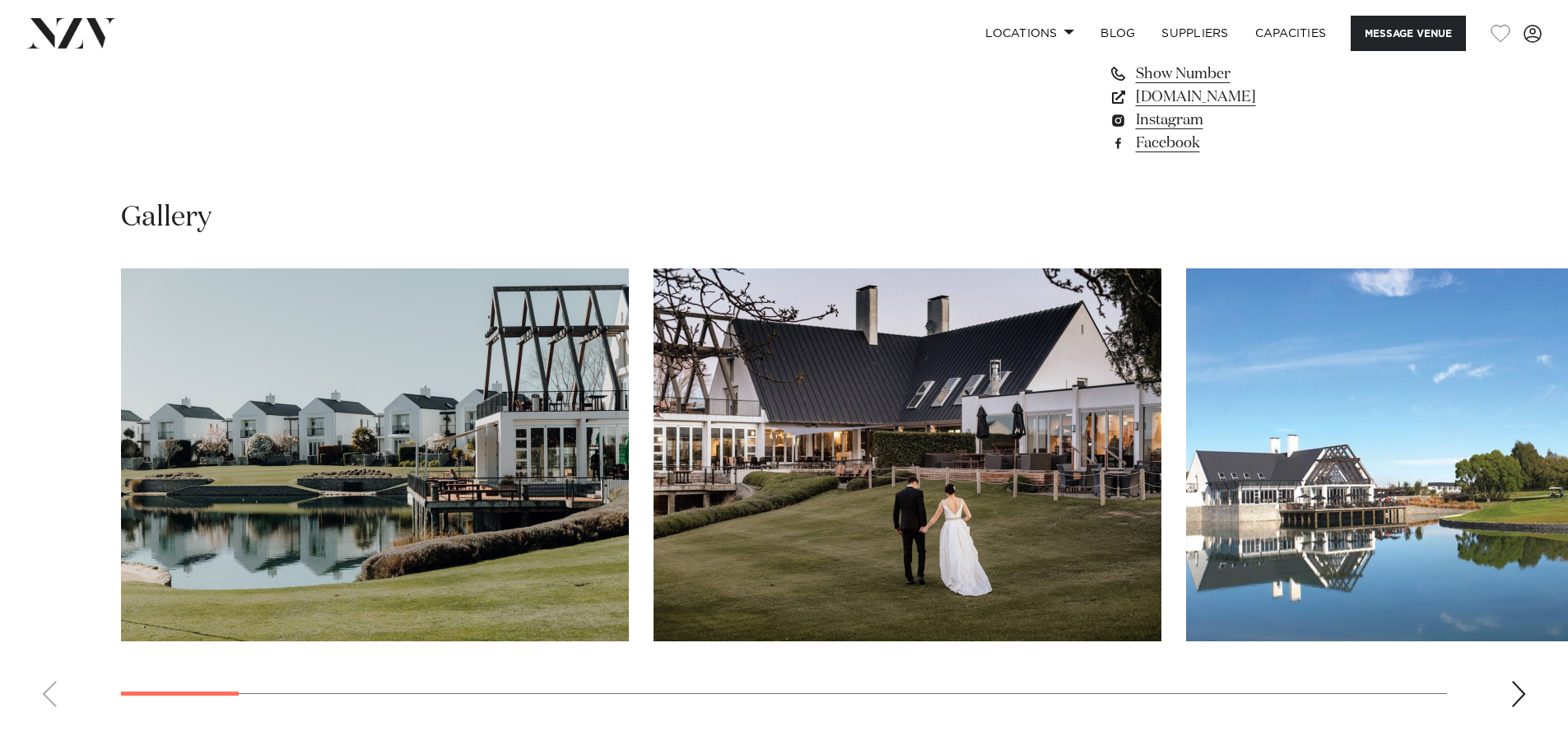
click at [1520, 692] on div "Next slide" at bounding box center [1518, 694] width 16 height 26
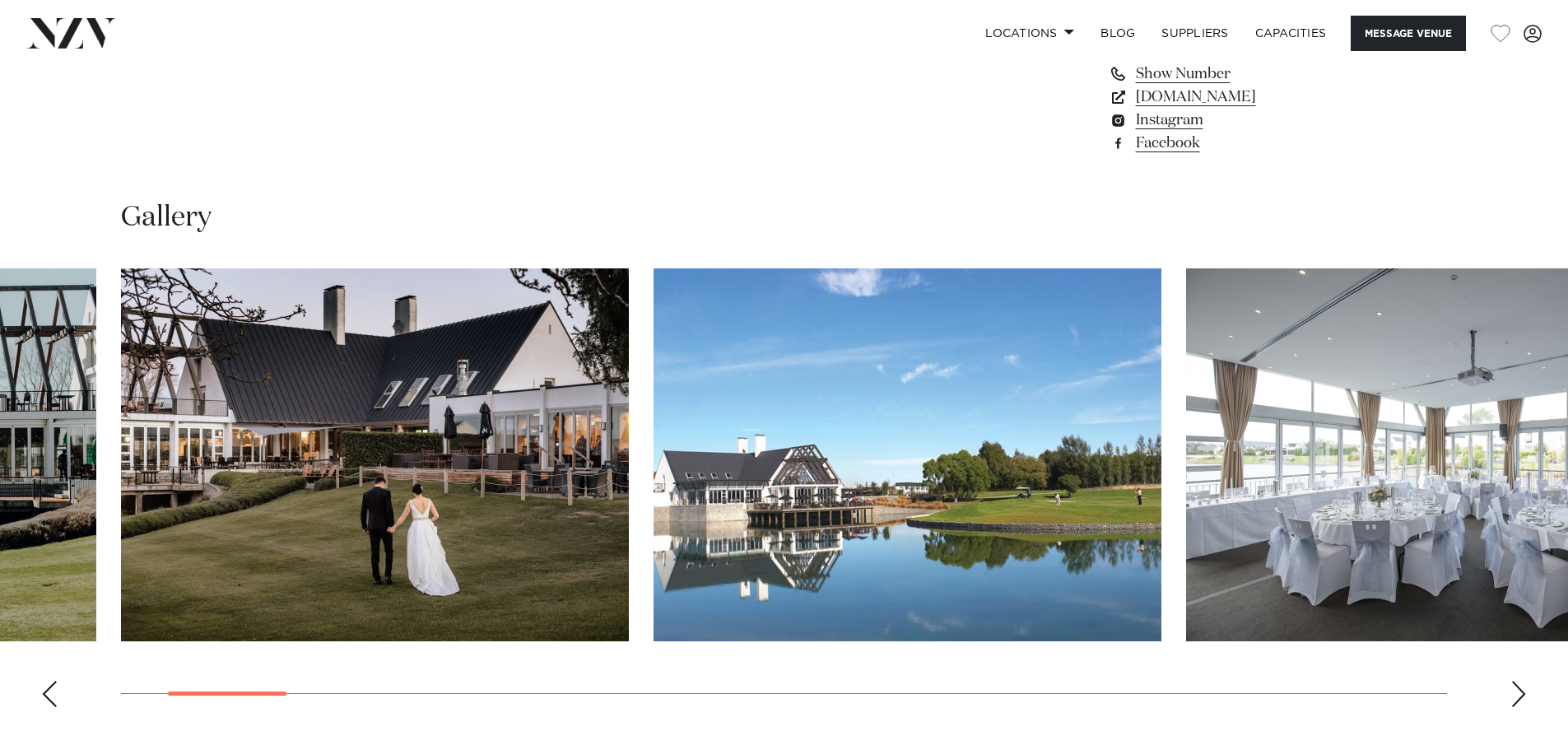
click at [1520, 692] on div "Next slide" at bounding box center [1518, 694] width 16 height 26
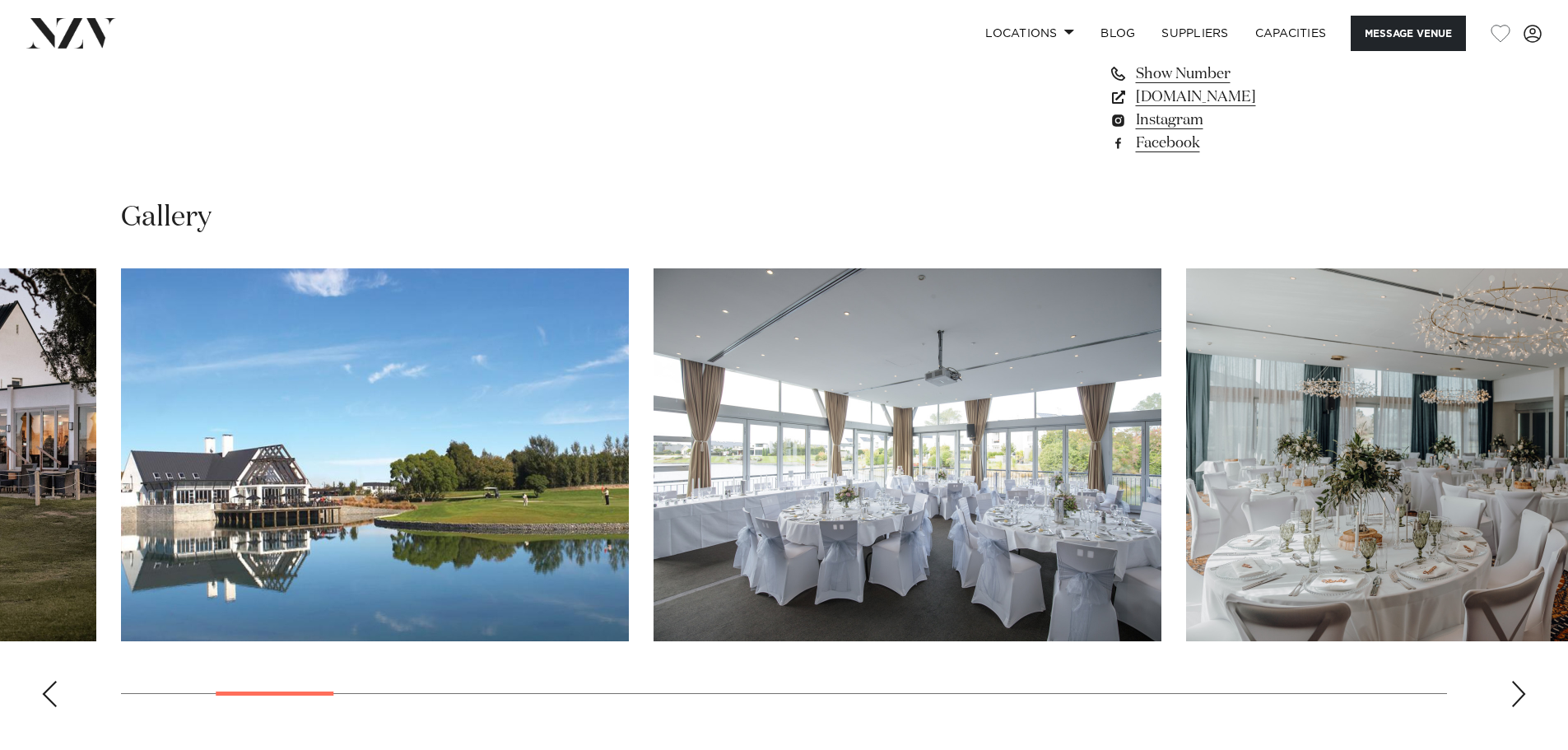
click at [1520, 692] on div "Next slide" at bounding box center [1518, 694] width 16 height 26
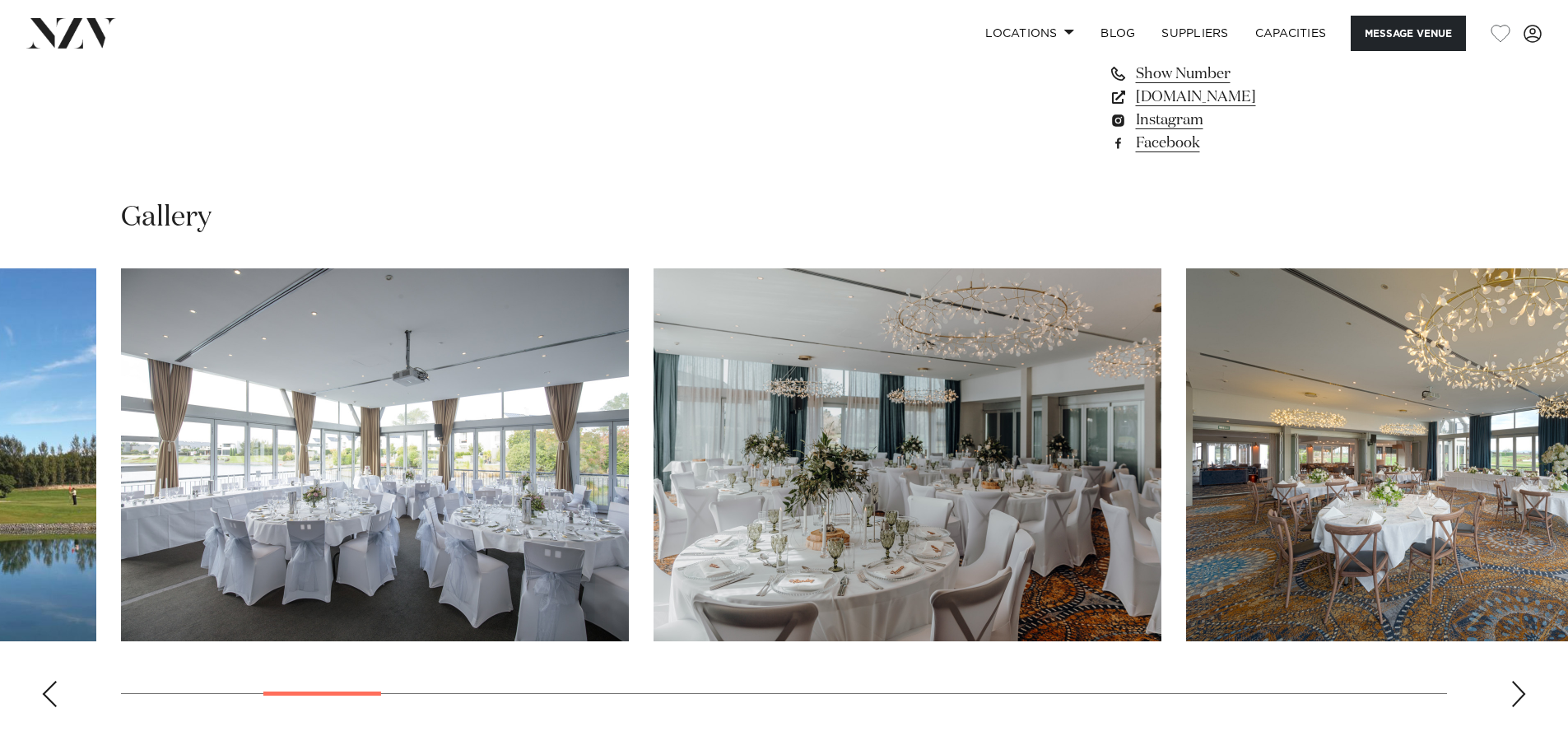
click at [1520, 692] on div "Next slide" at bounding box center [1518, 694] width 16 height 26
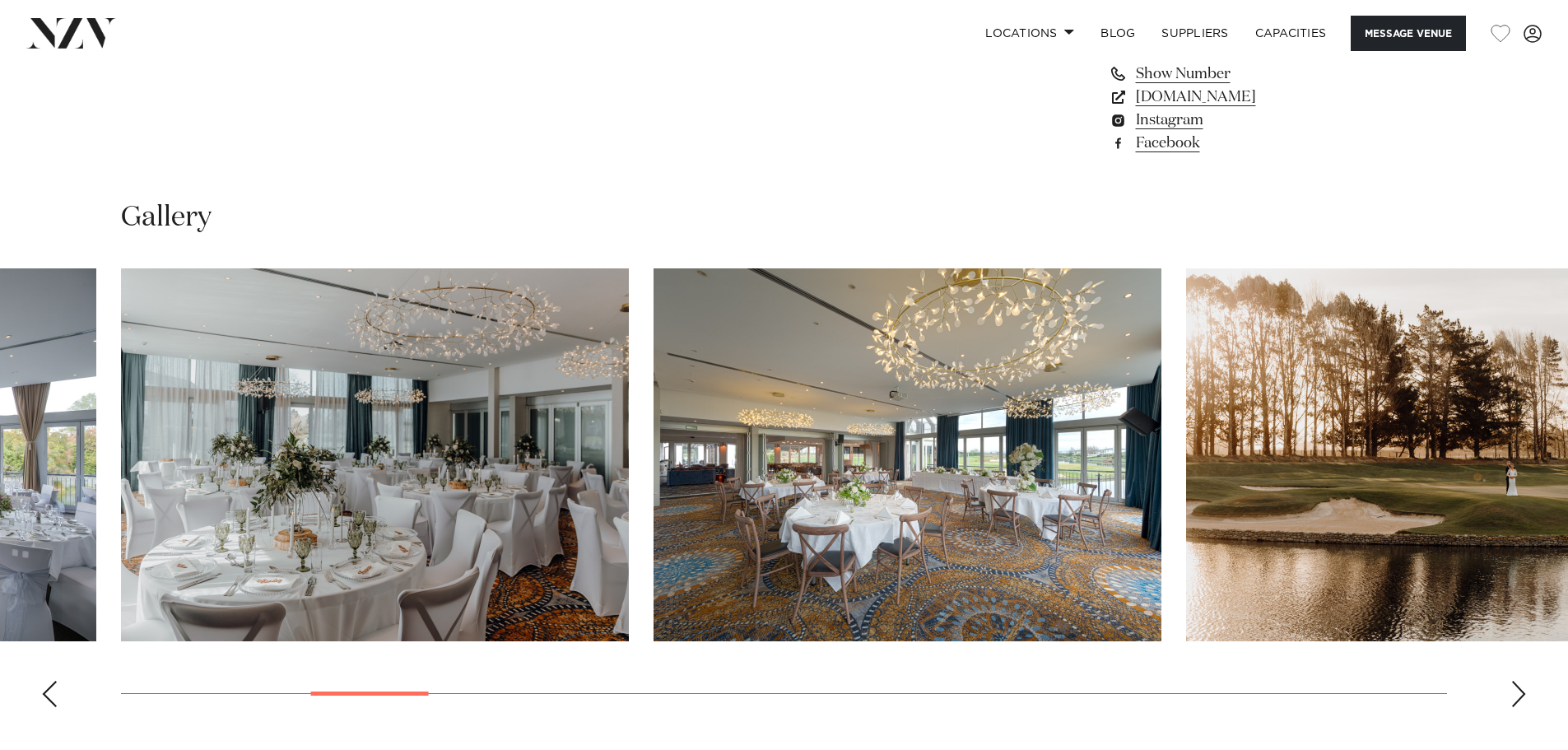
click at [1520, 692] on div "Next slide" at bounding box center [1518, 694] width 16 height 26
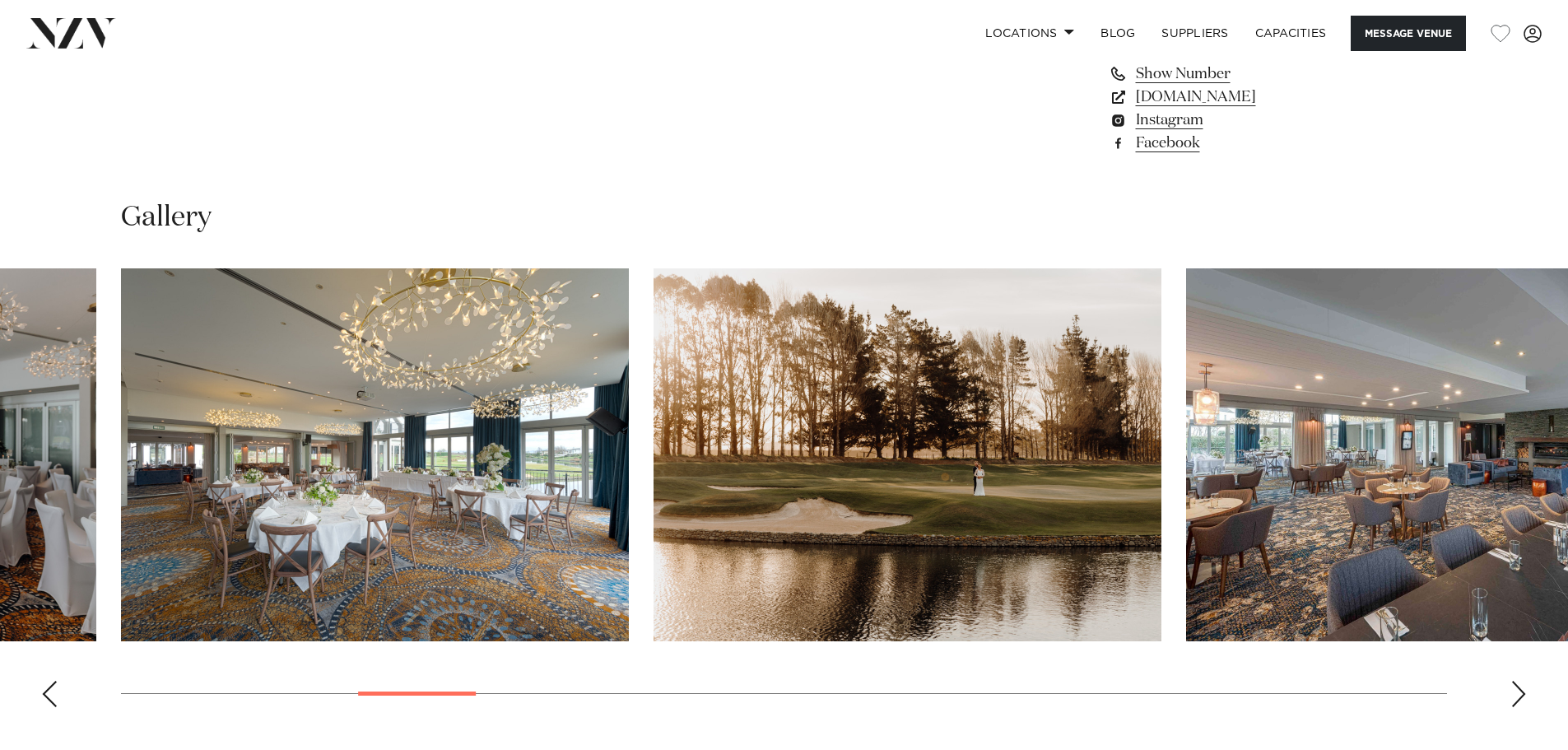
click at [1520, 692] on div "Next slide" at bounding box center [1518, 694] width 16 height 26
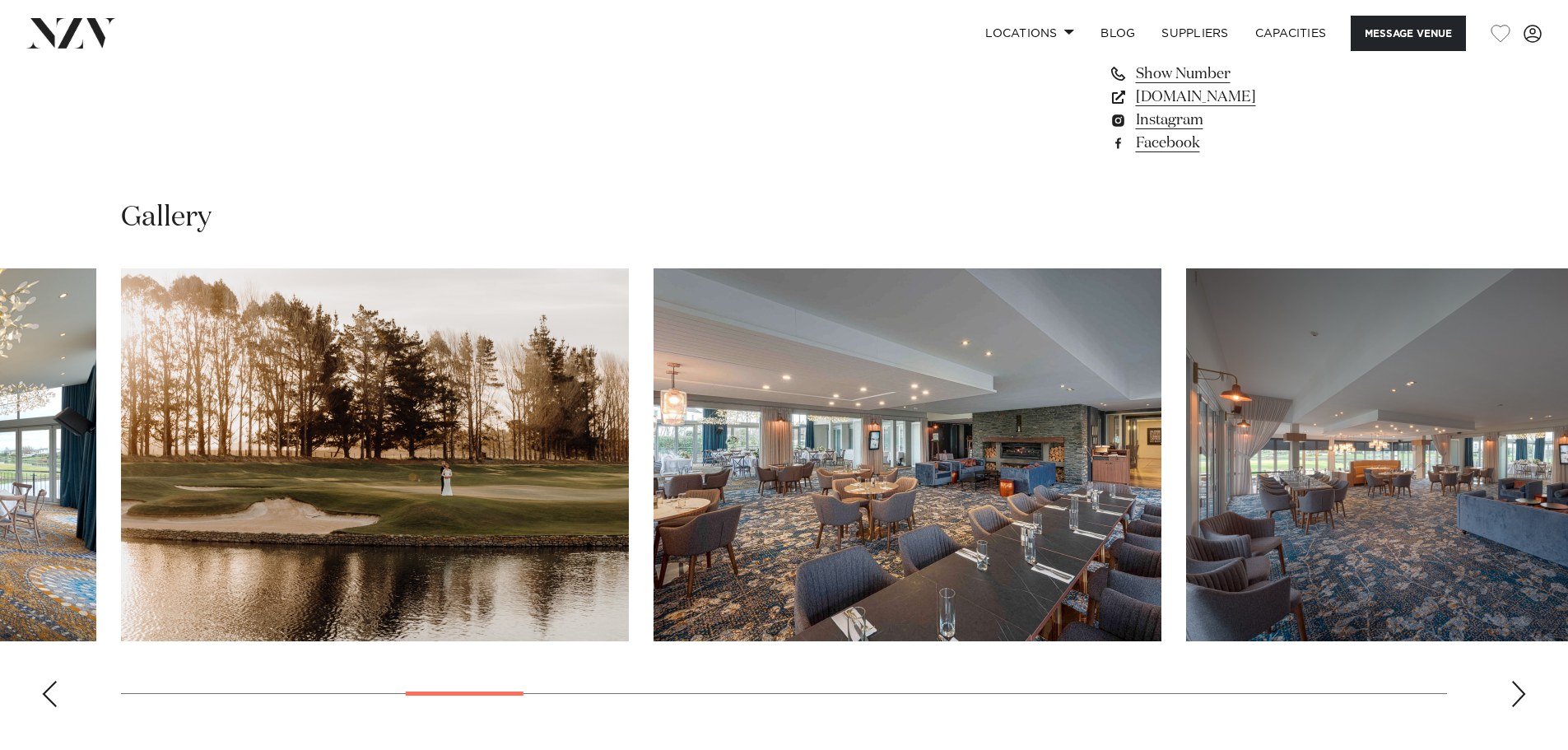
click at [1519, 692] on div "Next slide" at bounding box center [1518, 694] width 16 height 26
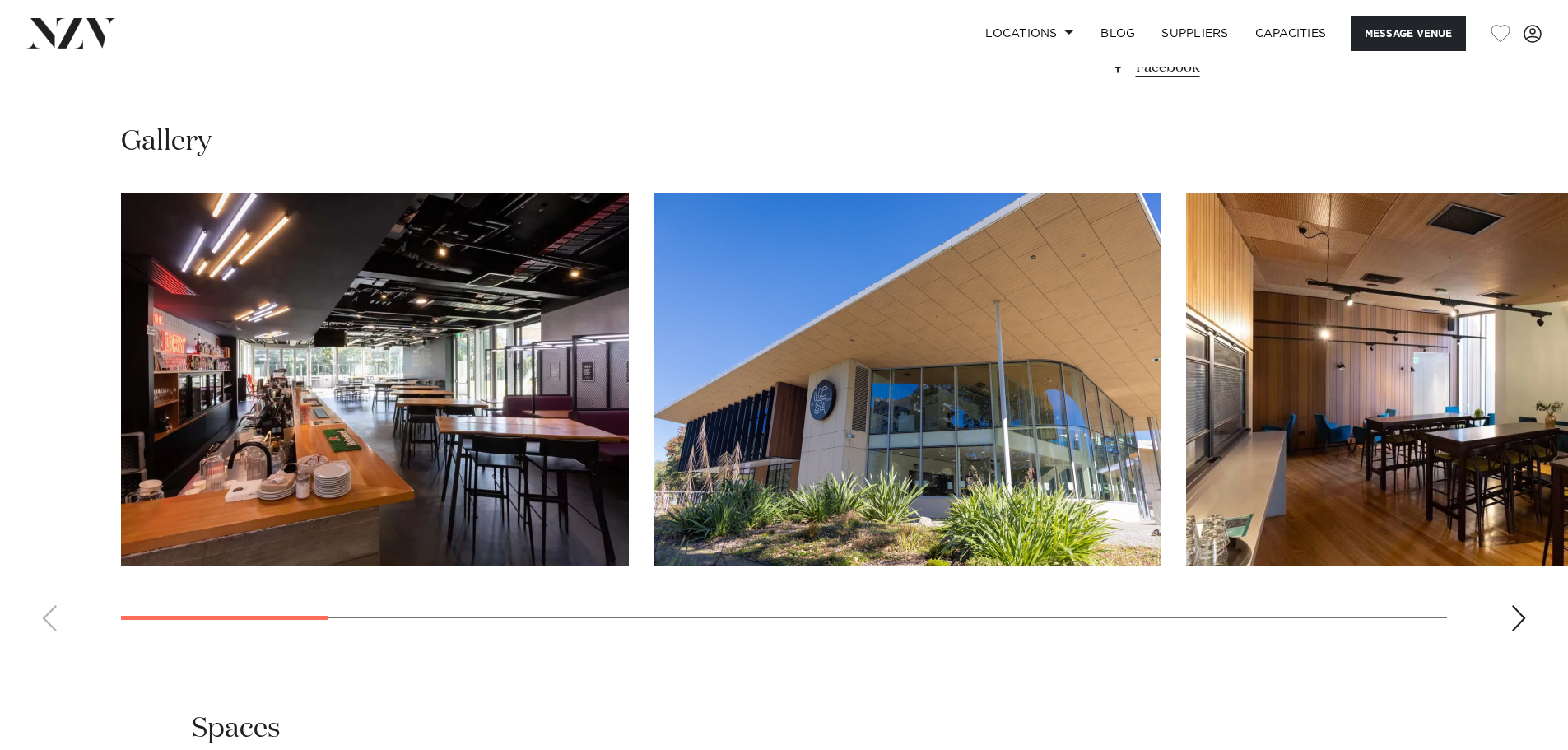
scroll to position [1481, 0]
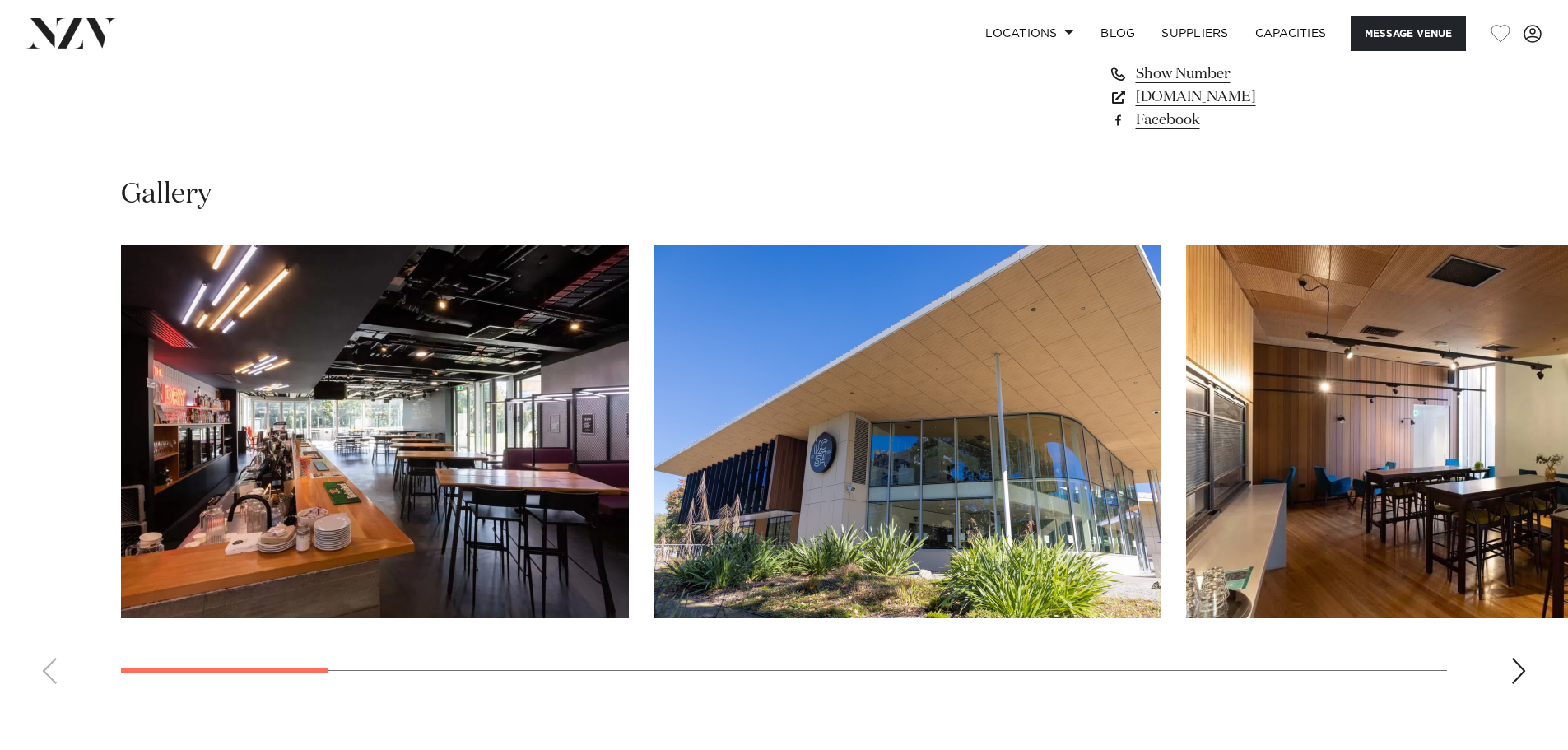
click at [1517, 675] on div "Next slide" at bounding box center [1518, 670] width 16 height 26
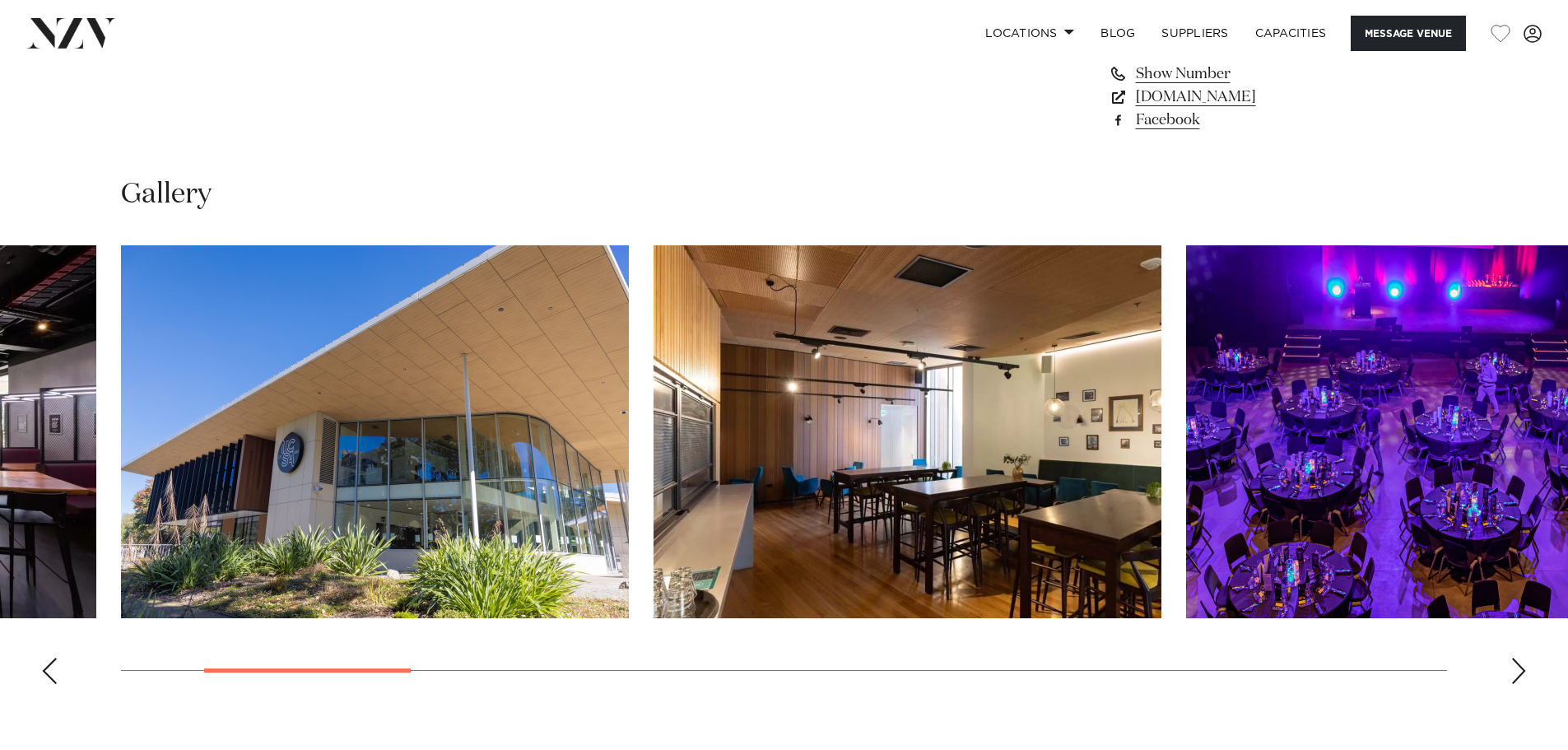
click at [1517, 675] on div "Next slide" at bounding box center [1518, 670] width 16 height 26
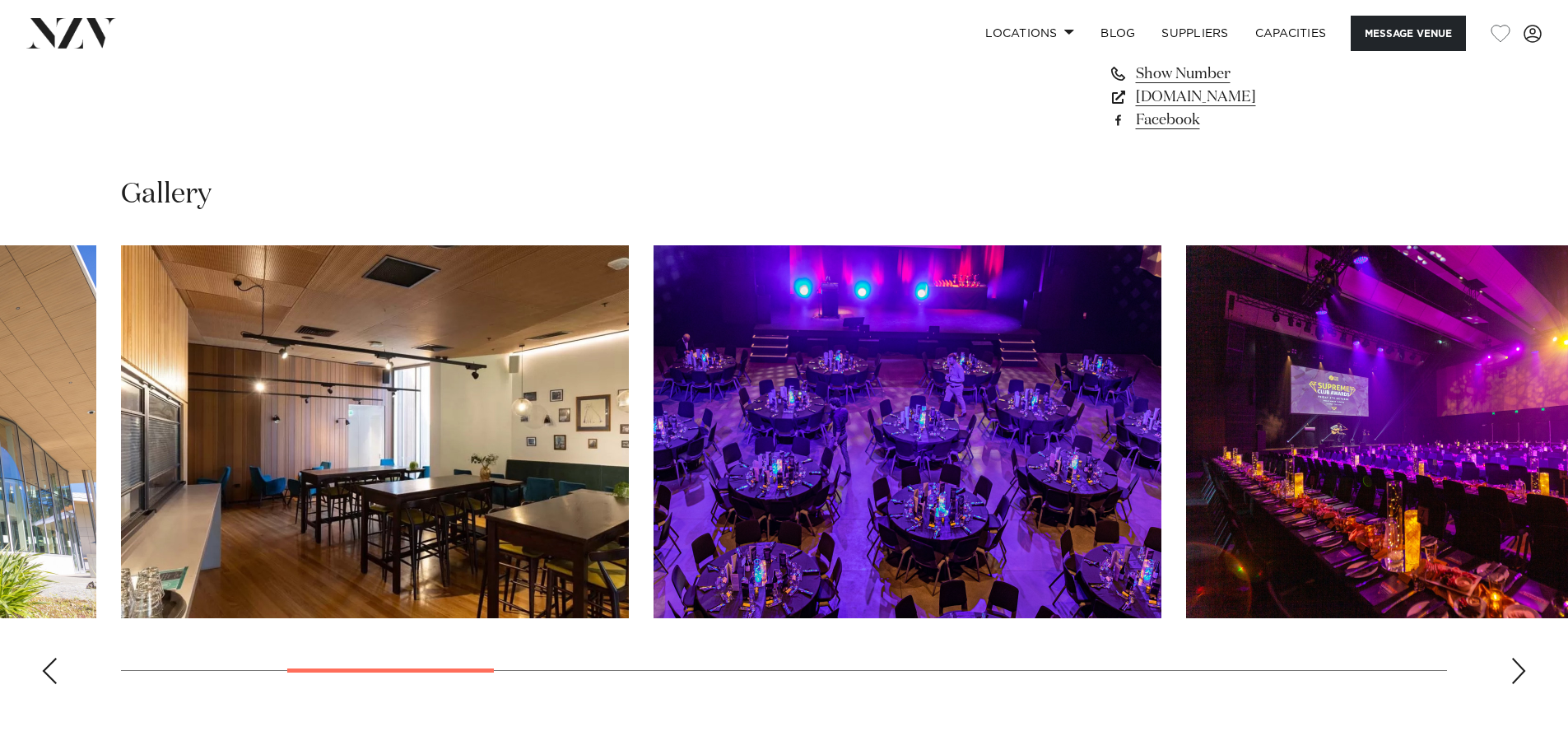
click at [1517, 675] on div "Next slide" at bounding box center [1518, 670] width 16 height 26
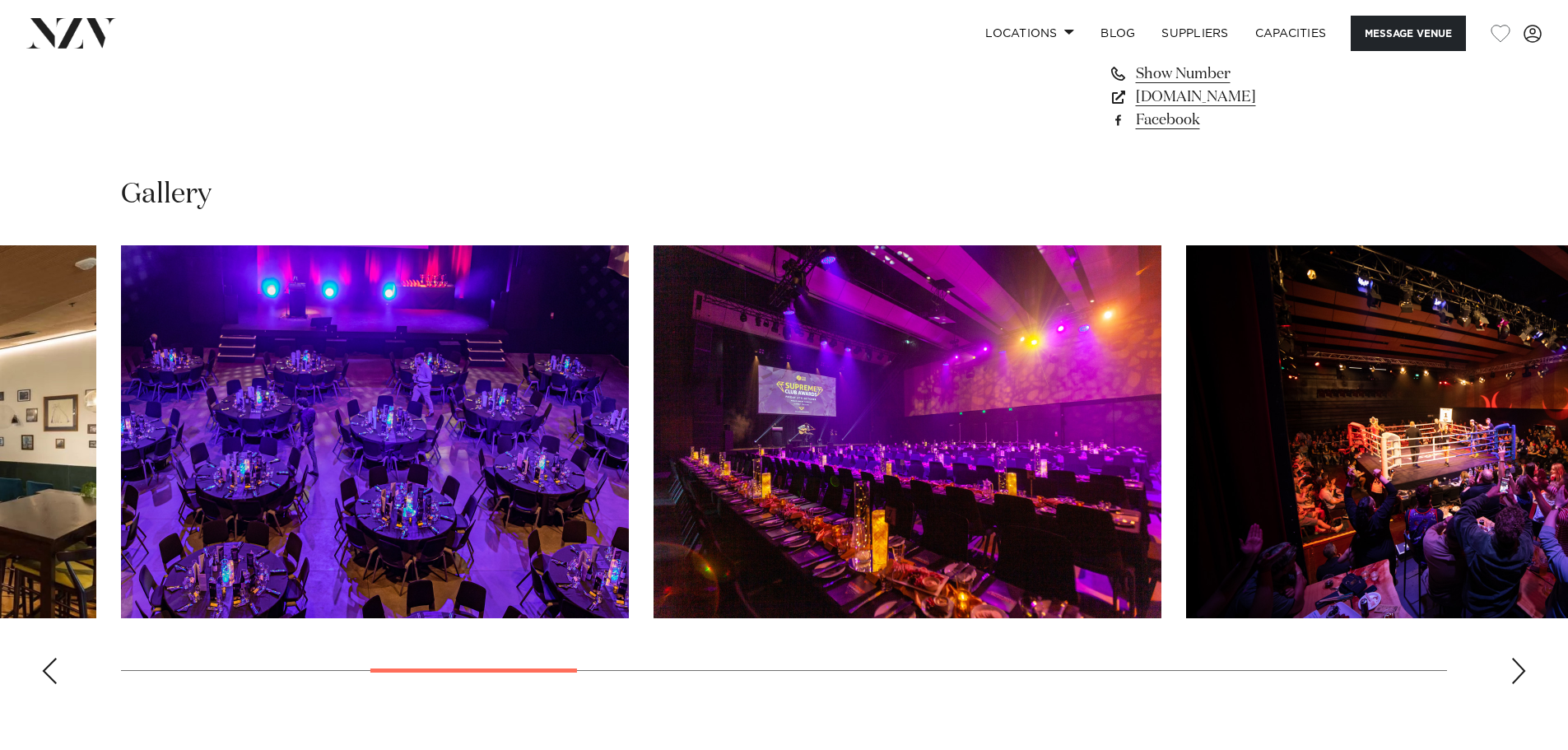
click at [1517, 675] on div "Next slide" at bounding box center [1518, 670] width 16 height 26
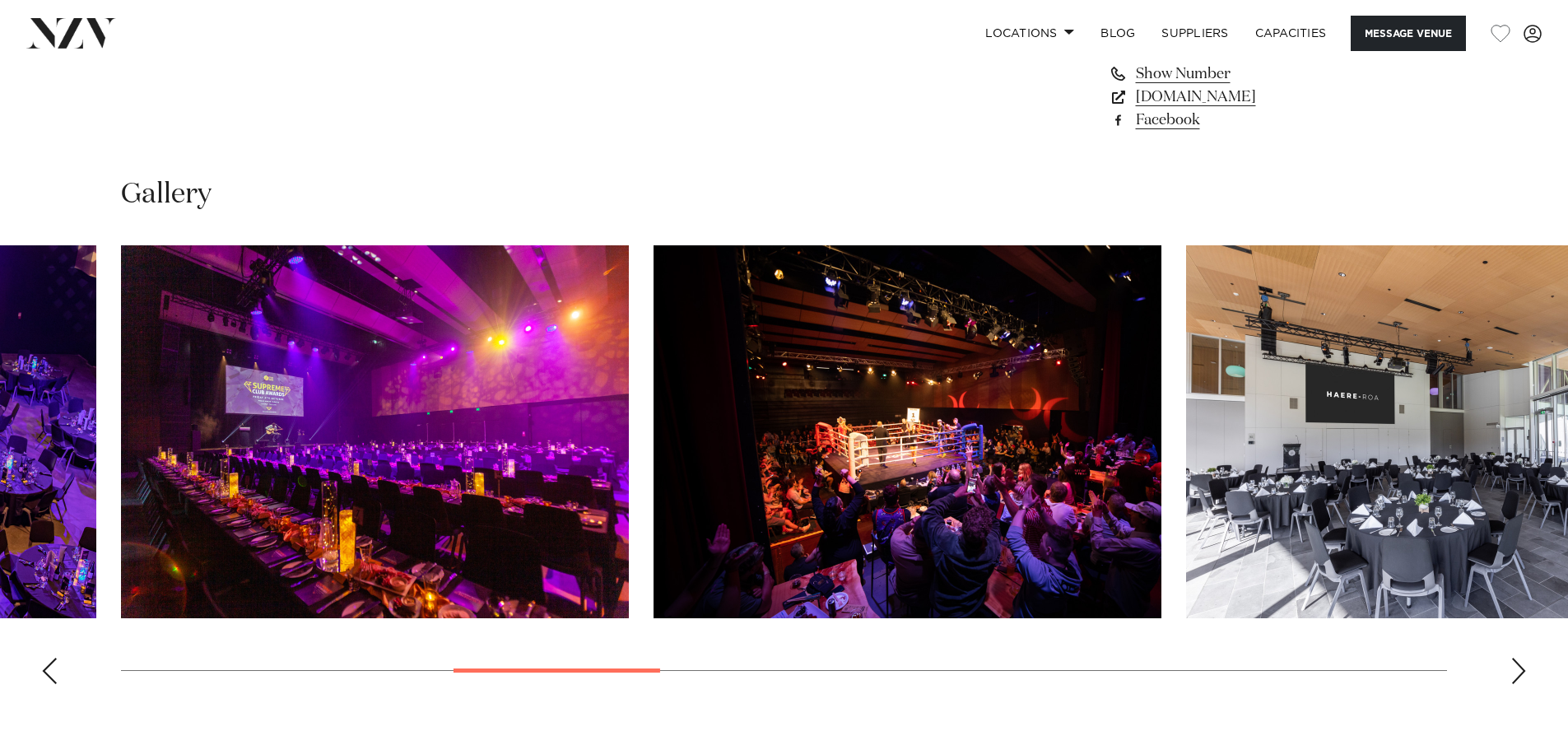
click at [1513, 666] on div "Next slide" at bounding box center [1518, 670] width 16 height 26
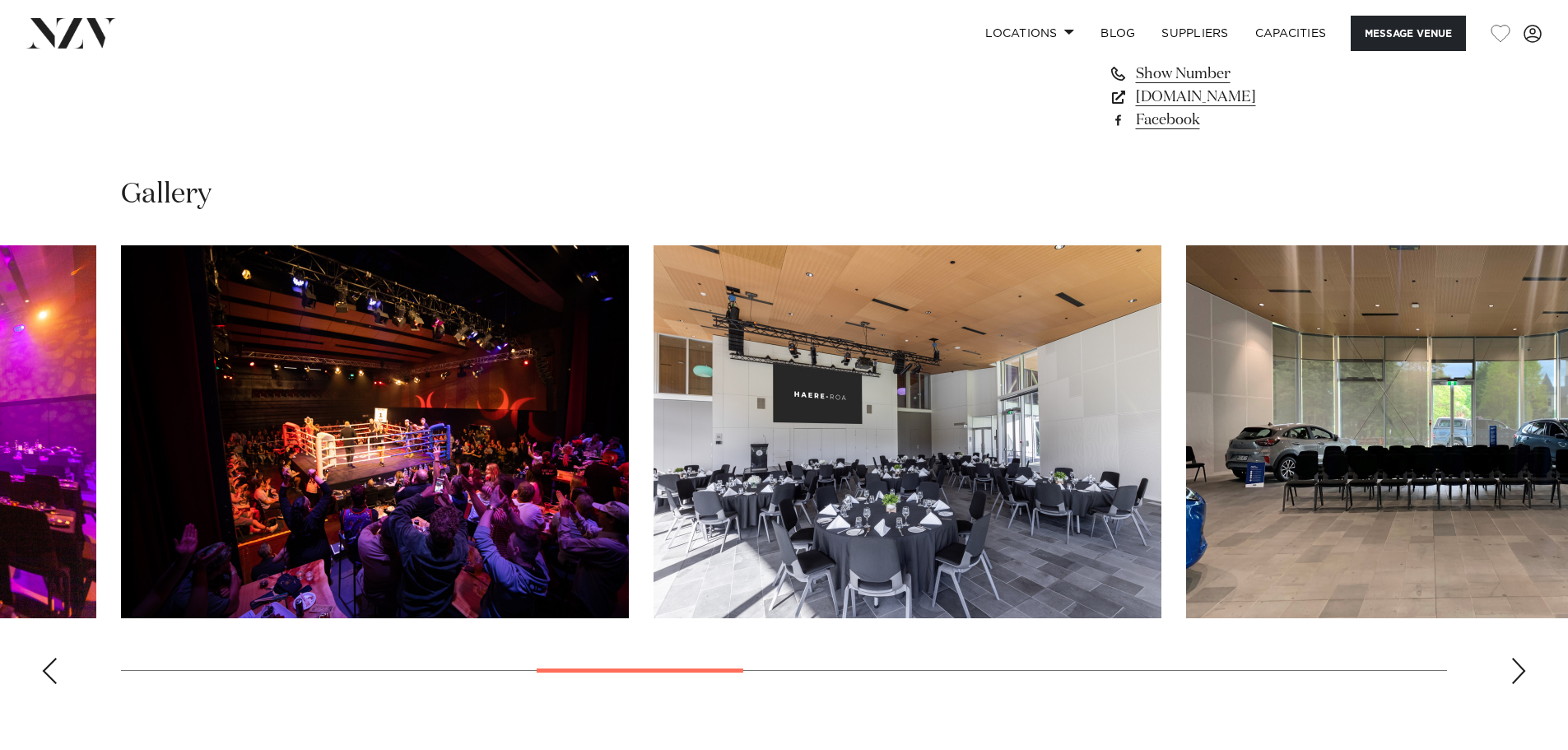
click at [1513, 666] on div "Next slide" at bounding box center [1518, 670] width 16 height 26
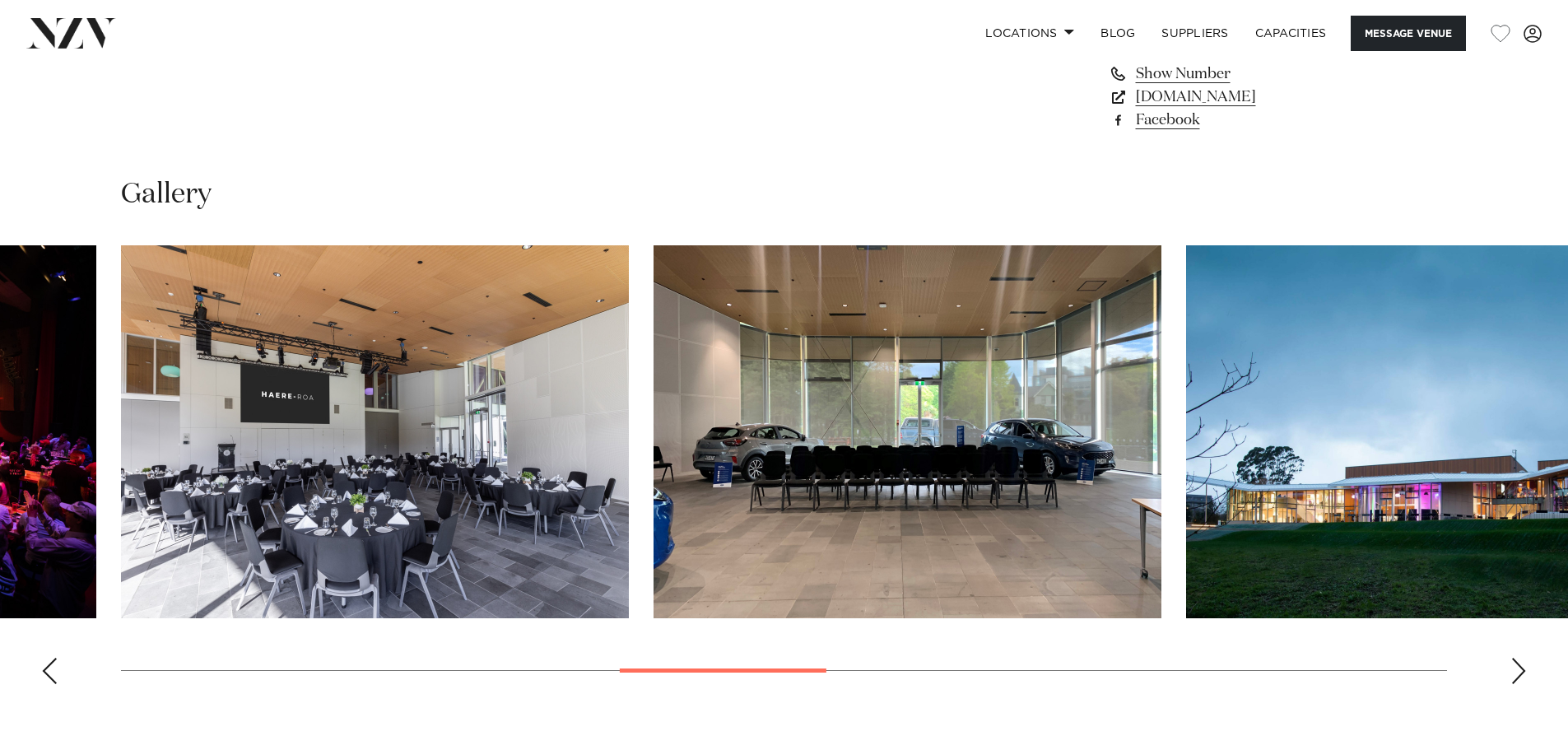
click at [1513, 666] on div "Next slide" at bounding box center [1518, 670] width 16 height 26
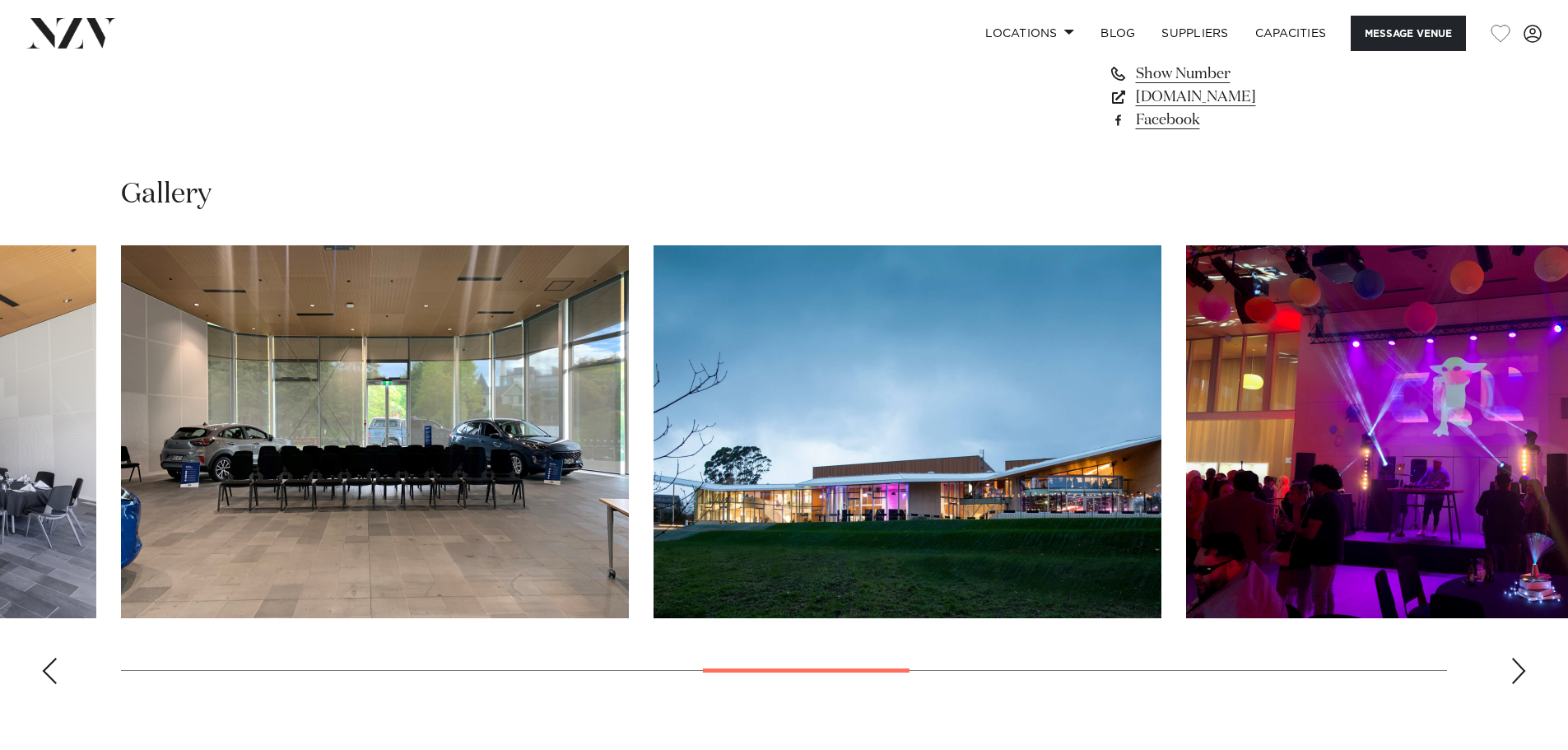
click at [1513, 666] on div "Next slide" at bounding box center [1518, 670] width 16 height 26
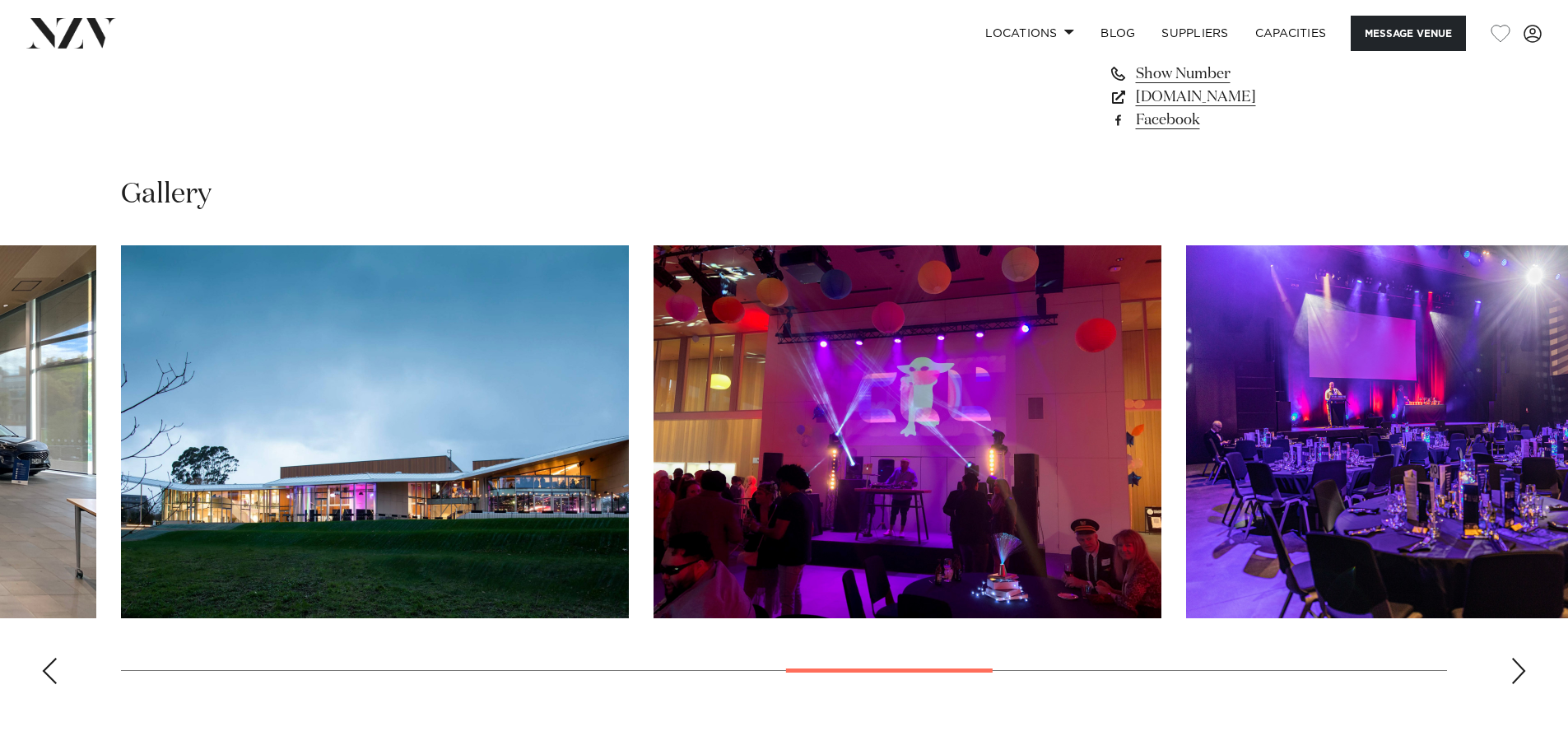
click at [1513, 666] on div "Next slide" at bounding box center [1518, 670] width 16 height 26
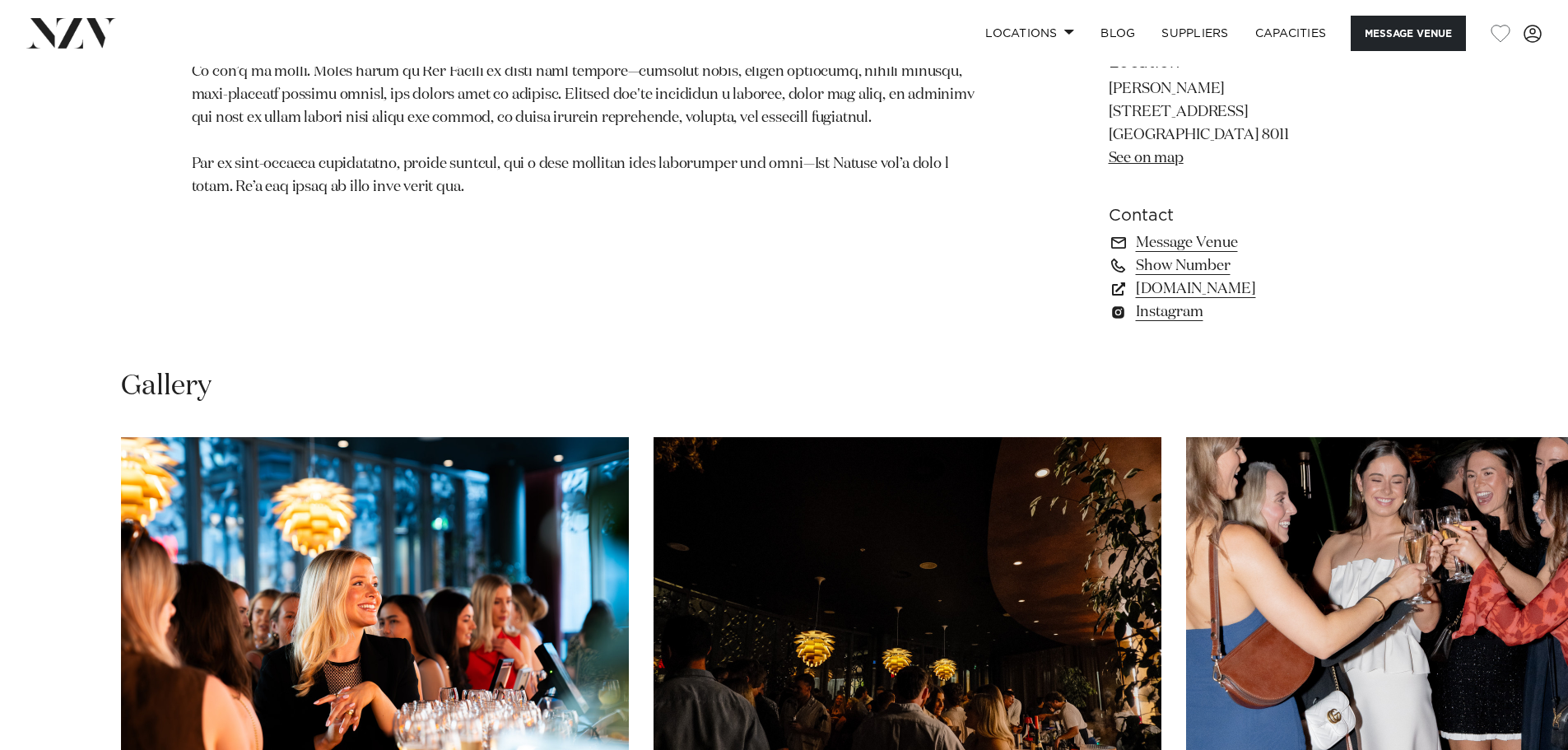
scroll to position [1563, 0]
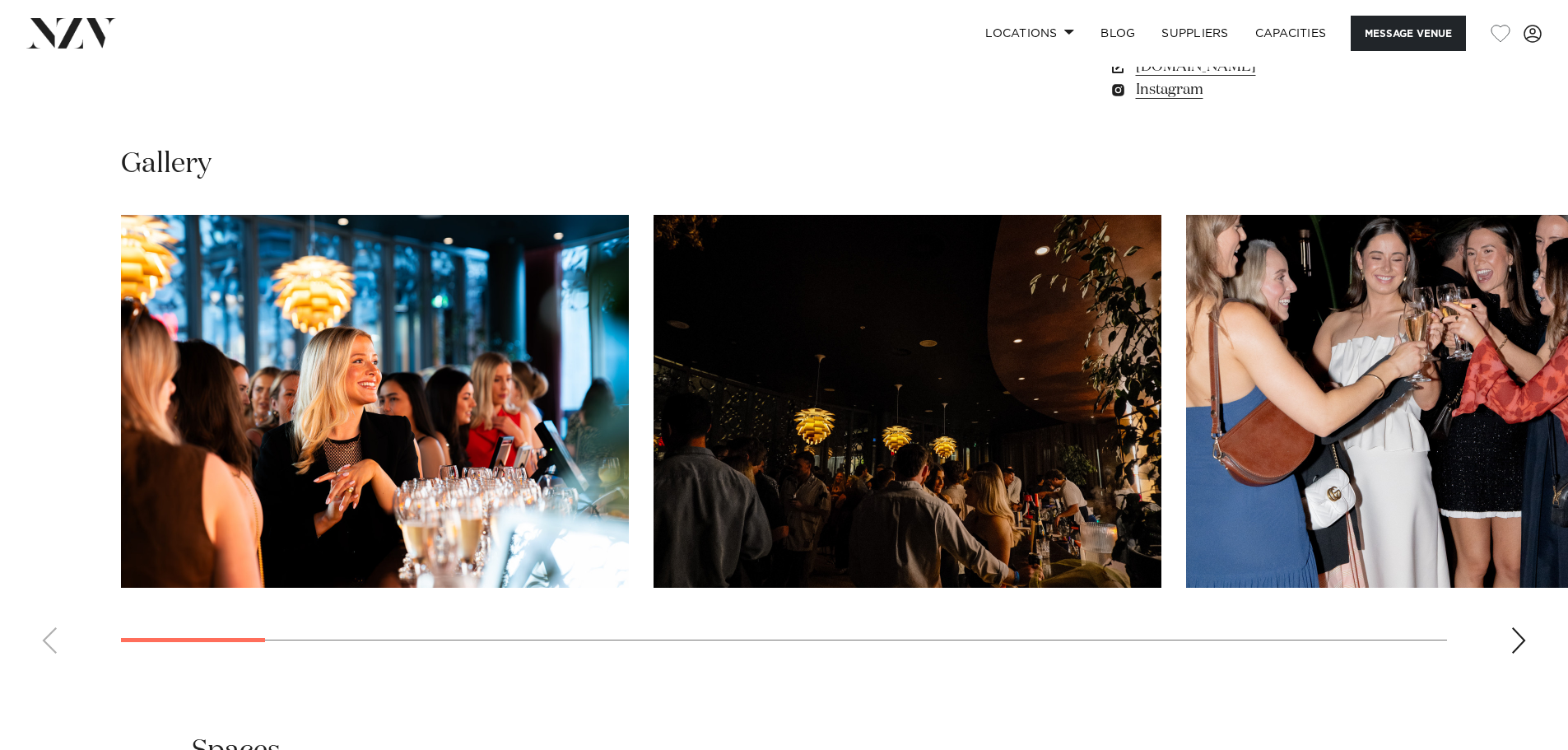
click at [1519, 641] on div "Next slide" at bounding box center [1518, 640] width 16 height 26
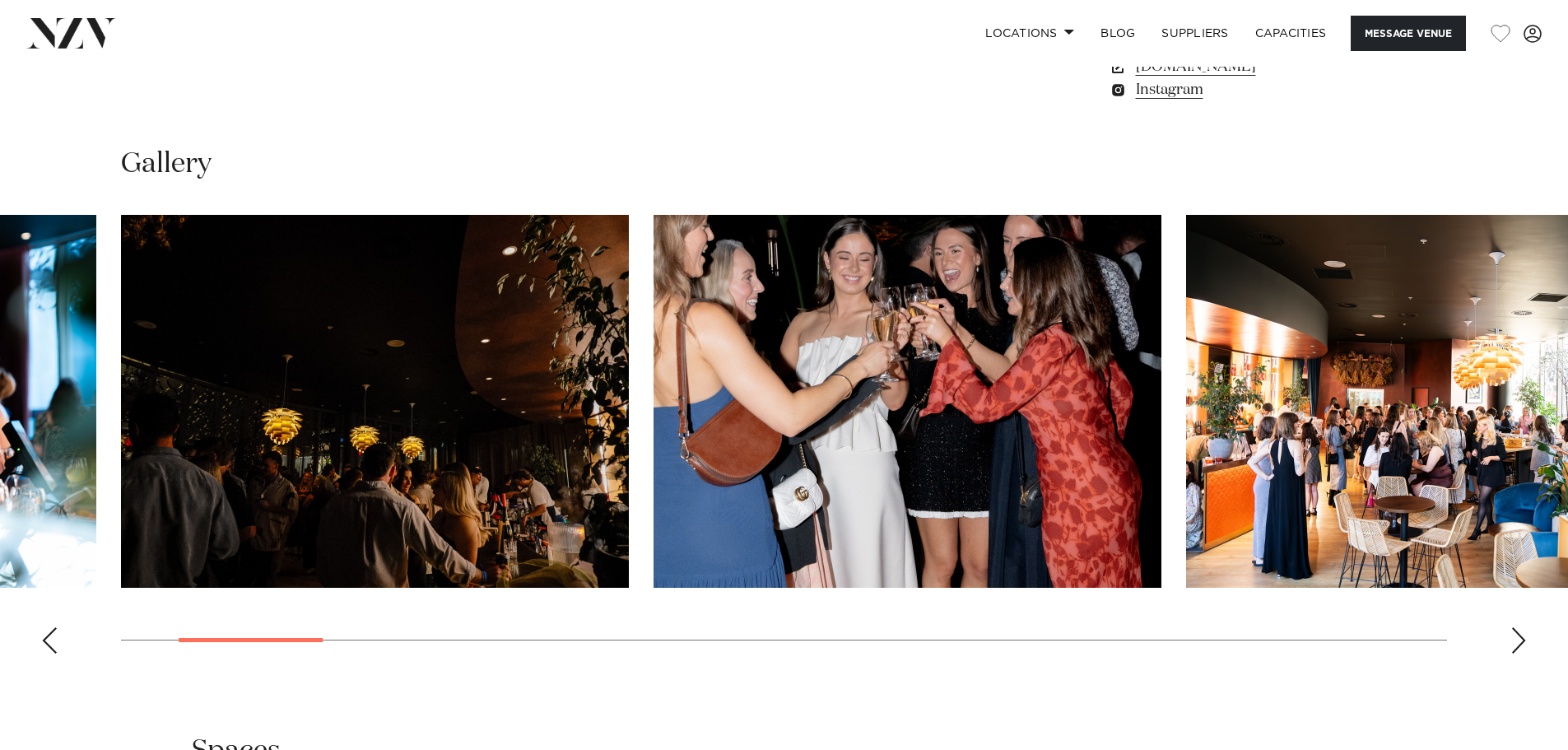
click at [1519, 641] on div "Next slide" at bounding box center [1518, 640] width 16 height 26
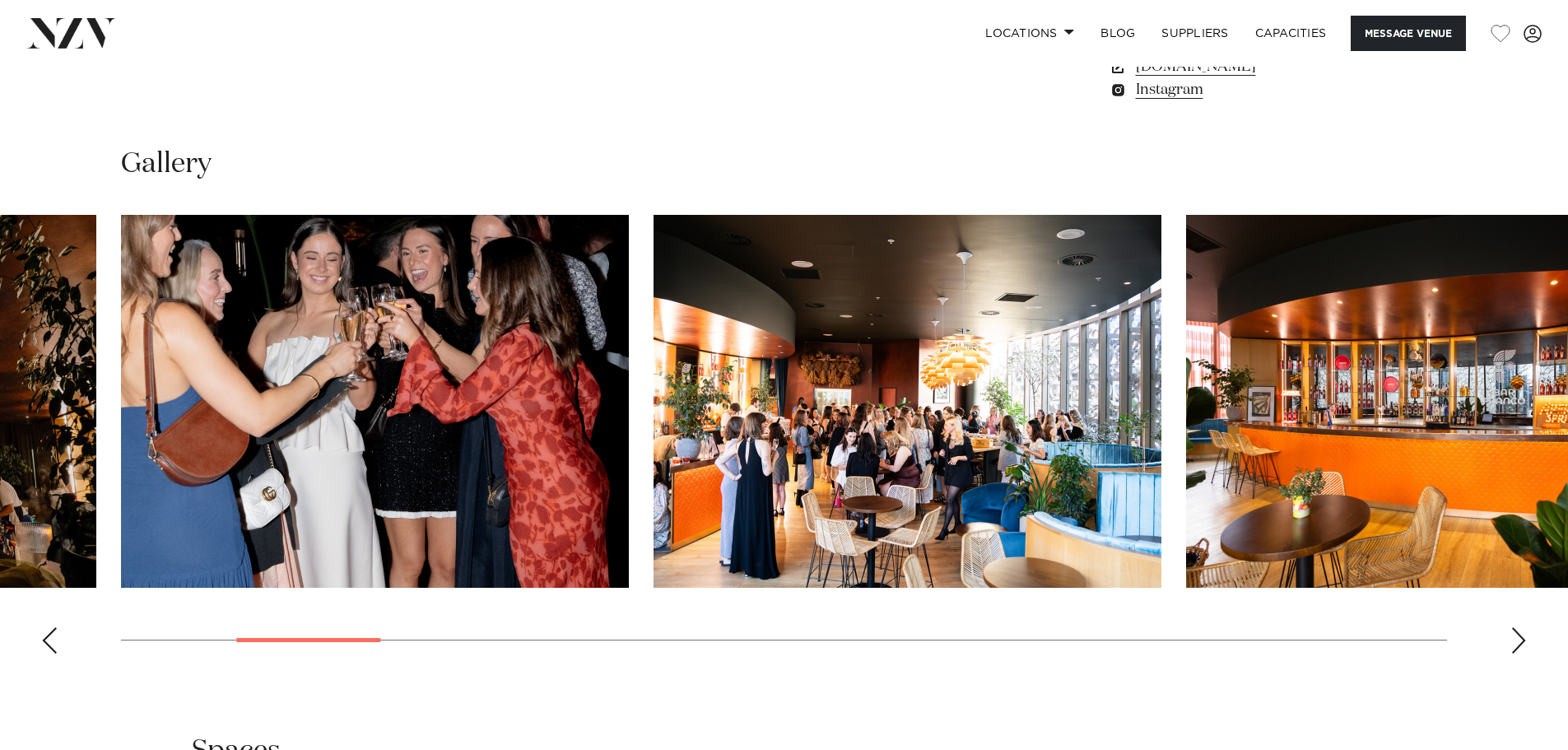
click at [1519, 641] on div "Next slide" at bounding box center [1518, 640] width 16 height 26
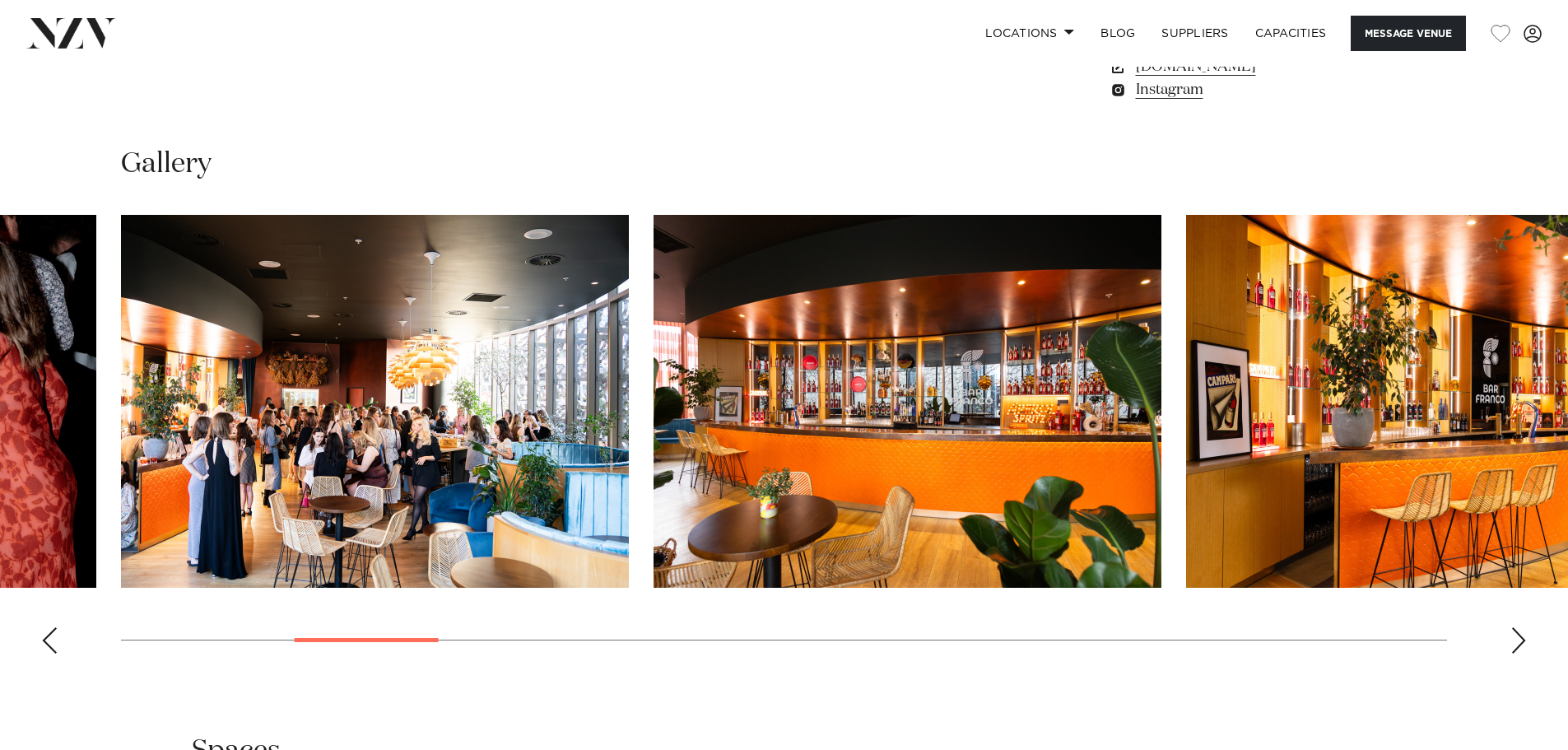
click at [1519, 641] on div "Next slide" at bounding box center [1518, 640] width 16 height 26
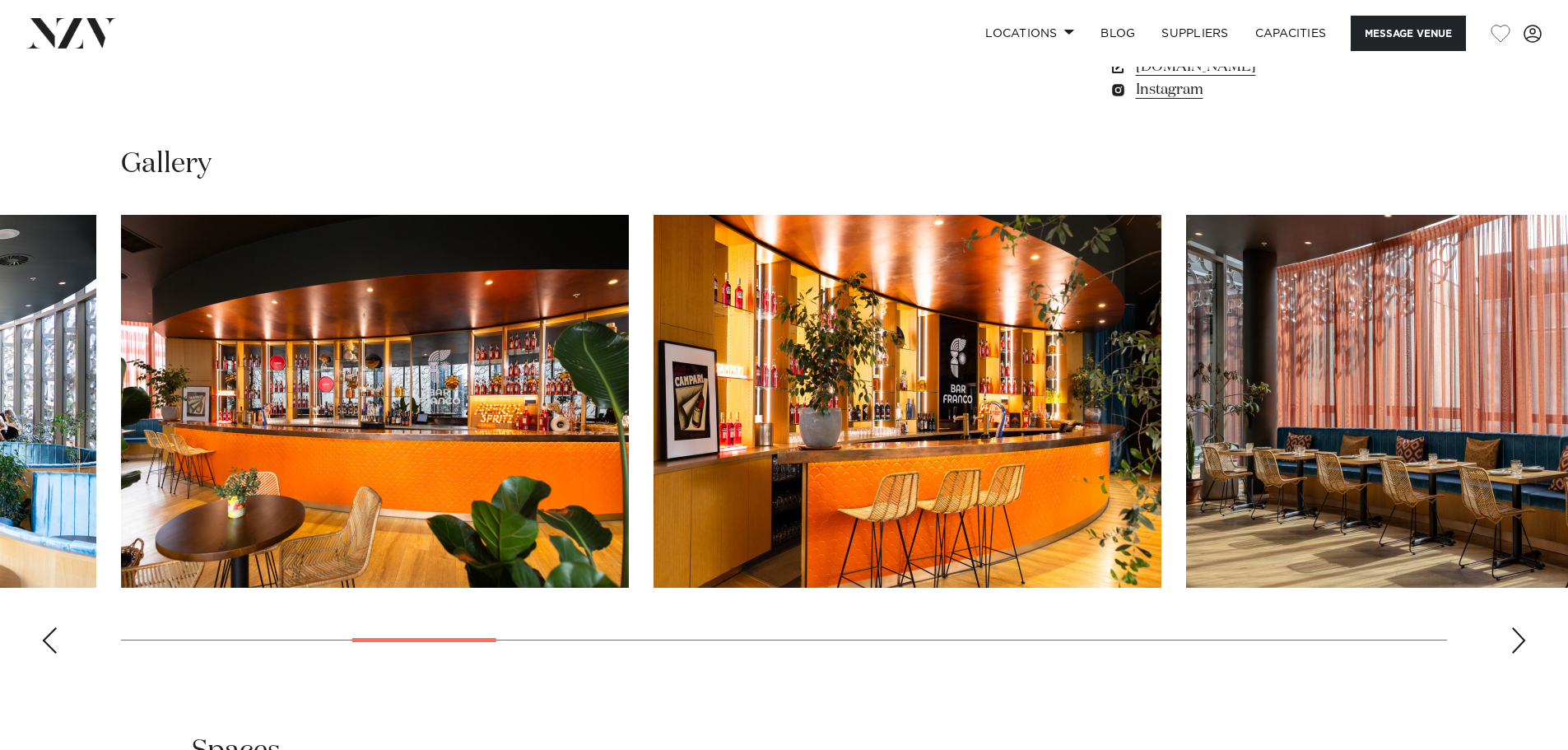
click at [1519, 641] on div "Next slide" at bounding box center [1518, 640] width 16 height 26
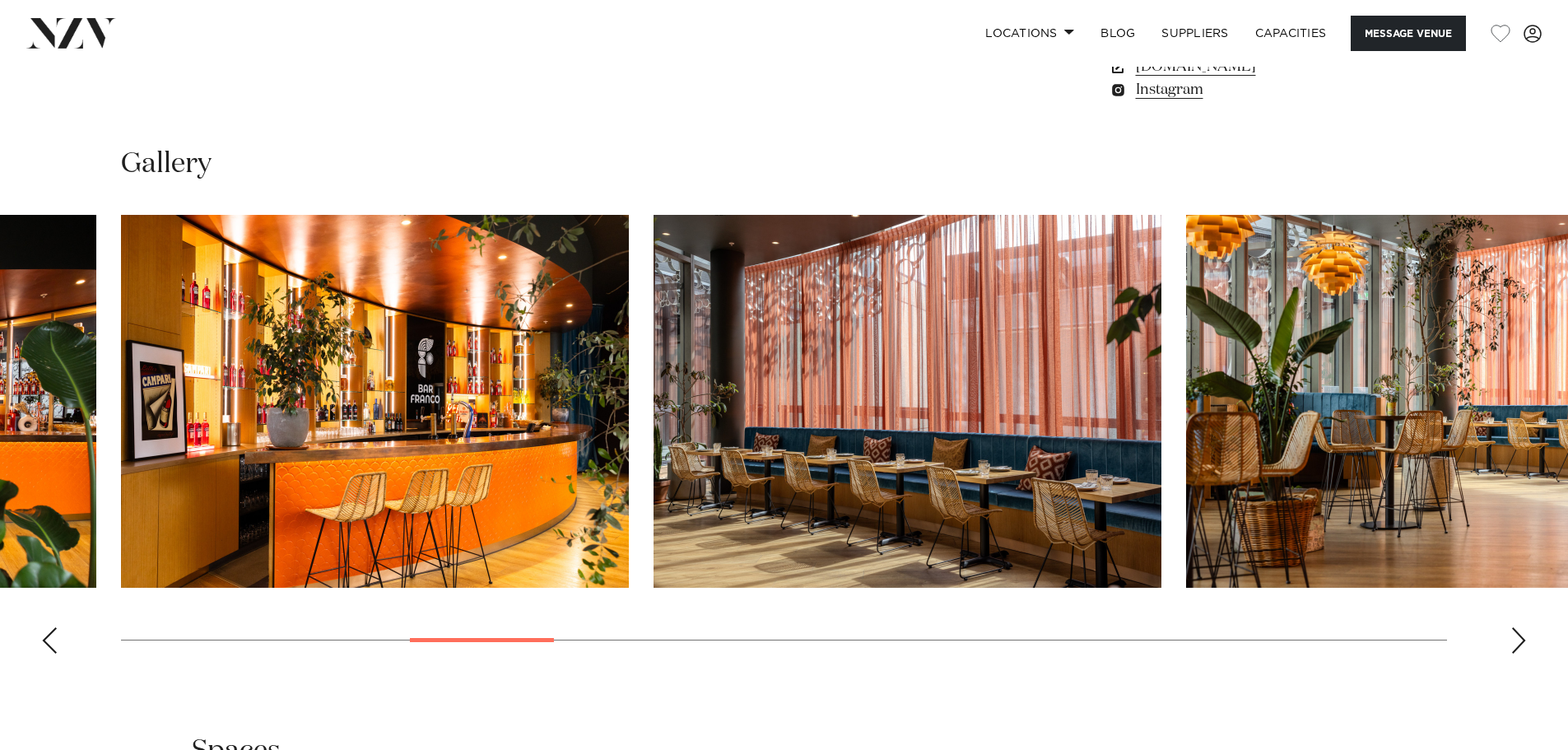
click at [1519, 641] on div "Next slide" at bounding box center [1518, 640] width 16 height 26
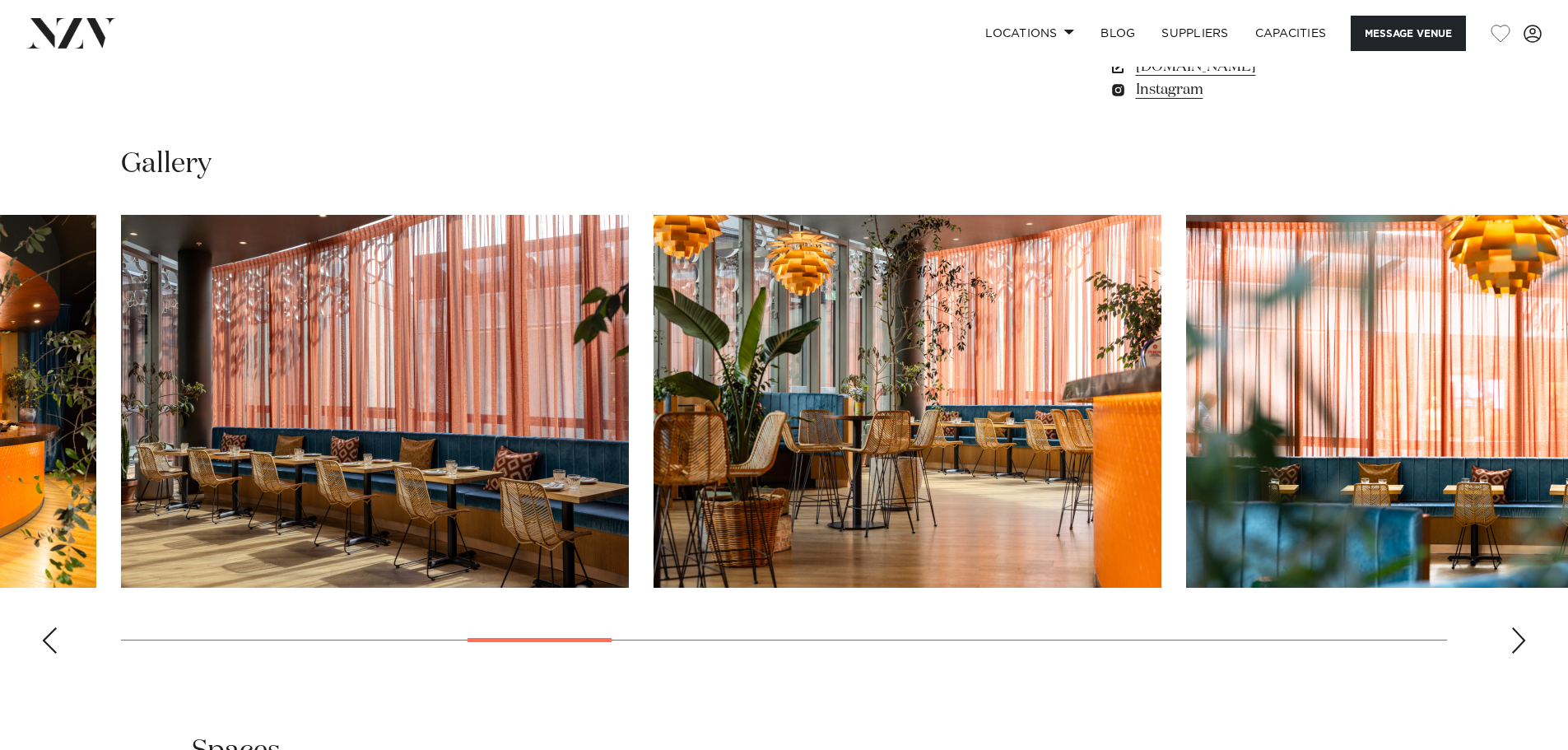
click at [1519, 641] on div "Next slide" at bounding box center [1518, 640] width 16 height 26
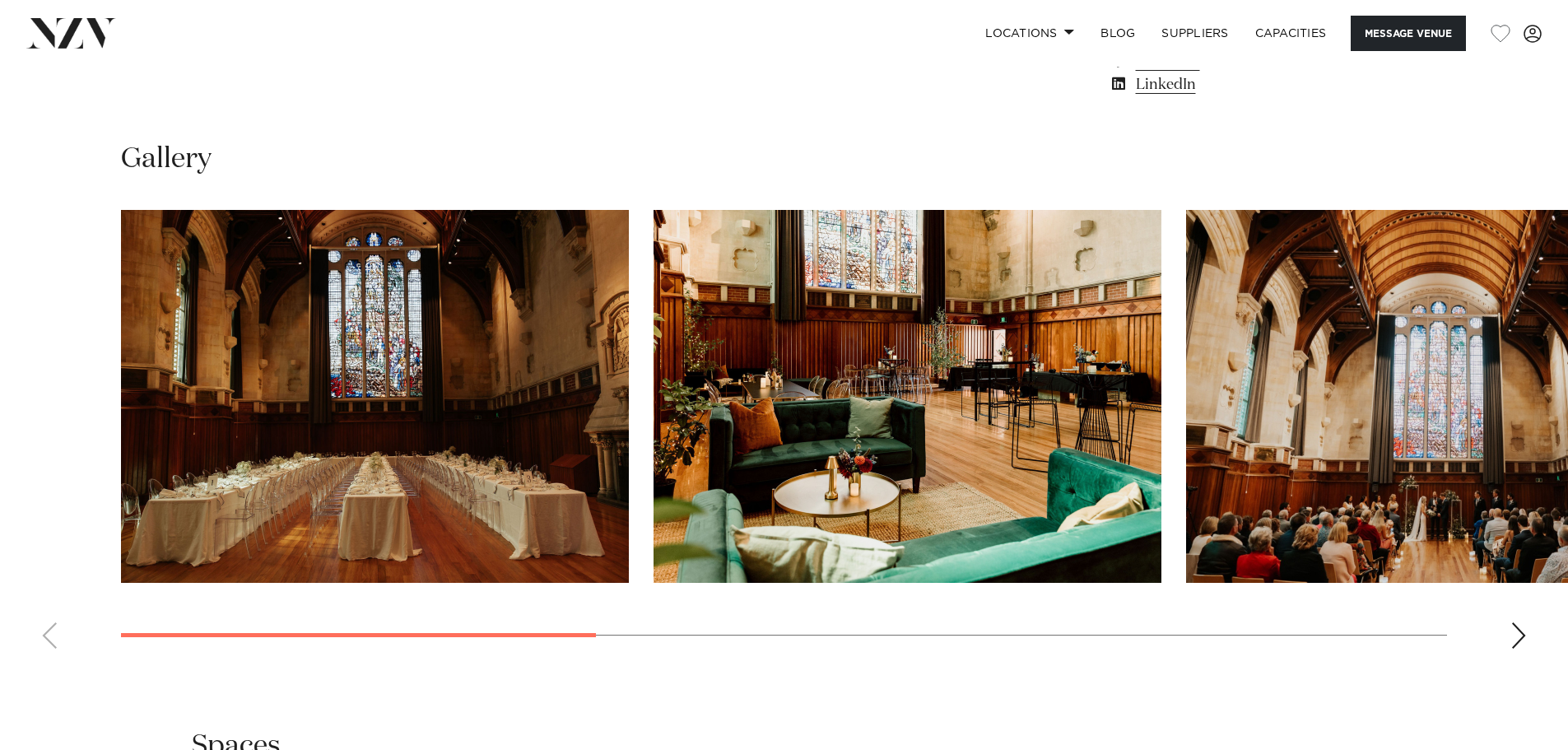
scroll to position [1645, 0]
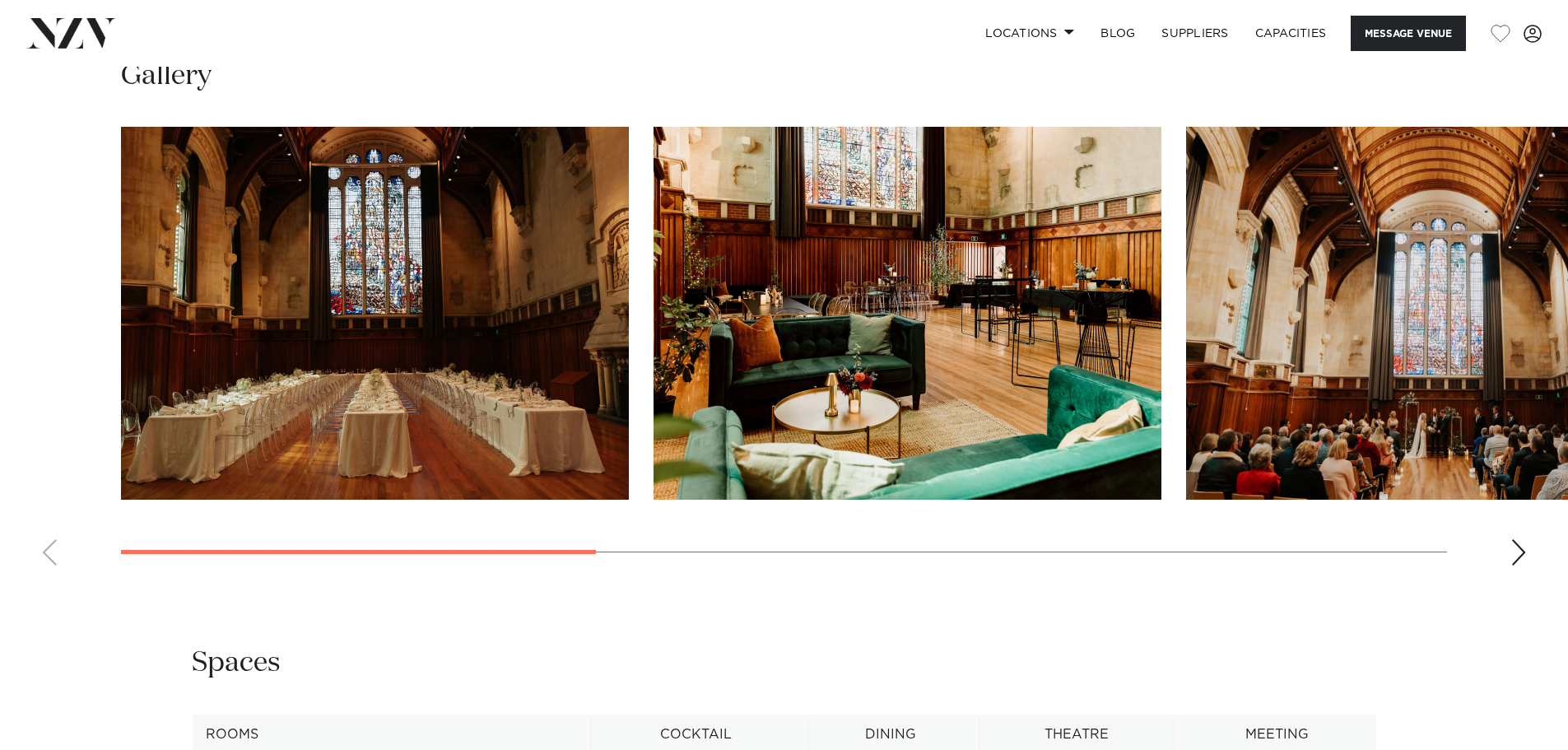
click at [1520, 566] on div "Next slide" at bounding box center [1518, 552] width 16 height 26
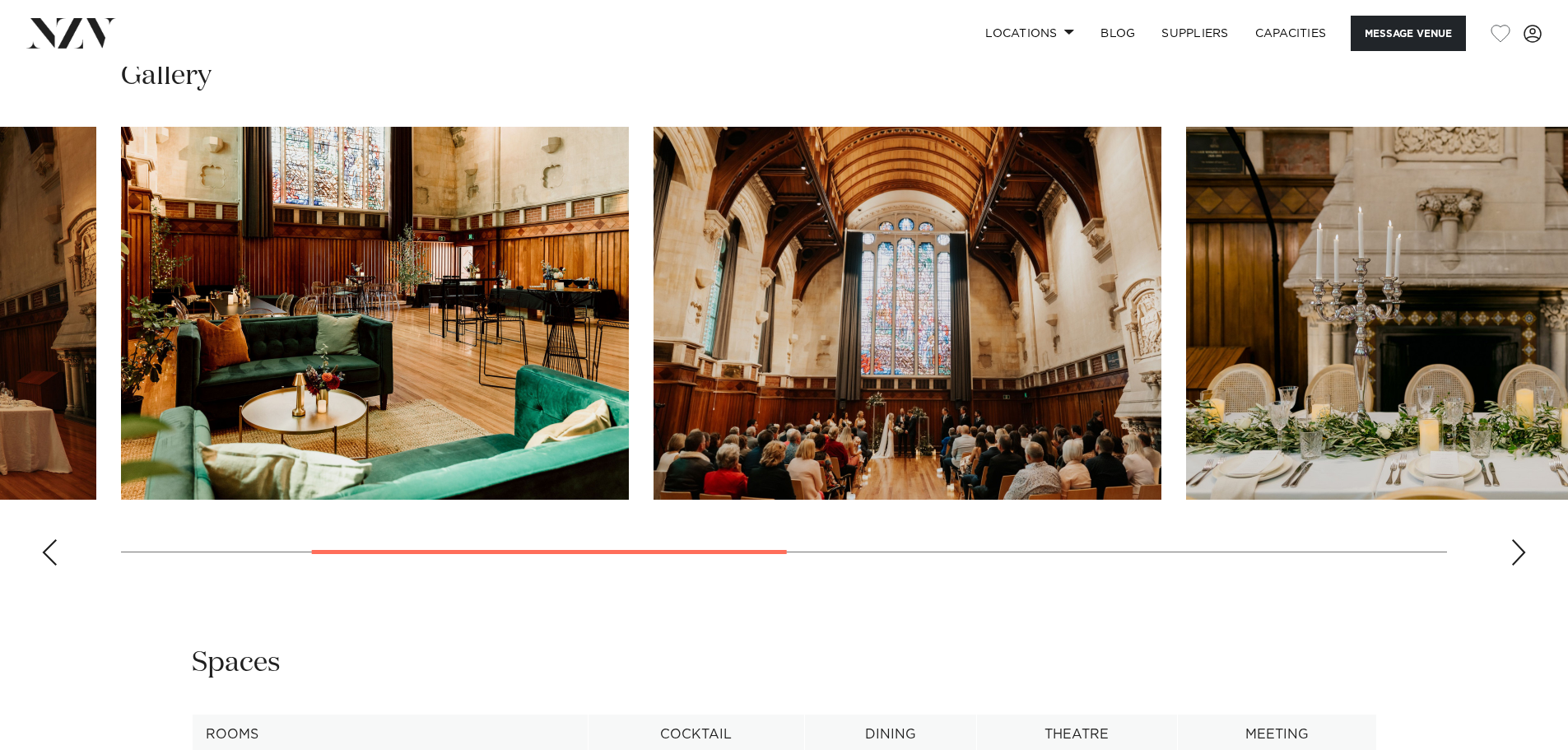
click at [1520, 566] on div "Next slide" at bounding box center [1518, 552] width 16 height 26
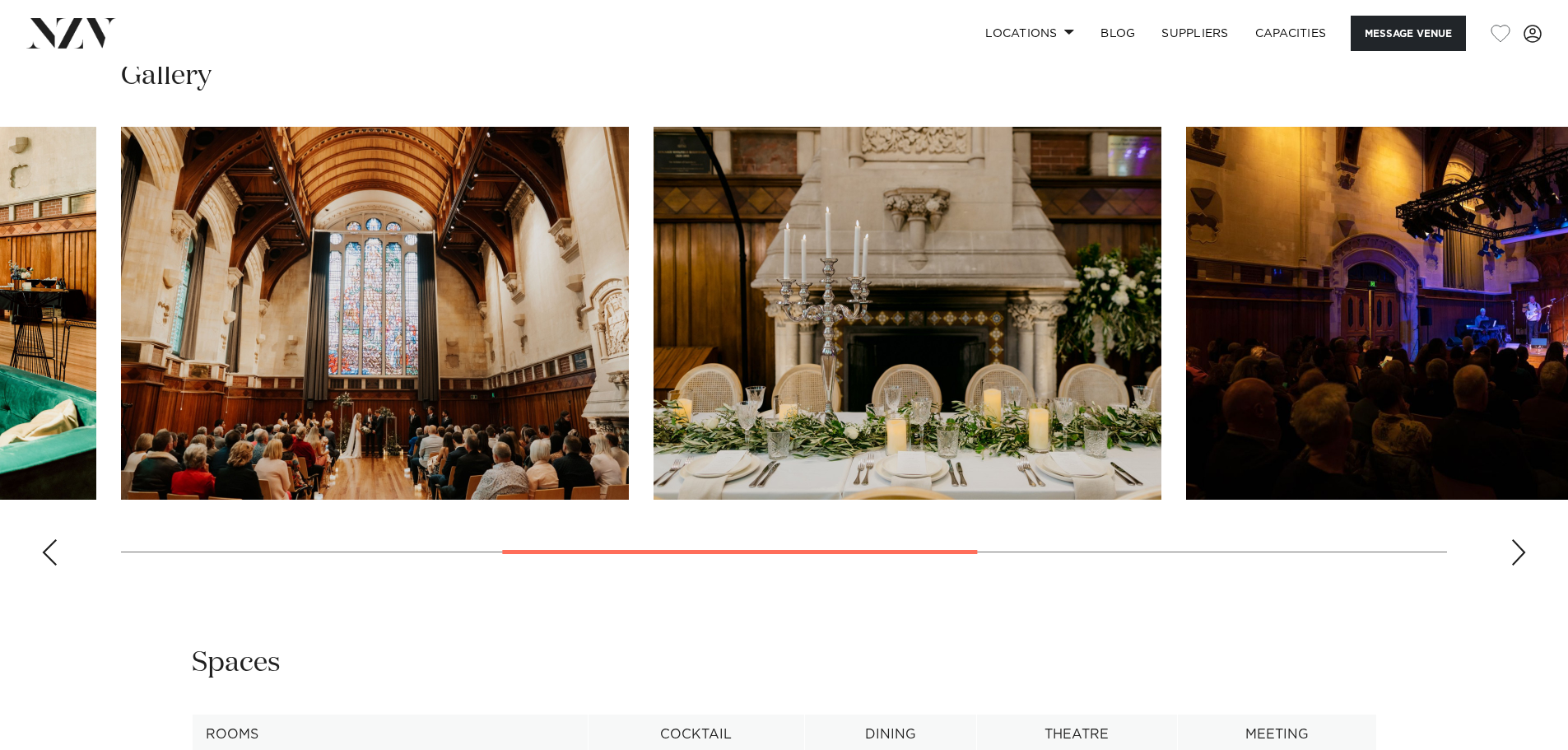
click at [1520, 566] on div "Next slide" at bounding box center [1518, 552] width 16 height 26
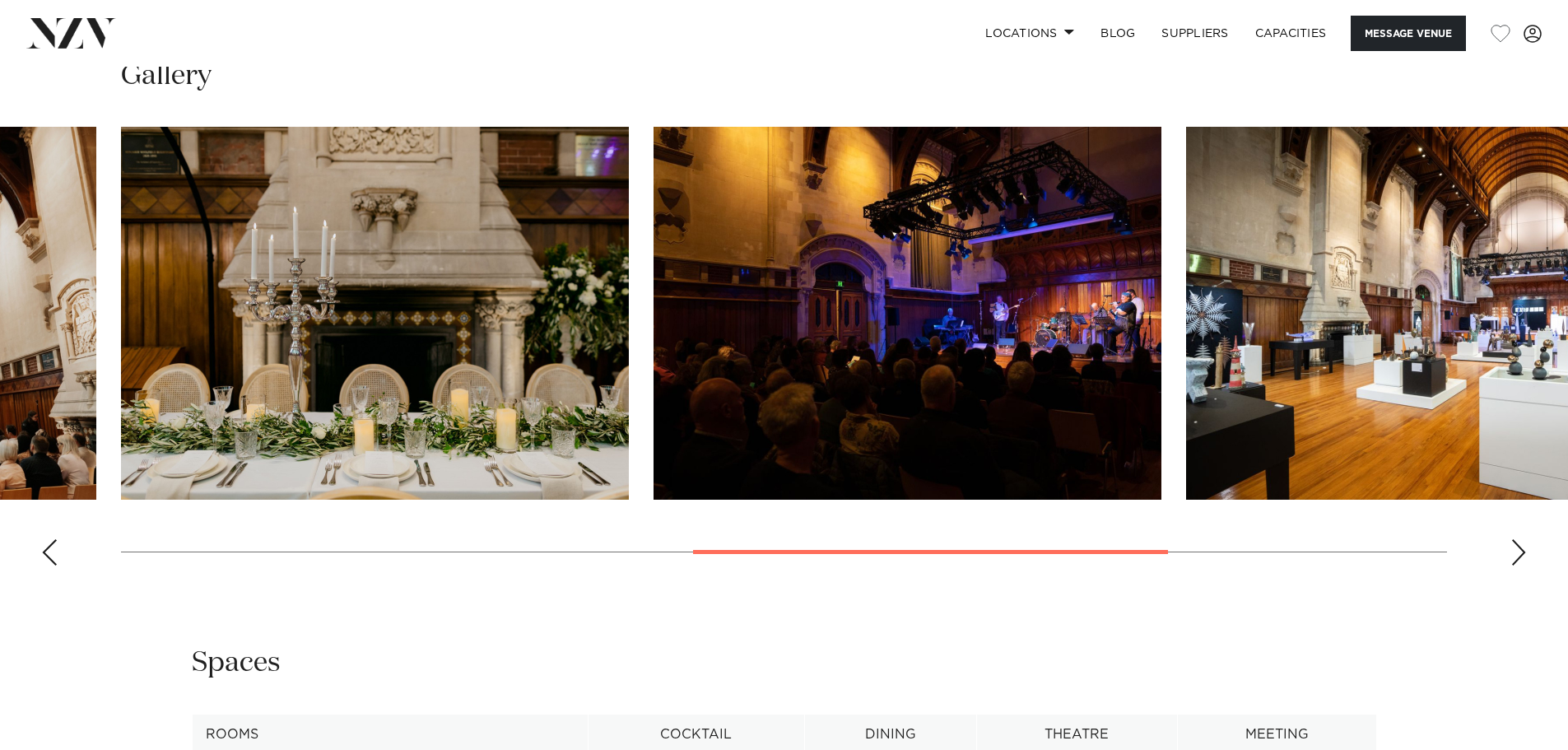
click at [1520, 566] on div "Next slide" at bounding box center [1518, 552] width 16 height 26
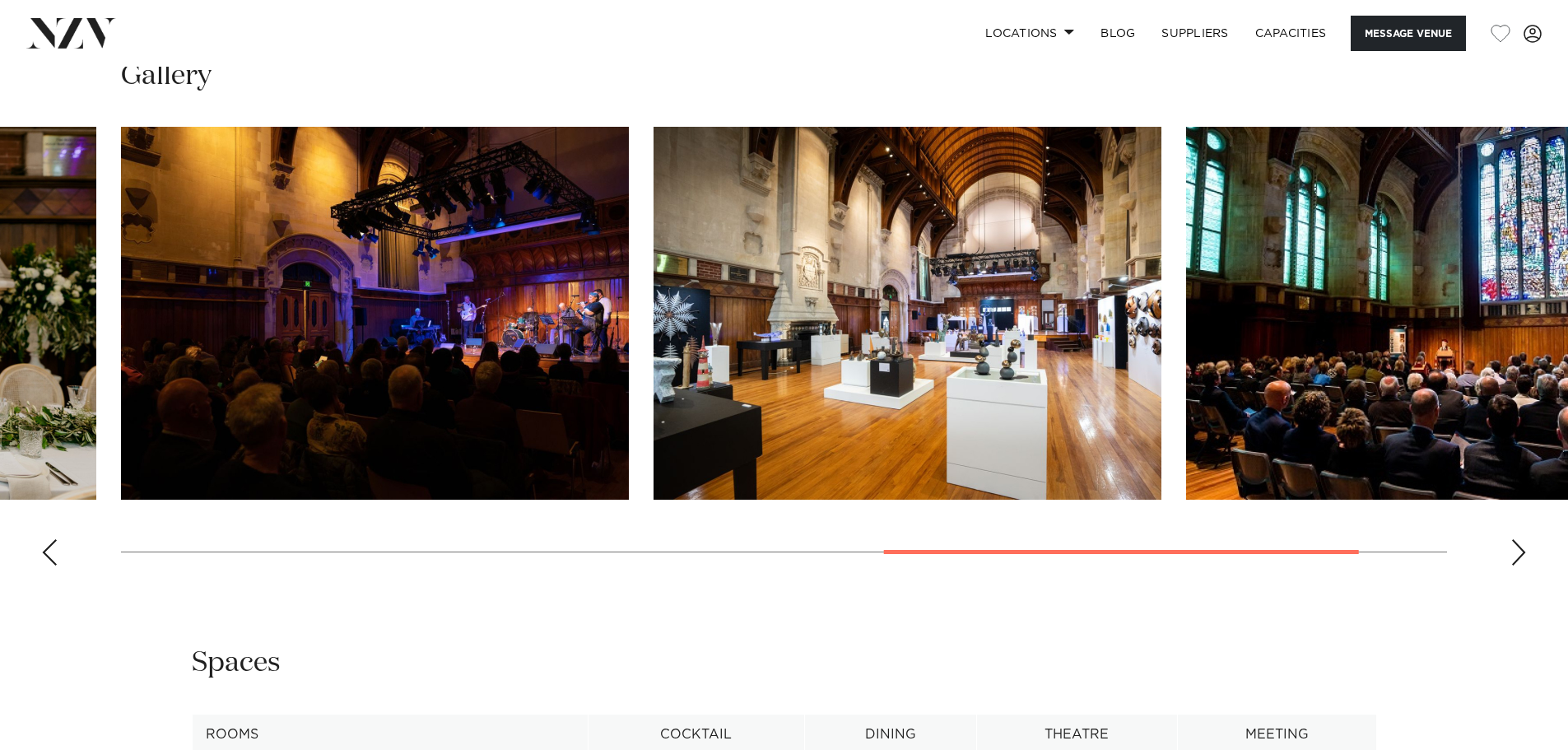
click at [1520, 566] on div "Next slide" at bounding box center [1518, 552] width 16 height 26
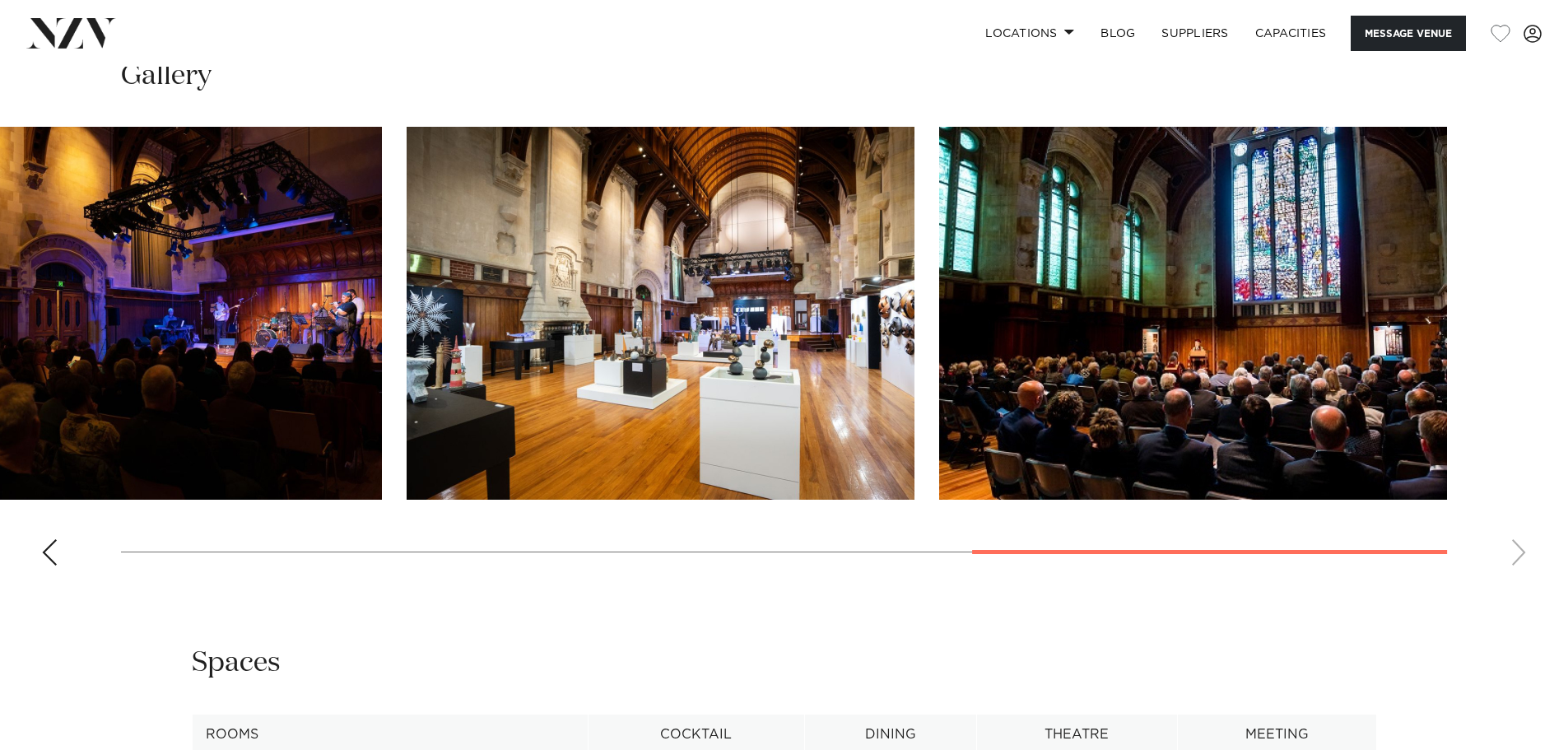
click at [1520, 579] on swiper-container at bounding box center [784, 352] width 1568 height 452
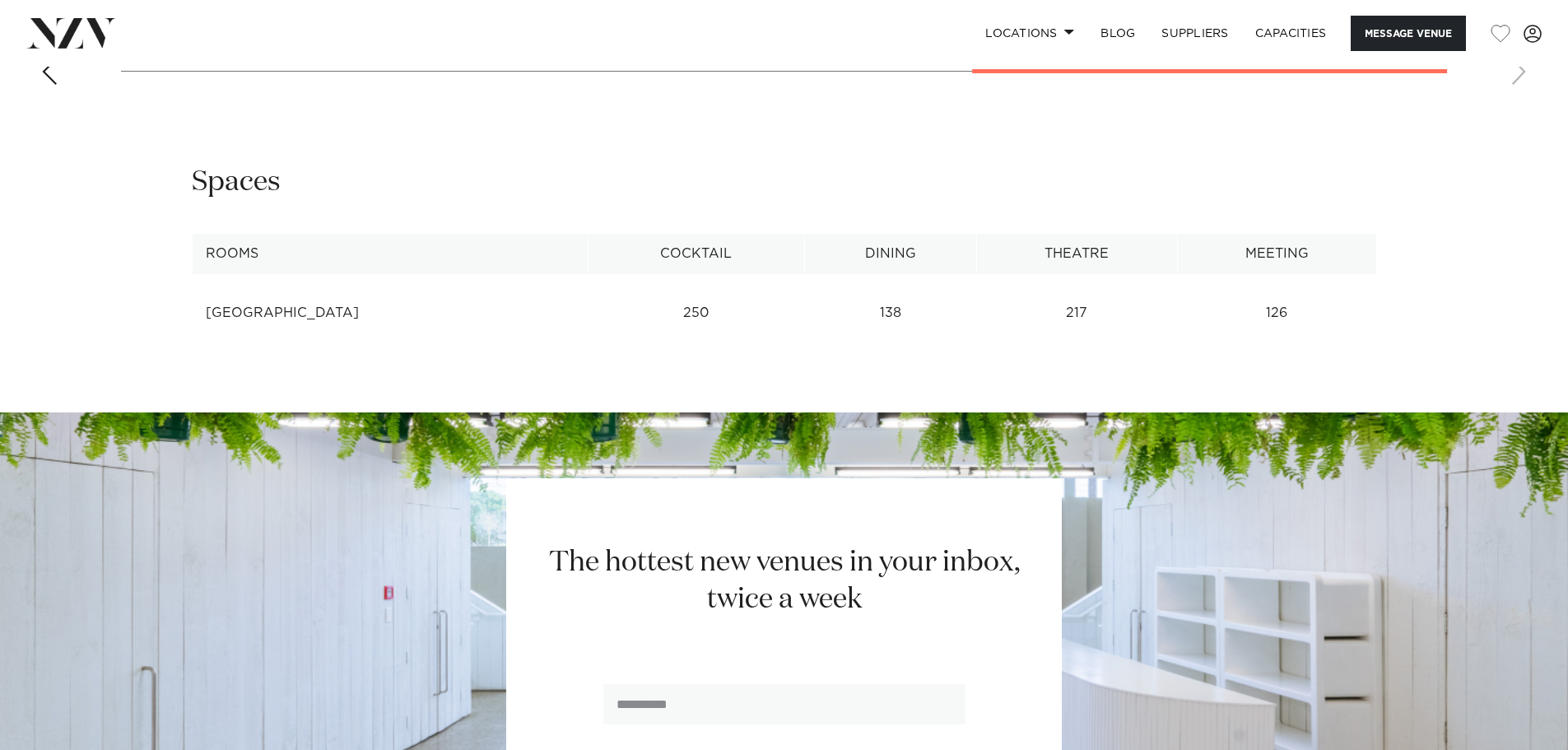
scroll to position [2139, 0]
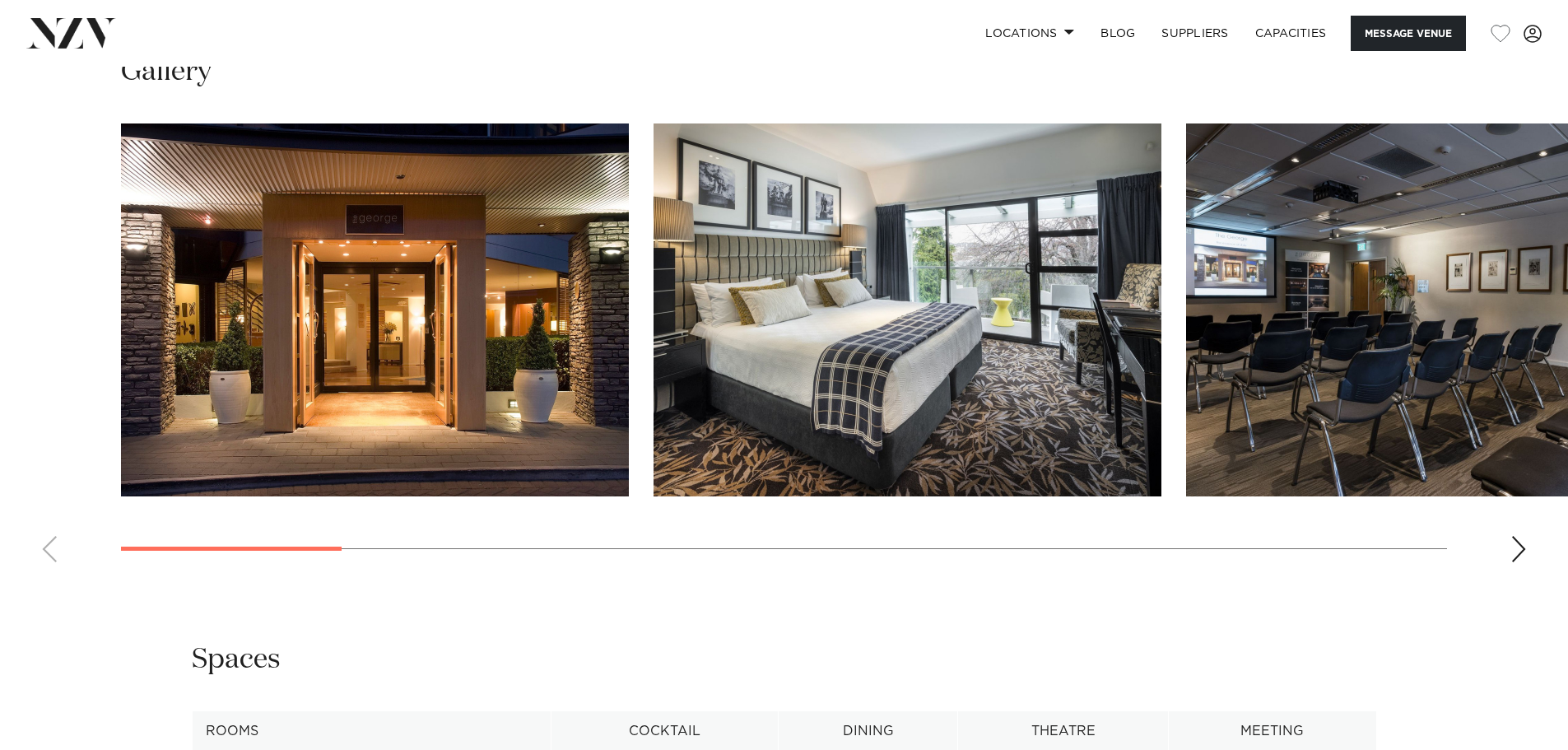
scroll to position [1728, 0]
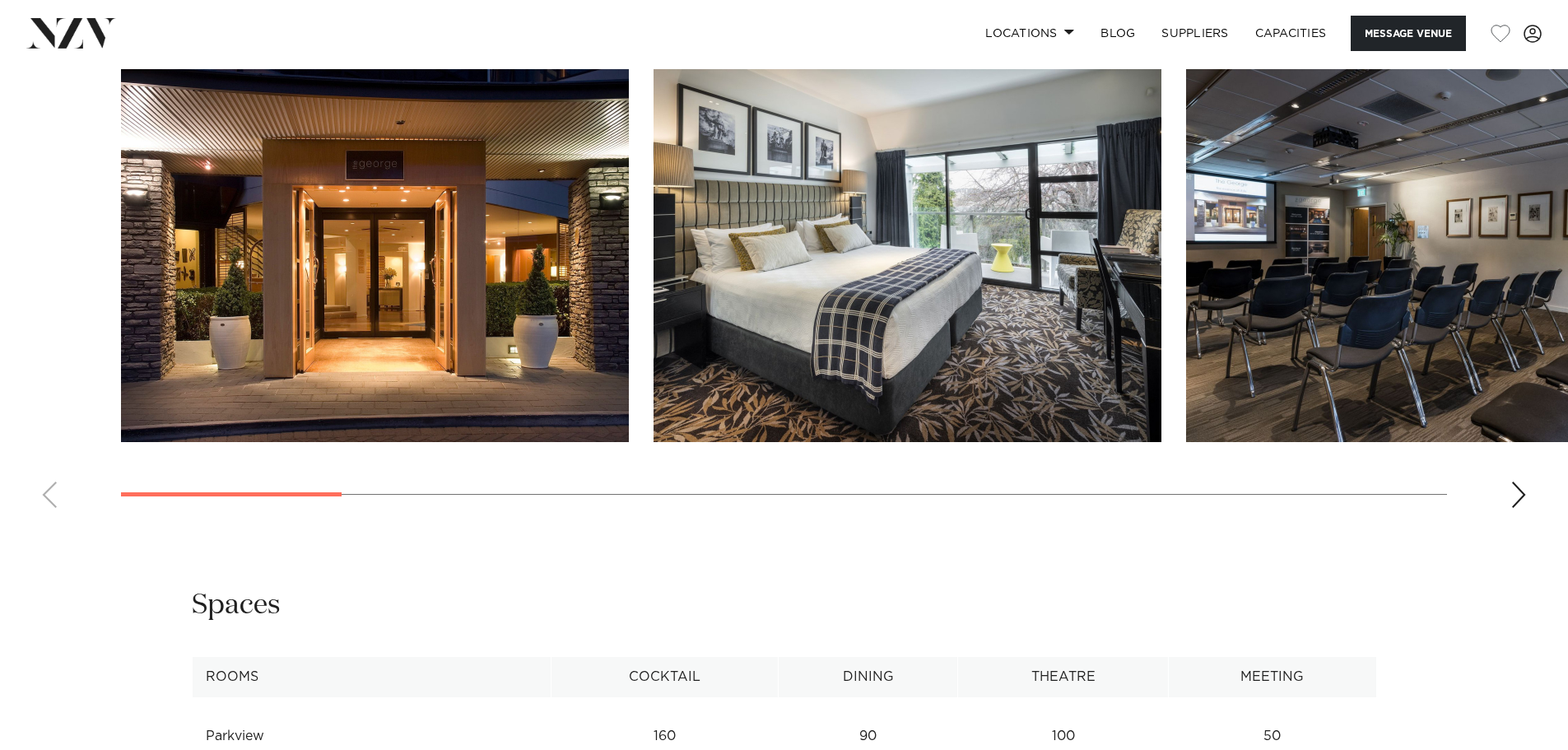
click at [1526, 508] on div "Next slide" at bounding box center [1518, 495] width 16 height 26
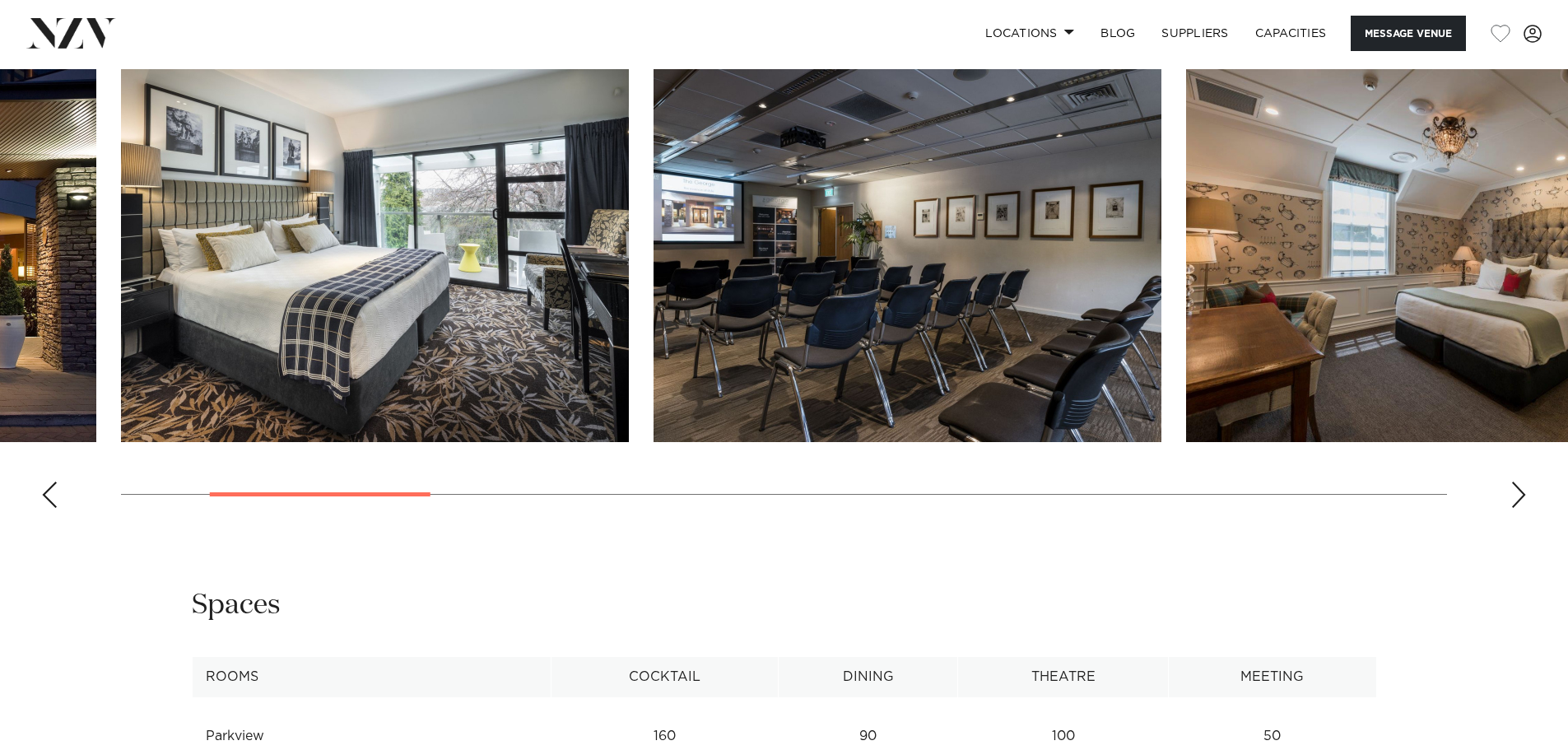
click at [1526, 508] on div "Next slide" at bounding box center [1518, 495] width 16 height 26
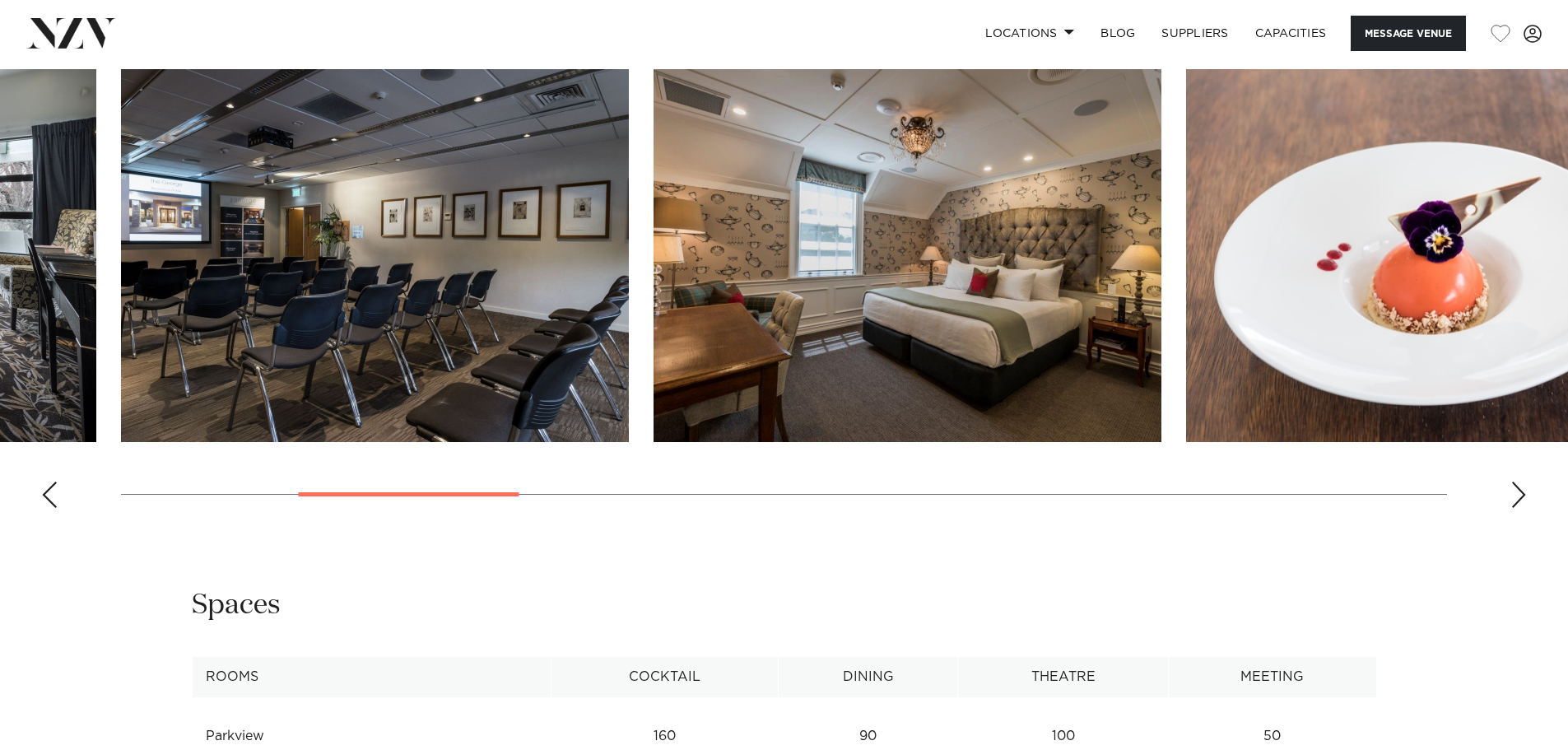
click at [1512, 508] on div "Next slide" at bounding box center [1518, 495] width 16 height 26
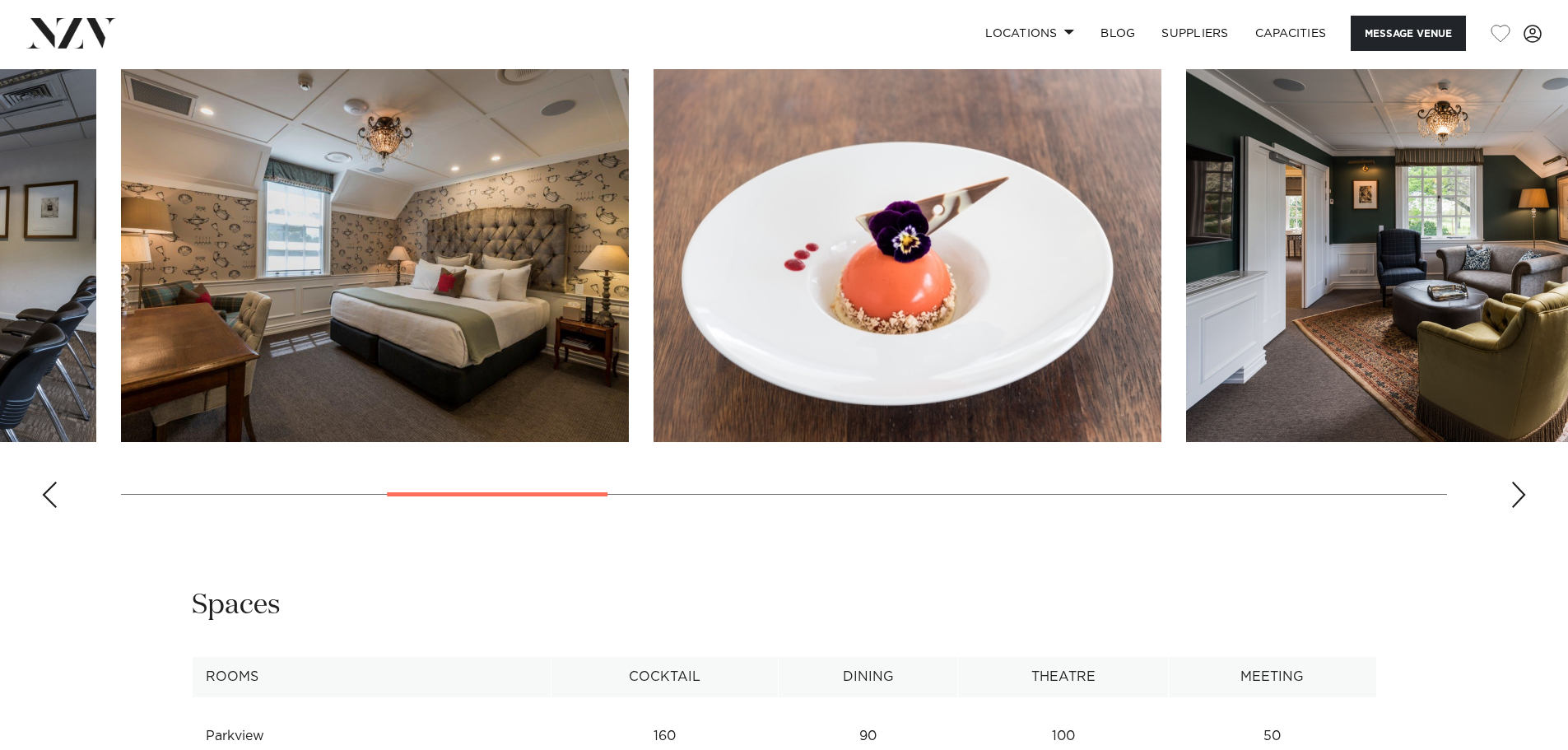
click at [1512, 508] on div "Next slide" at bounding box center [1518, 495] width 16 height 26
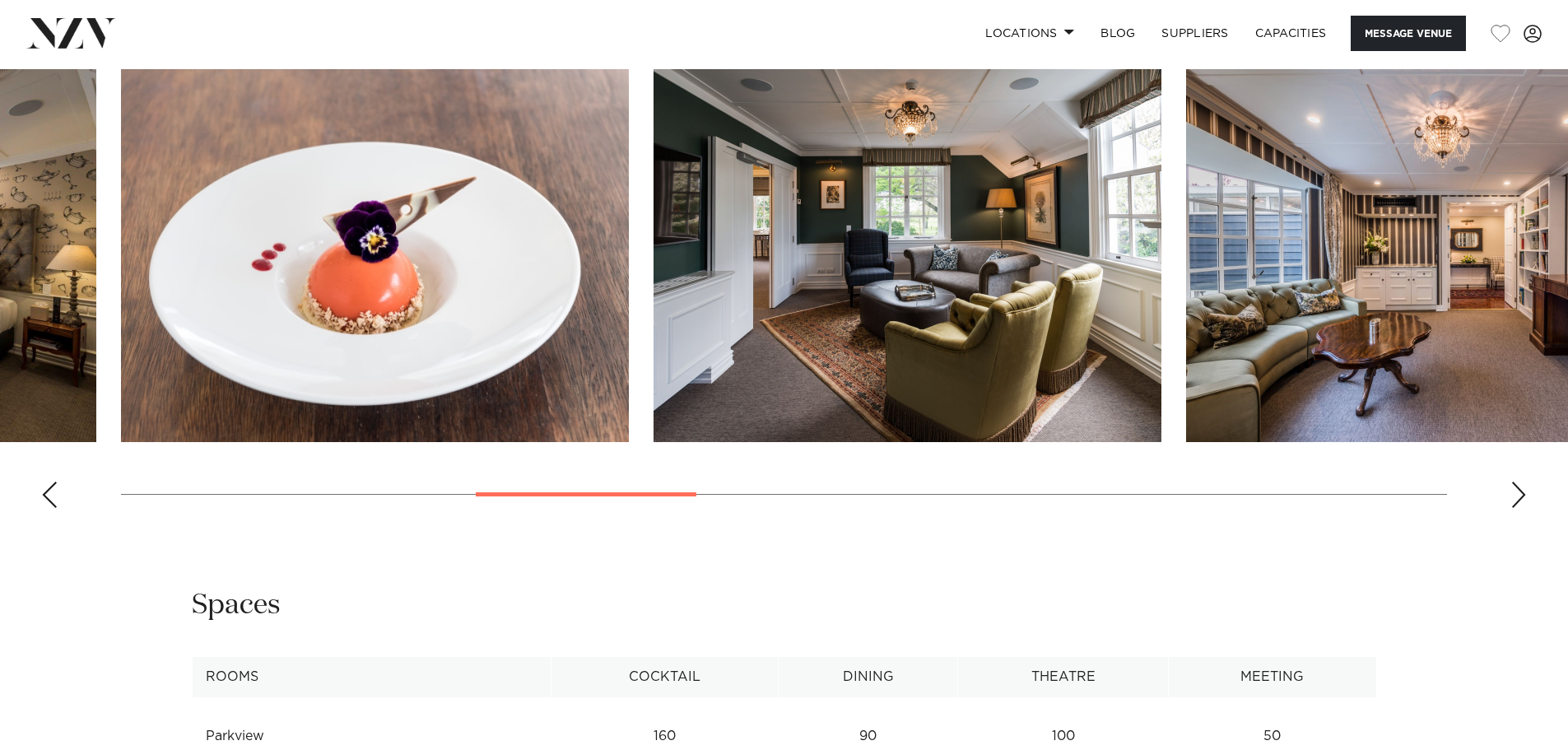
click at [1512, 508] on div "Next slide" at bounding box center [1518, 495] width 16 height 26
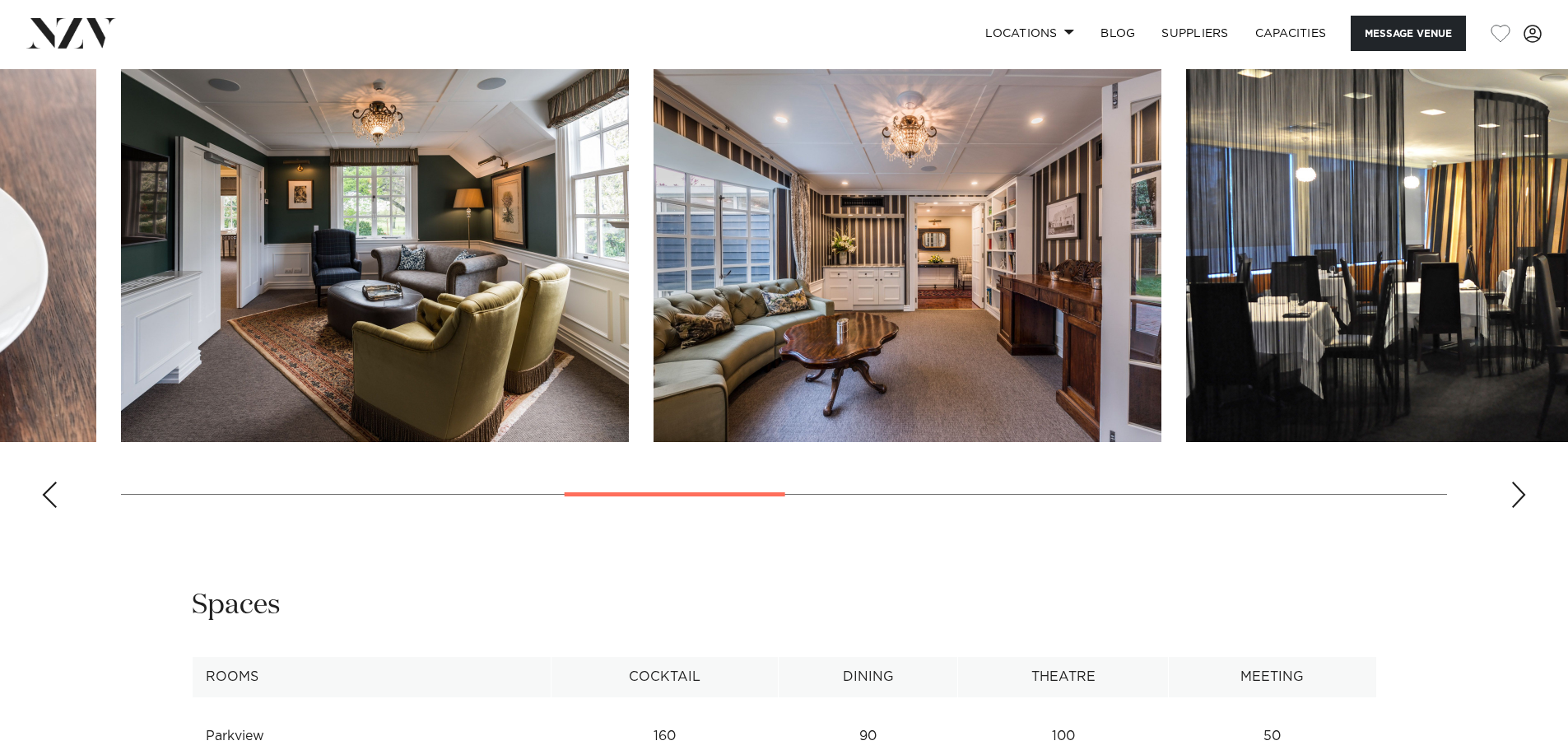
click at [1512, 508] on div "Next slide" at bounding box center [1518, 495] width 16 height 26
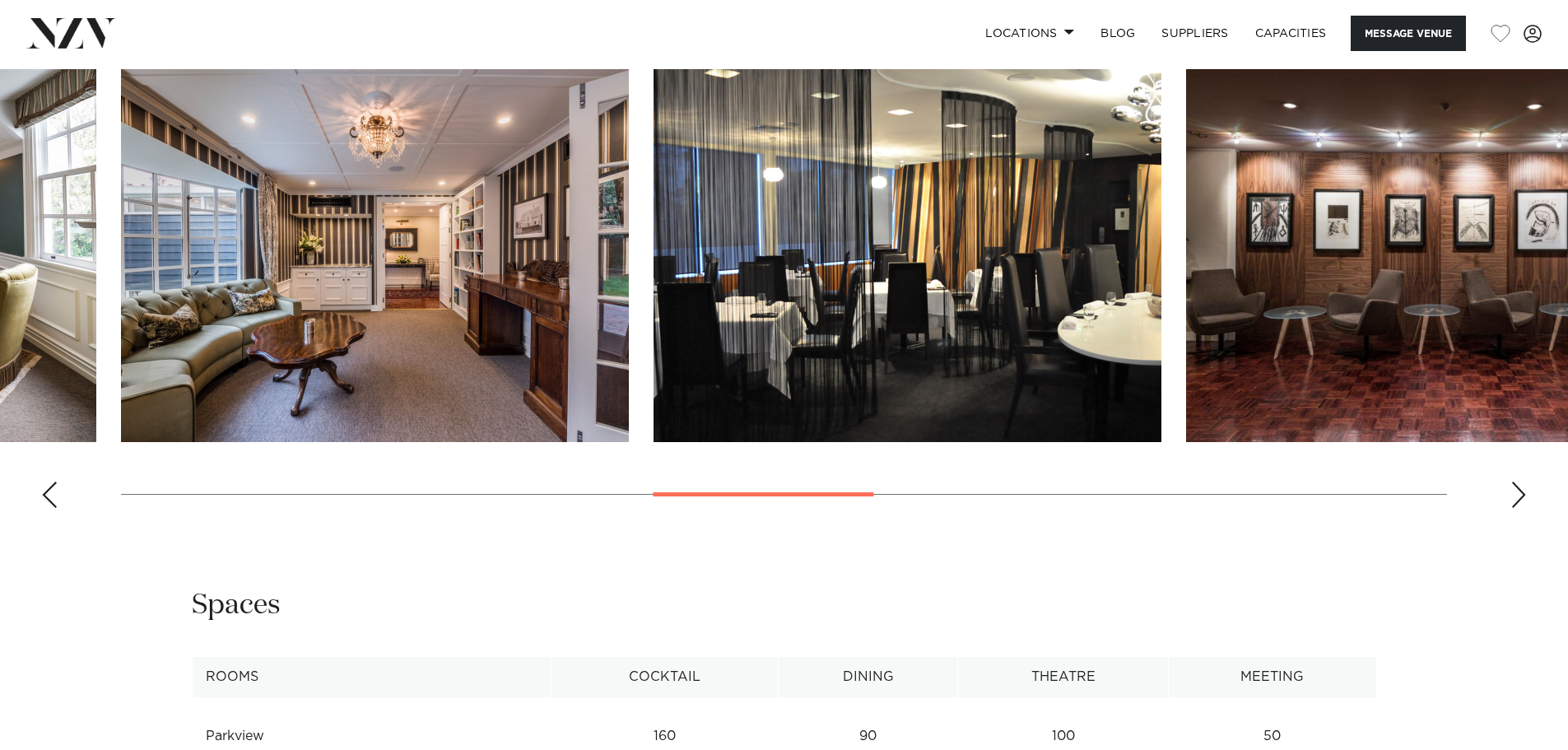
click at [1512, 508] on div "Next slide" at bounding box center [1518, 495] width 16 height 26
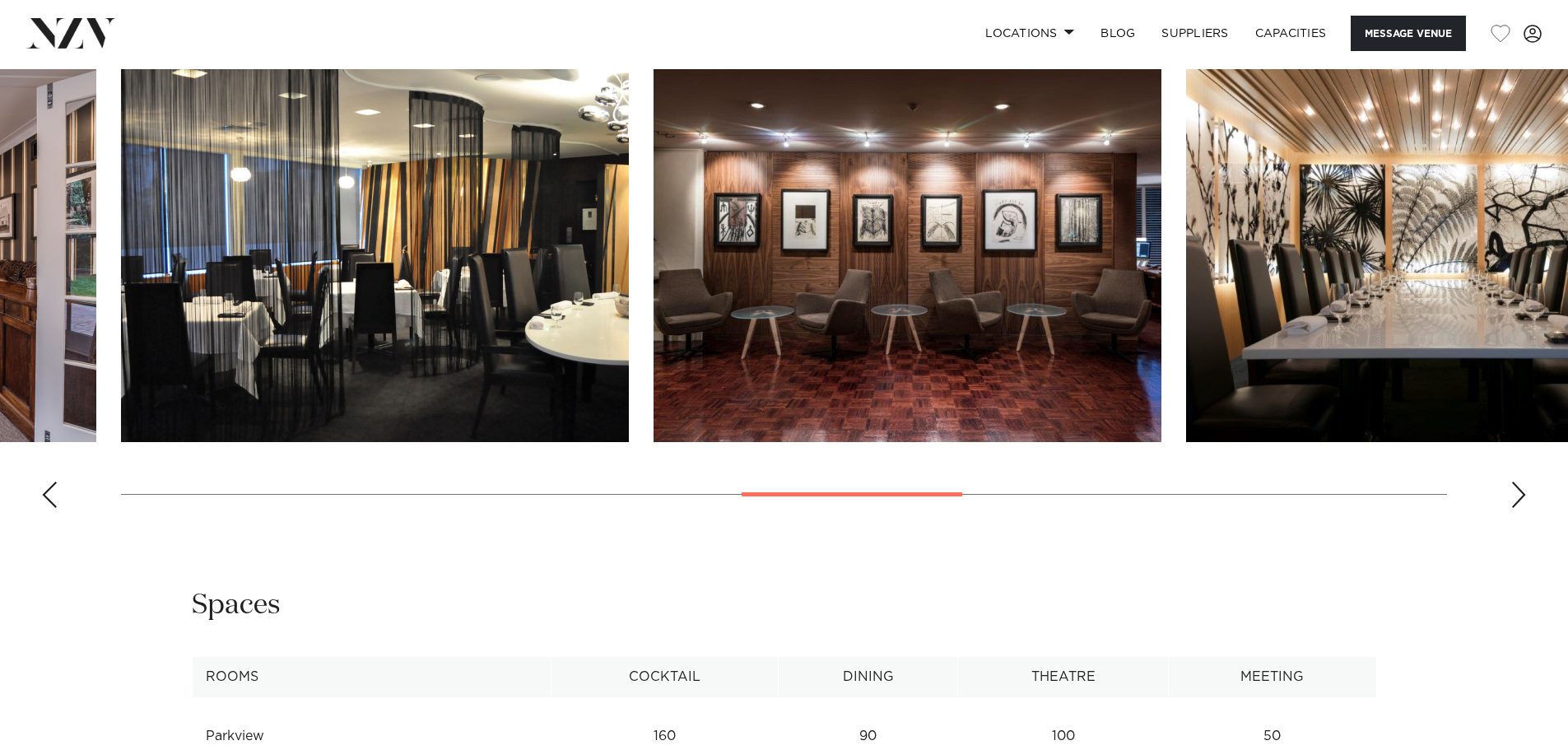
click at [1512, 508] on div "Next slide" at bounding box center [1518, 495] width 16 height 26
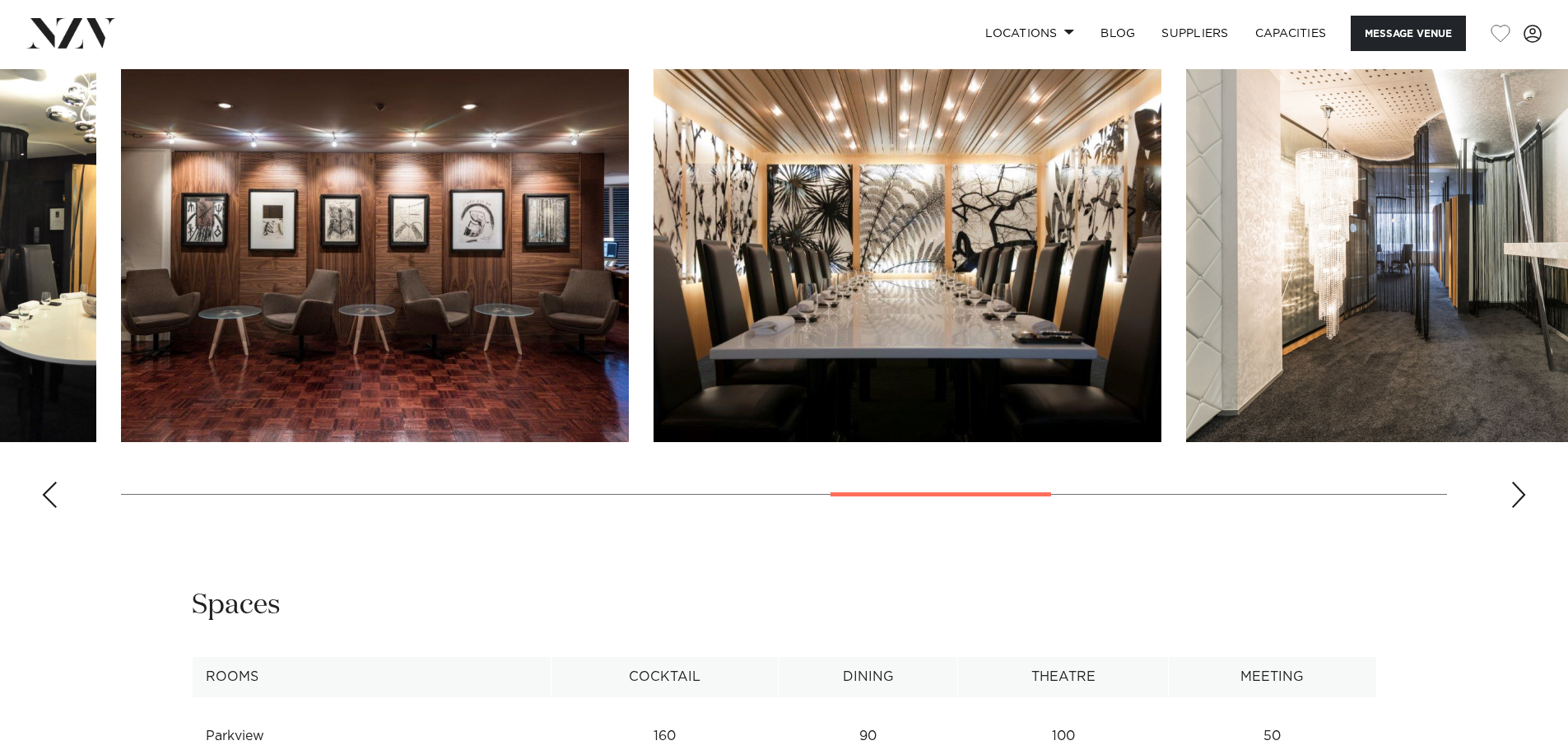
click at [1512, 508] on div "Next slide" at bounding box center [1518, 495] width 16 height 26
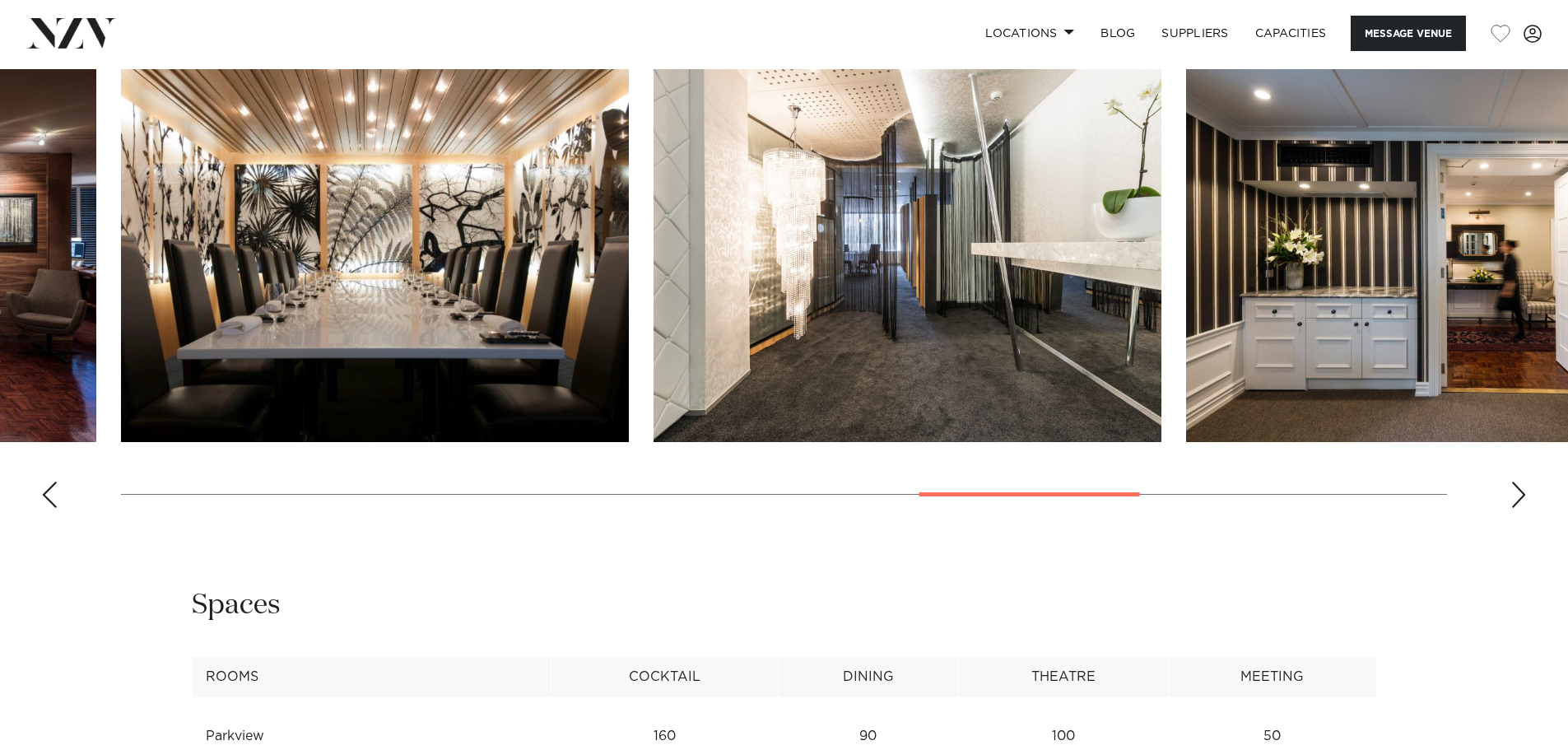
click at [1512, 508] on div "Next slide" at bounding box center [1518, 495] width 16 height 26
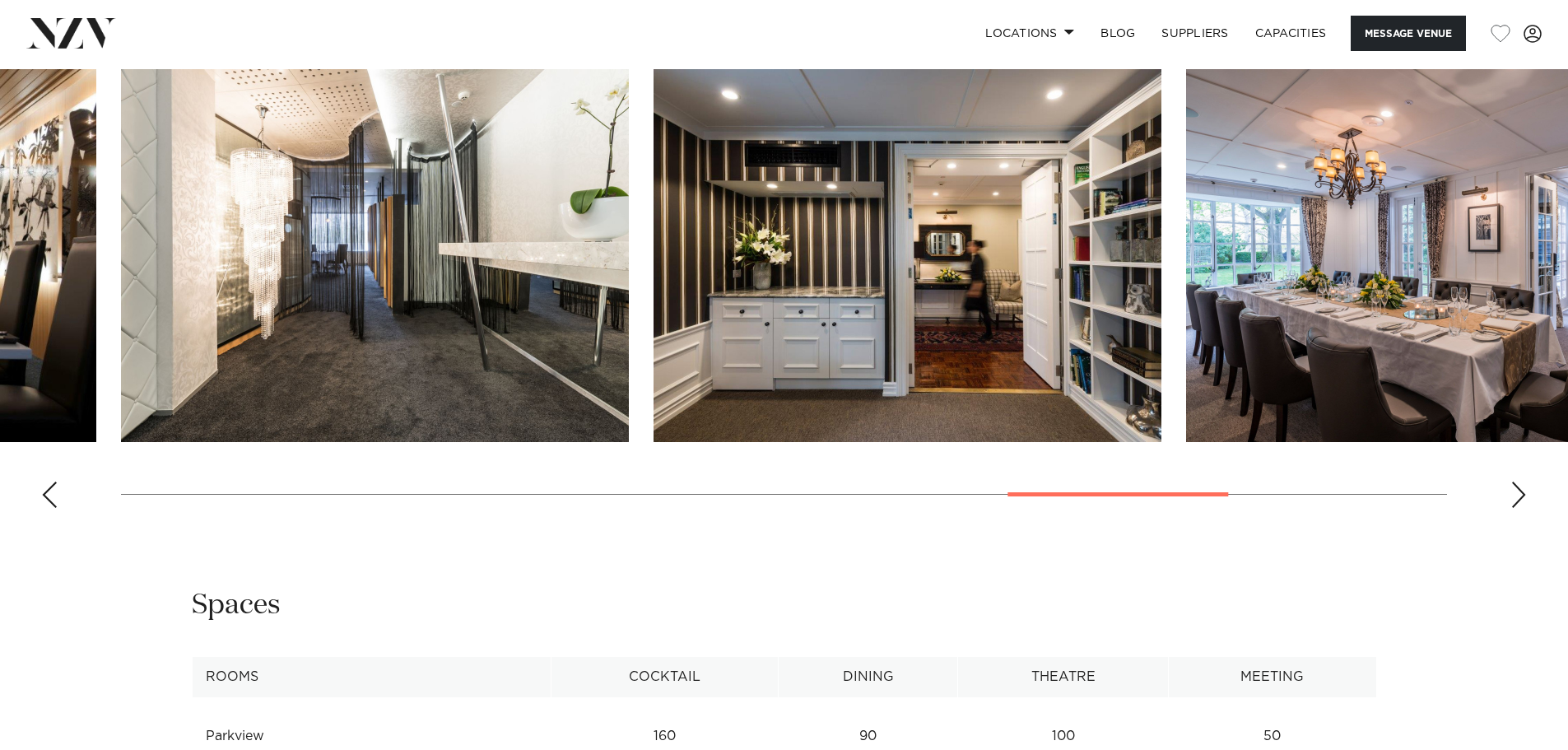
click at [1512, 508] on div "Next slide" at bounding box center [1518, 495] width 16 height 26
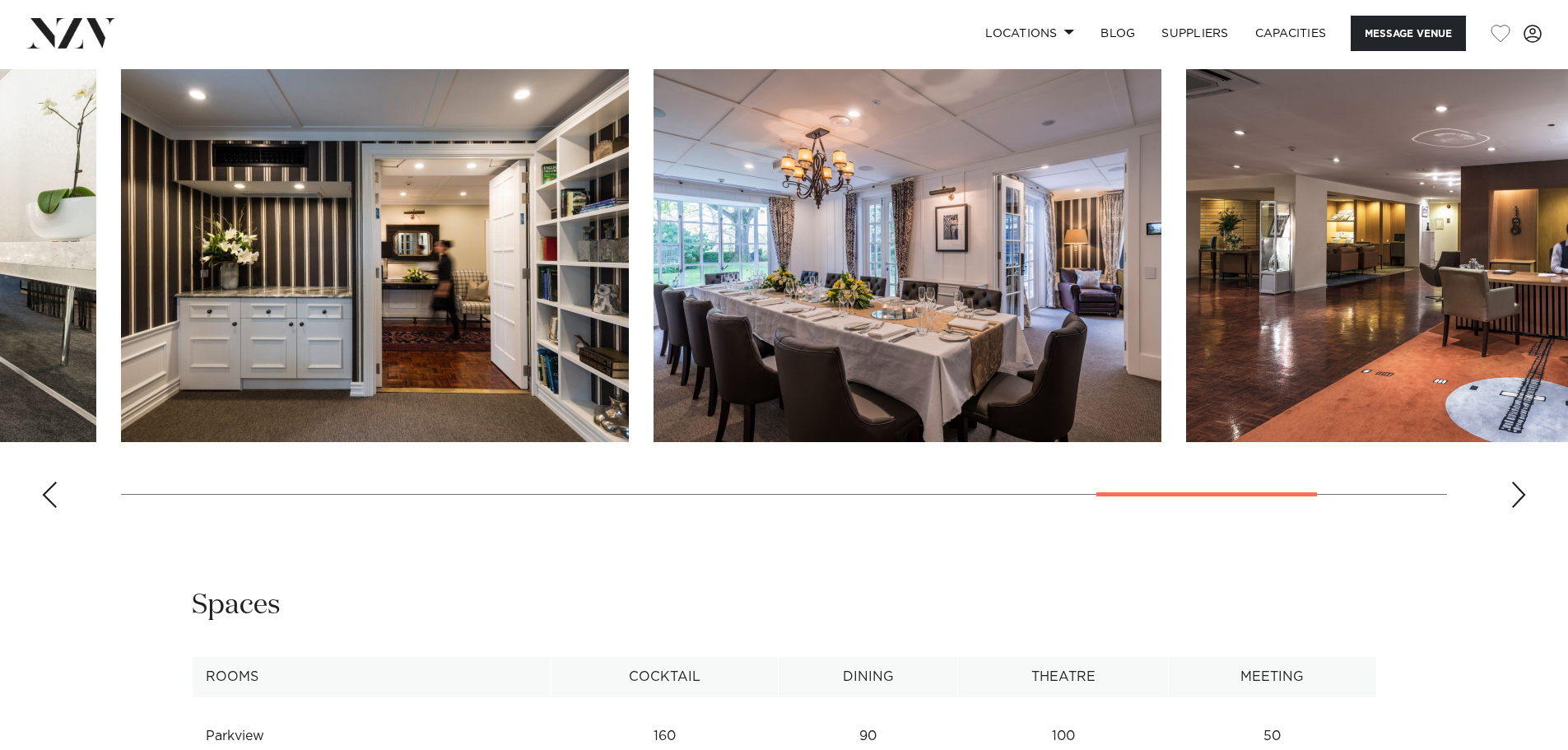
click at [1512, 508] on div "Next slide" at bounding box center [1518, 495] width 16 height 26
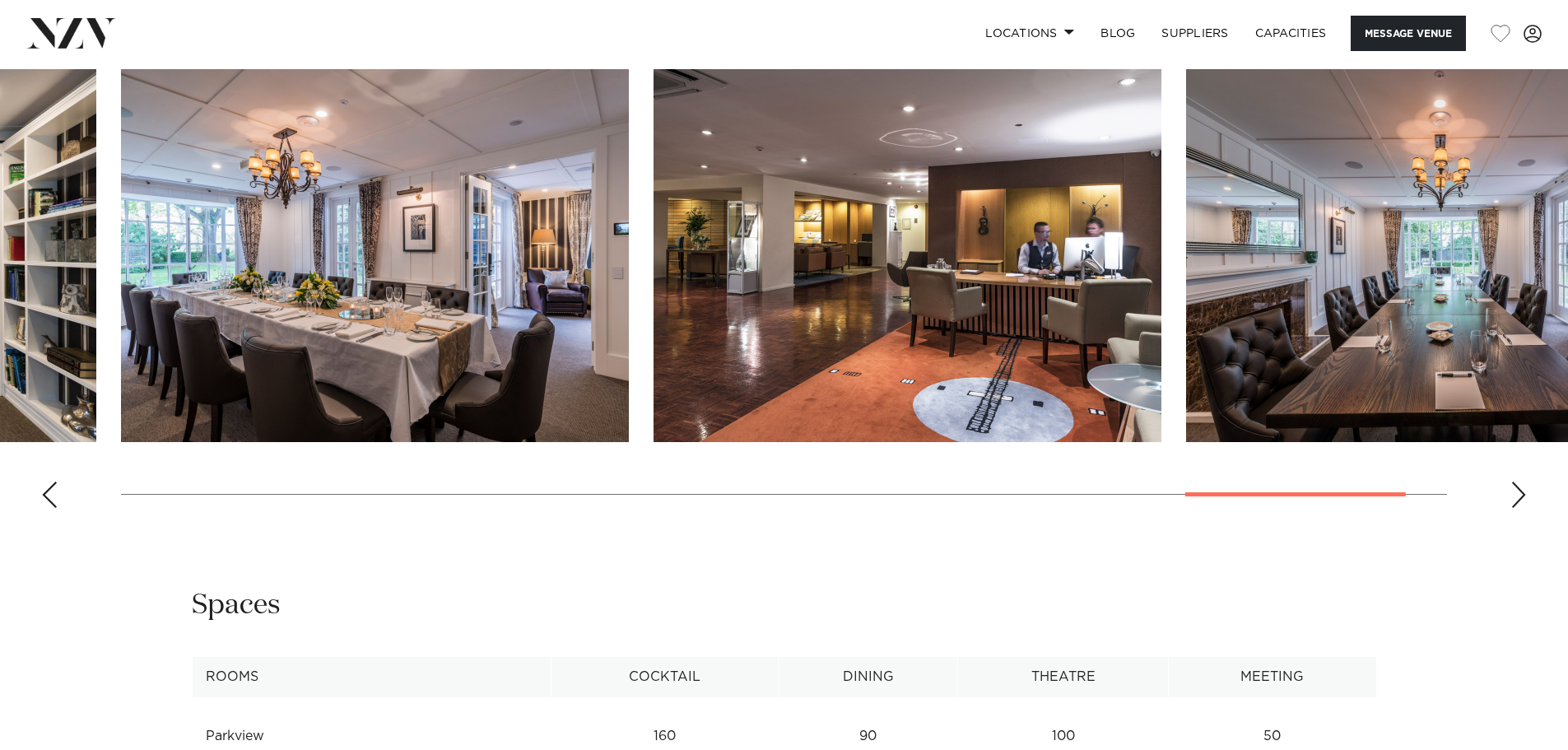
click at [1512, 508] on div "Next slide" at bounding box center [1518, 495] width 16 height 26
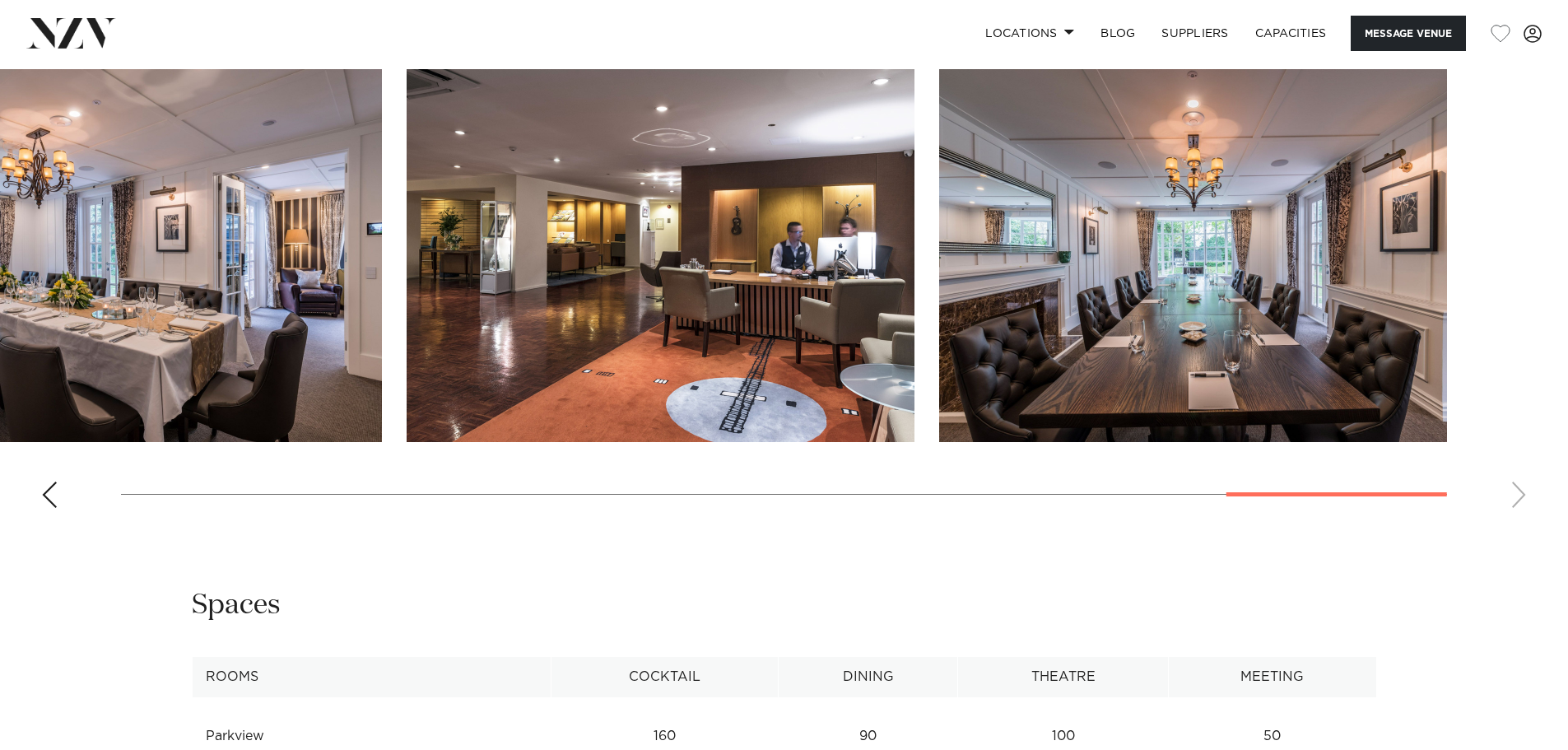
click at [1512, 520] on swiper-container at bounding box center [784, 295] width 1568 height 452
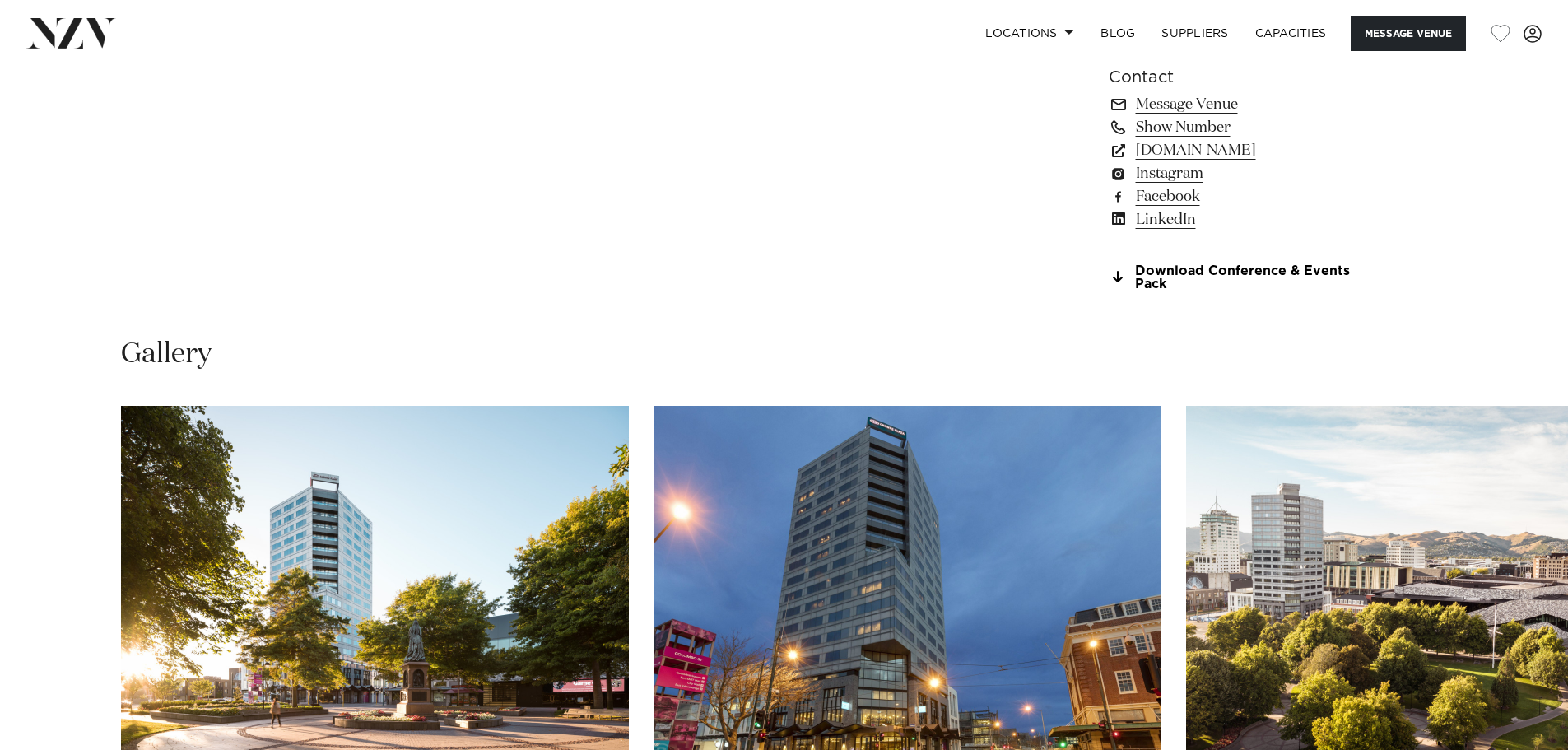
scroll to position [1645, 0]
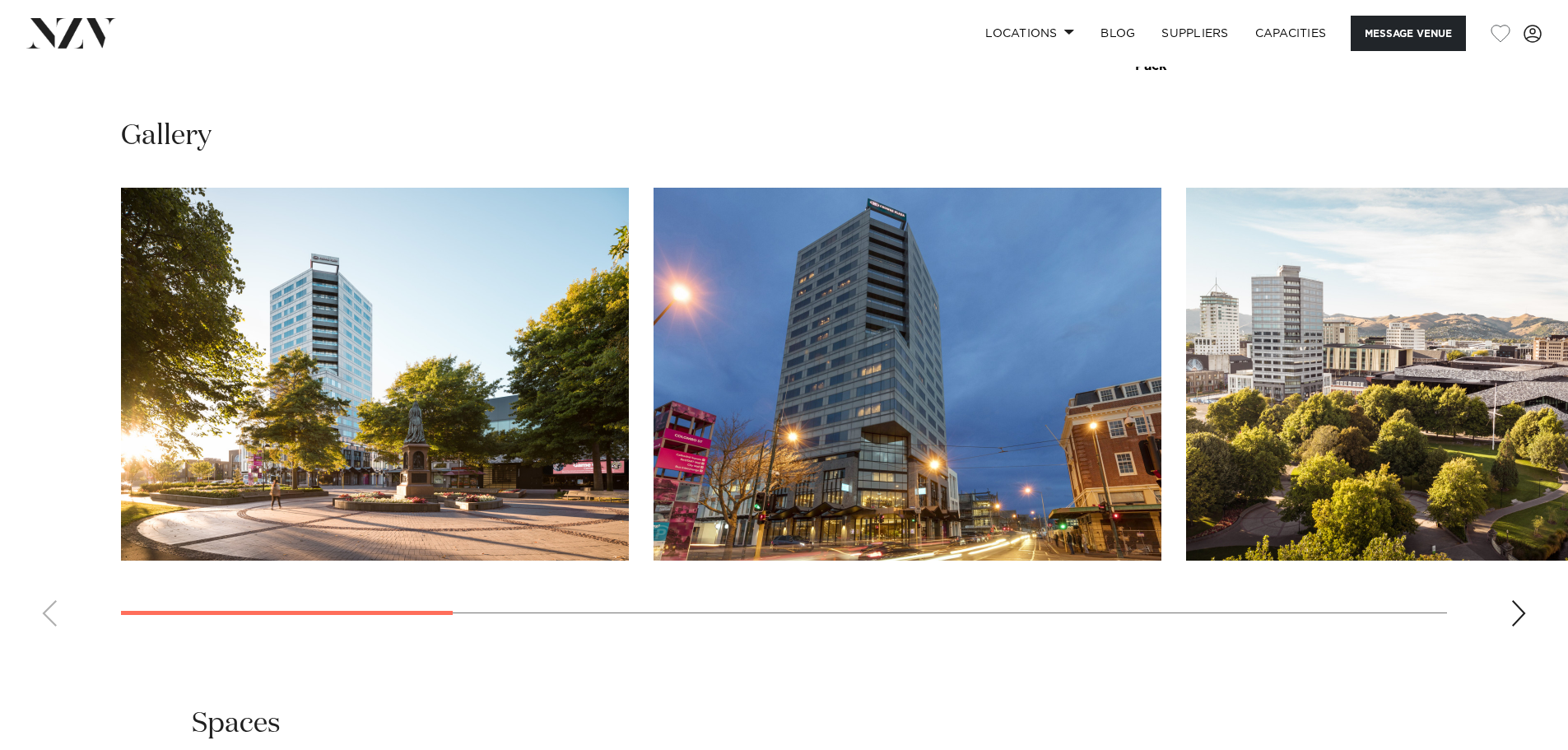
click at [1522, 611] on div "Next slide" at bounding box center [1518, 613] width 16 height 26
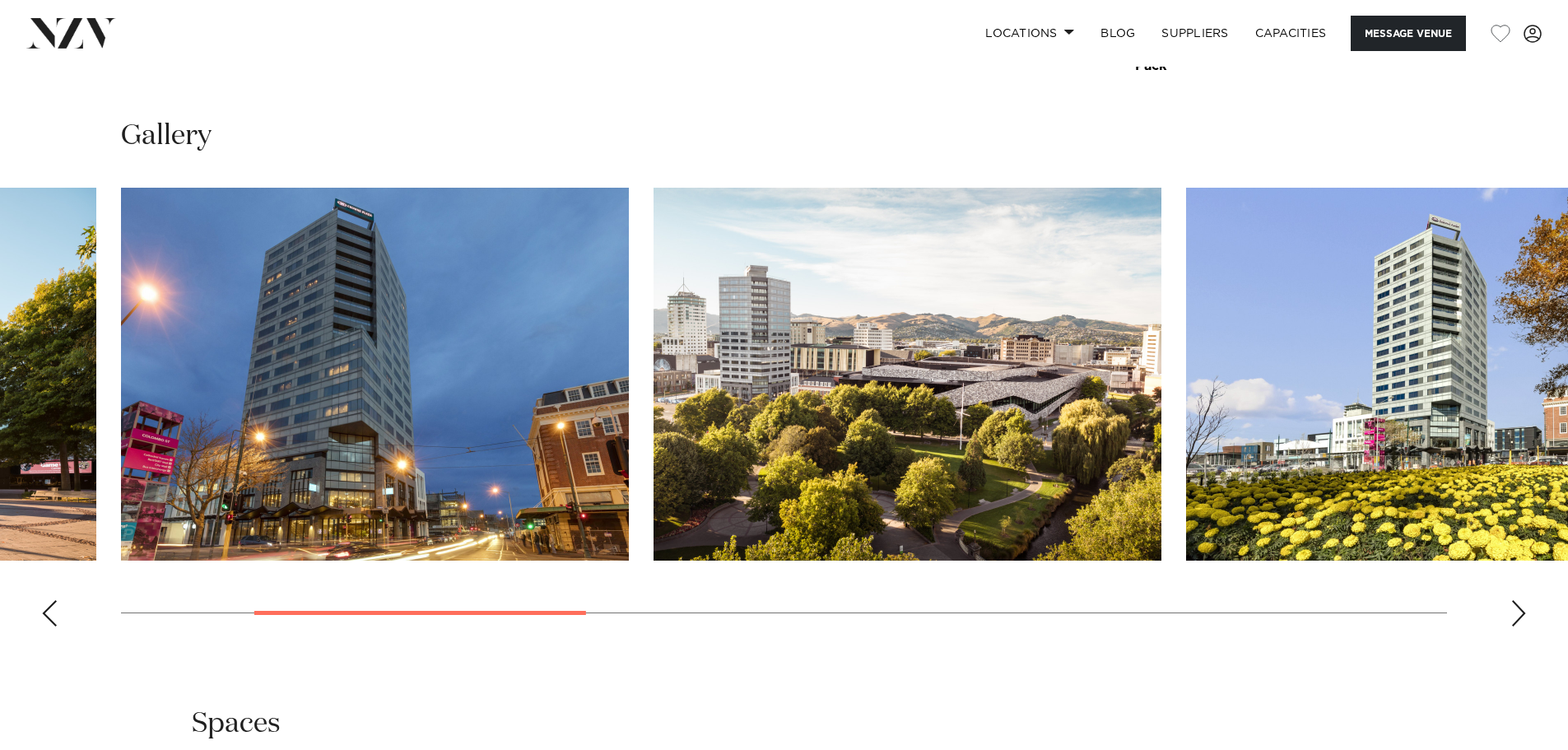
click at [1522, 611] on div "Next slide" at bounding box center [1518, 613] width 16 height 26
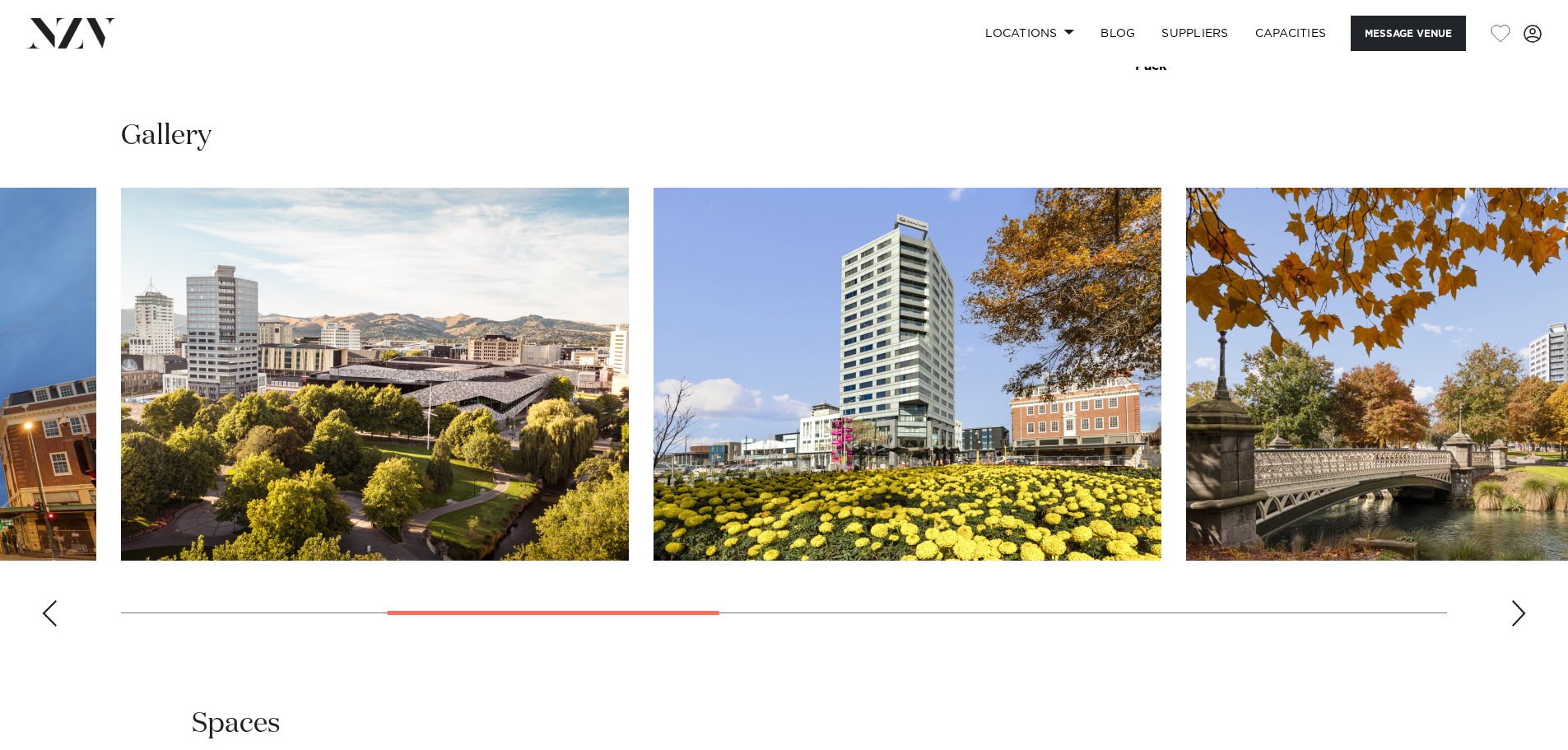
click at [1522, 611] on div "Next slide" at bounding box center [1518, 613] width 16 height 26
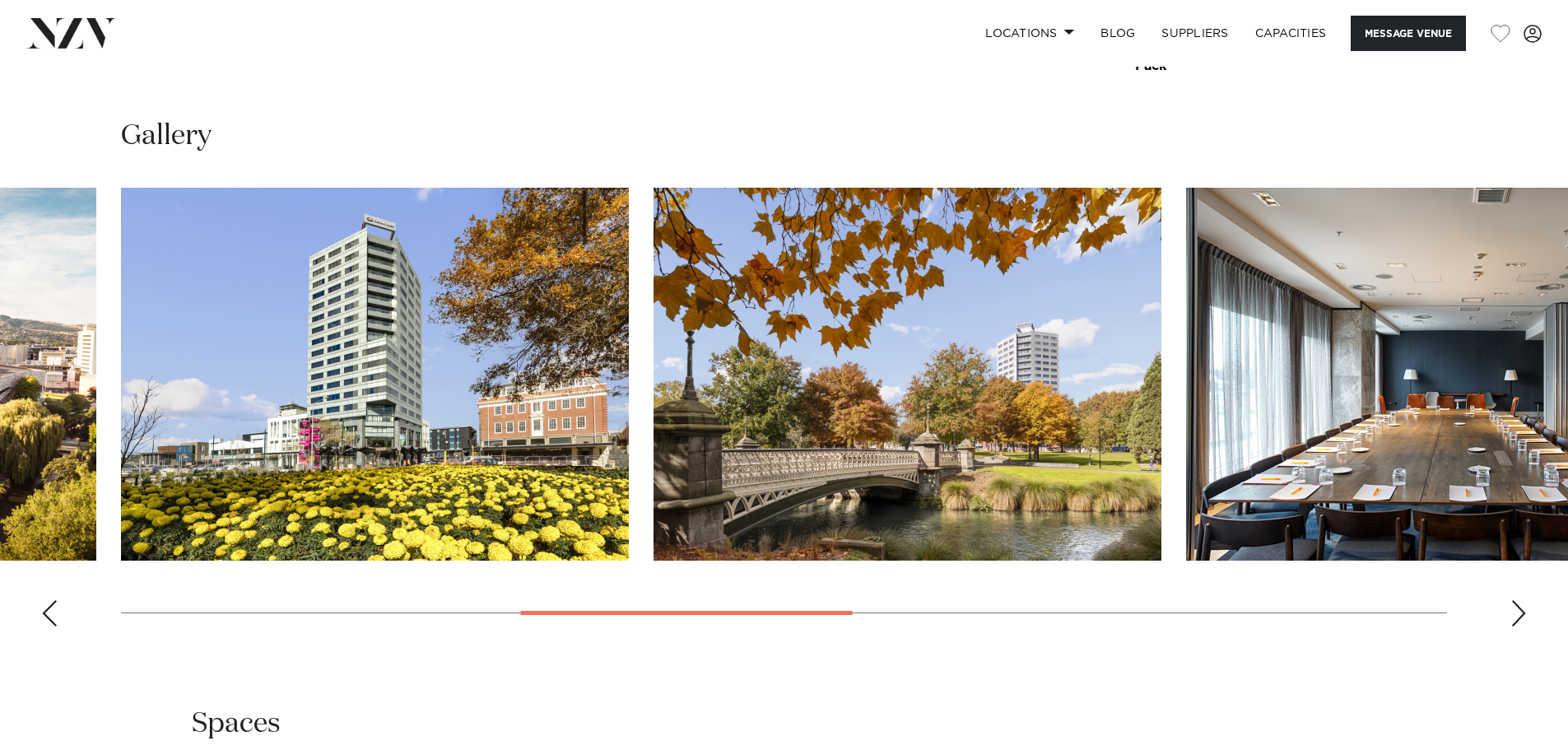
click at [1522, 611] on div "Next slide" at bounding box center [1518, 613] width 16 height 26
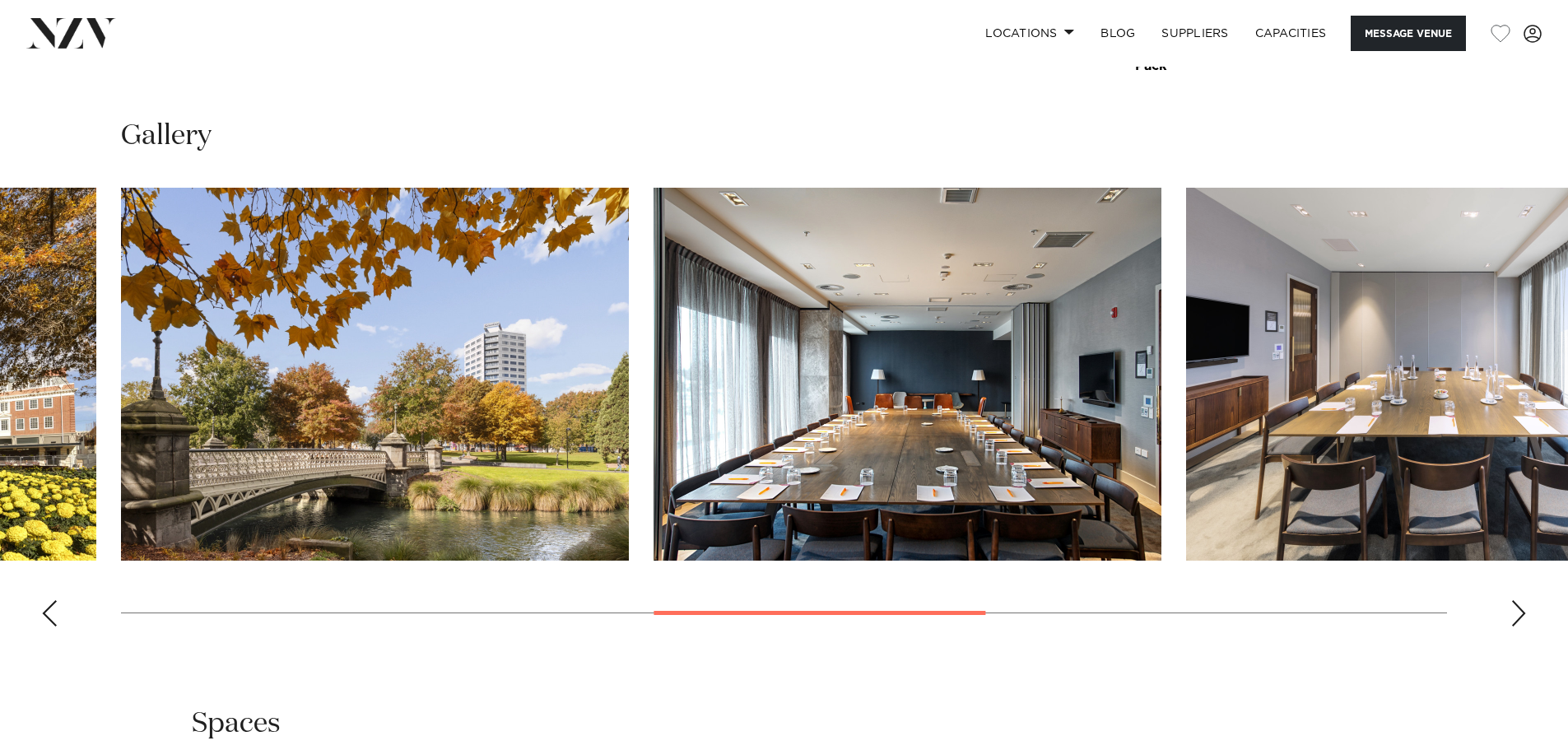
click at [1522, 611] on div "Next slide" at bounding box center [1518, 613] width 16 height 26
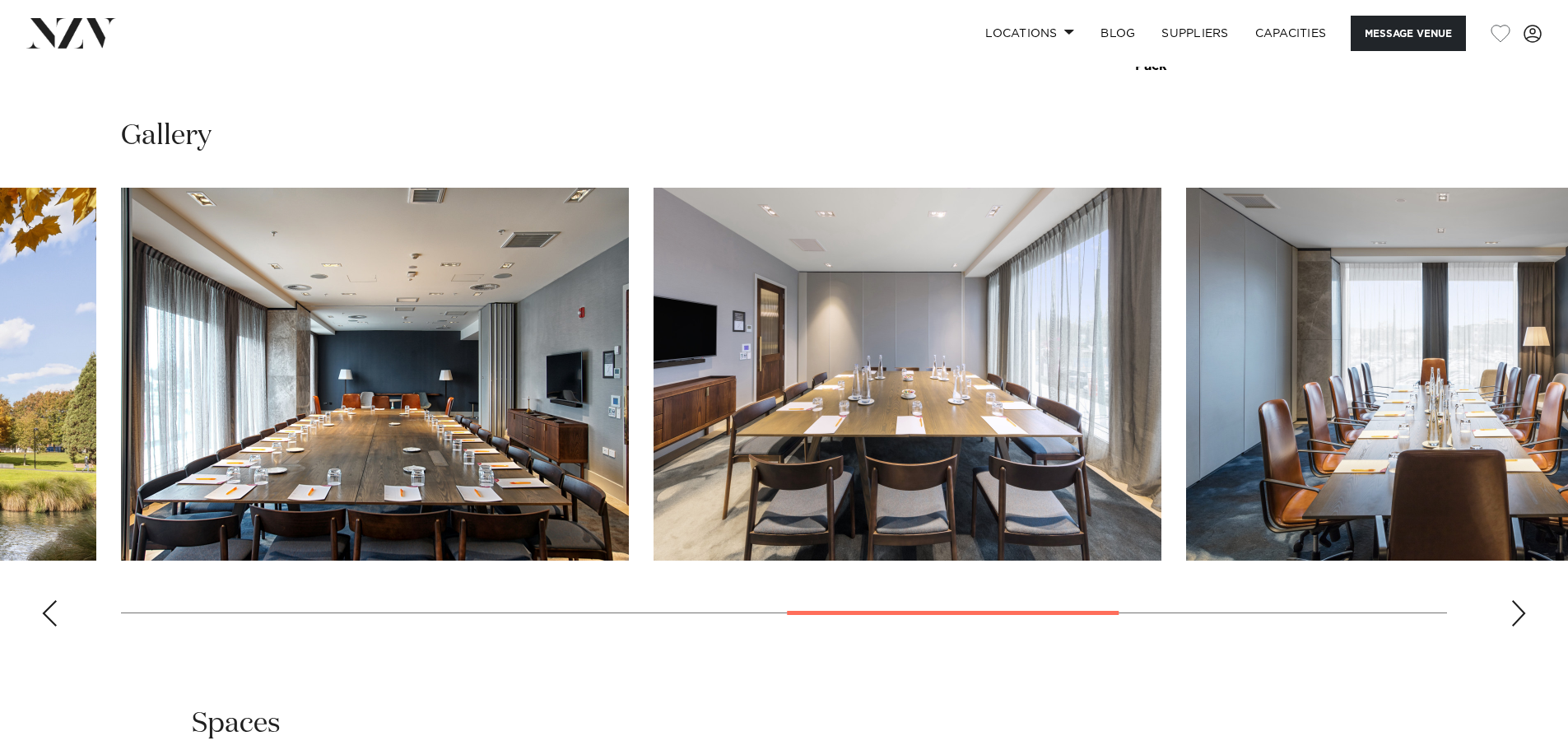
click at [1522, 611] on div "Next slide" at bounding box center [1518, 613] width 16 height 26
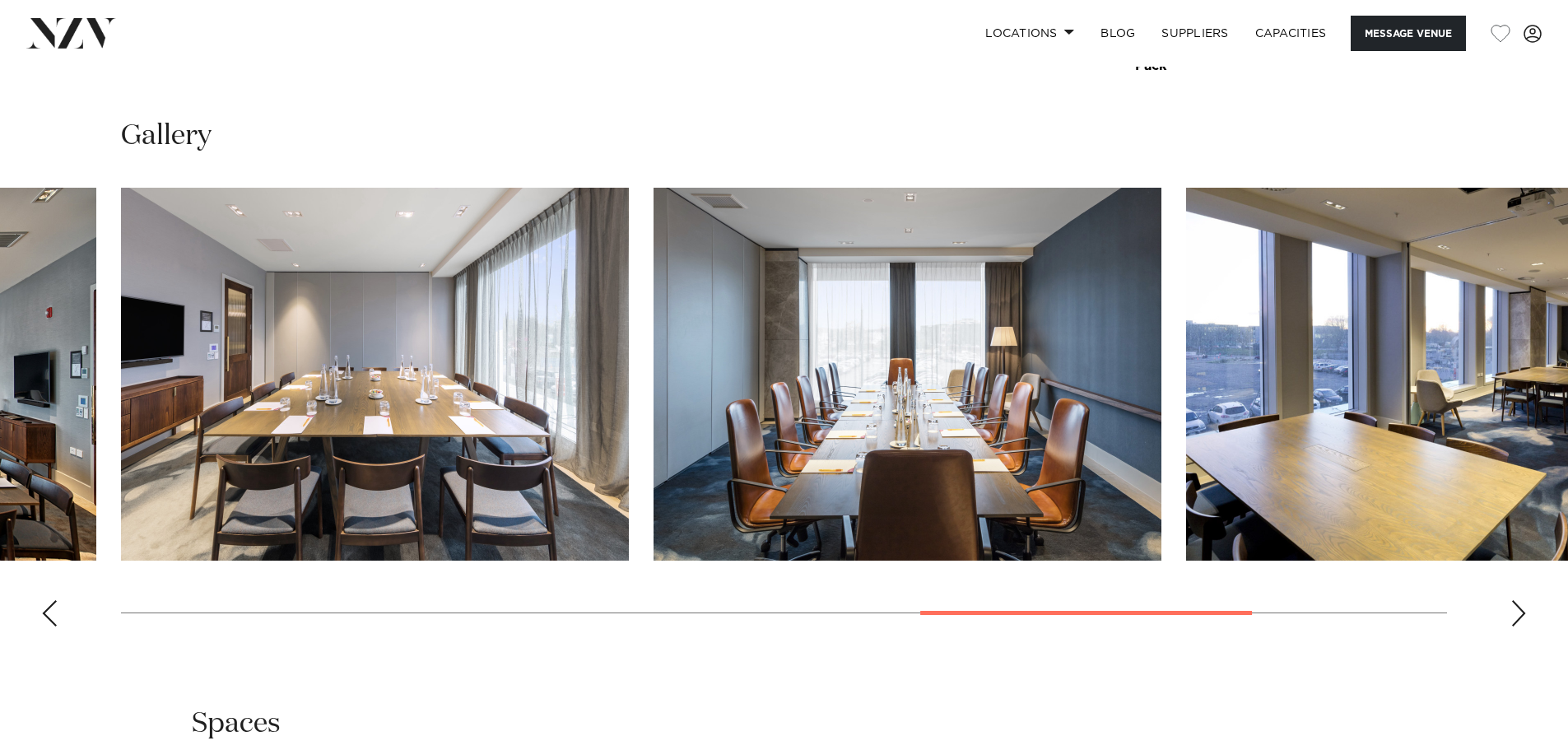
click at [1522, 611] on div "Next slide" at bounding box center [1518, 613] width 16 height 26
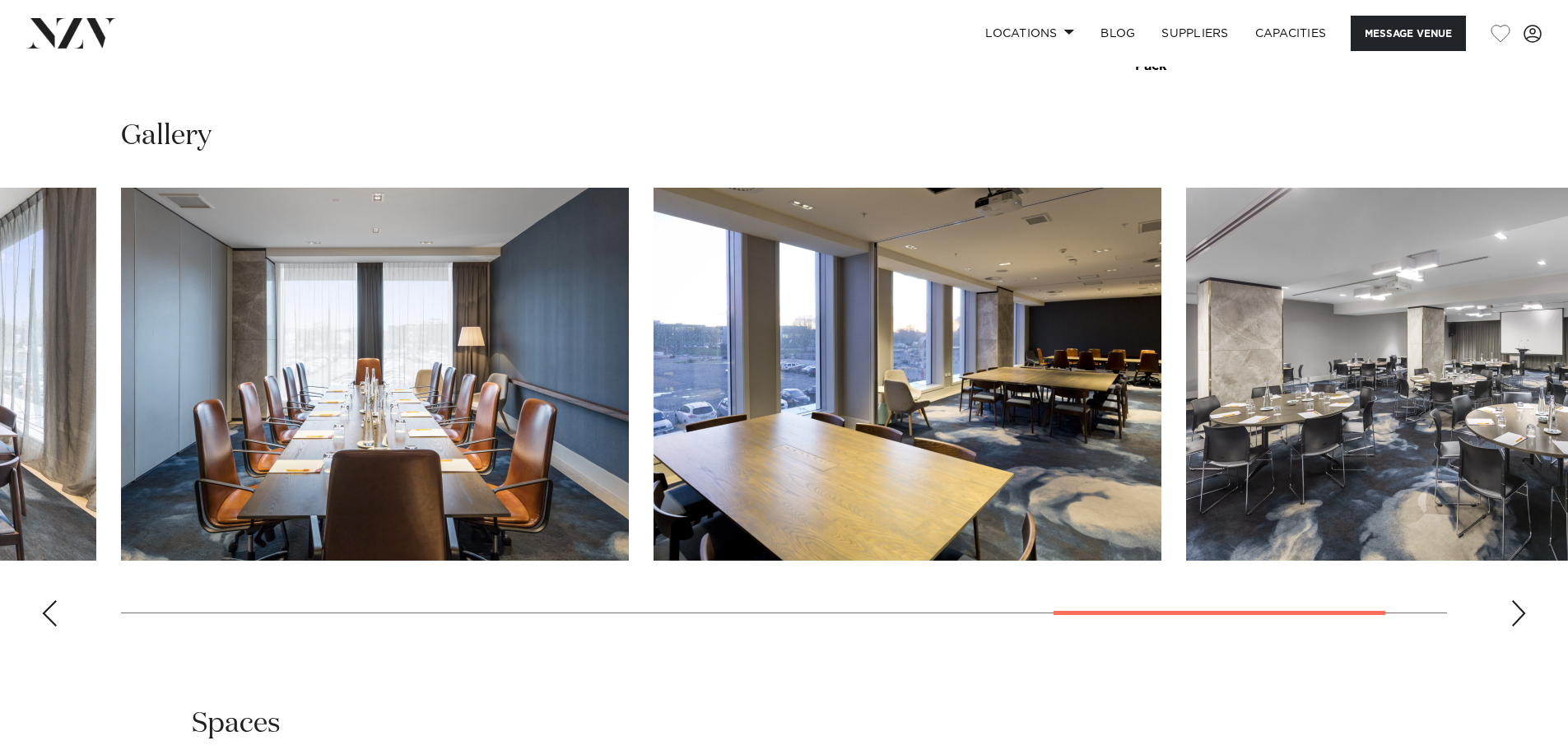
click at [1522, 611] on div "Next slide" at bounding box center [1518, 613] width 16 height 26
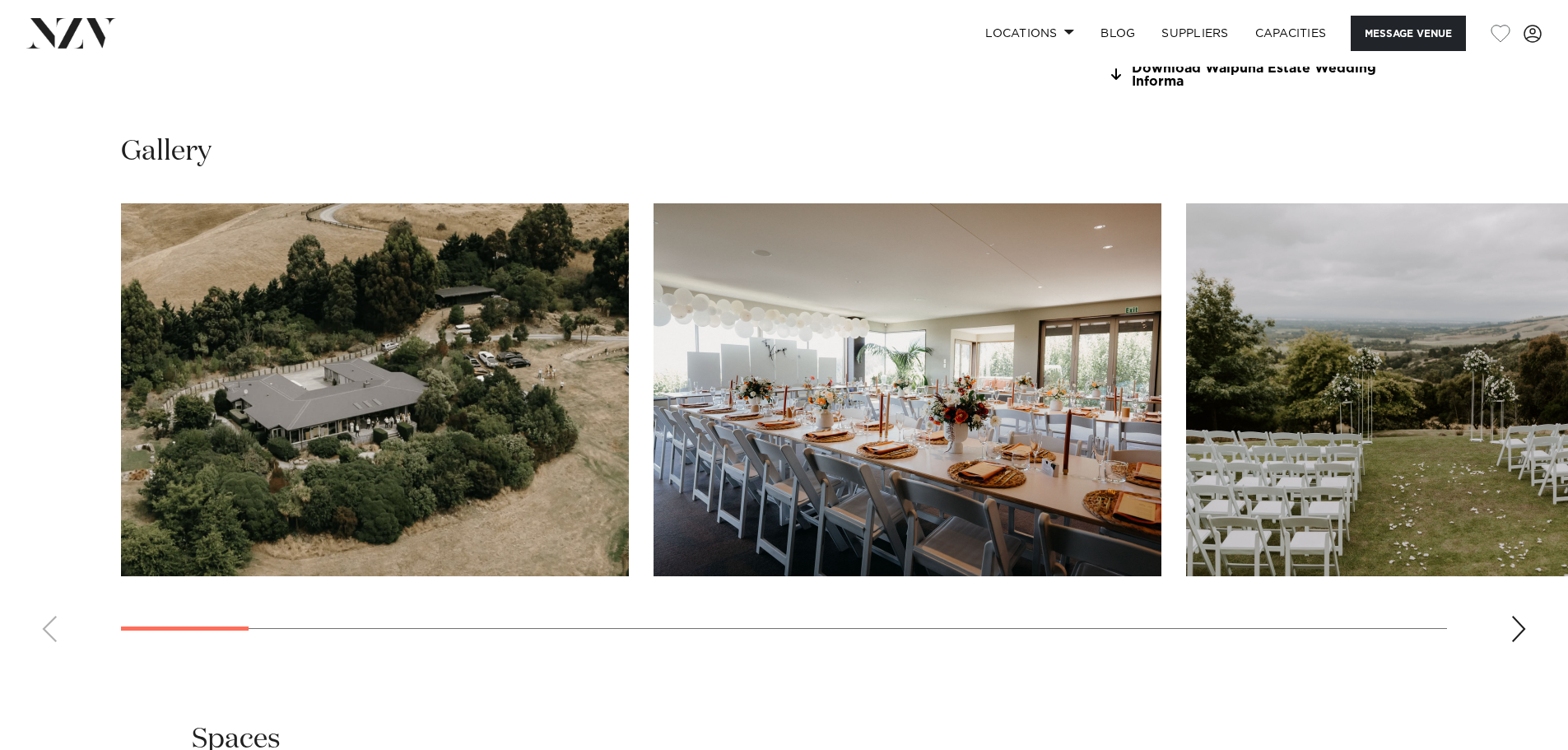
scroll to position [1728, 0]
